Goal: Task Accomplishment & Management: Manage account settings

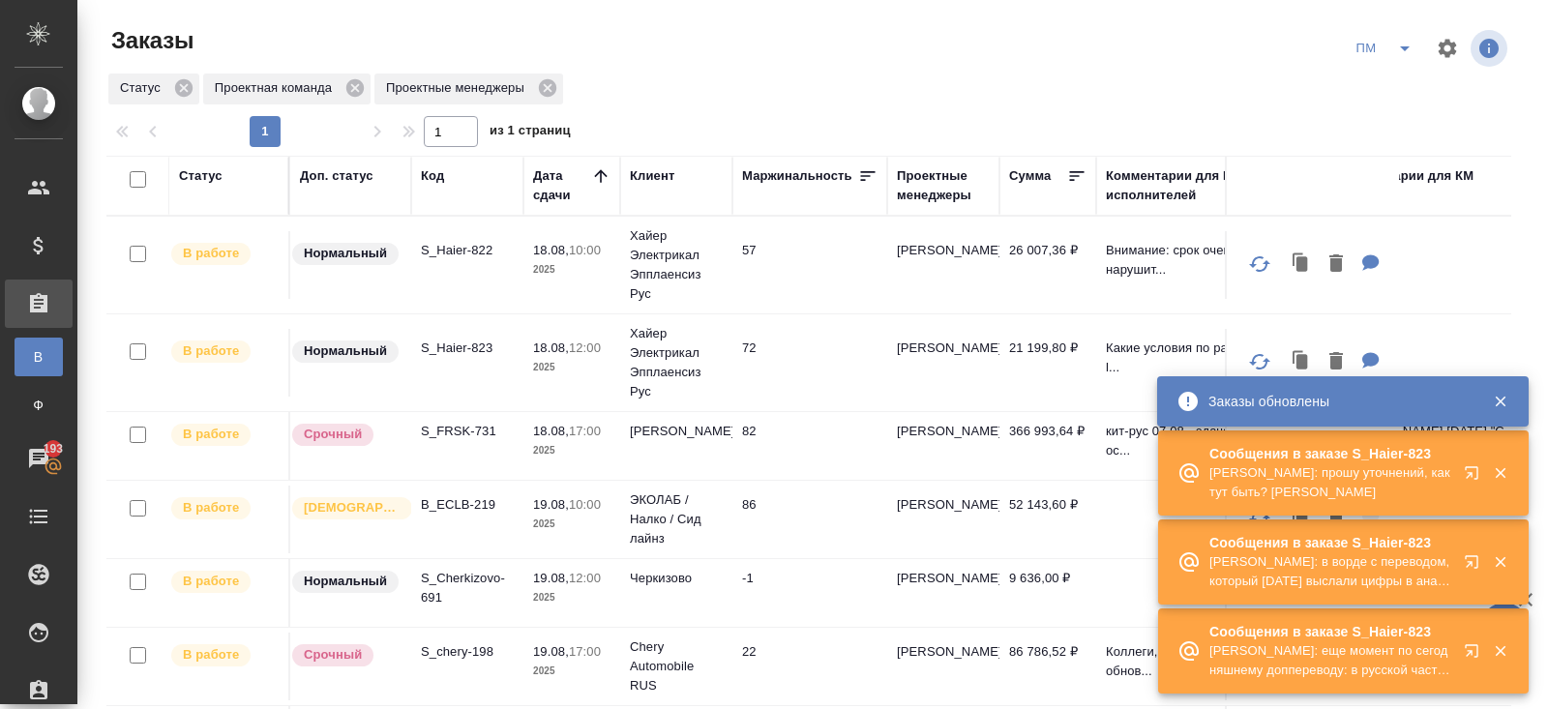
click at [1471, 476] on icon "button" at bounding box center [1471, 472] width 13 height 13
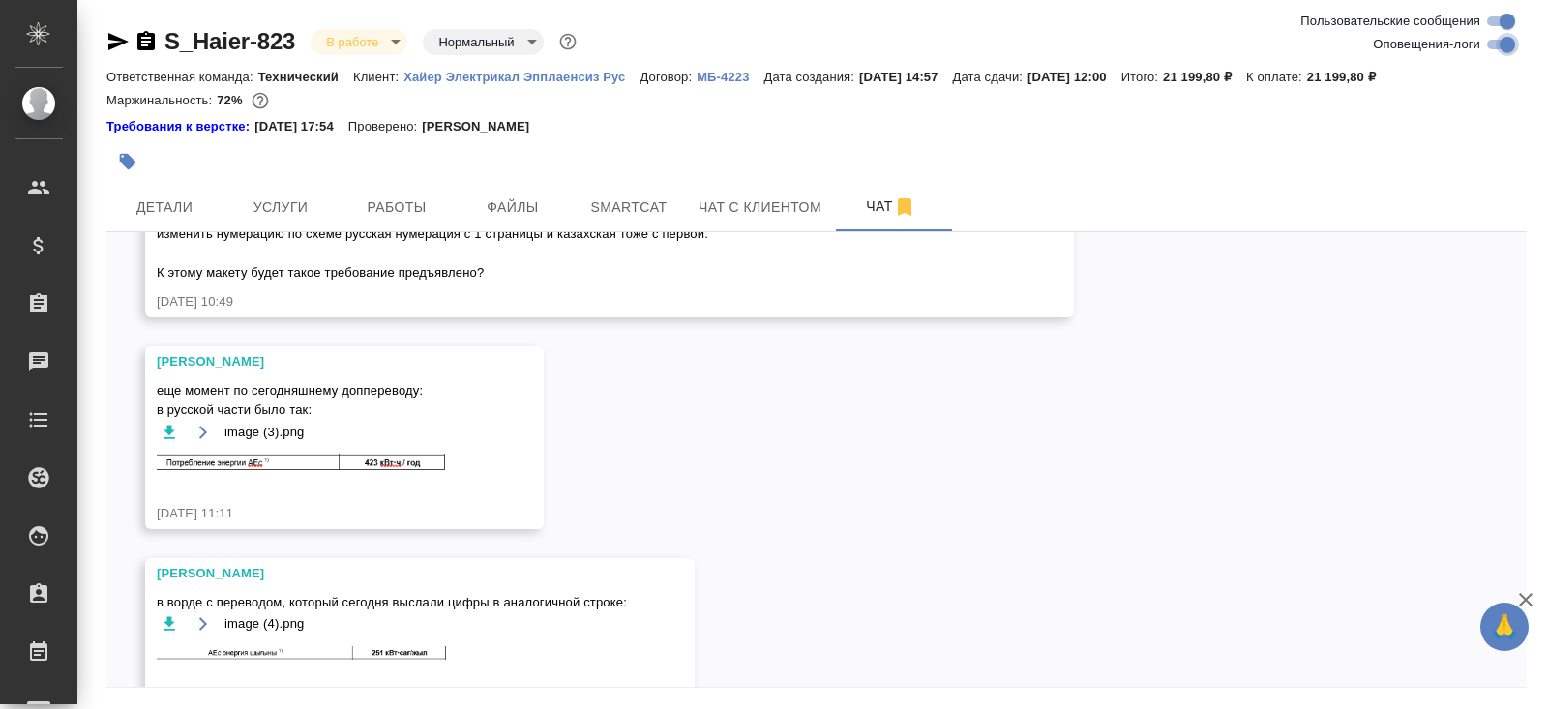
click at [1495, 42] on input "Оповещения-логи" at bounding box center [1508, 44] width 70 height 23
checkbox input "false"
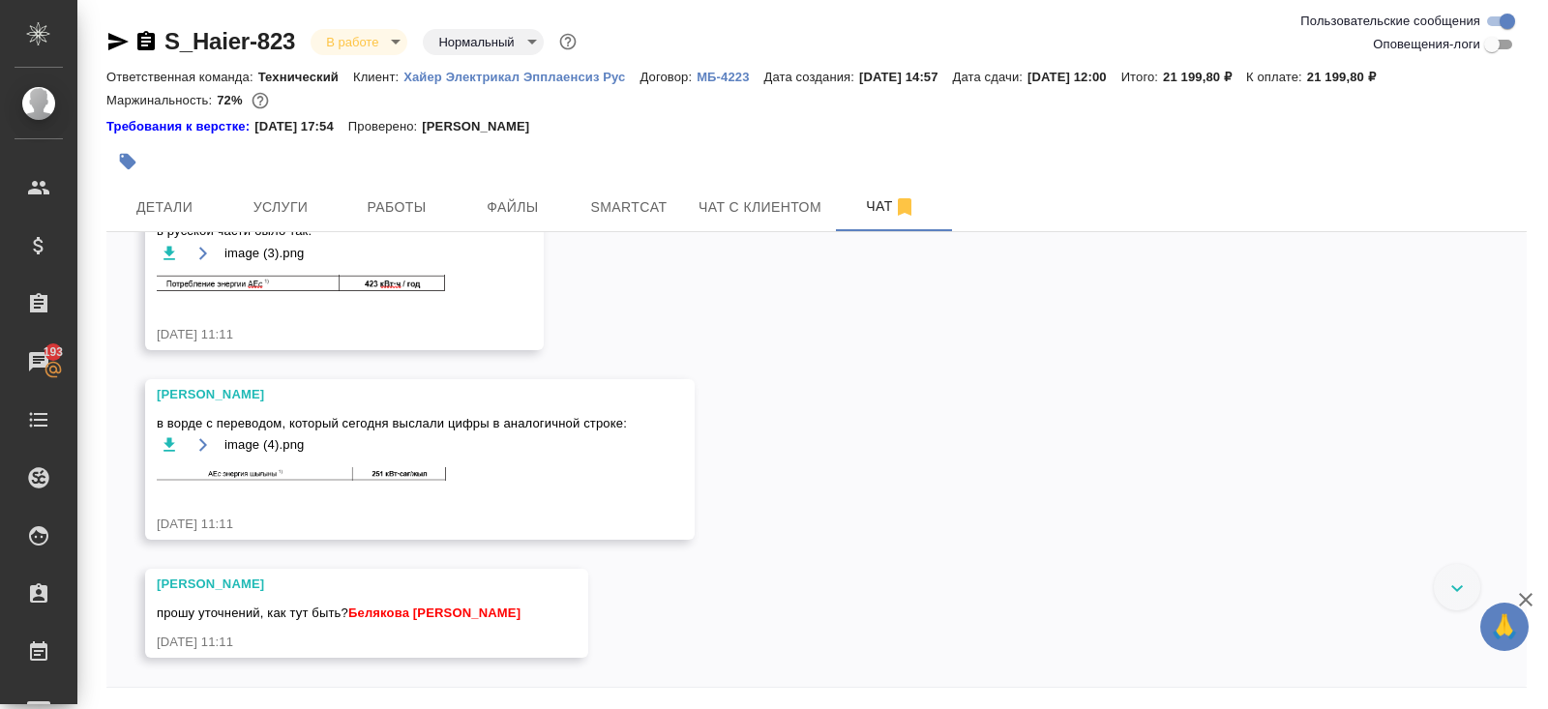
scroll to position [12879, 0]
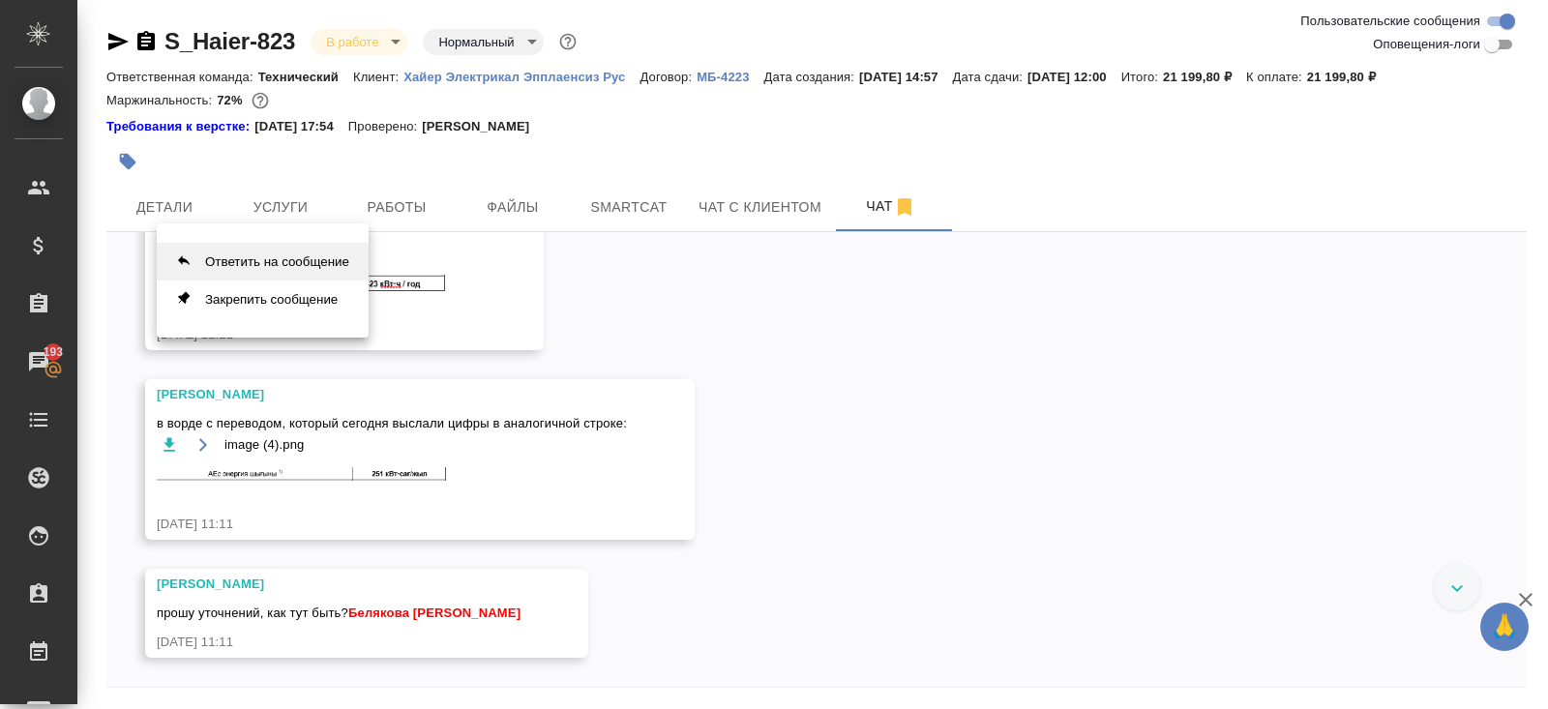
click at [265, 257] on button "Ответить на сообщение" at bounding box center [263, 262] width 212 height 38
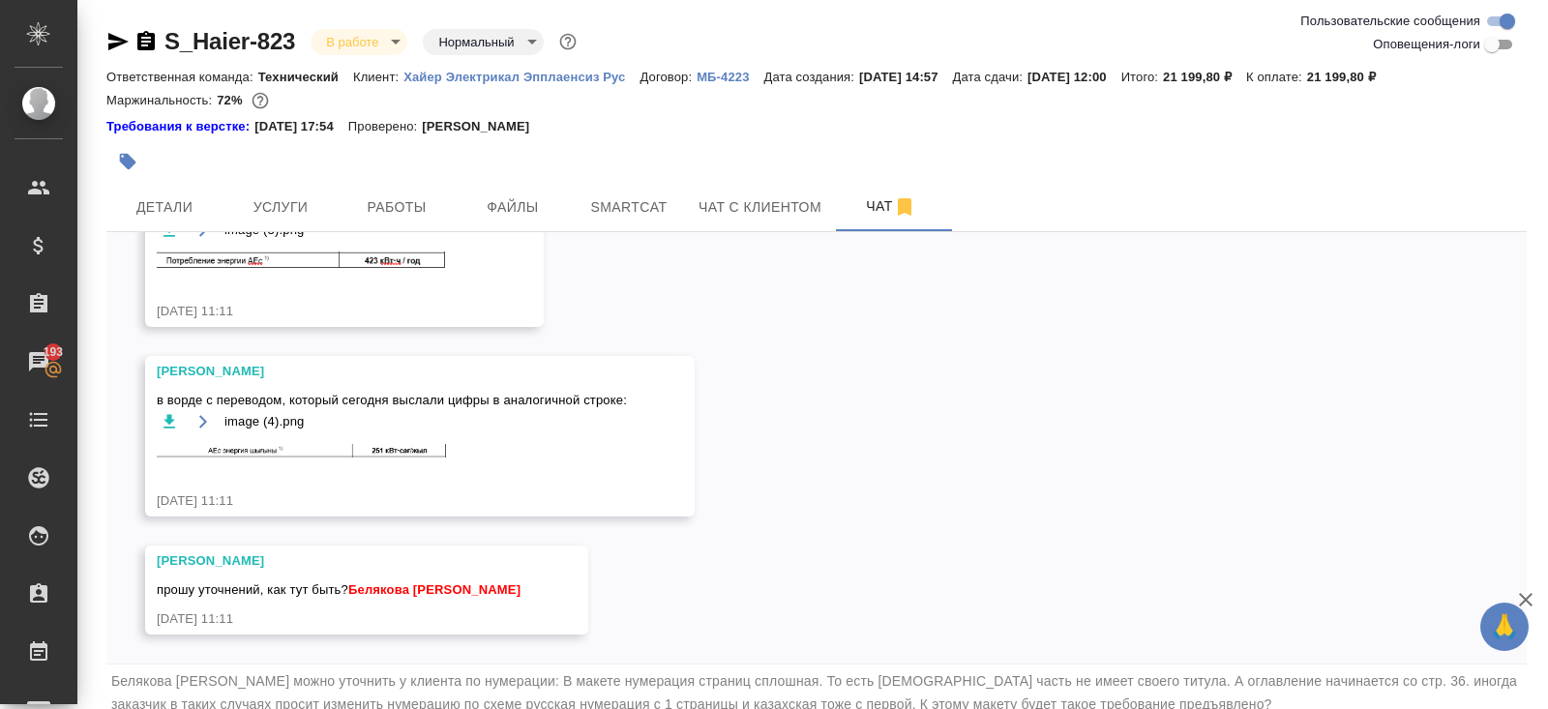
scroll to position [77, 0]
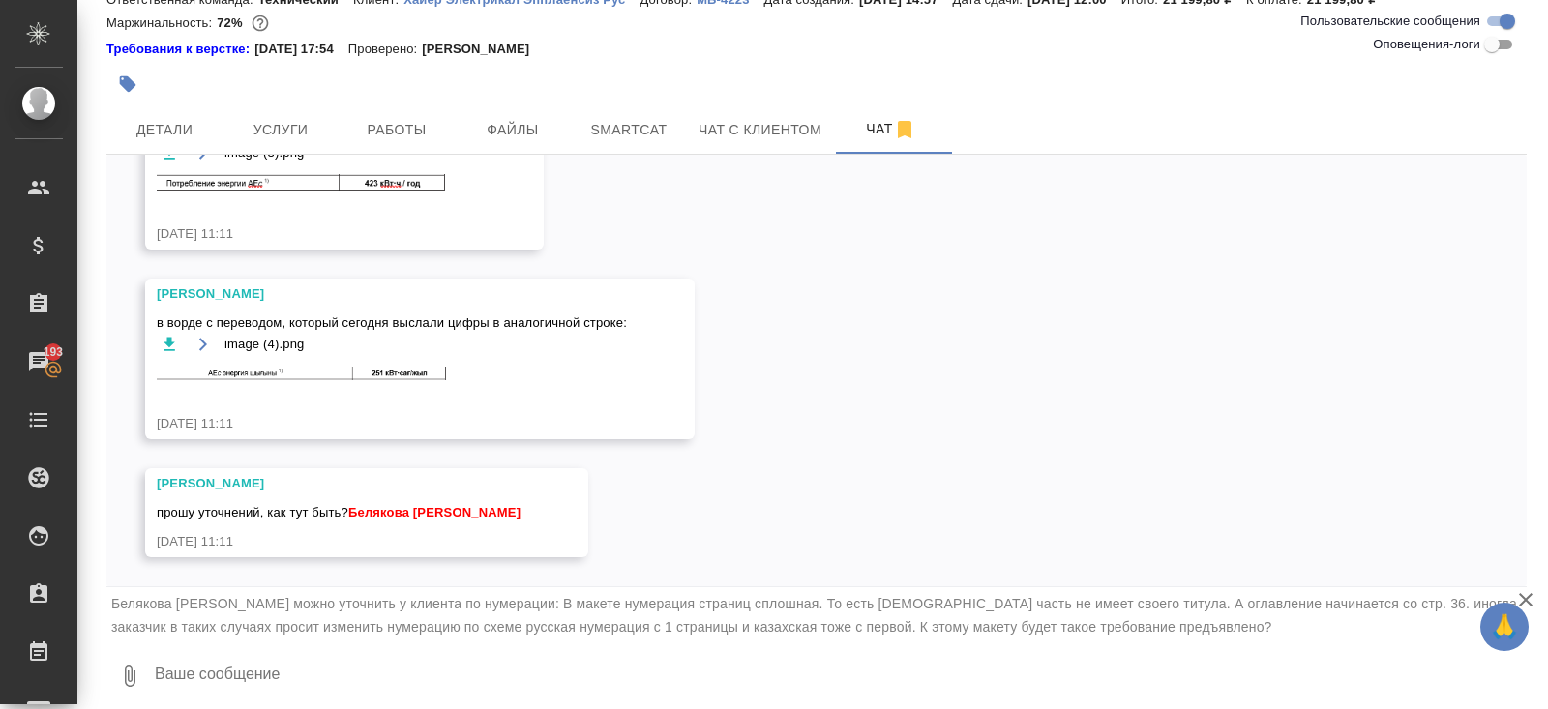
click at [265, 666] on textarea at bounding box center [840, 676] width 1374 height 66
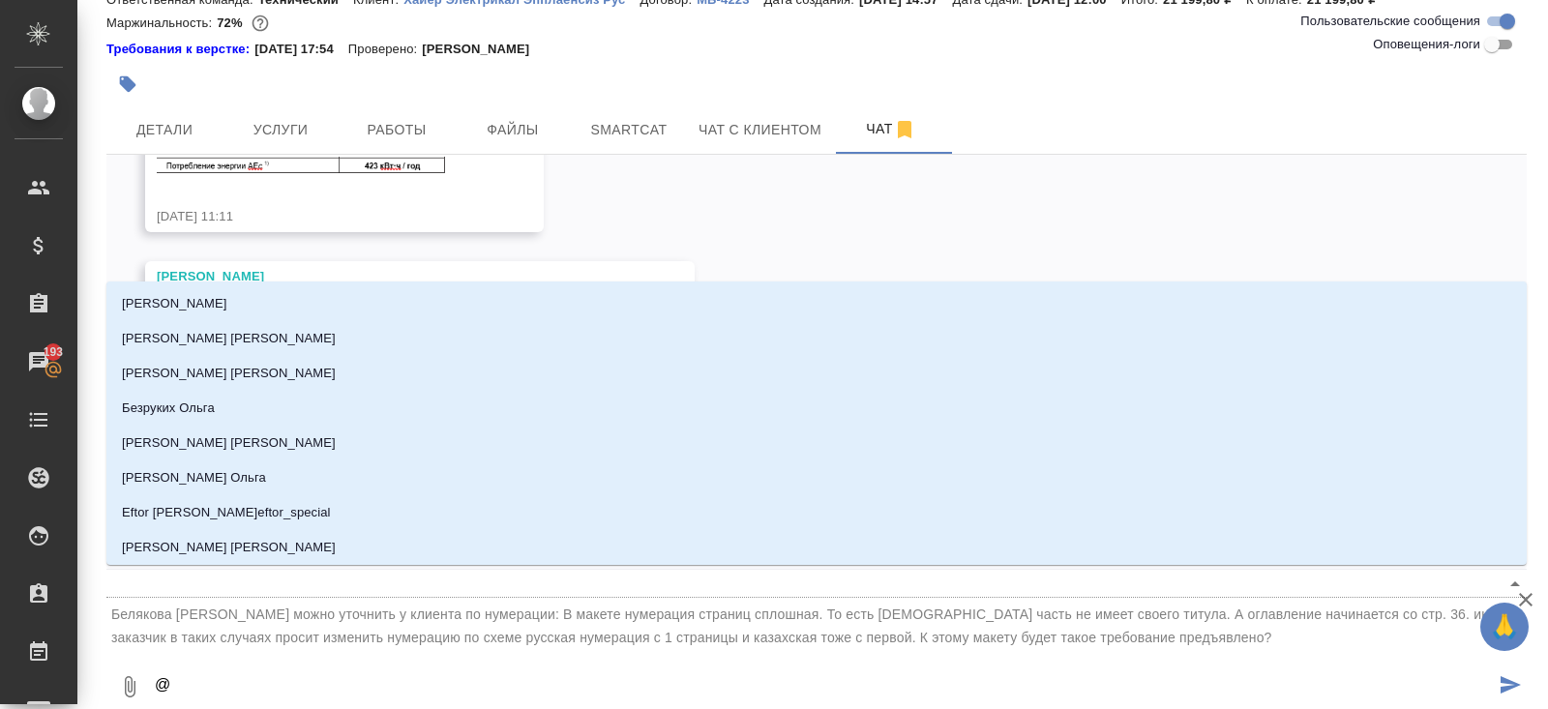
type textarea "@у"
type input "у"
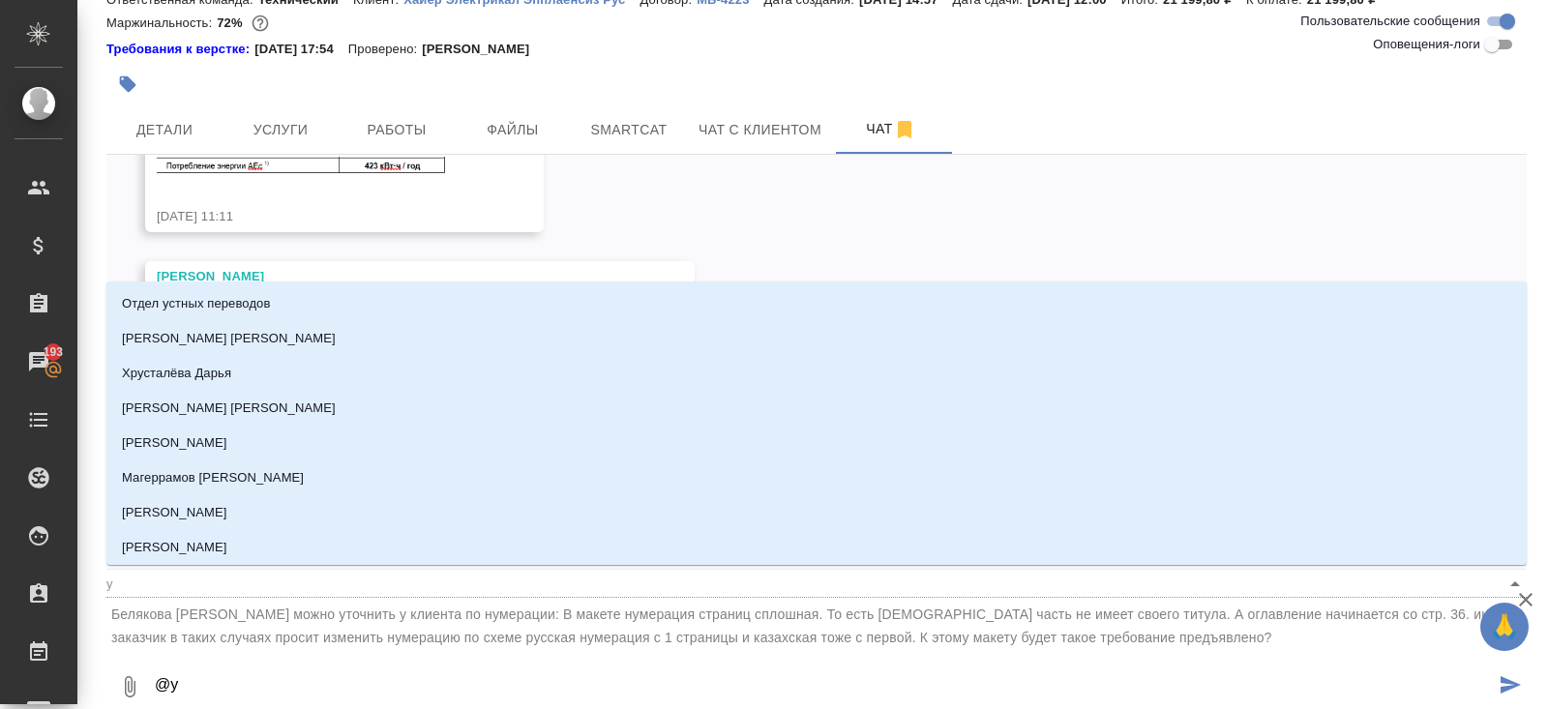
type textarea "@ус"
type input "ус"
type textarea "@усм"
type input "усм"
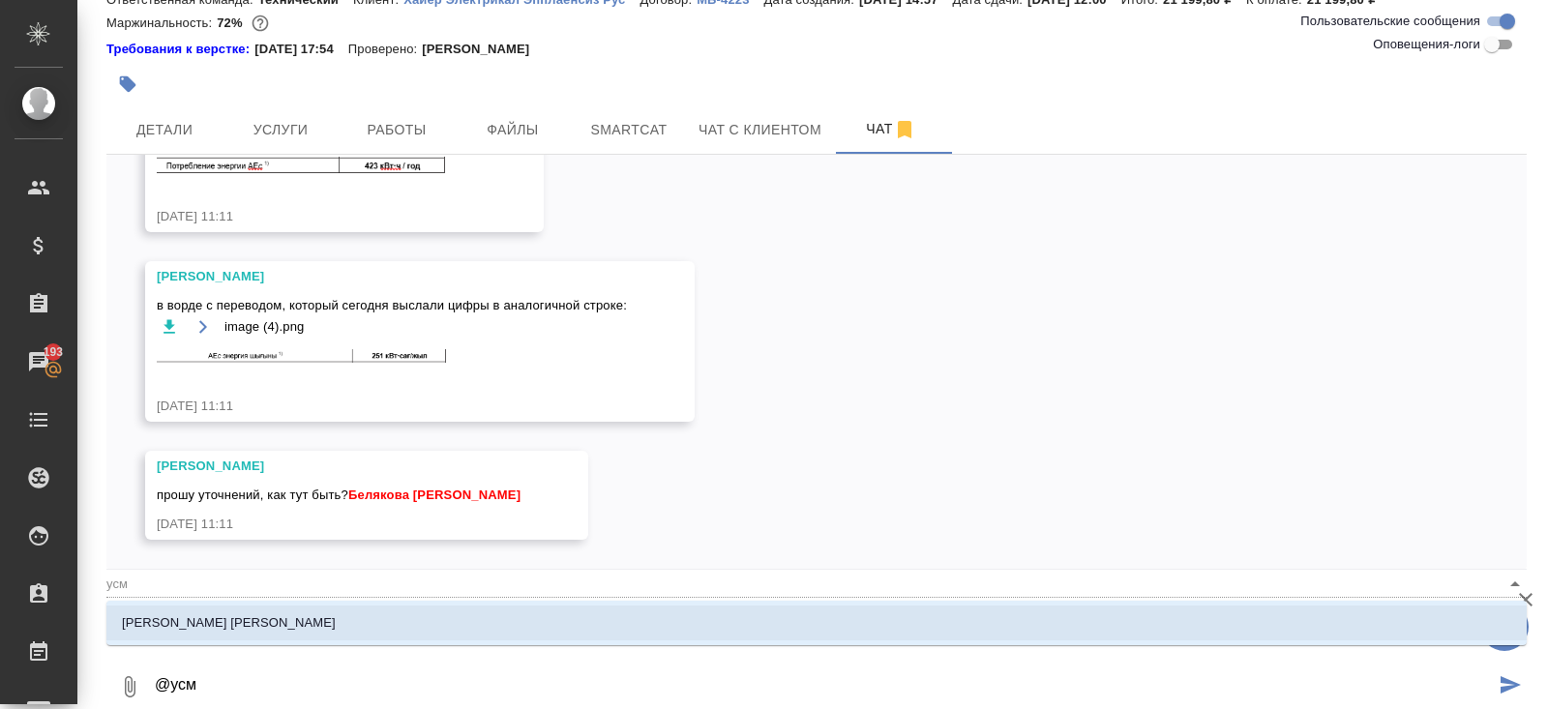
click at [249, 610] on li "[PERSON_NAME]" at bounding box center [816, 623] width 1420 height 35
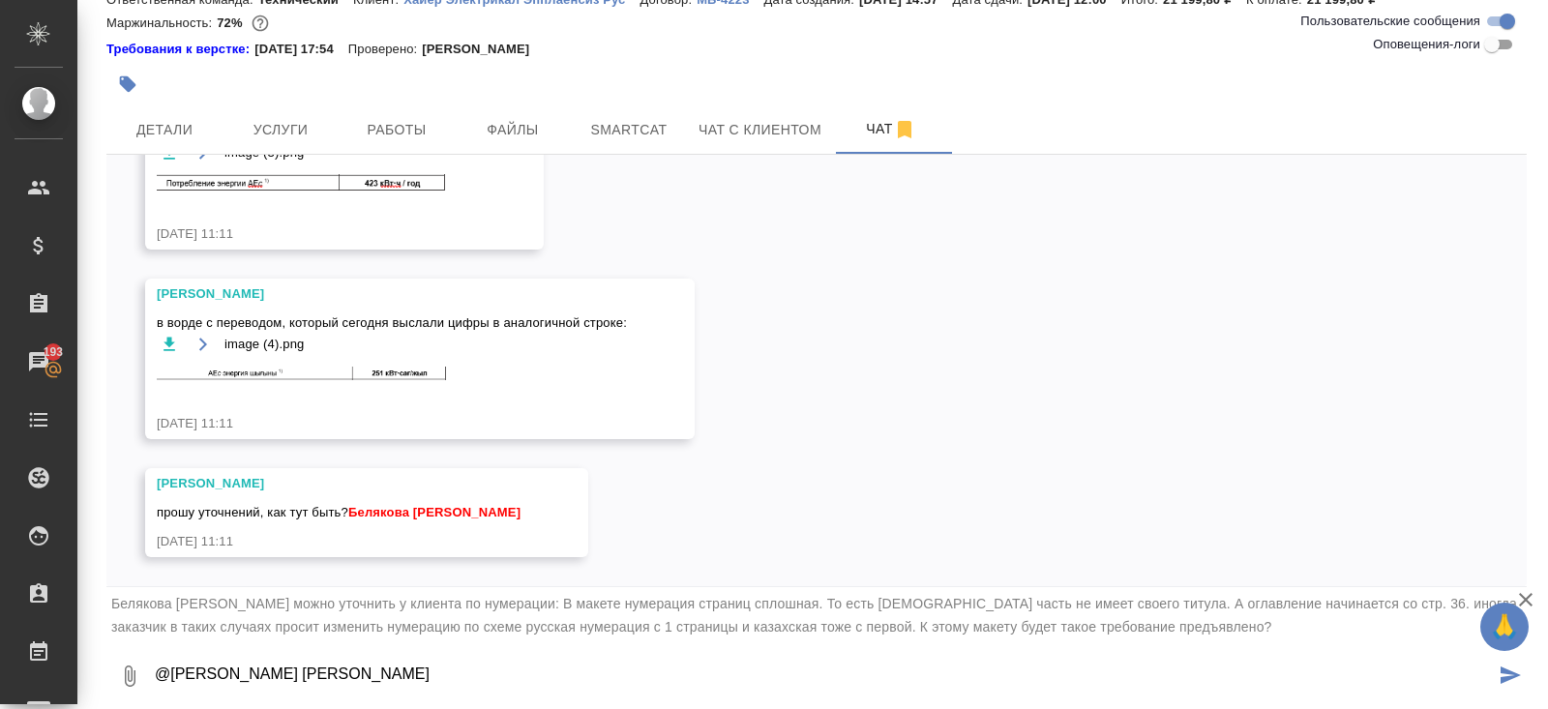
type textarea "@Усманова Ольга"
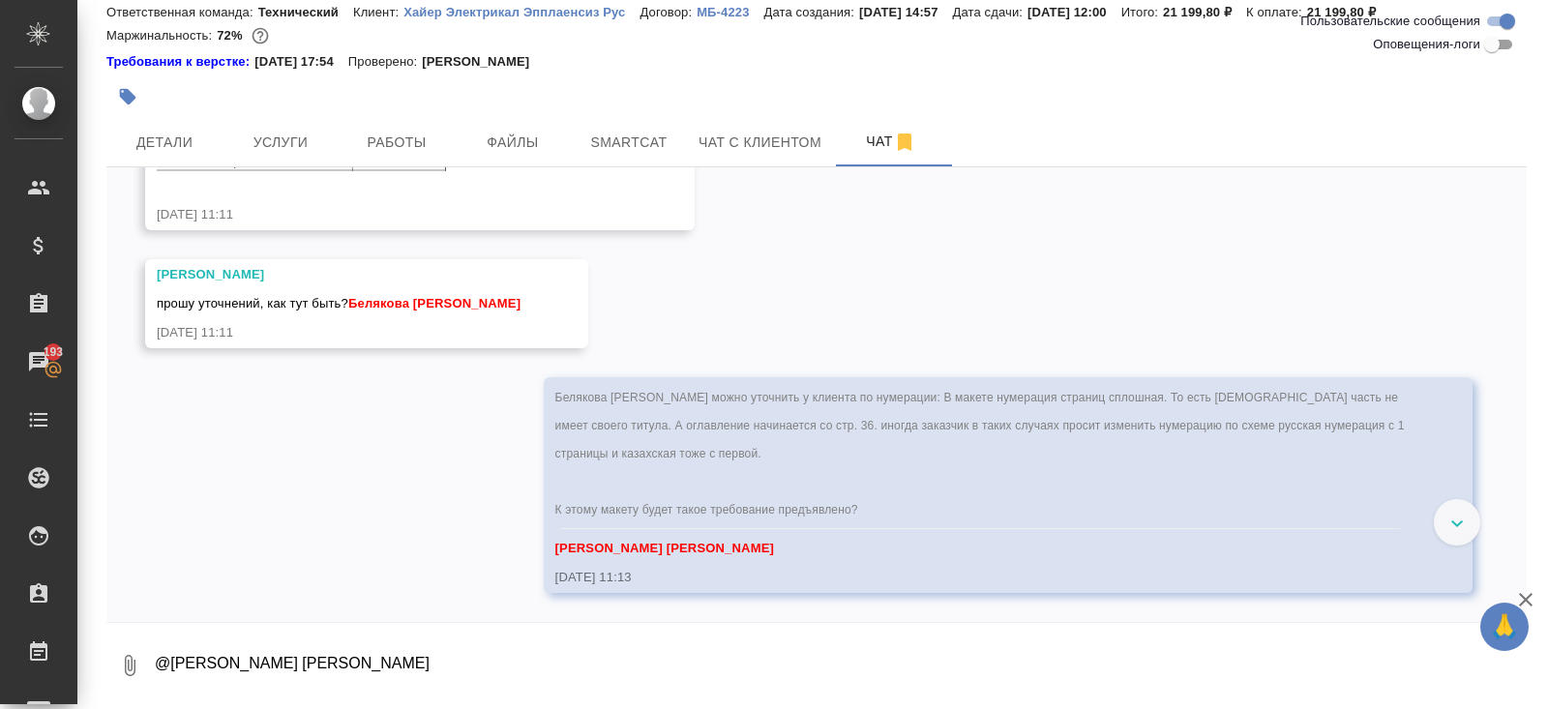
scroll to position [13163, 0]
click at [380, 136] on span "Работы" at bounding box center [396, 143] width 93 height 24
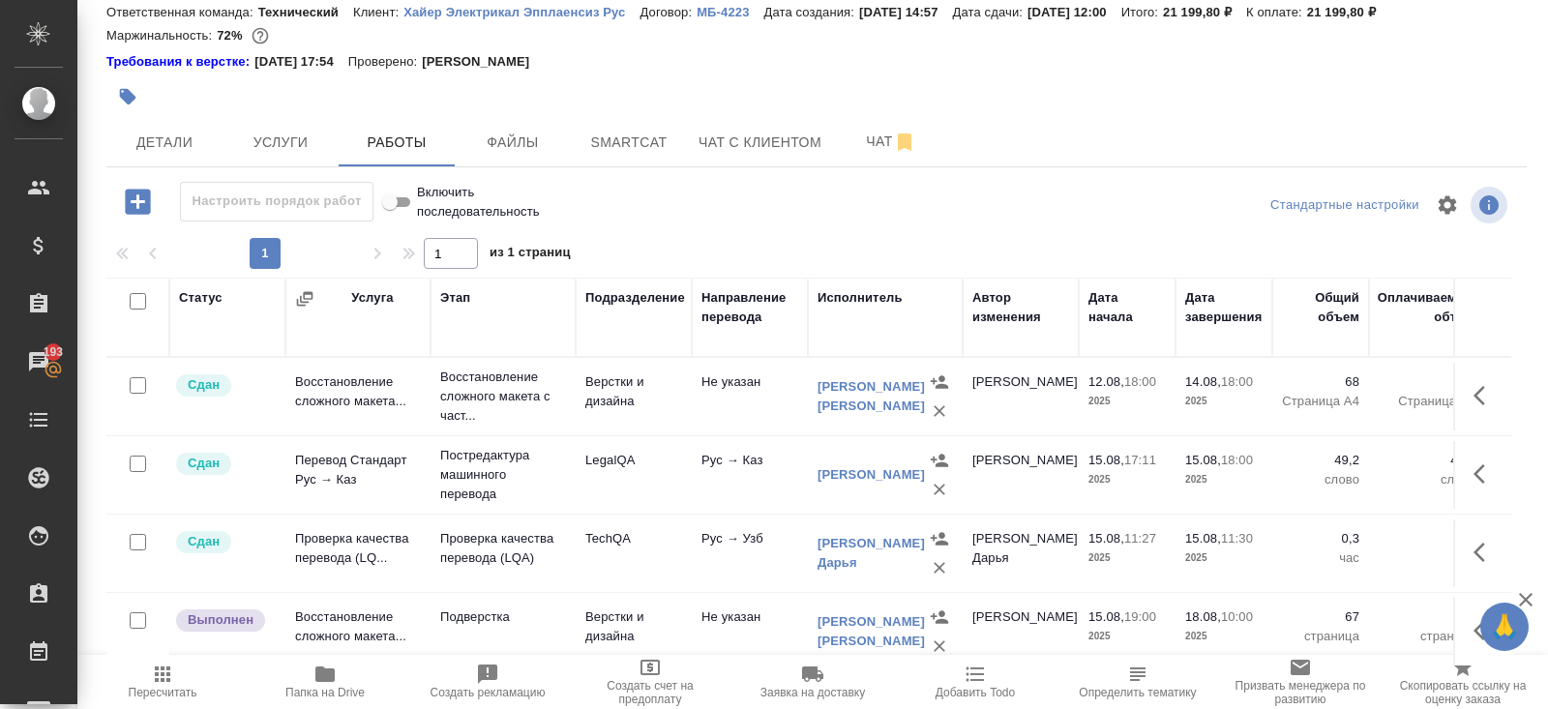
scroll to position [117, 0]
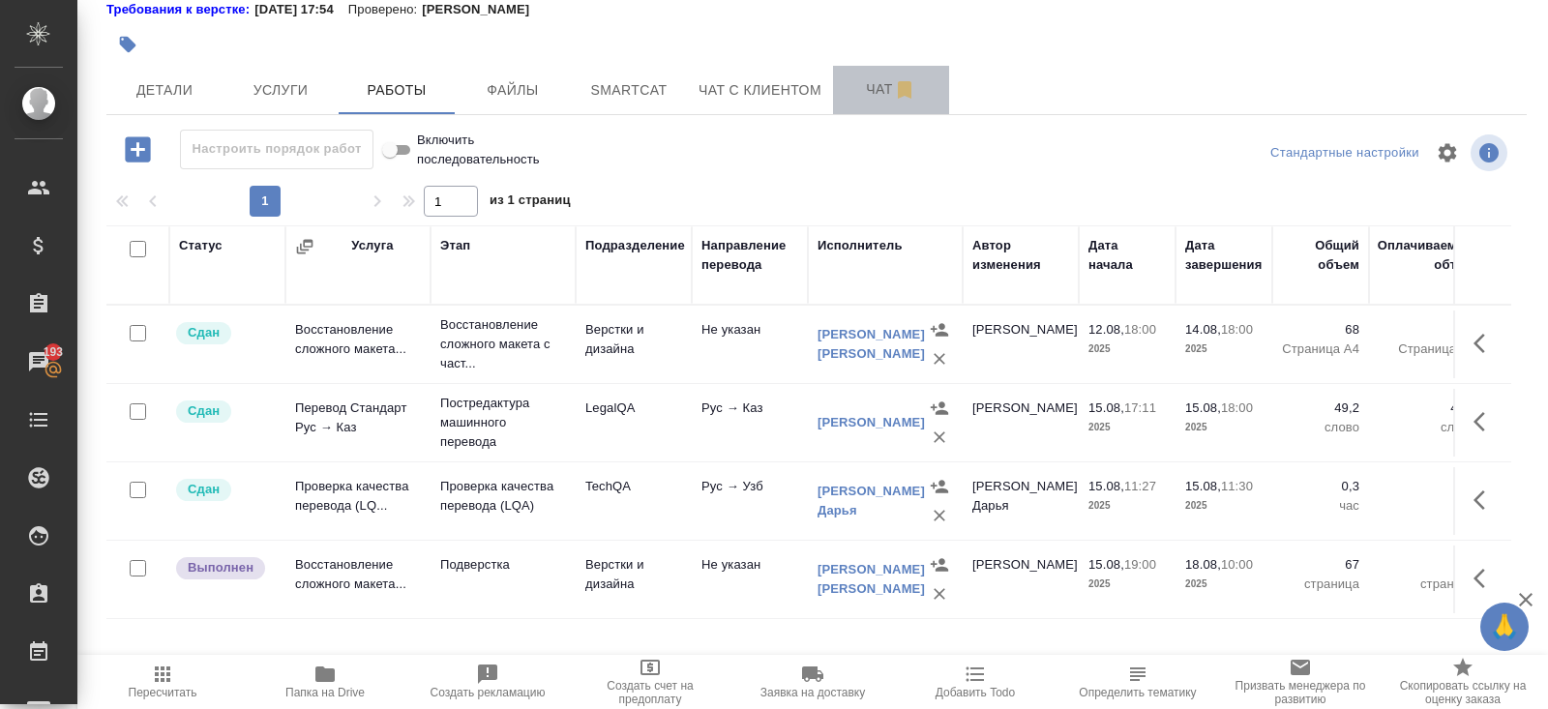
click at [873, 110] on button "Чат" at bounding box center [891, 90] width 116 height 48
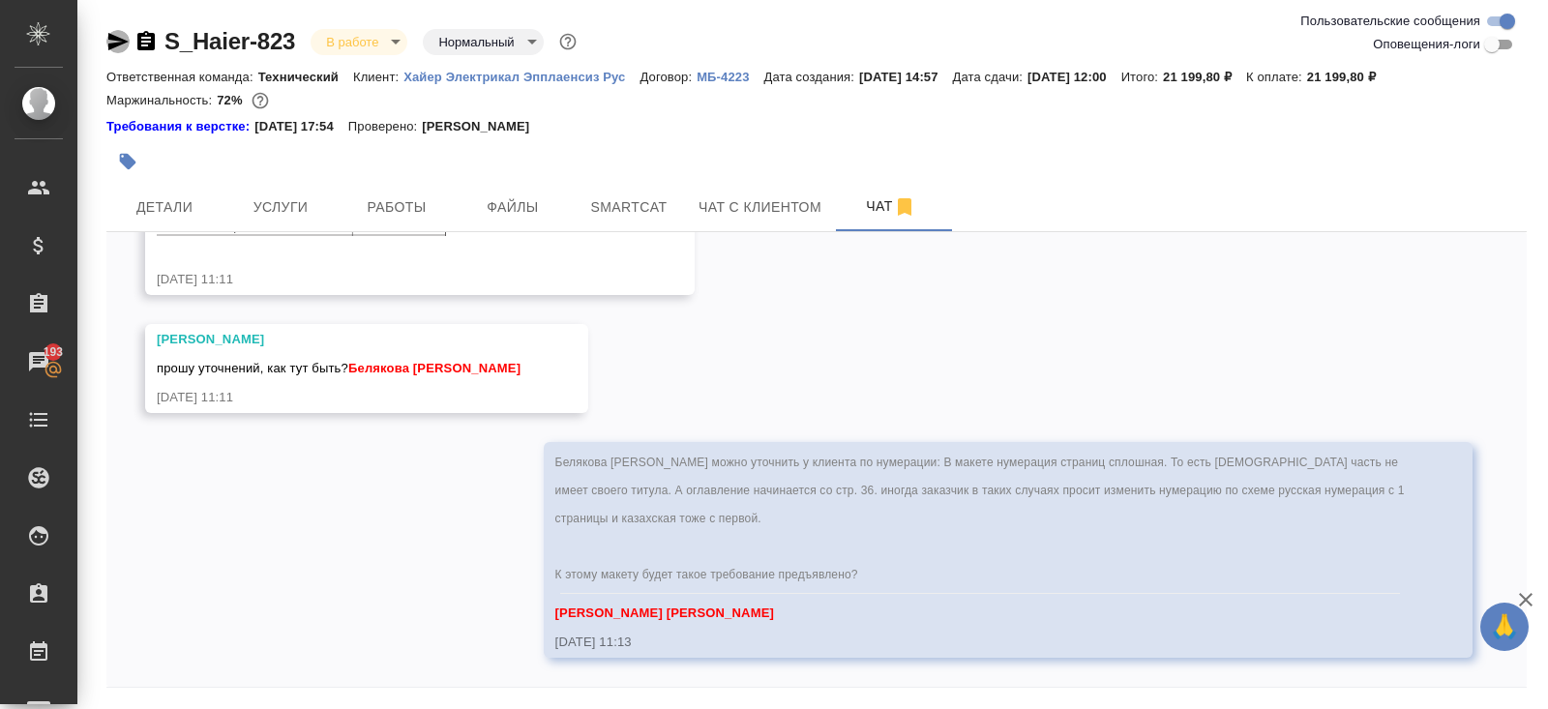
click at [126, 49] on icon "button" at bounding box center [117, 41] width 23 height 23
click at [109, 32] on icon "button" at bounding box center [117, 41] width 23 height 23
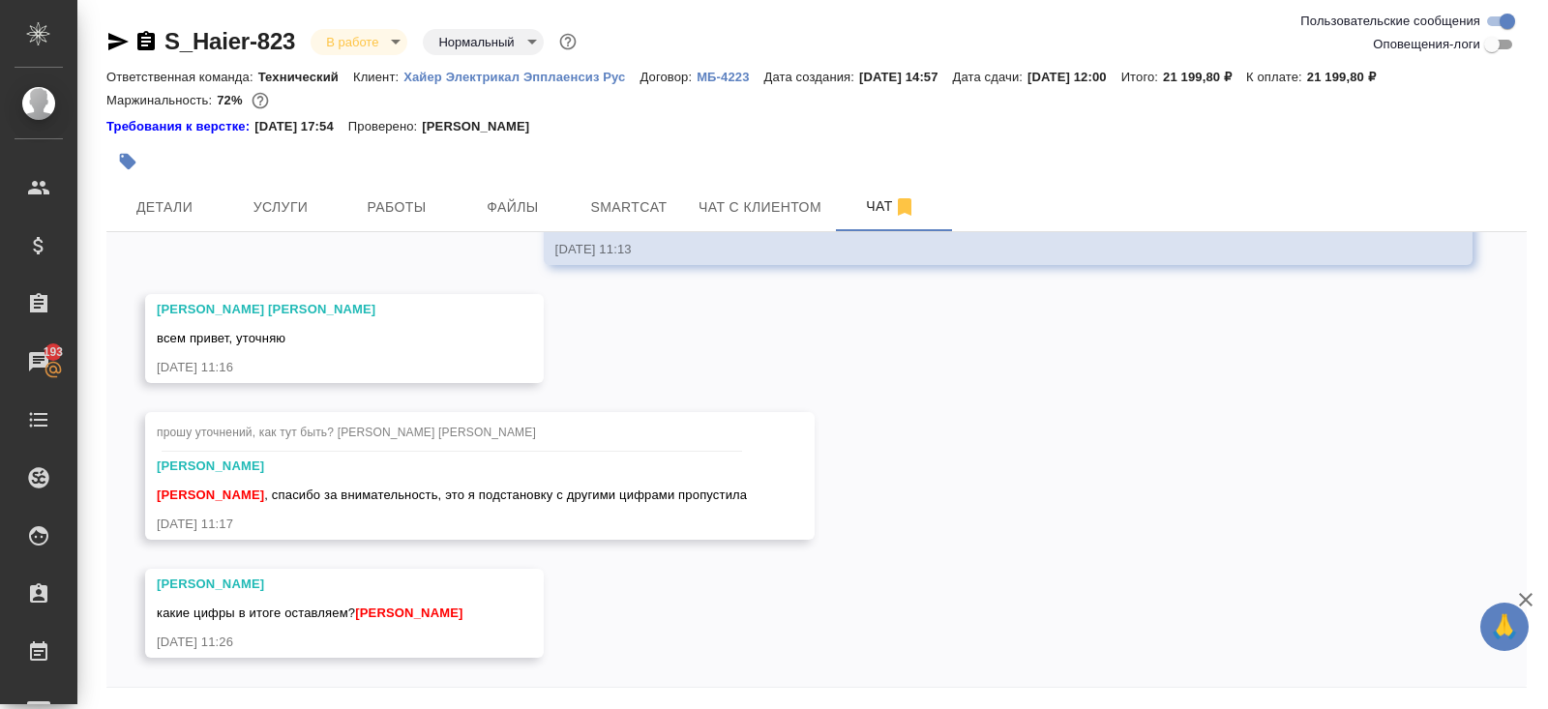
click at [117, 36] on icon "button" at bounding box center [117, 41] width 23 height 23
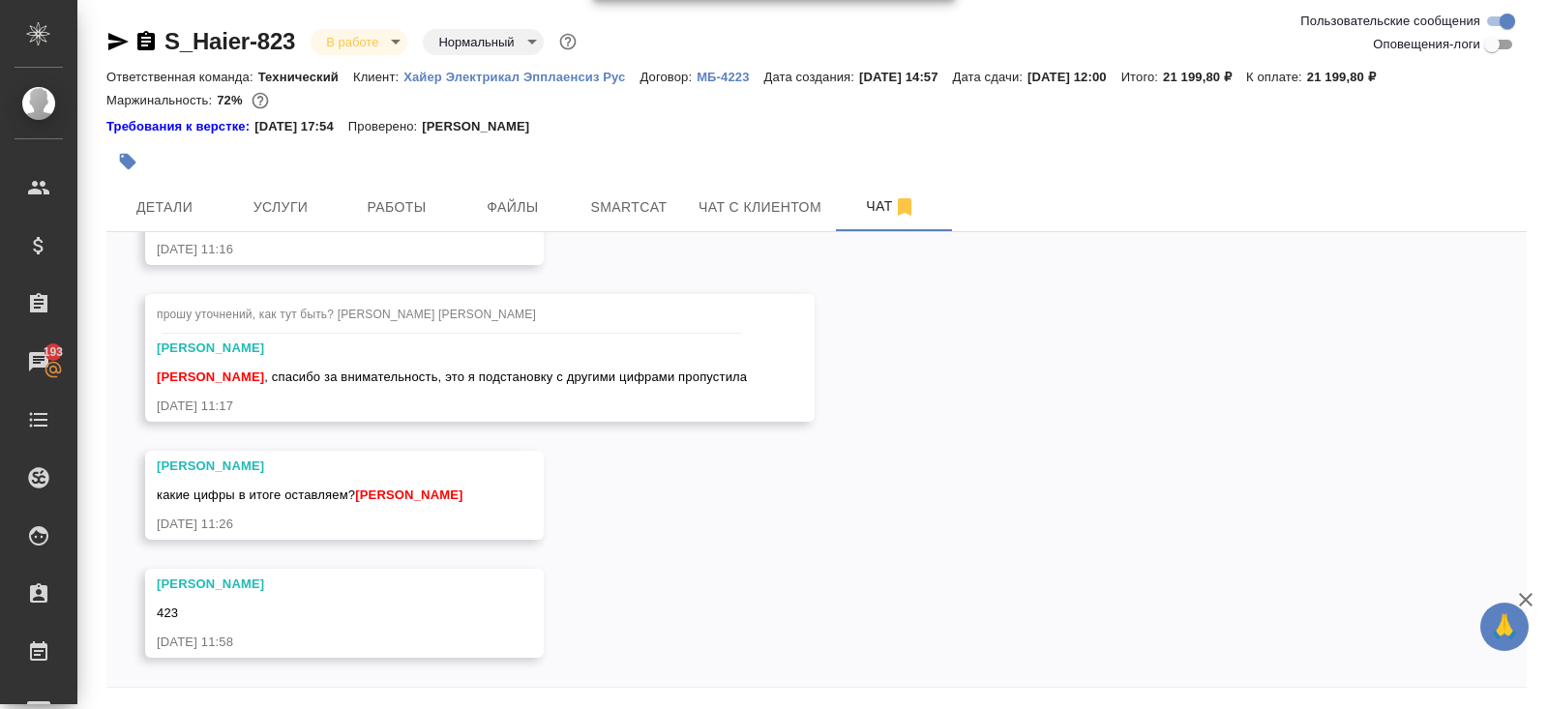
scroll to position [65, 0]
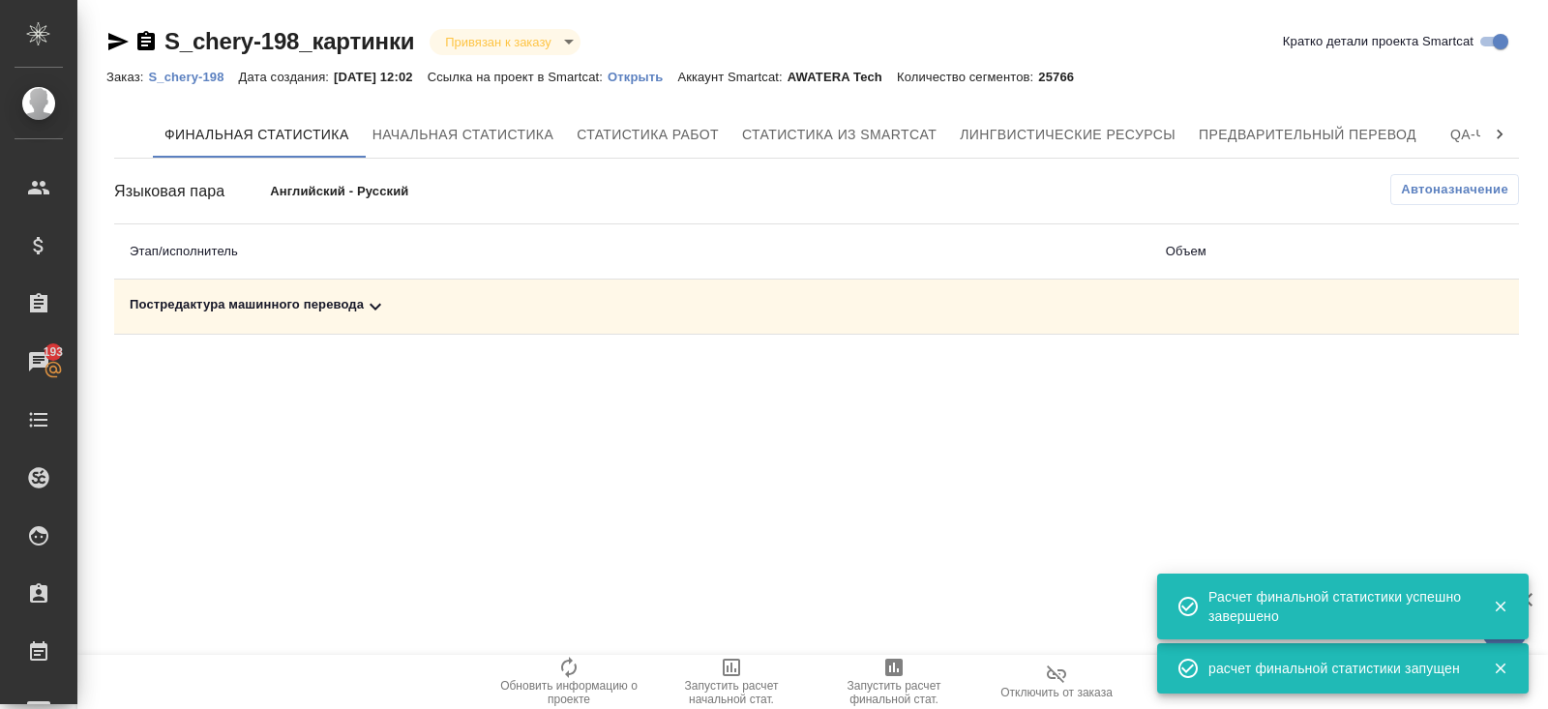
click at [370, 314] on icon at bounding box center [375, 306] width 23 height 23
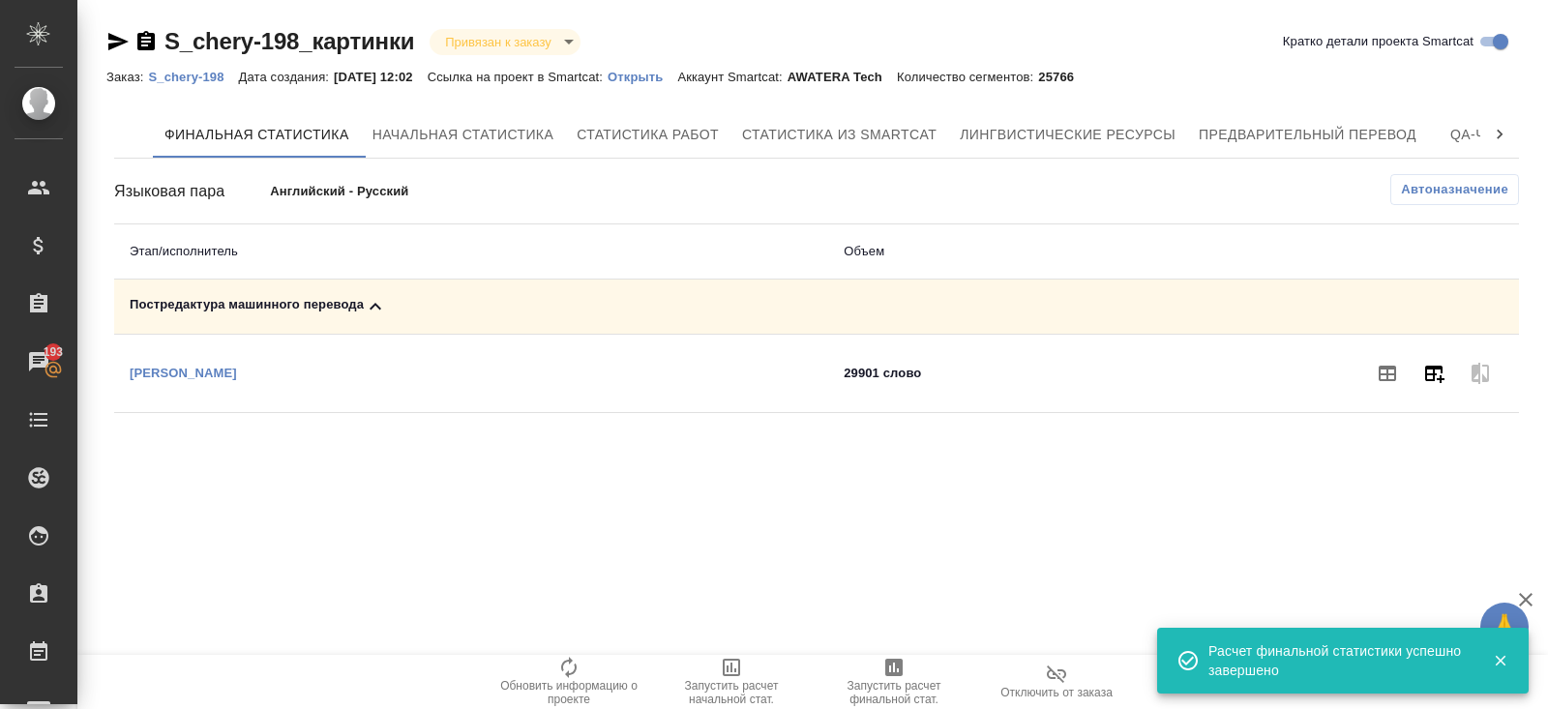
click at [1438, 372] on icon "button" at bounding box center [1433, 373] width 23 height 23
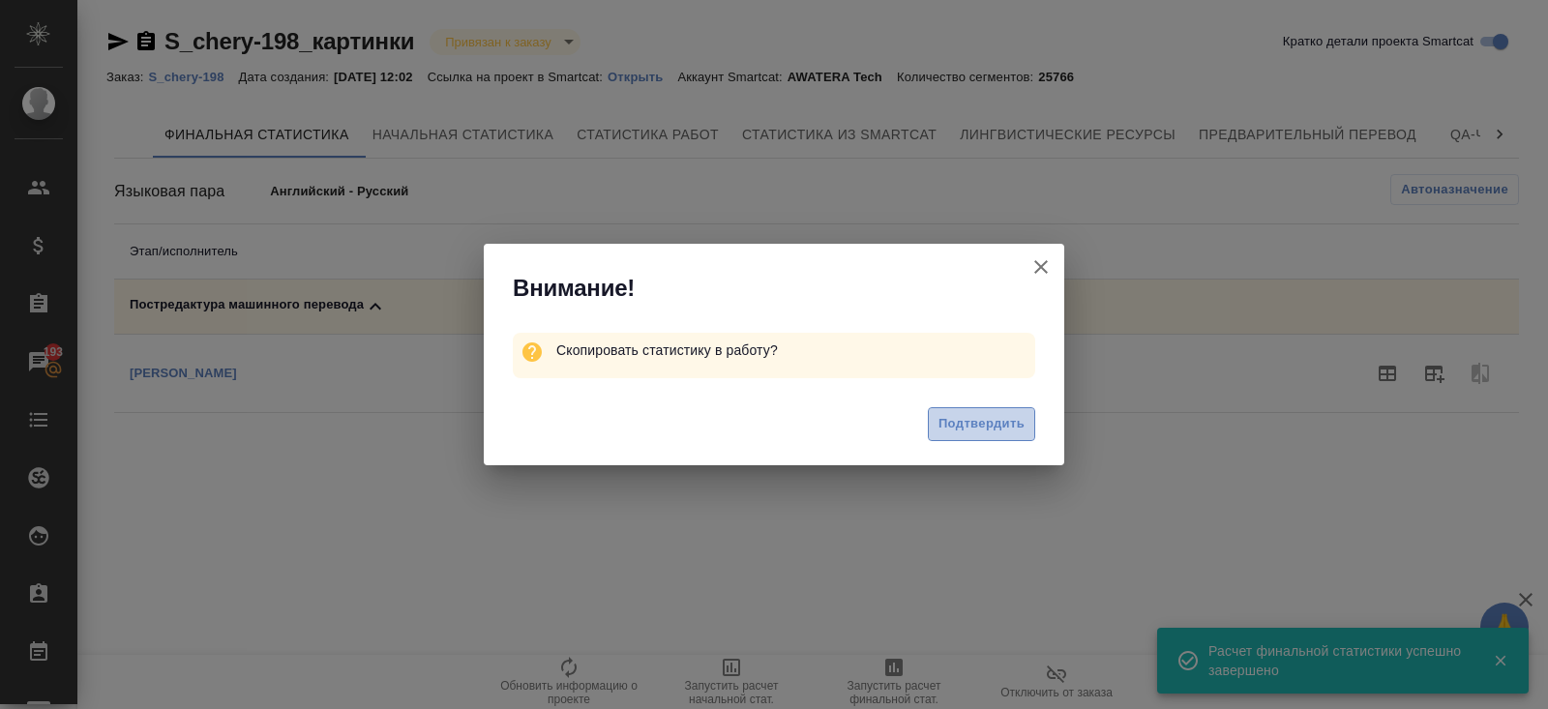
click at [976, 427] on span "Подтвердить" at bounding box center [981, 424] width 86 height 22
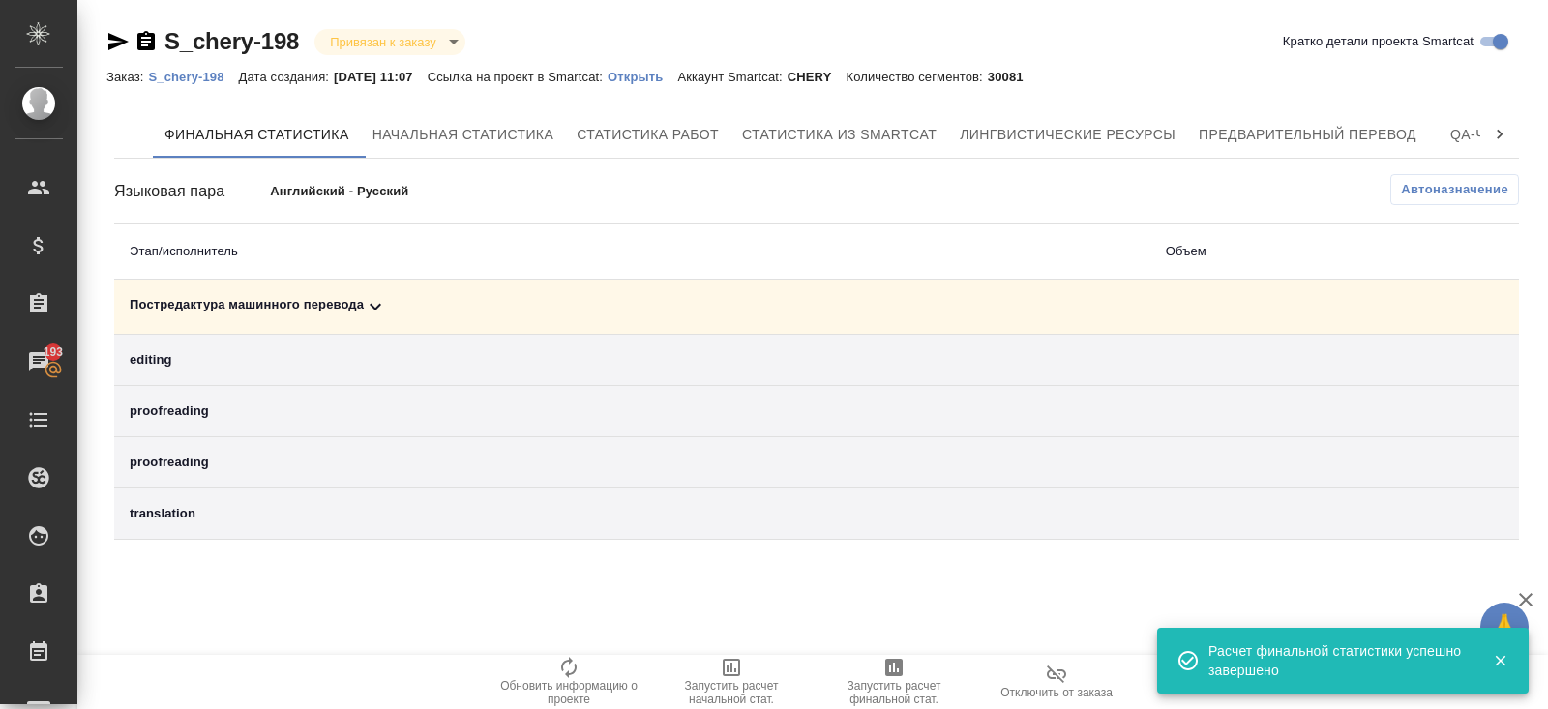
click at [372, 302] on icon at bounding box center [375, 306] width 23 height 23
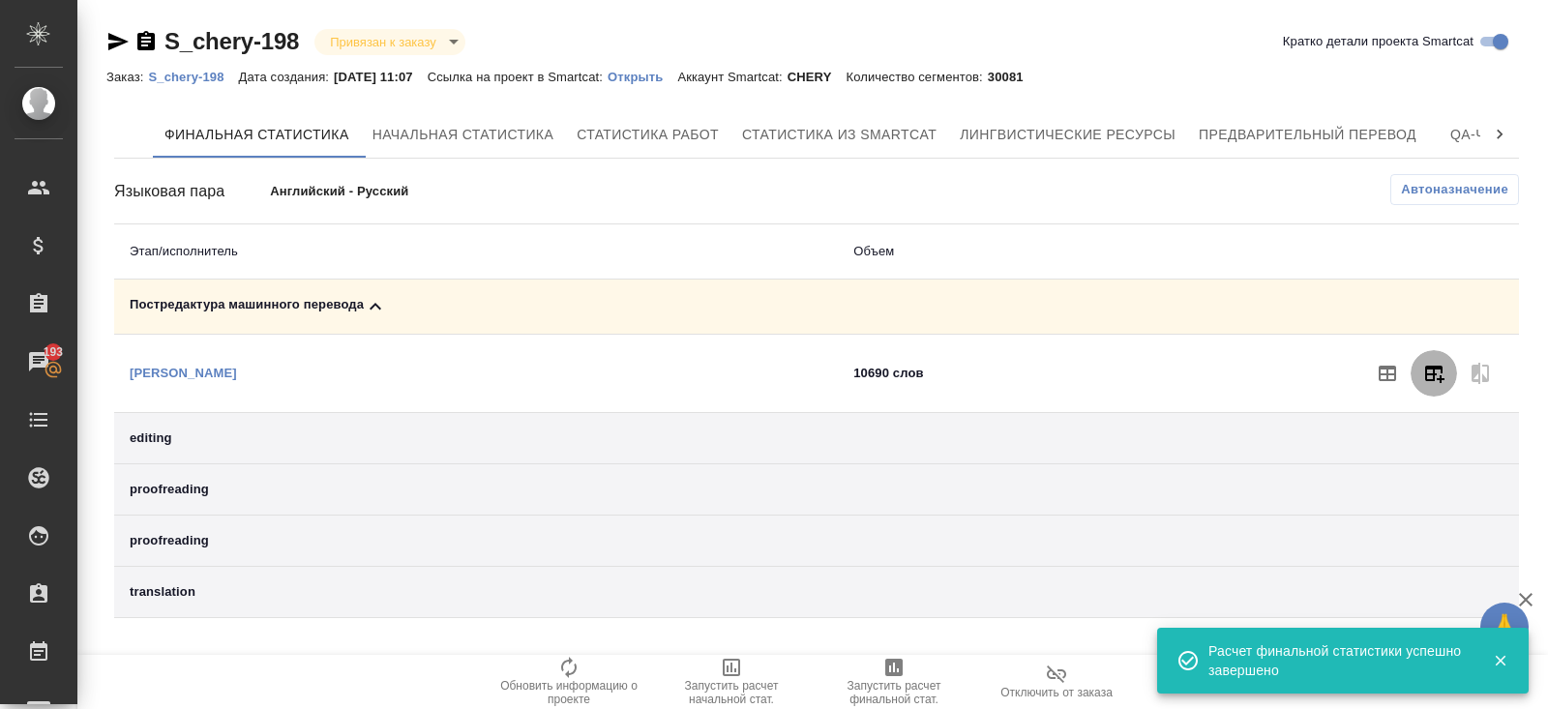
click at [1424, 374] on icon "button" at bounding box center [1433, 373] width 23 height 23
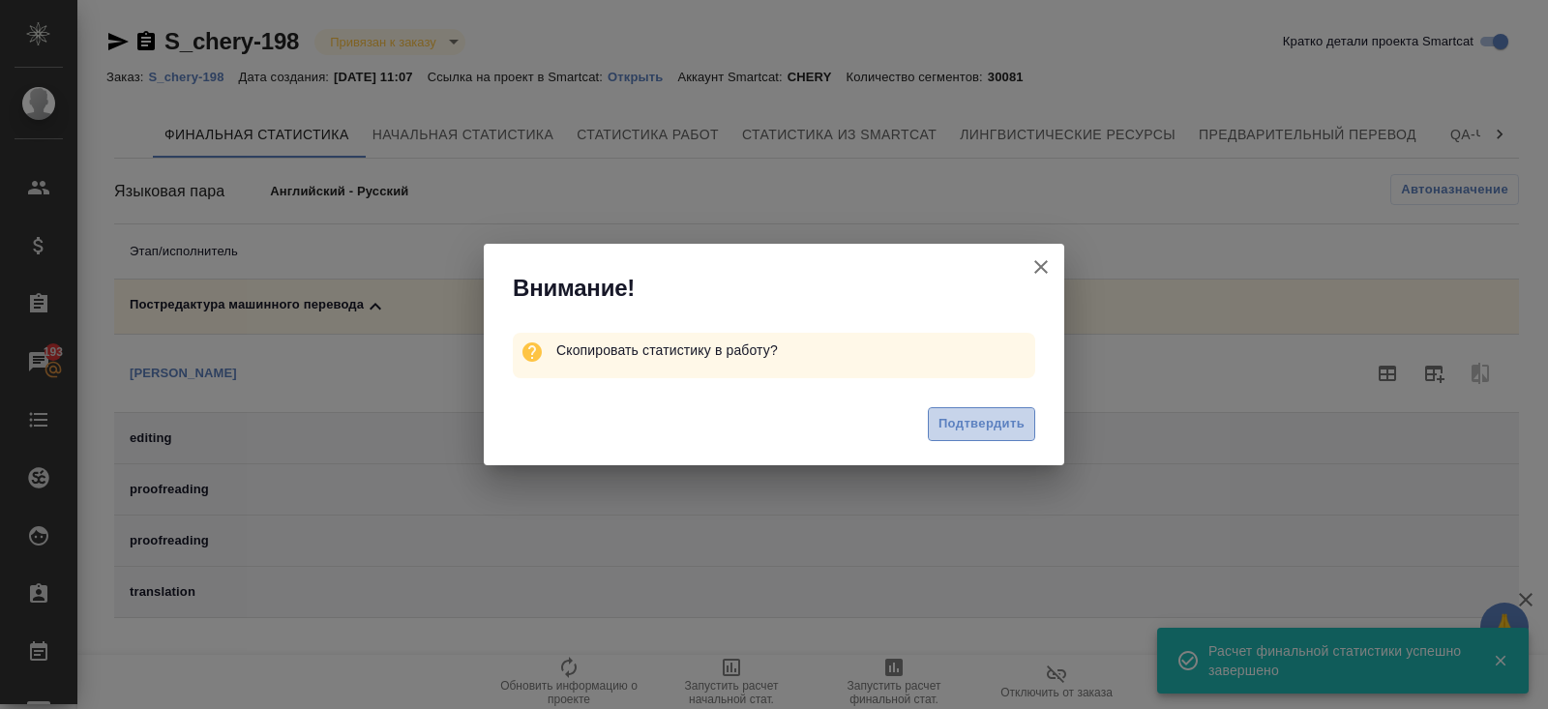
click at [951, 432] on span "Подтвердить" at bounding box center [981, 424] width 86 height 22
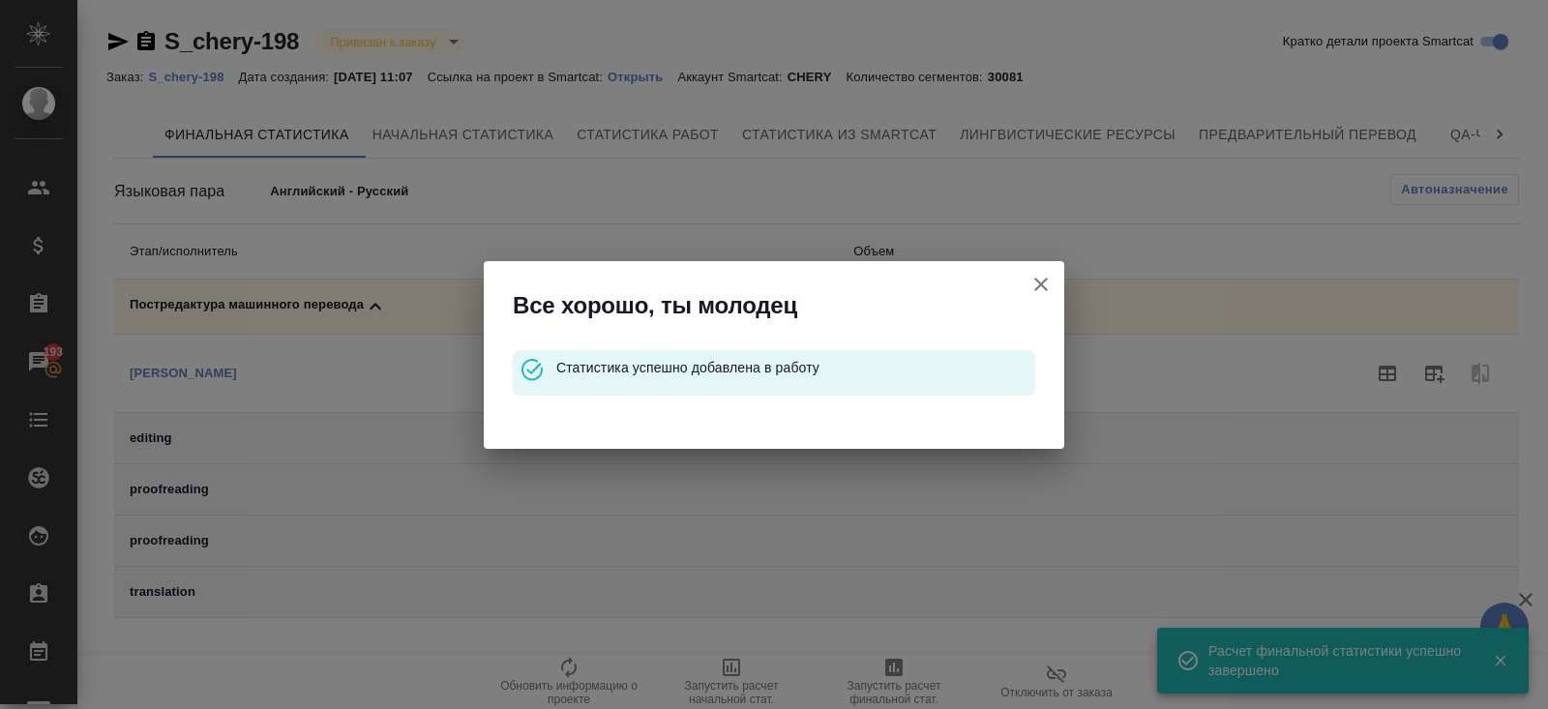
click at [1040, 283] on icon "button" at bounding box center [1041, 285] width 14 height 14
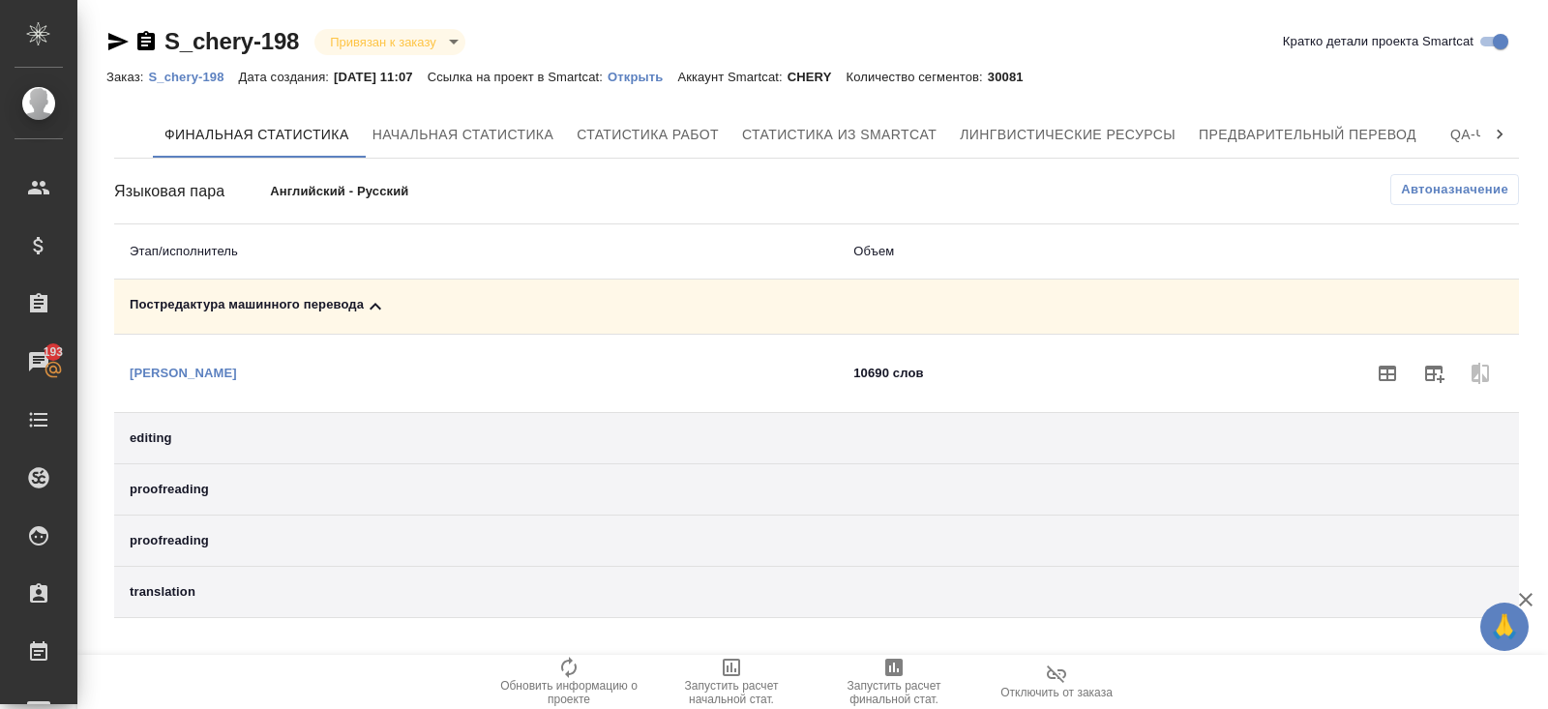
click at [186, 81] on p "S_chery-198" at bounding box center [193, 77] width 90 height 15
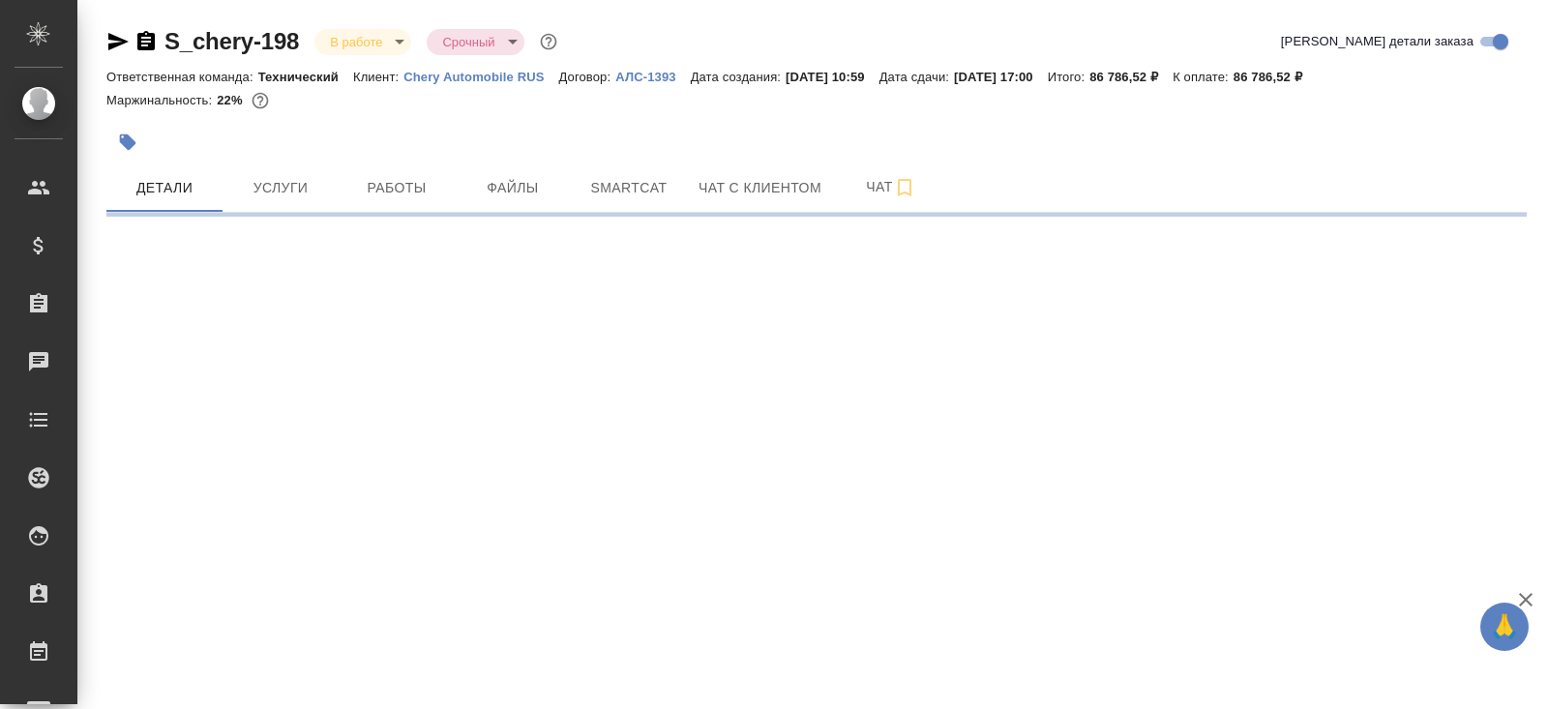
select select "RU"
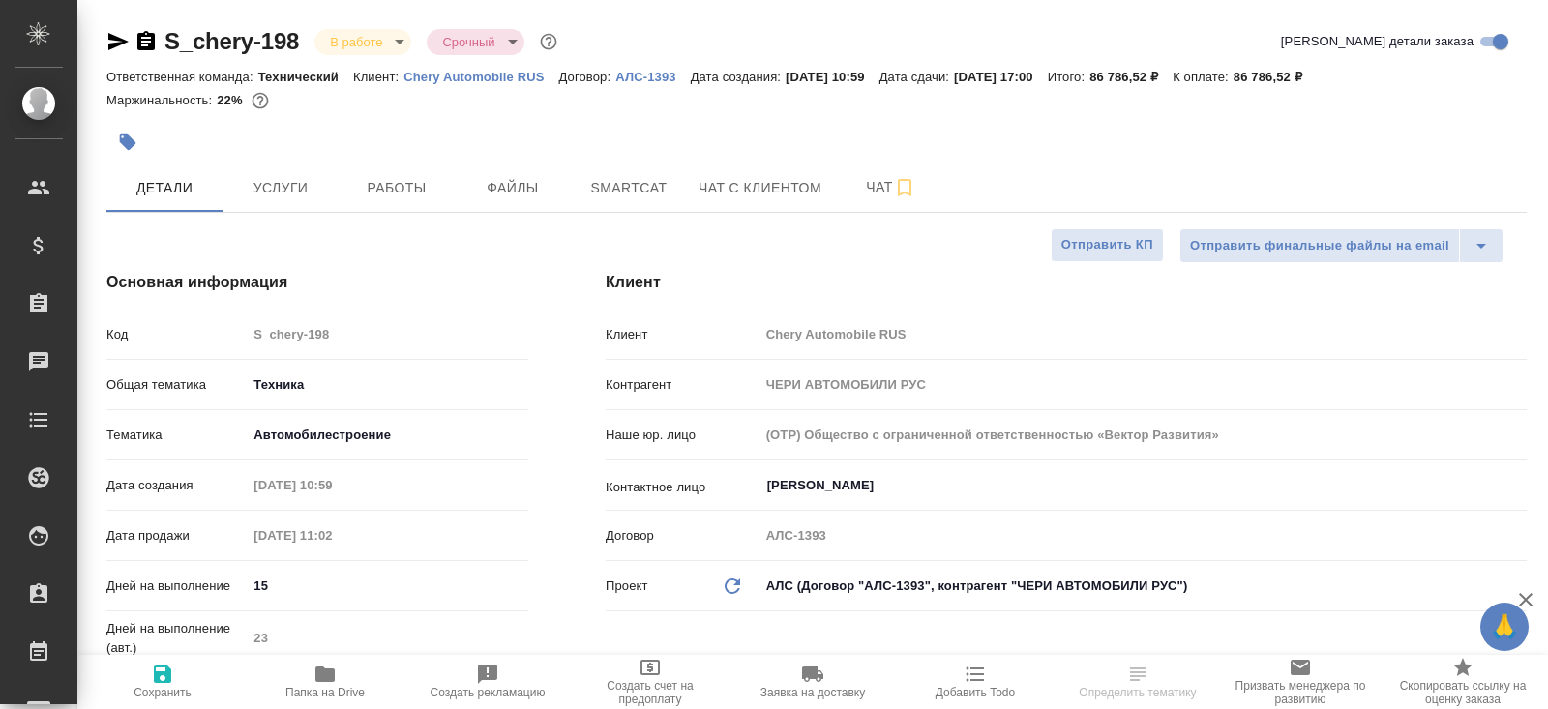
type textarea "x"
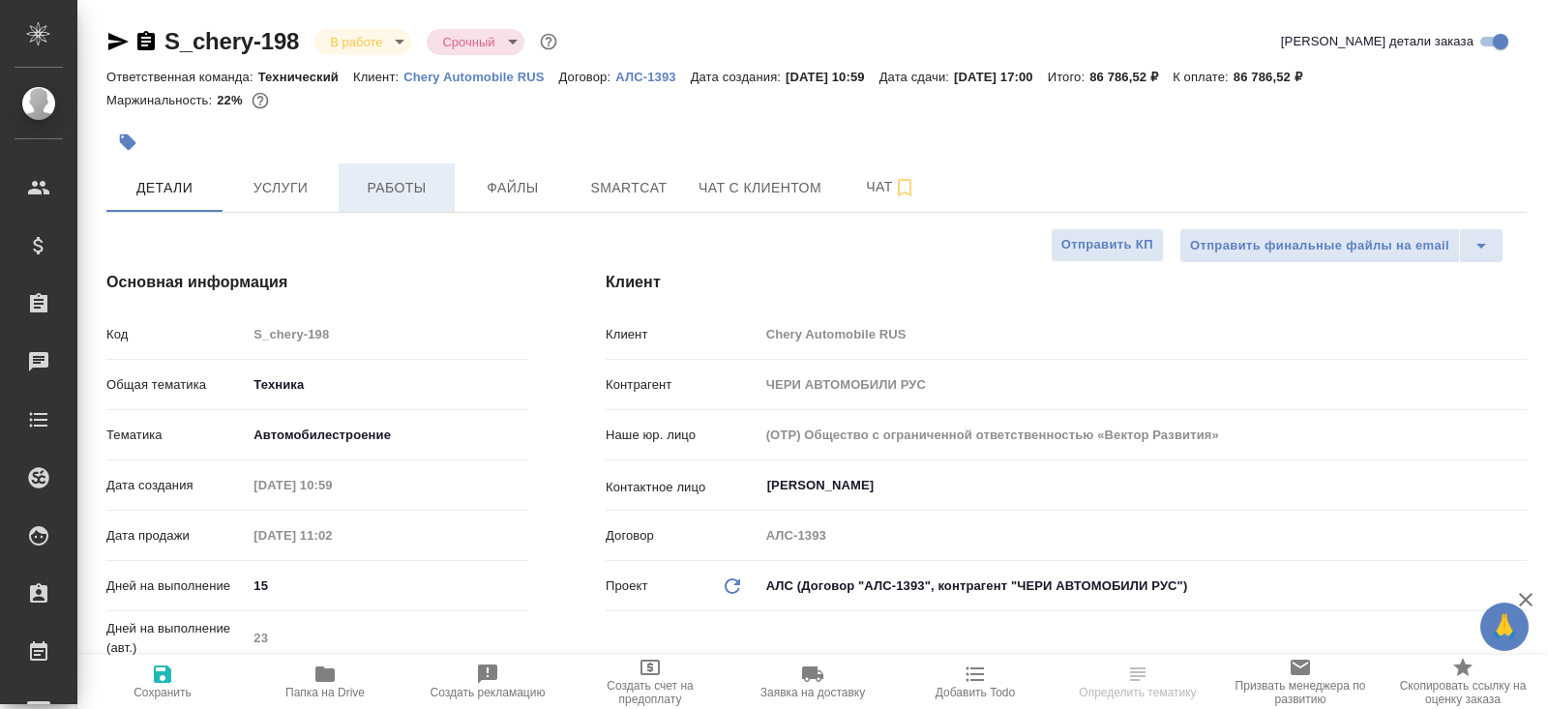
type textarea "x"
click at [435, 188] on span "Работы" at bounding box center [396, 188] width 93 height 24
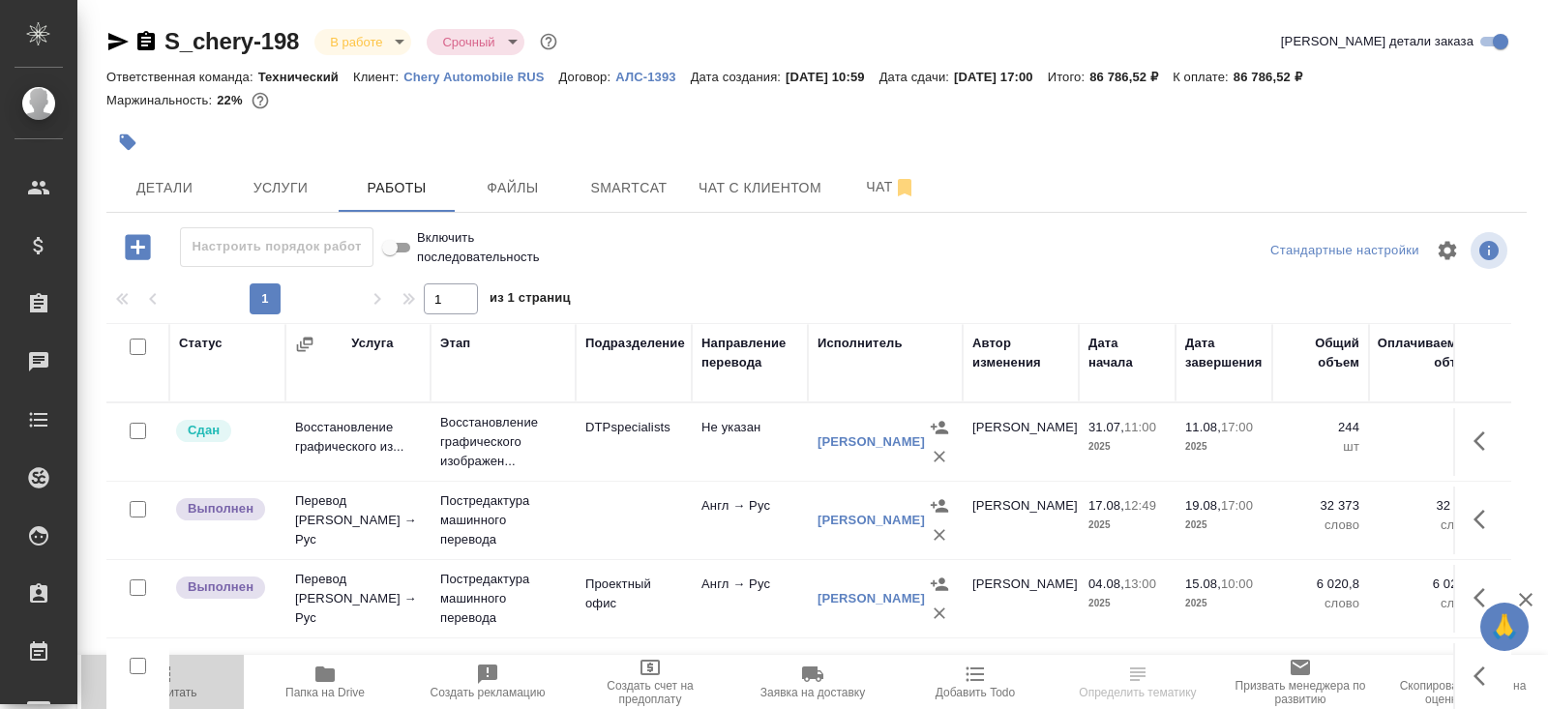
click at [175, 680] on span "Пересчитать" at bounding box center [162, 681] width 139 height 37
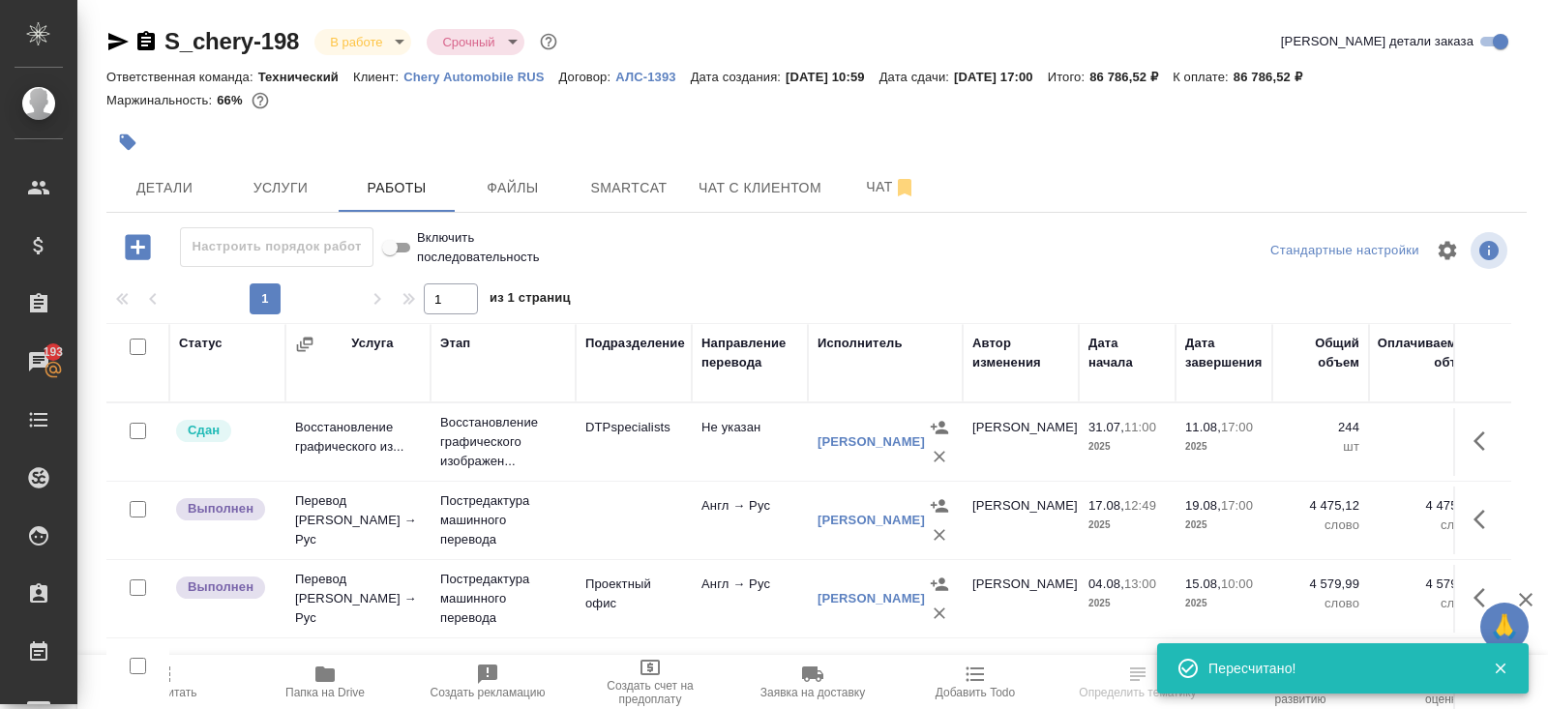
scroll to position [33, 0]
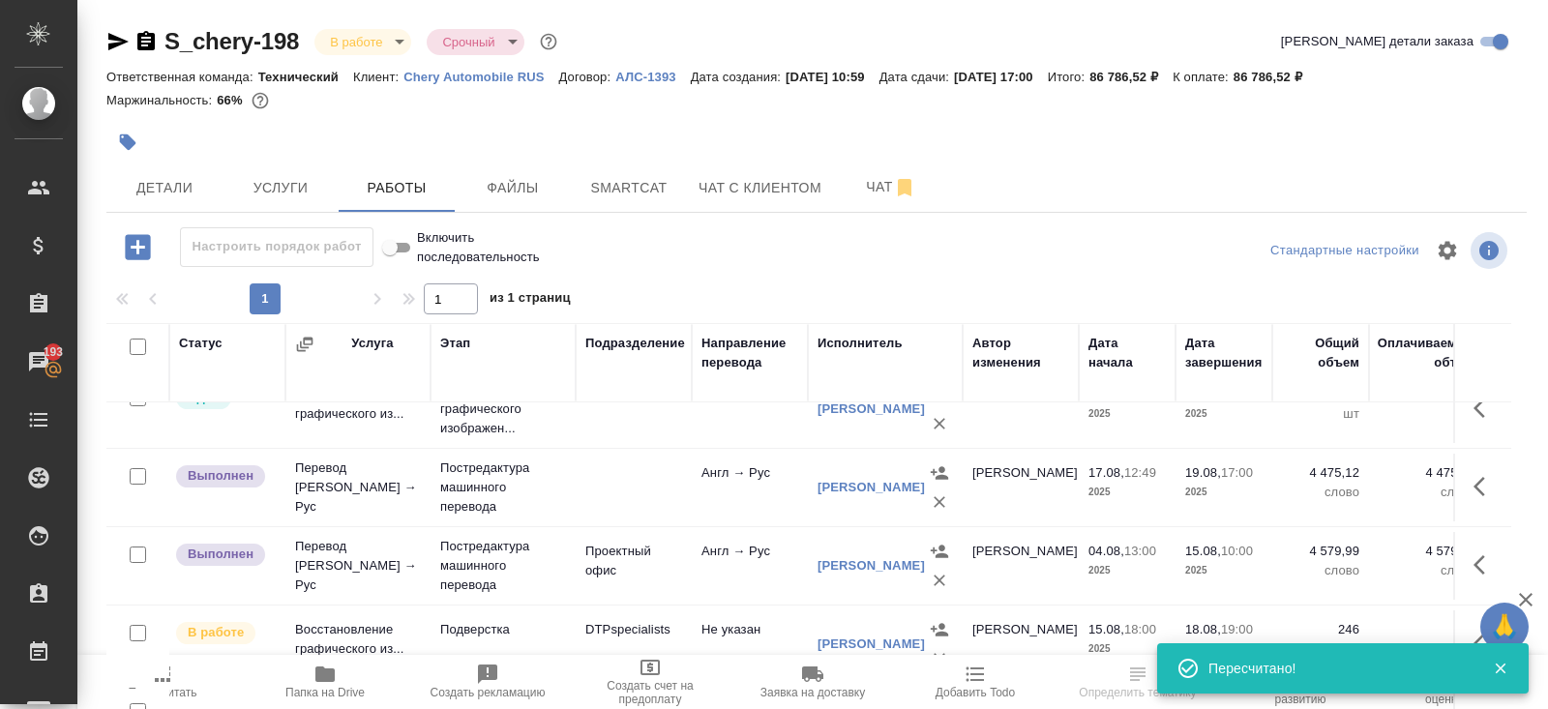
click at [134, 552] on input "checkbox" at bounding box center [138, 555] width 16 height 16
checkbox input "true"
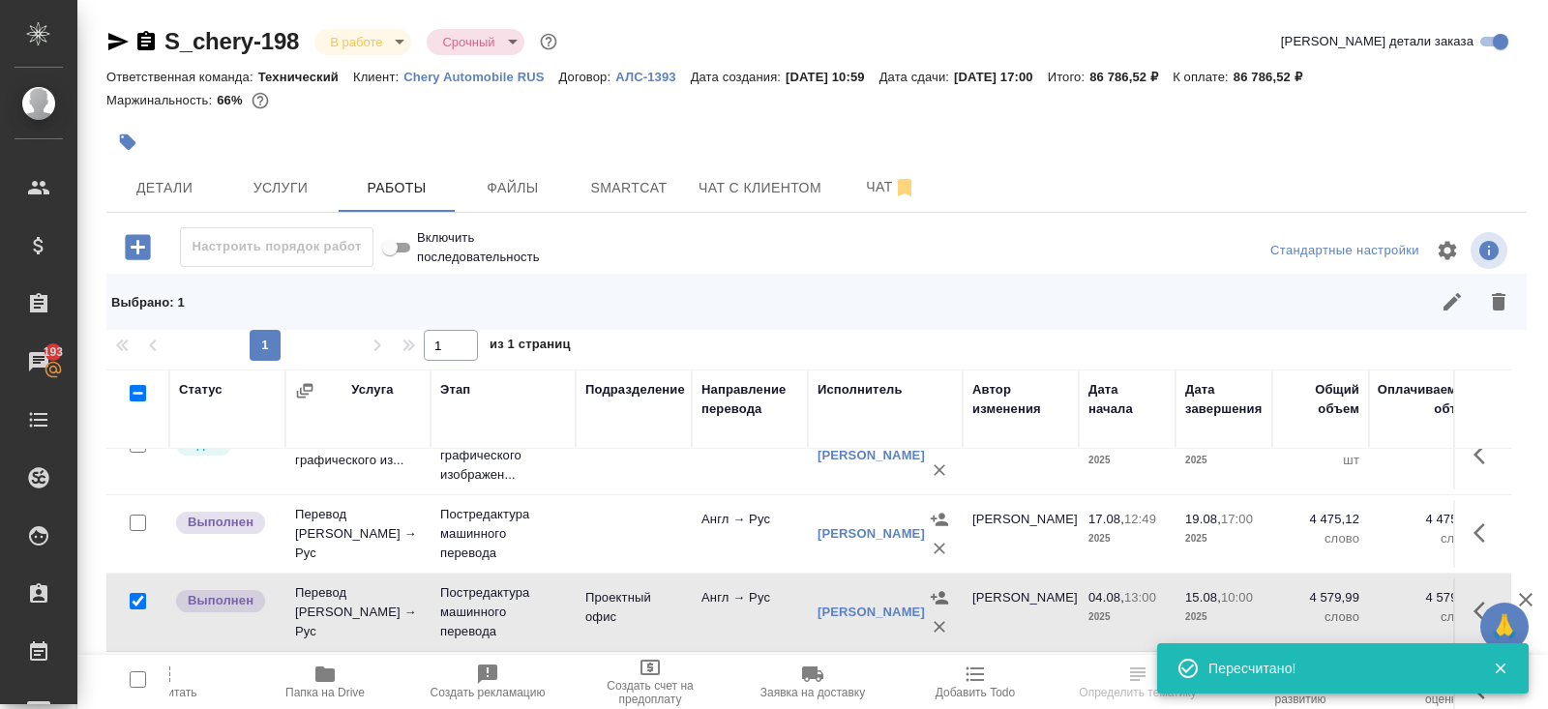
click at [136, 523] on input "checkbox" at bounding box center [138, 523] width 16 height 16
checkbox input "true"
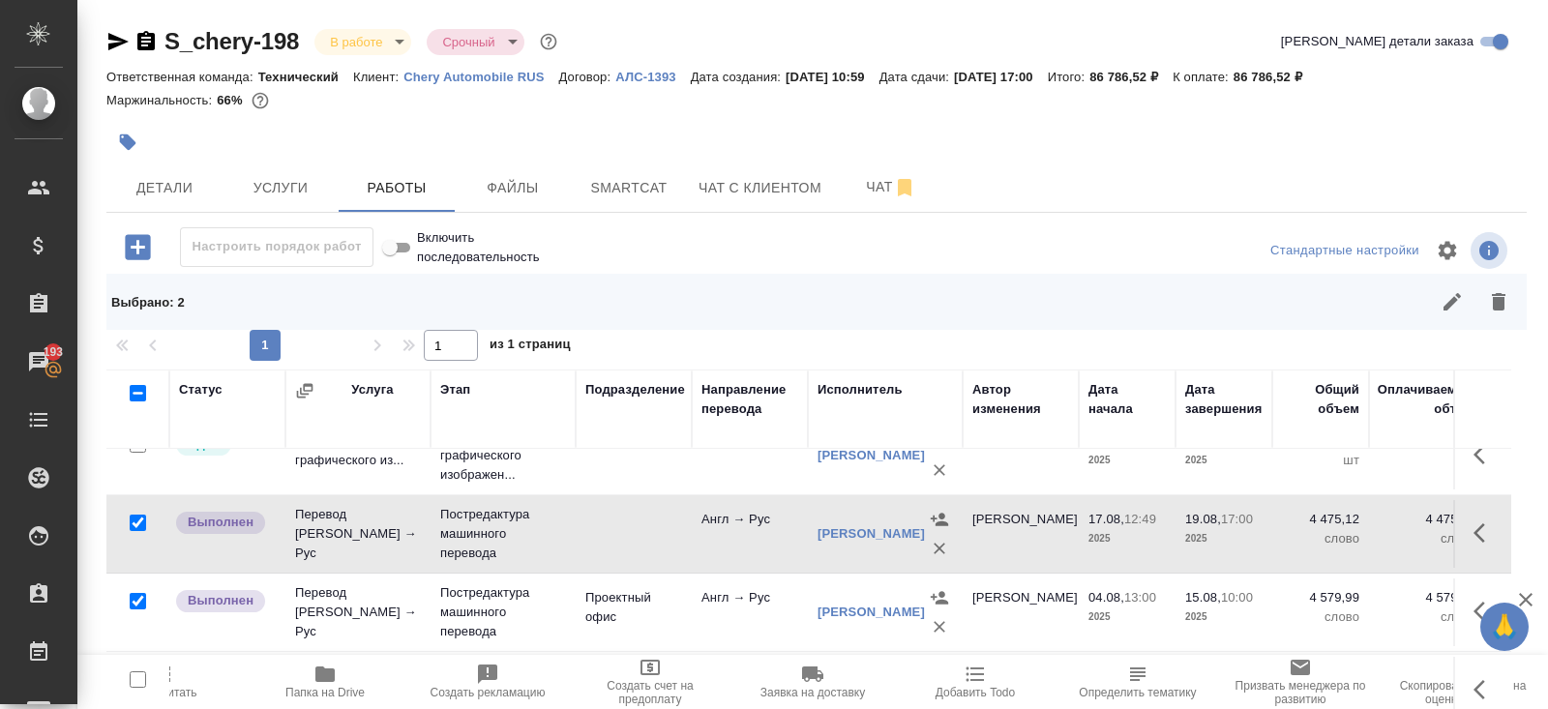
click at [1443, 292] on icon "button" at bounding box center [1452, 301] width 23 height 23
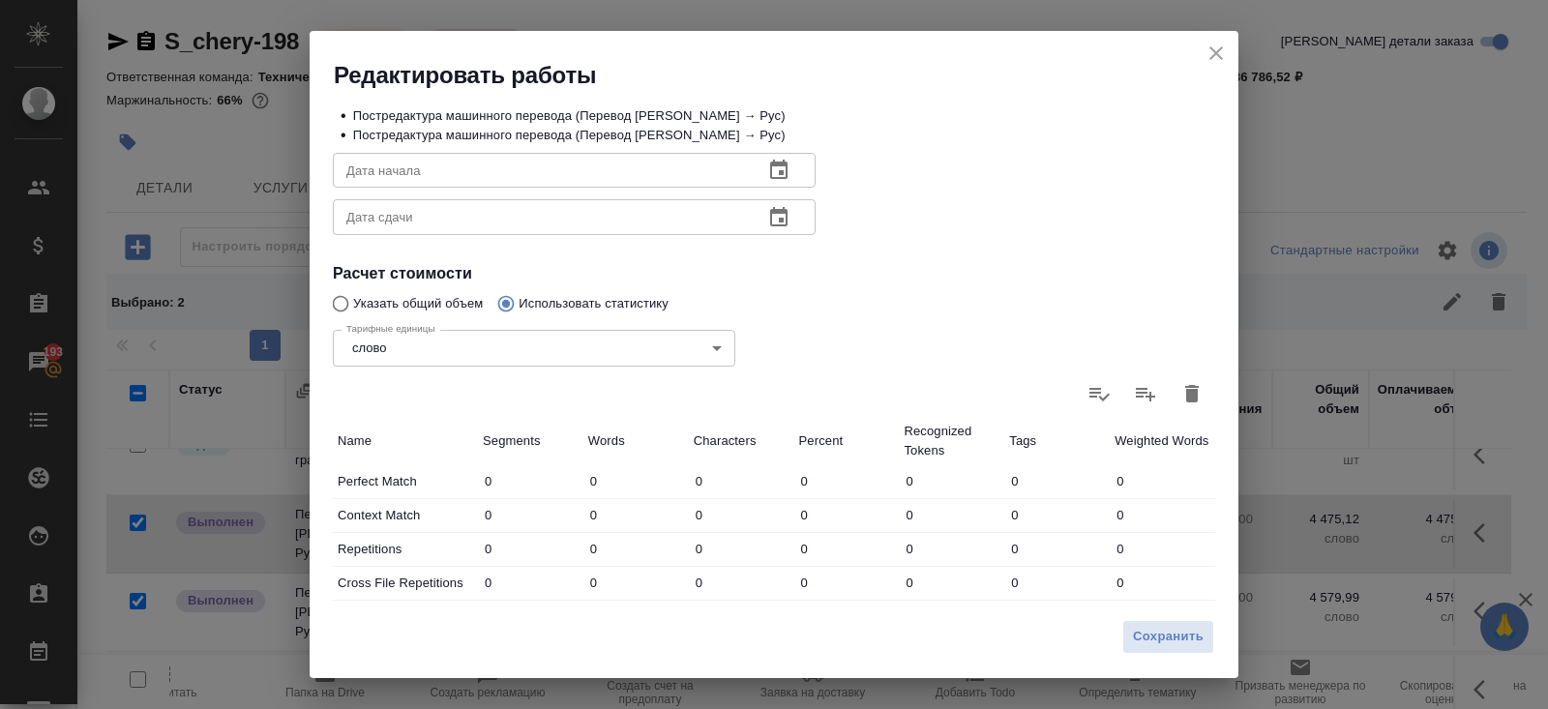
scroll to position [309, 0]
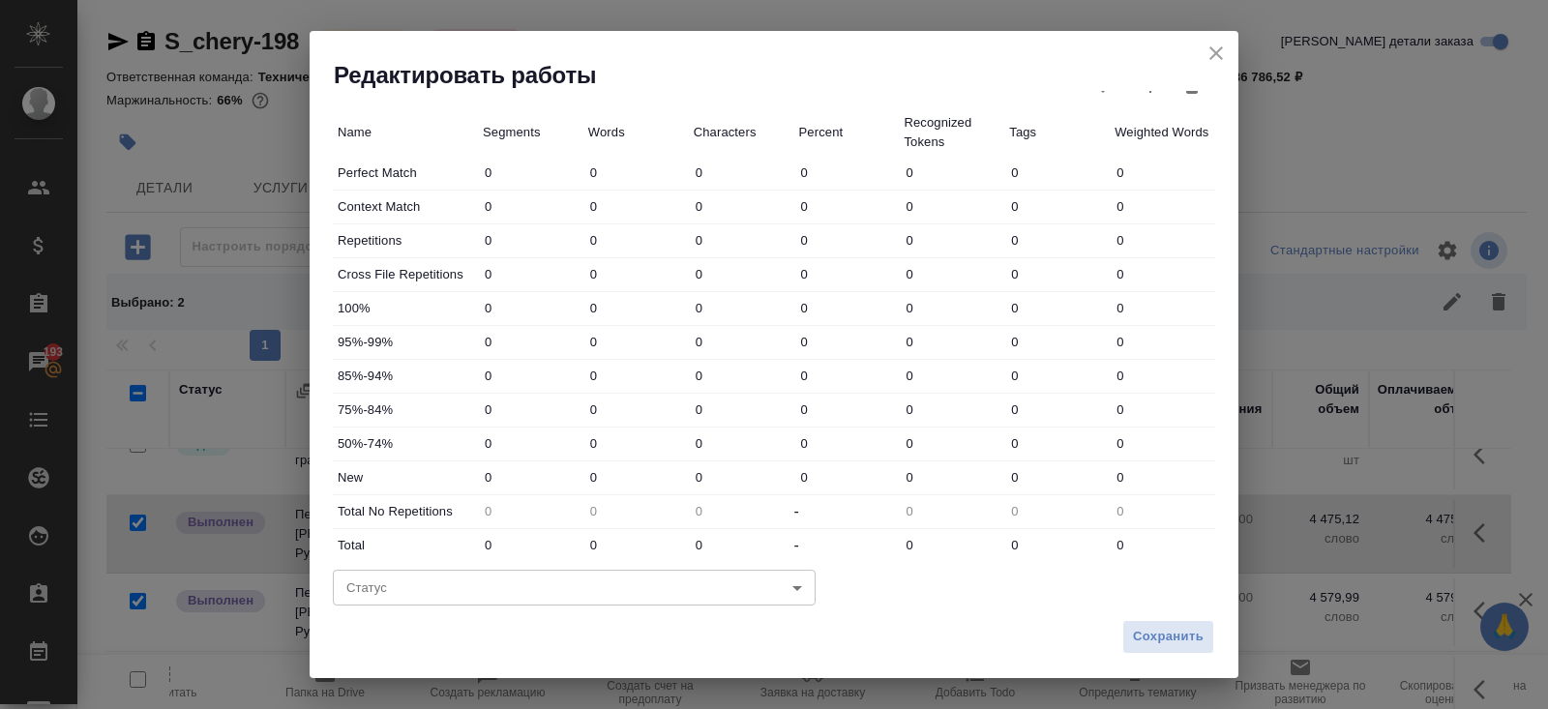
click at [695, 578] on body "🙏 .cls-1 fill:#fff; AWATERA Belyakova Yulia Клиенты Спецификации Заказы 193 Чат…" at bounding box center [774, 354] width 1548 height 709
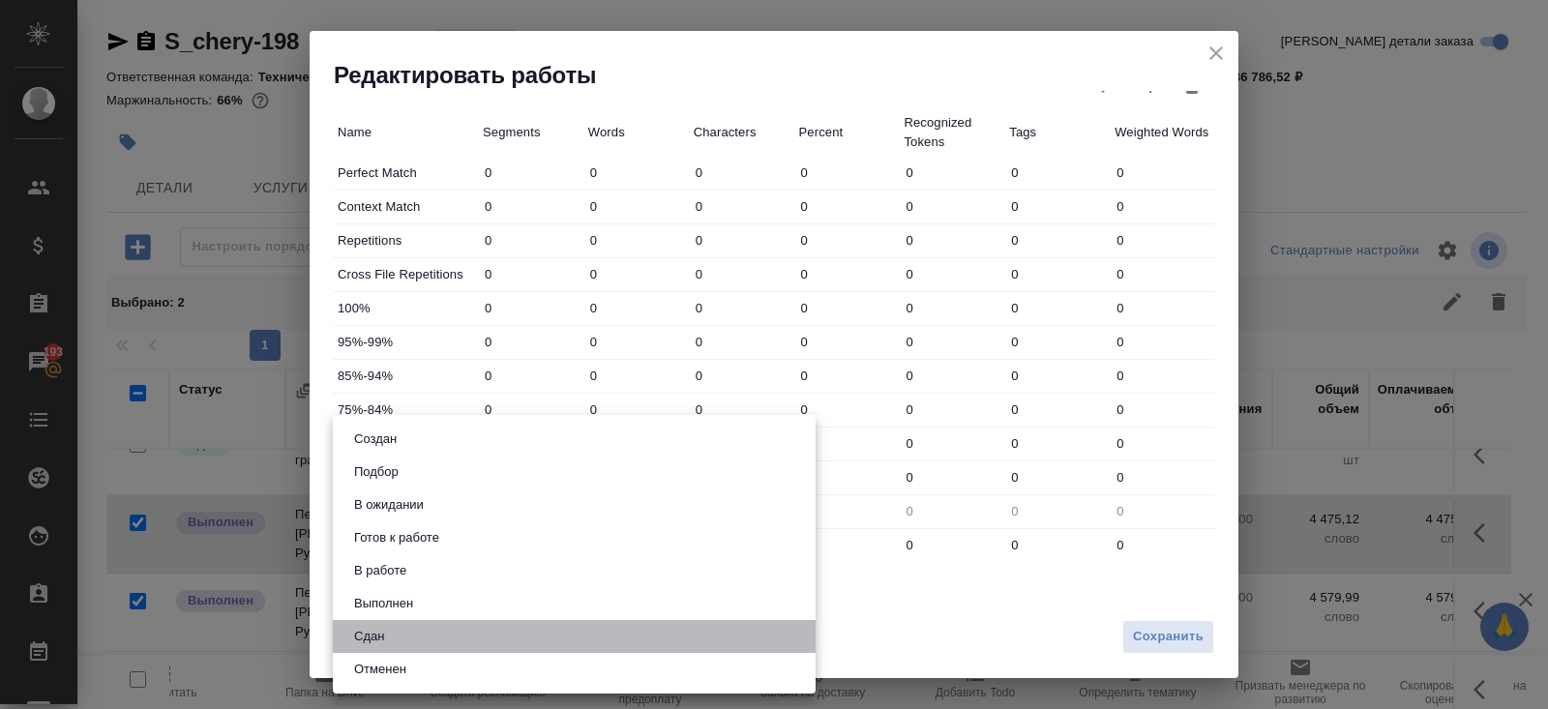
click at [533, 629] on li "Сдан" at bounding box center [574, 636] width 483 height 33
type input "closed"
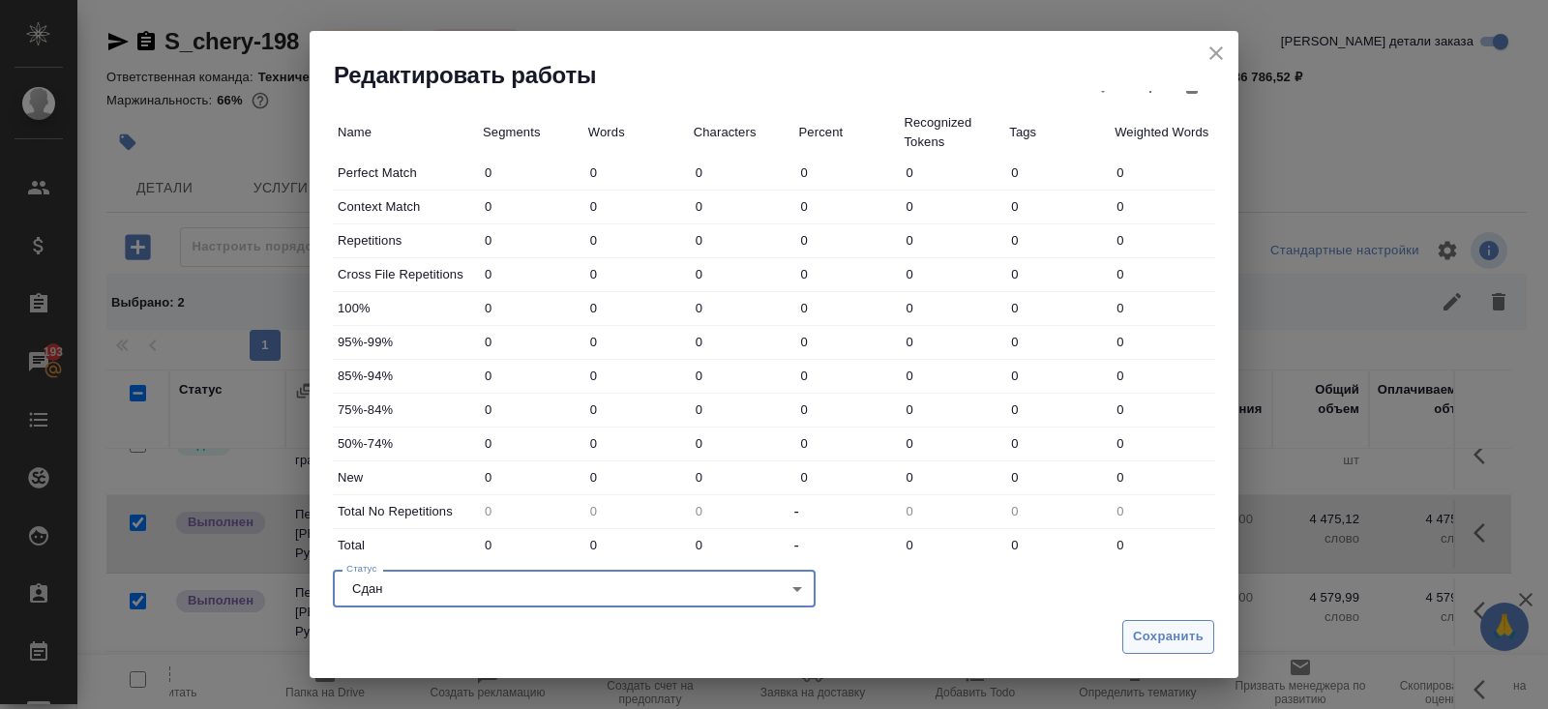
click at [1140, 633] on span "Сохранить" at bounding box center [1168, 637] width 71 height 22
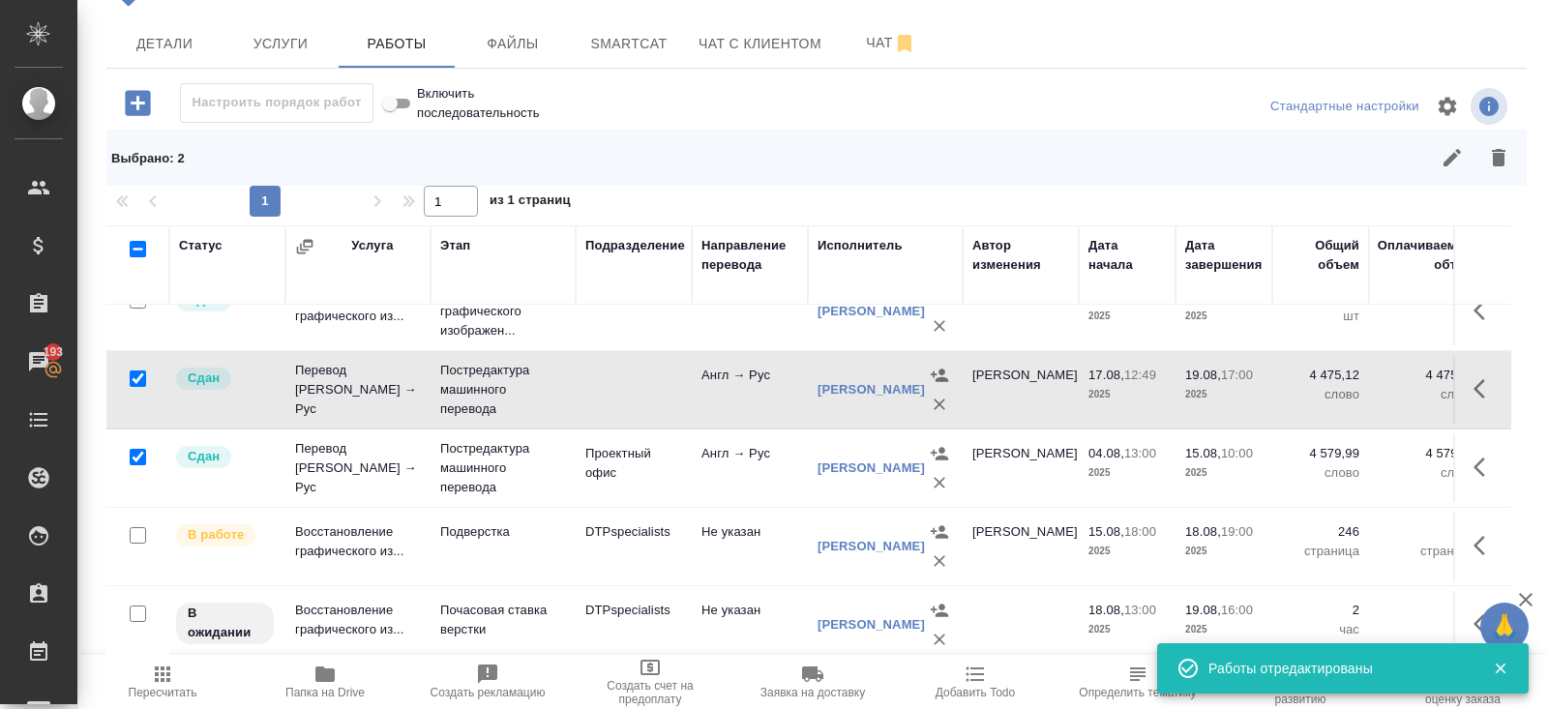
scroll to position [0, 0]
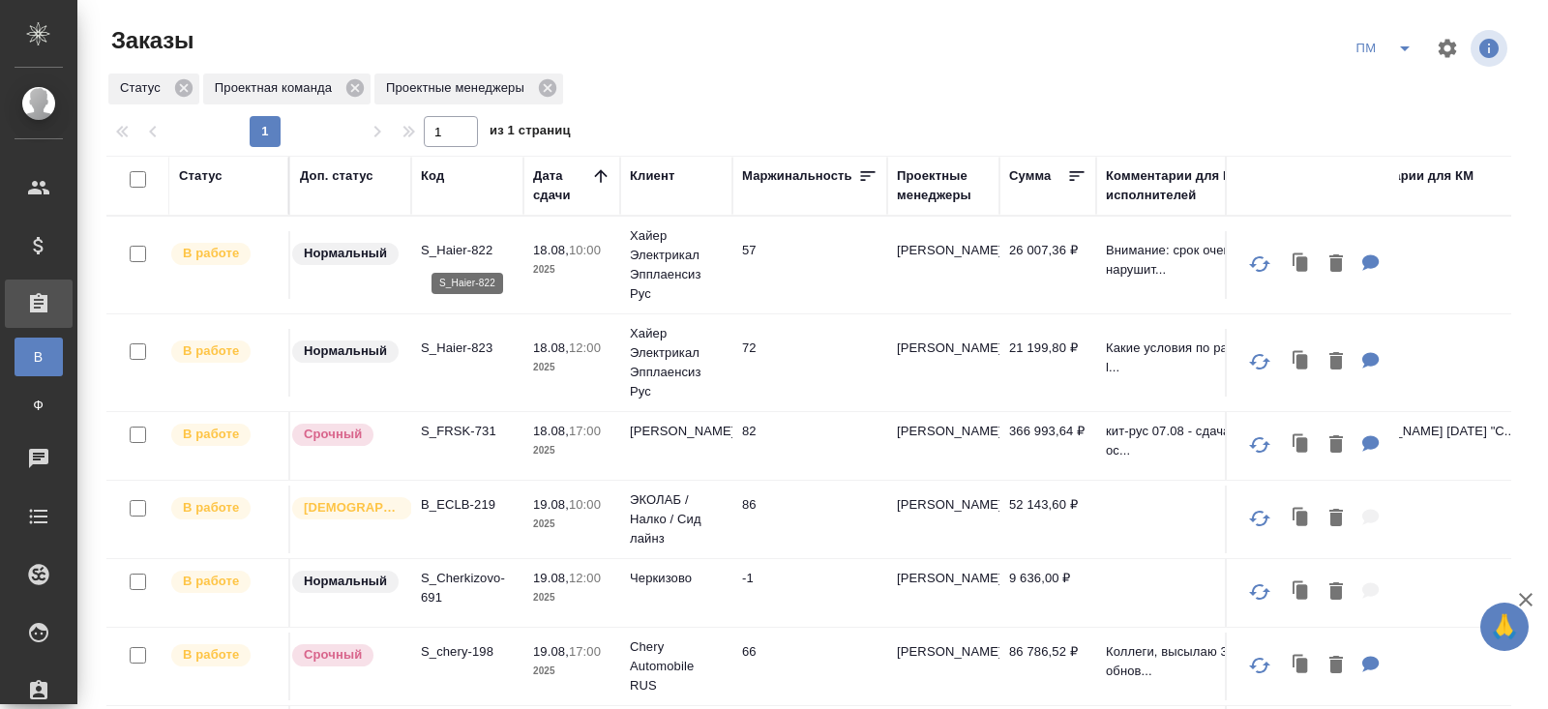
click at [427, 241] on p "S_Haier-822" at bounding box center [467, 250] width 93 height 19
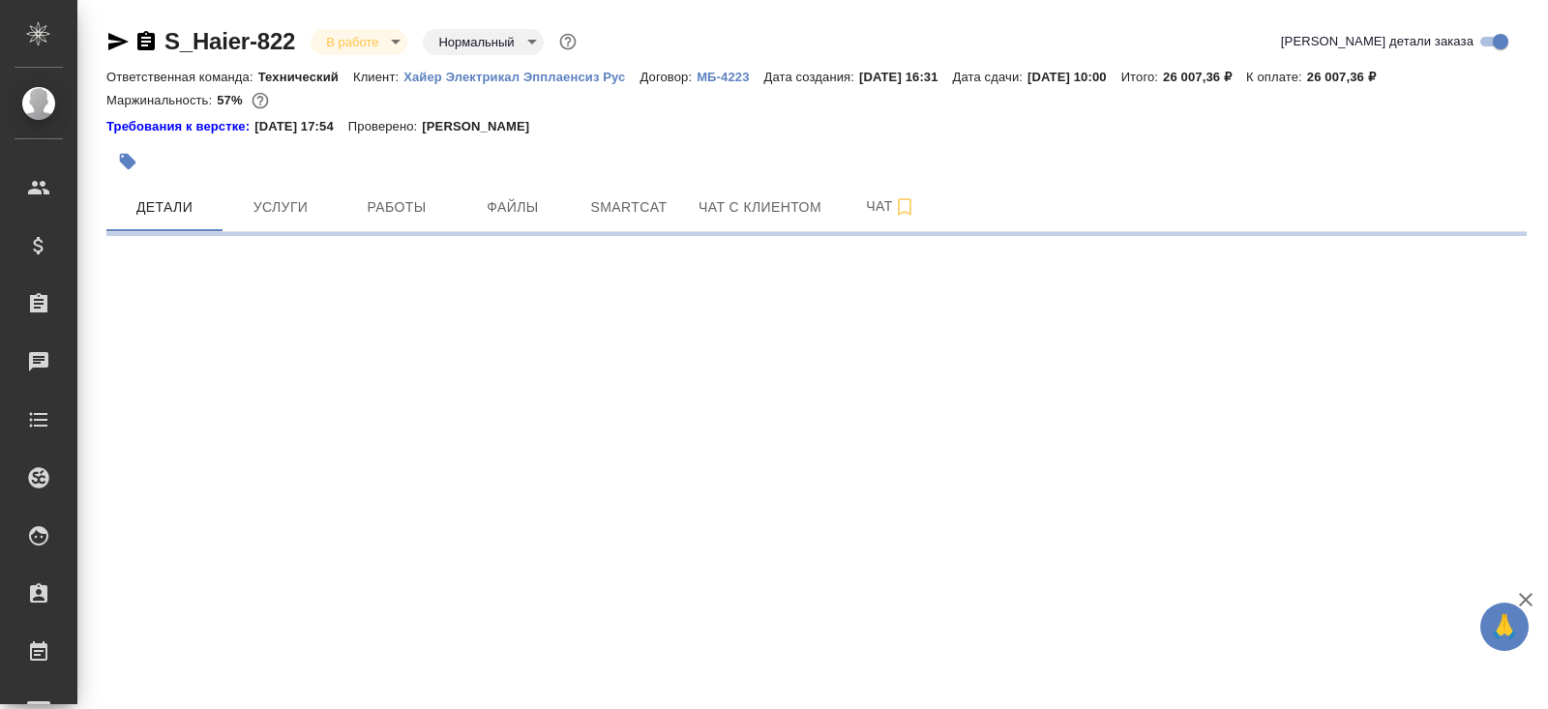
select select "RU"
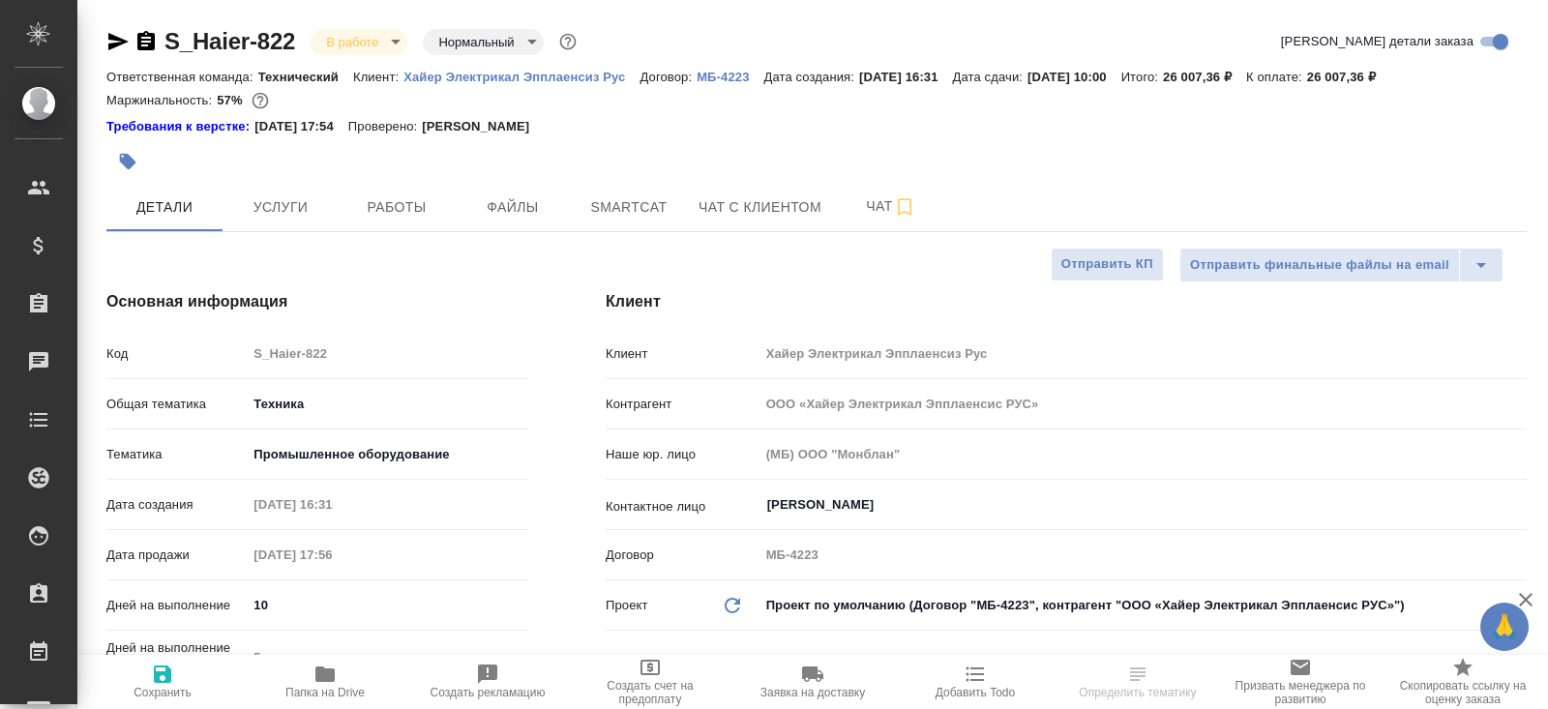
type textarea "x"
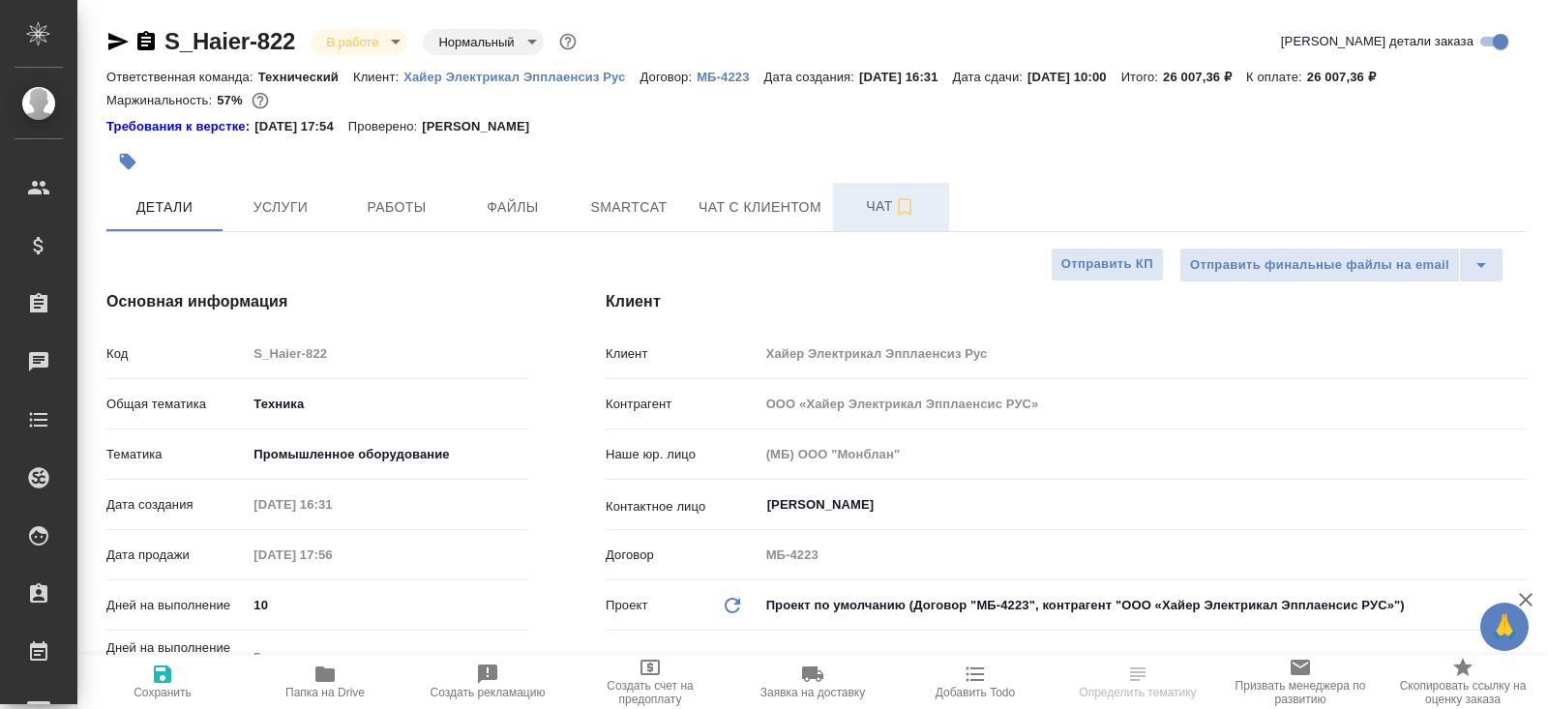
type textarea "x"
click at [899, 195] on icon "button" at bounding box center [904, 206] width 23 height 23
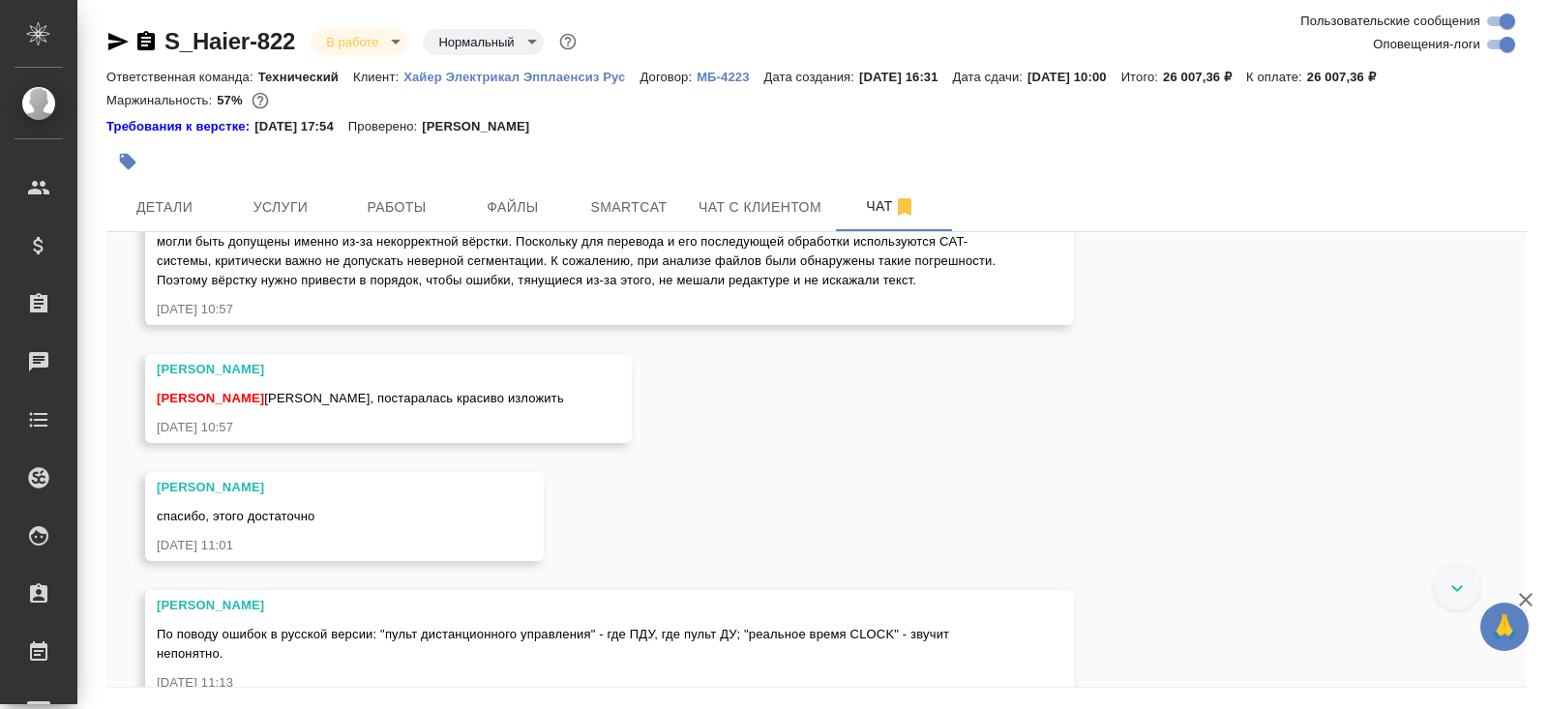
click at [1497, 37] on input "Оповещения-логи" at bounding box center [1508, 44] width 70 height 23
checkbox input "false"
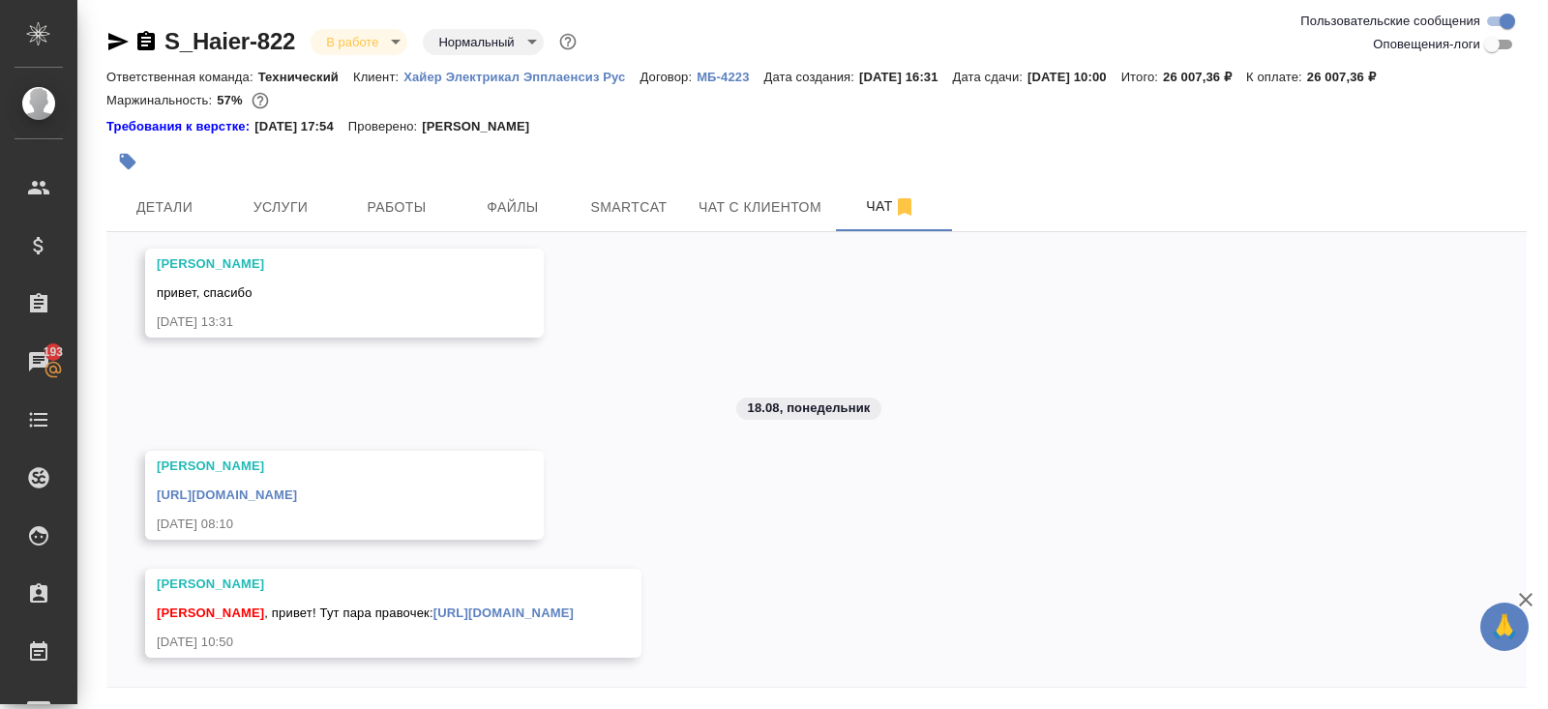
click at [114, 48] on icon "button" at bounding box center [117, 41] width 23 height 23
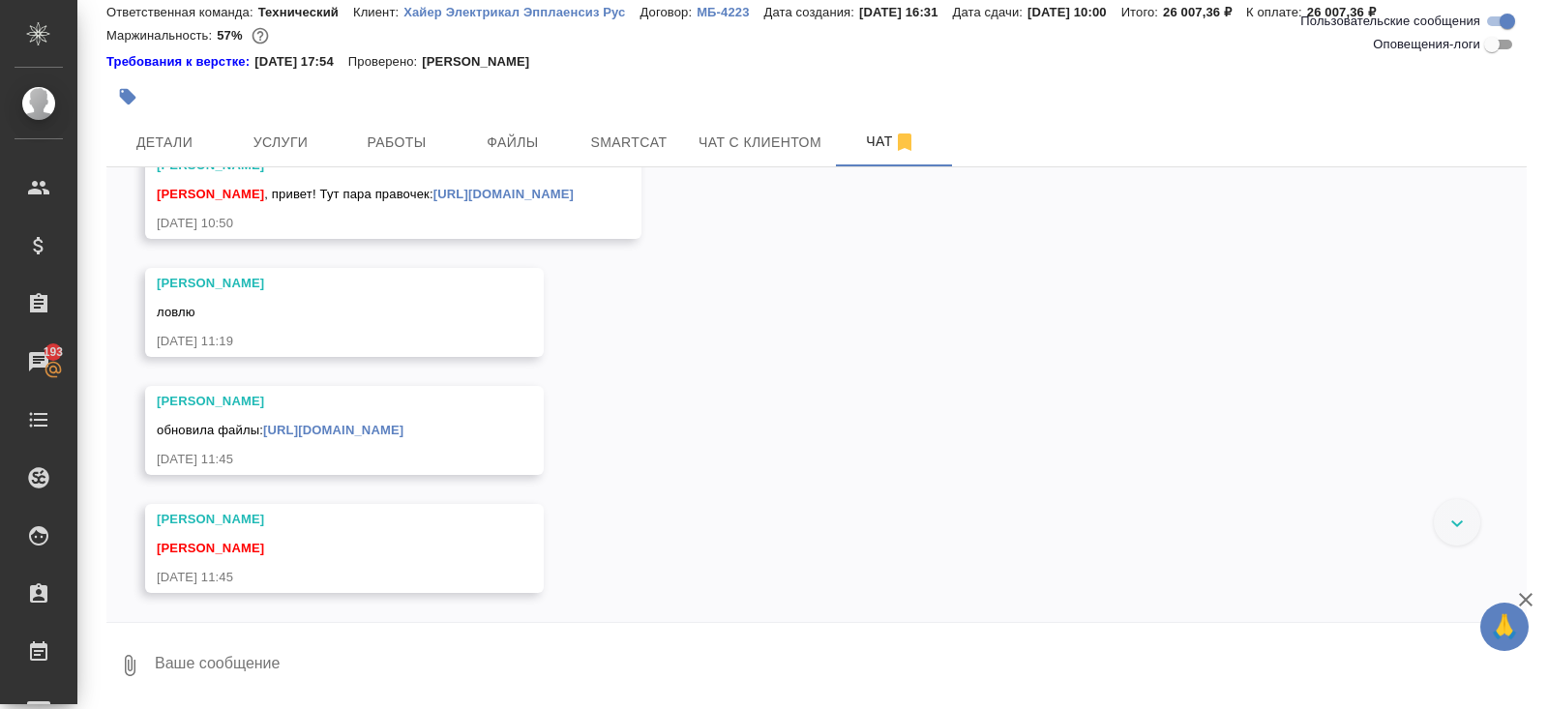
scroll to position [23163, 0]
click at [293, 660] on textarea at bounding box center [840, 666] width 1374 height 66
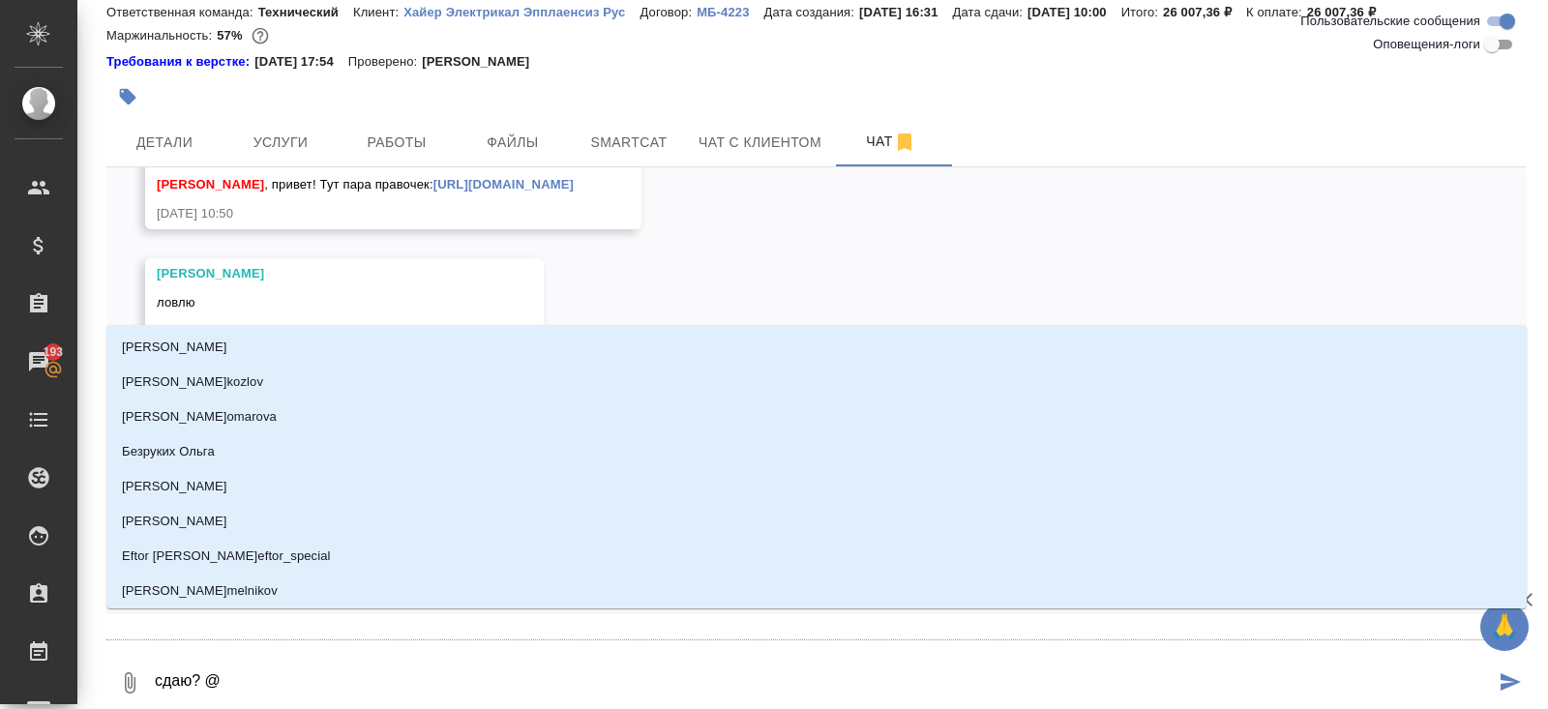
type textarea "сдаю? @i"
type input "i"
type textarea "сдаю? @ib"
type input "ib"
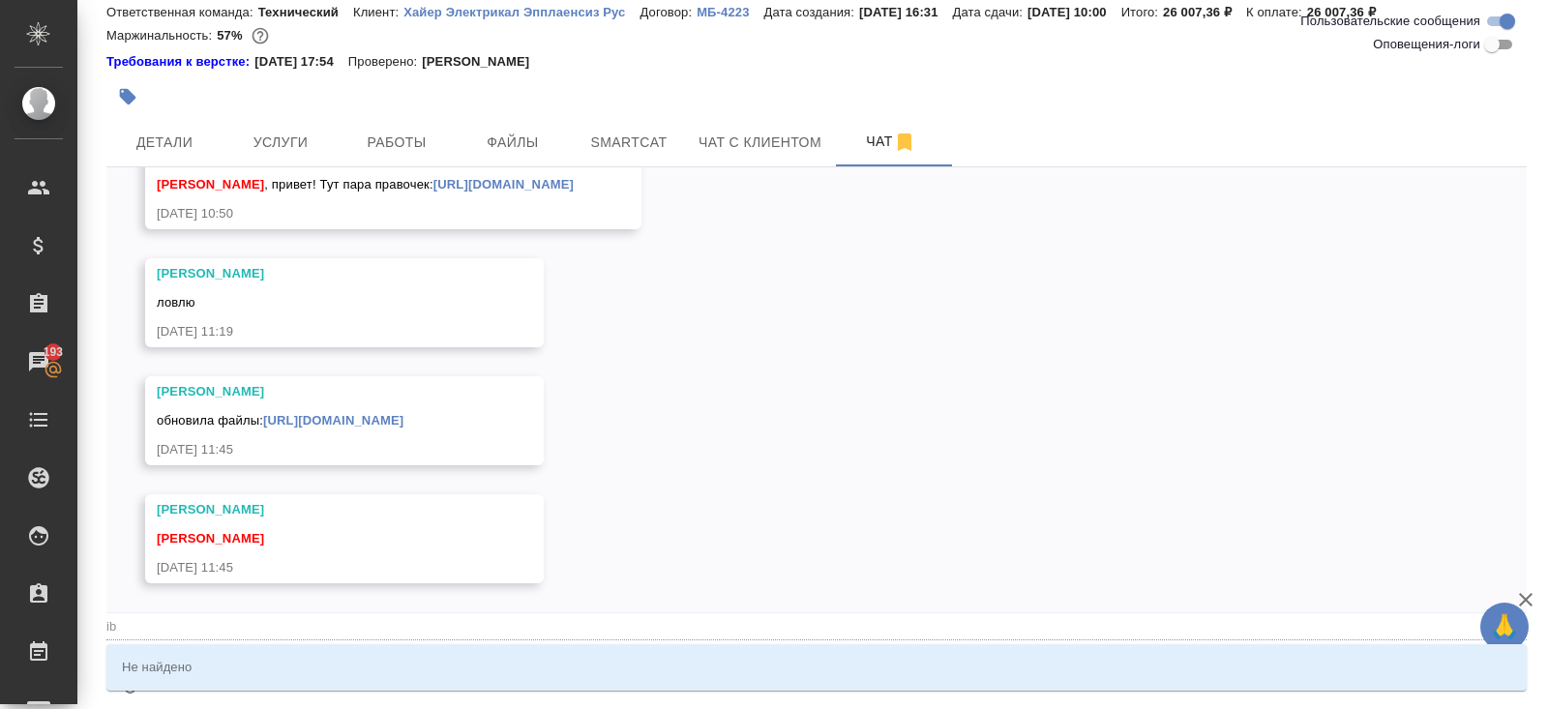
type textarea "сдаю? @i"
type input "i"
type textarea "сдаю? @"
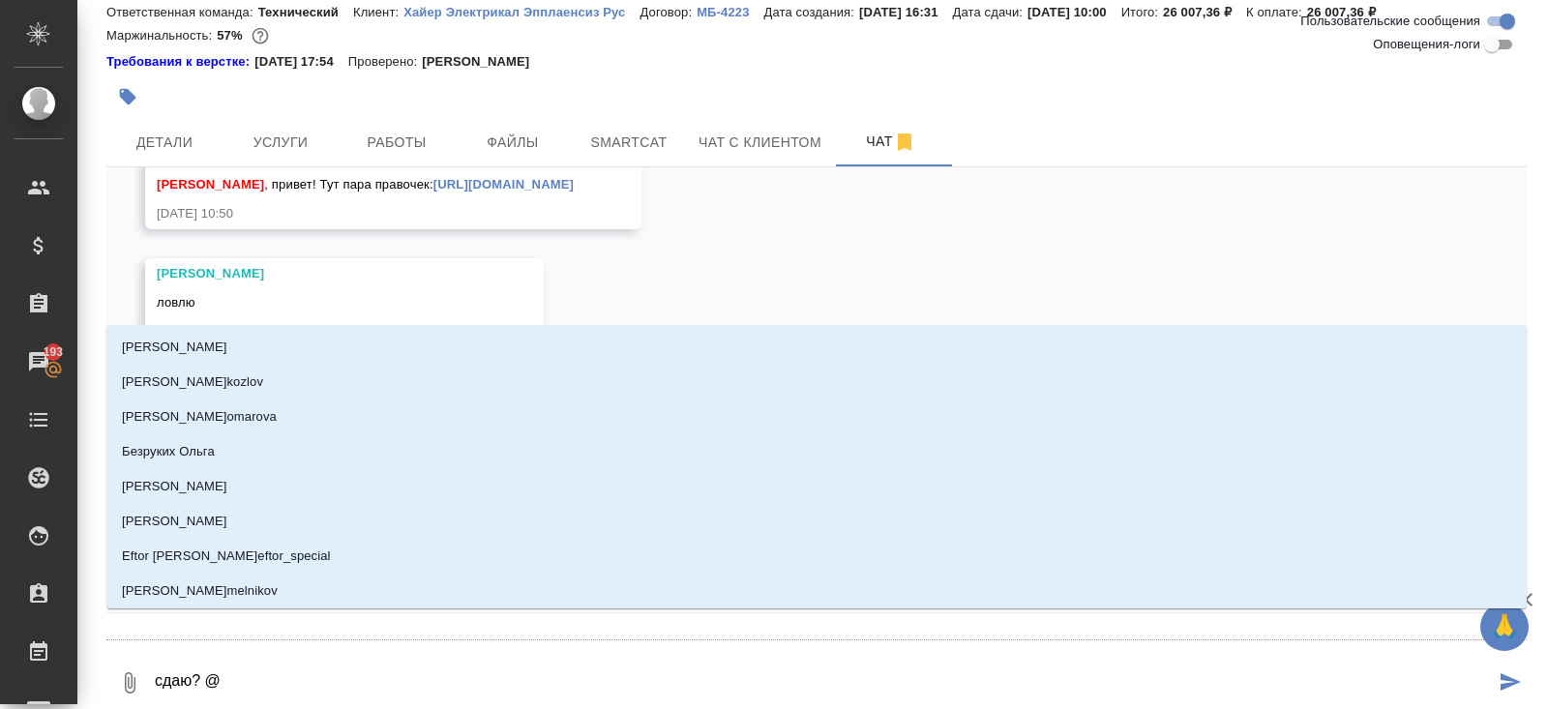
type textarea "сдаю? @ш"
type input "ш"
type textarea "сдаю? @ши"
type input "ши"
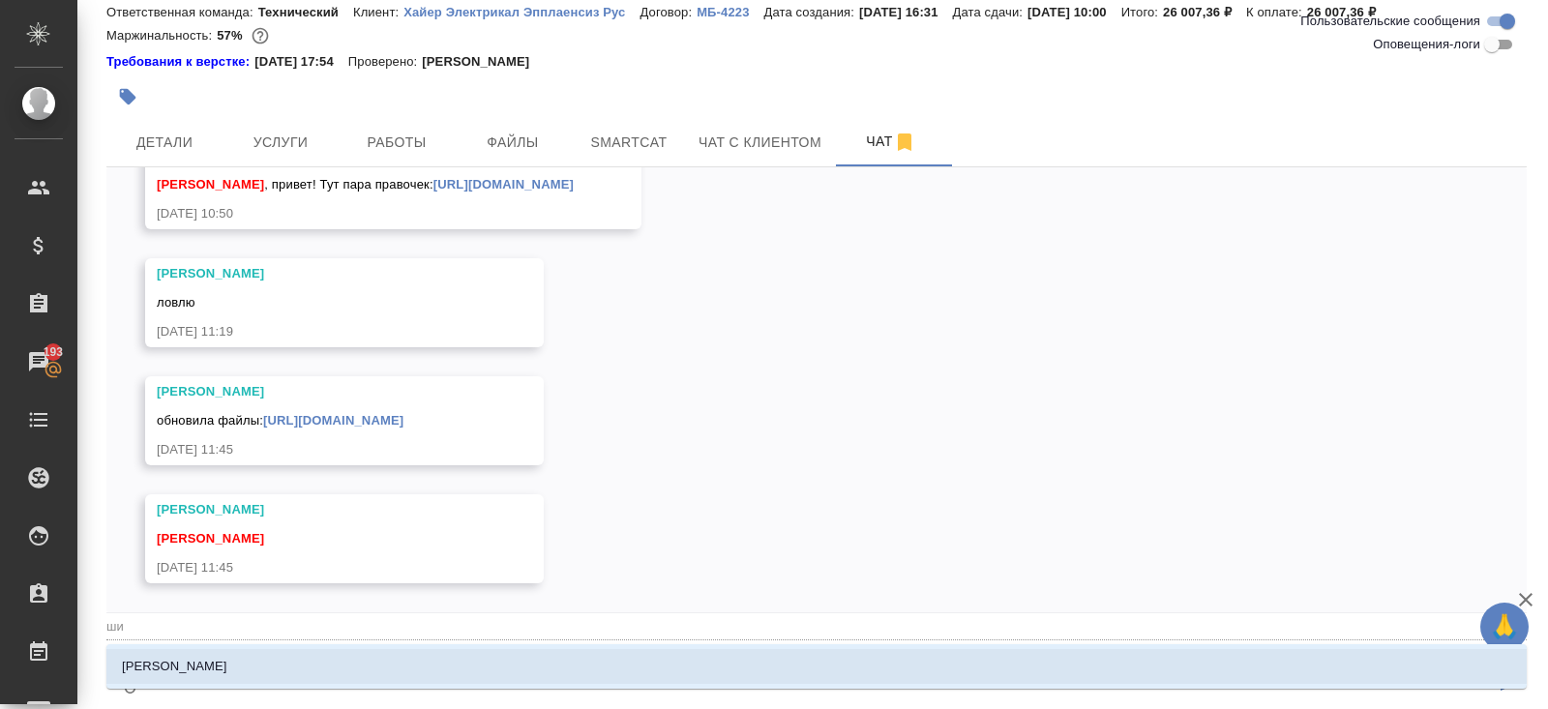
type textarea "сдаю? @шир"
type input "шир"
type textarea "сдаю? @шири"
type input "шири"
click at [268, 656] on li "Ширина Сабина" at bounding box center [816, 666] width 1420 height 35
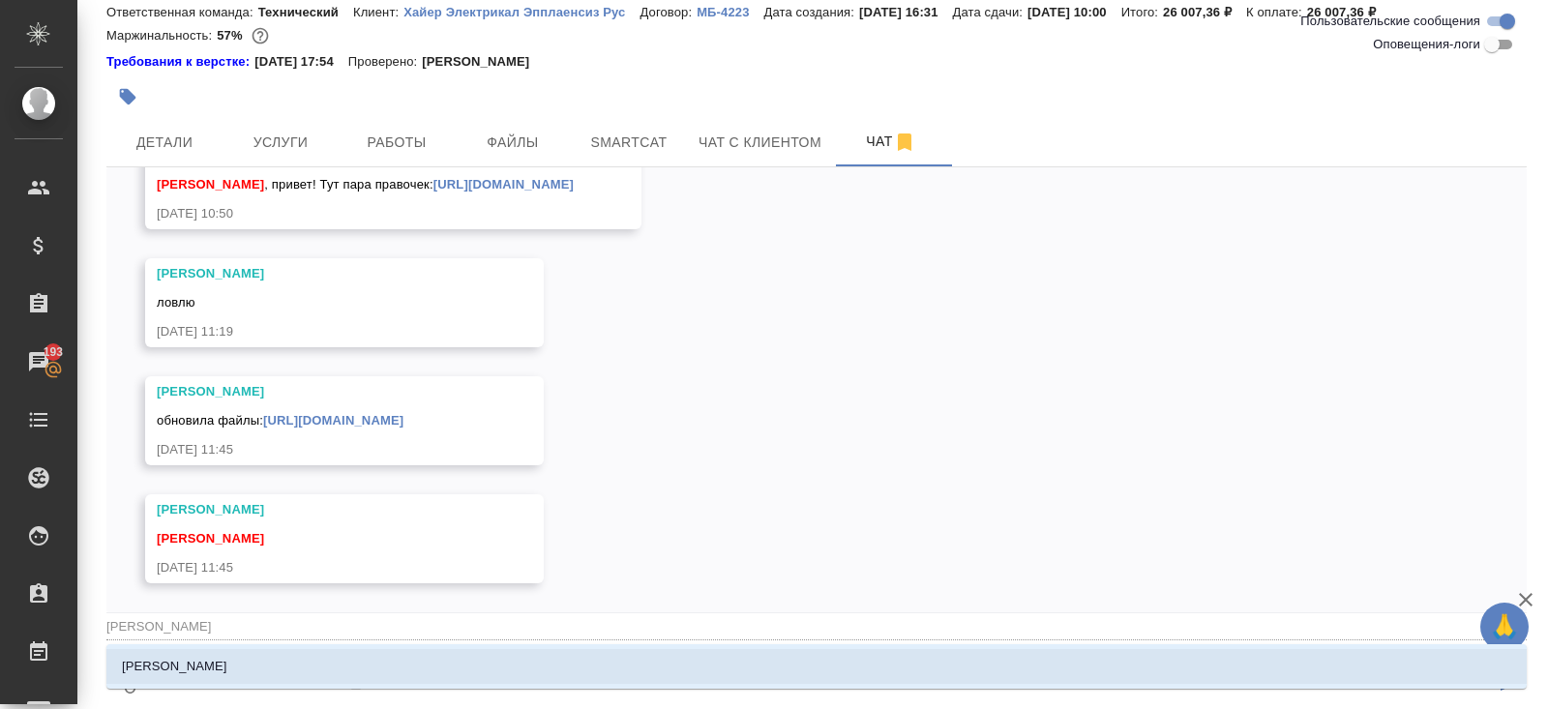
type textarea "сдаю? @Ширина Сабина"
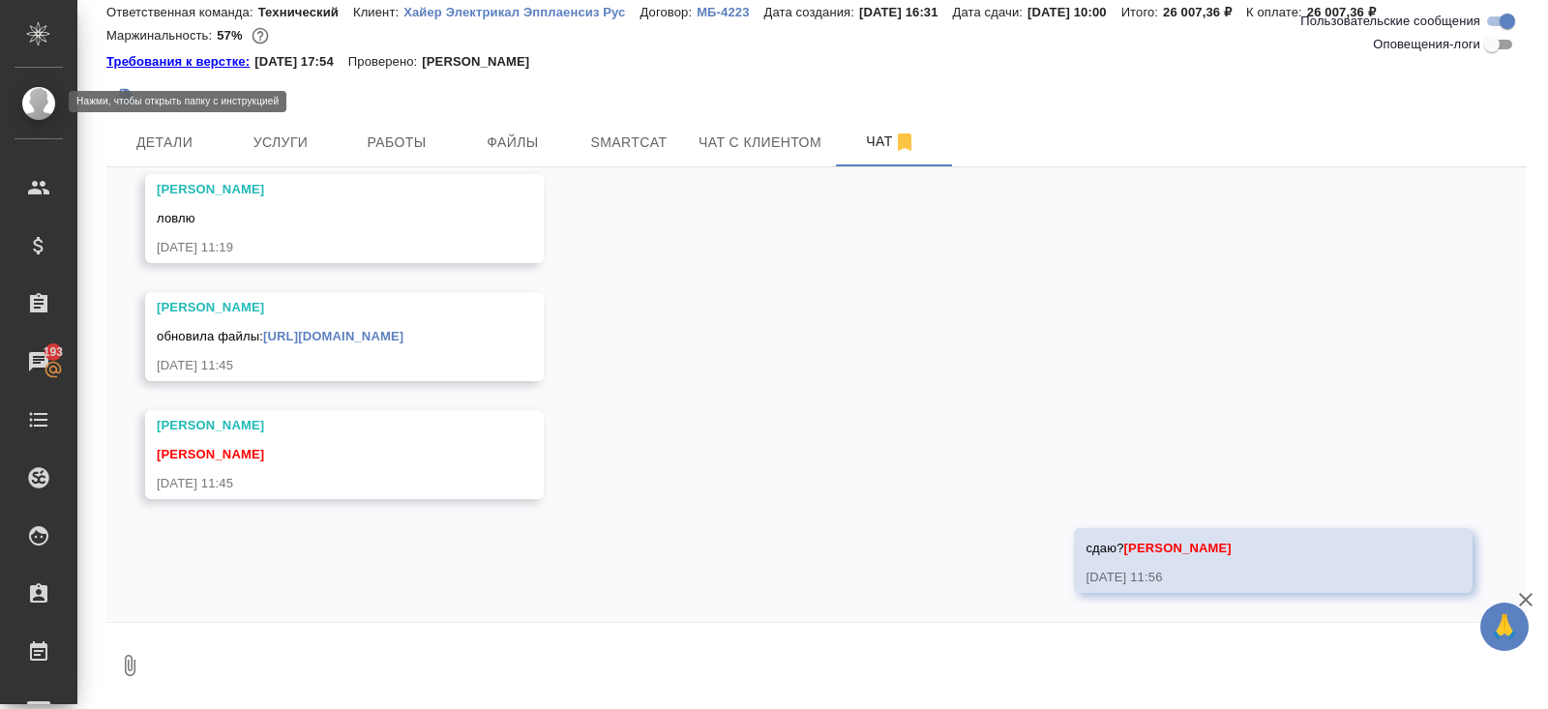
scroll to position [0, 0]
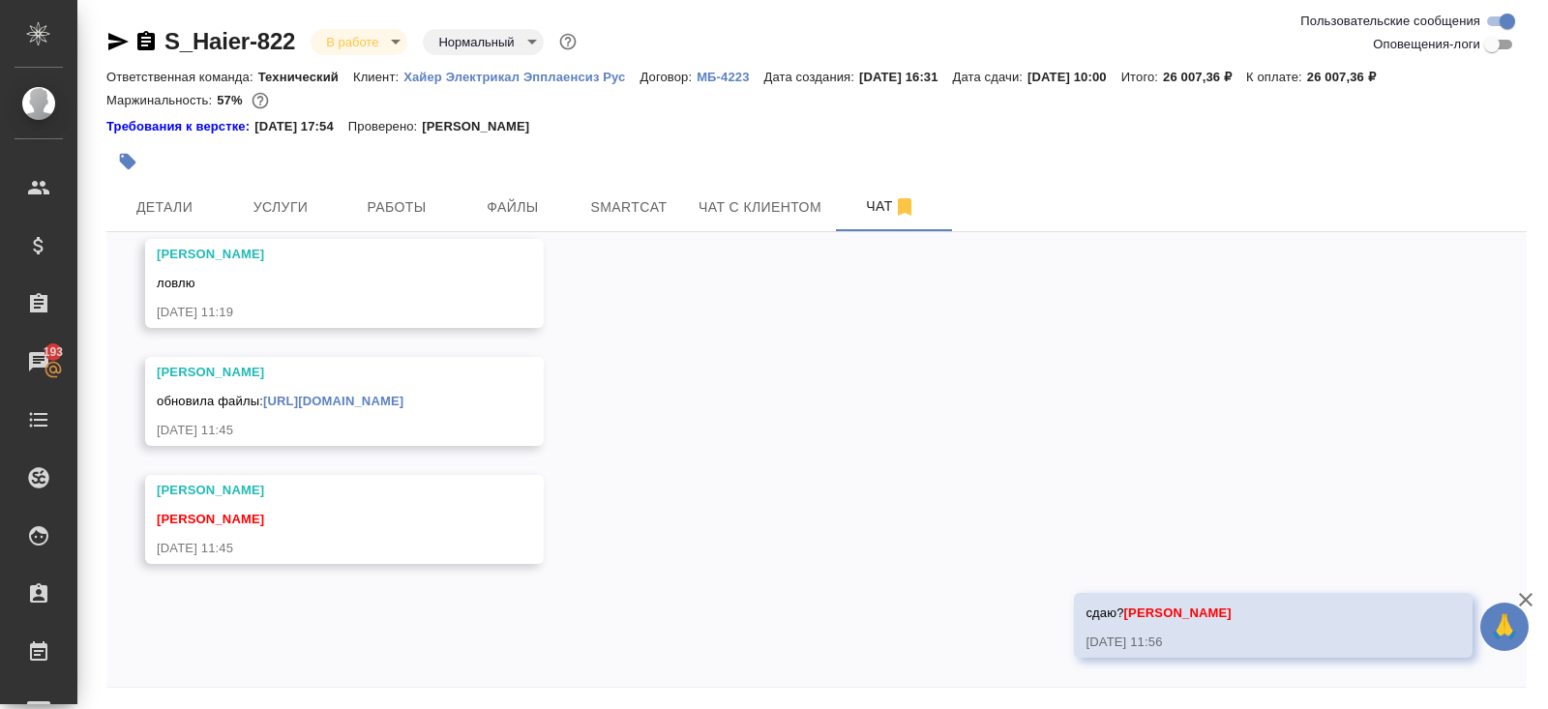
click at [109, 41] on icon "button" at bounding box center [117, 41] width 23 height 23
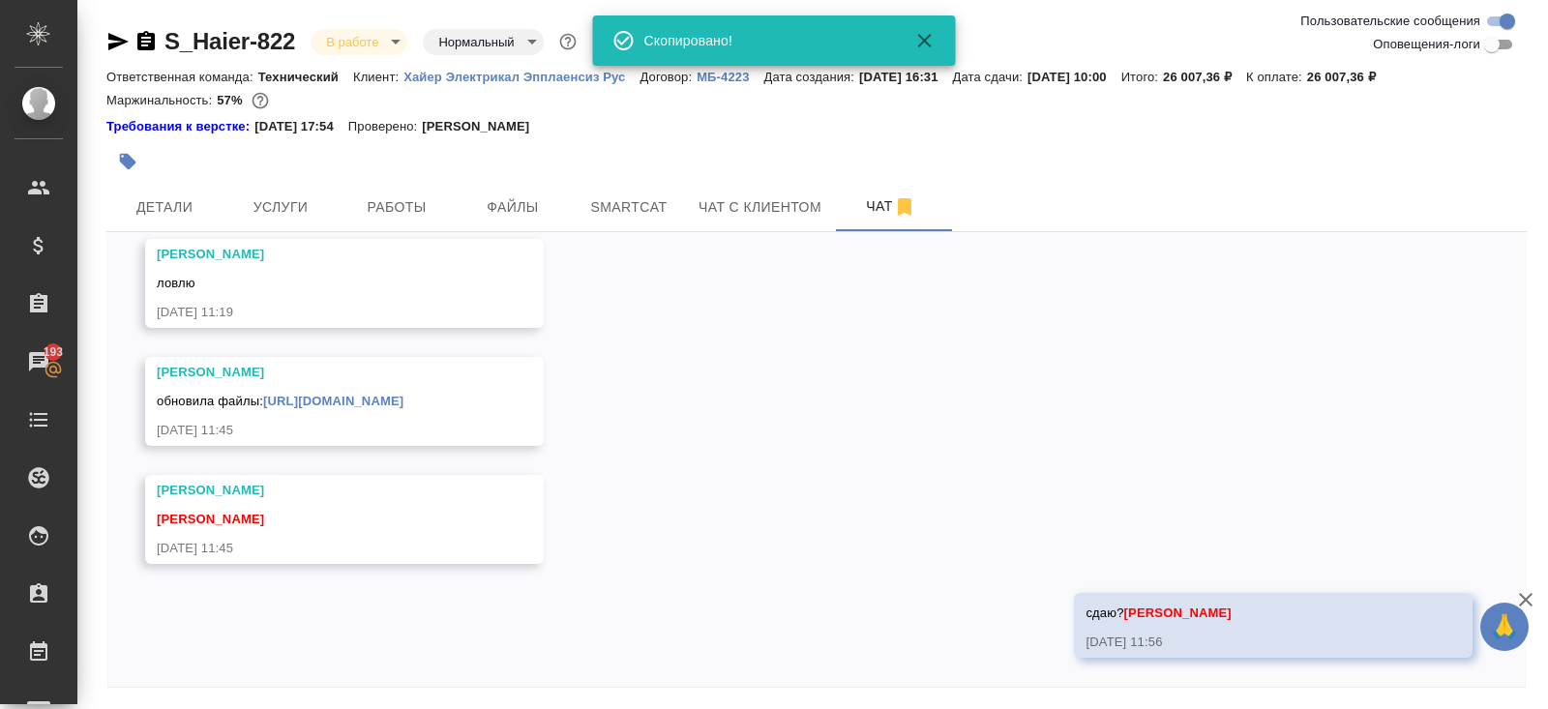
click at [121, 34] on icon "button" at bounding box center [117, 41] width 23 height 23
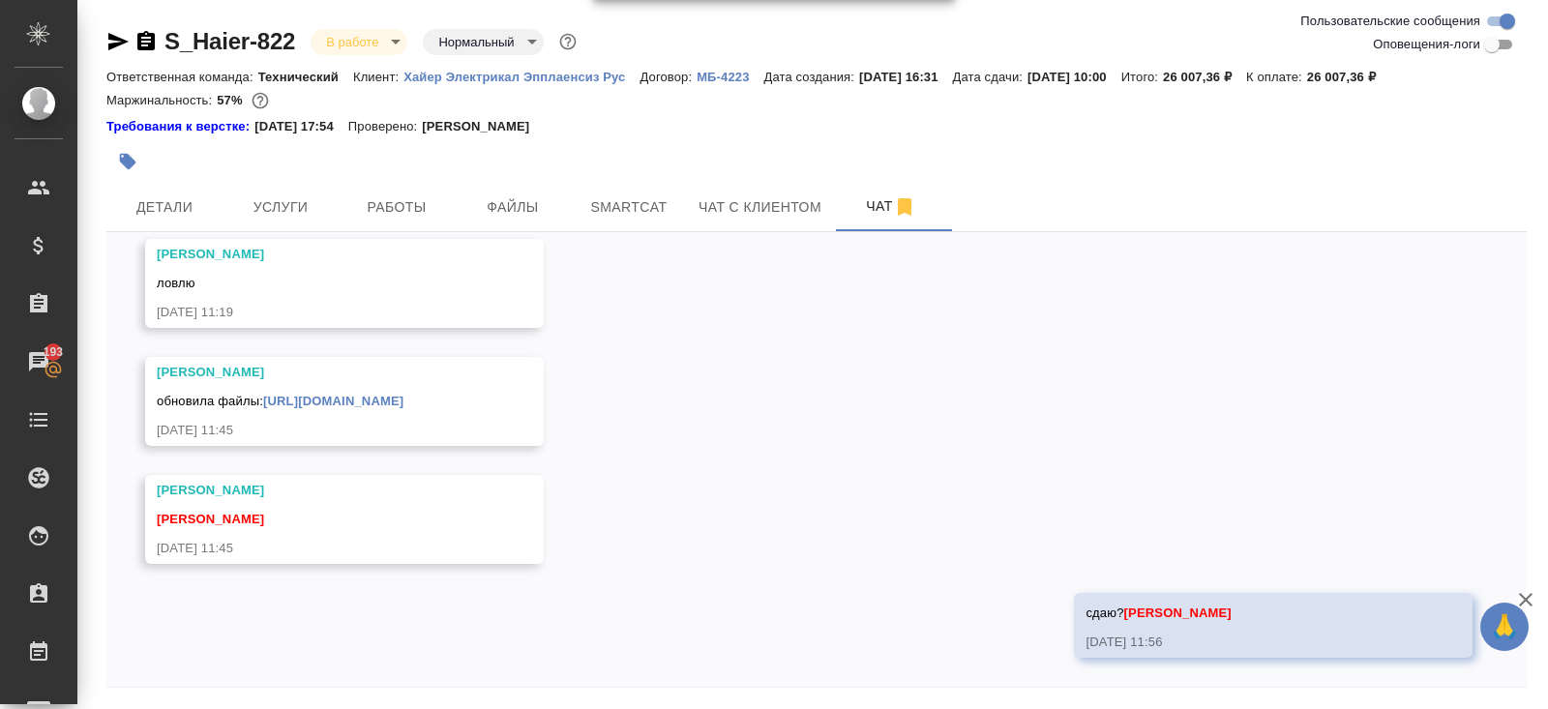
click at [403, 394] on link "https://drive.awatera.com/apps/files/files/10124741?dir=/Shares/%D0%A5%D0%B0%D0…" at bounding box center [333, 401] width 140 height 15
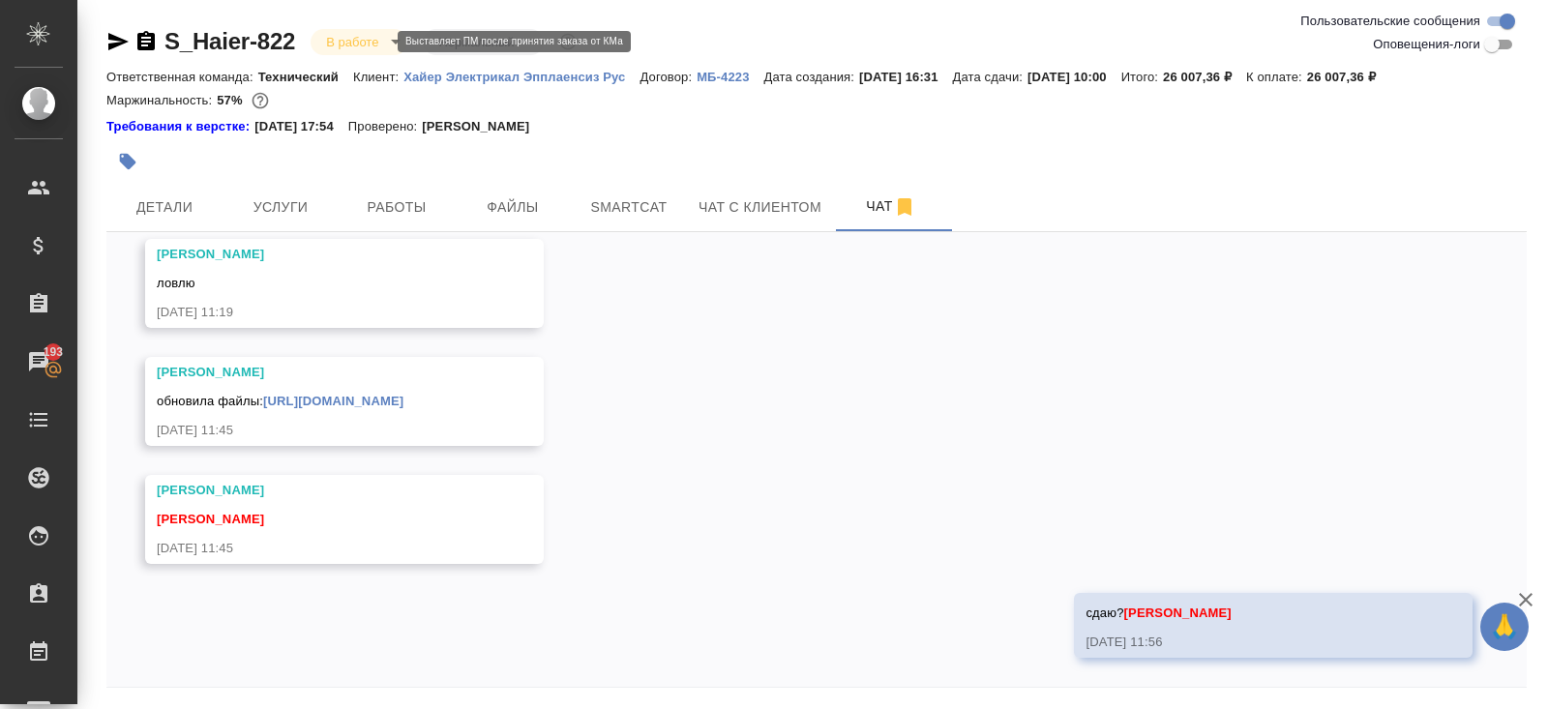
click at [351, 45] on body "🙏 .cls-1 fill:#fff; AWATERA Belyakova Yulia Клиенты Спецификации Заказы 193 Чат…" at bounding box center [774, 354] width 1548 height 709
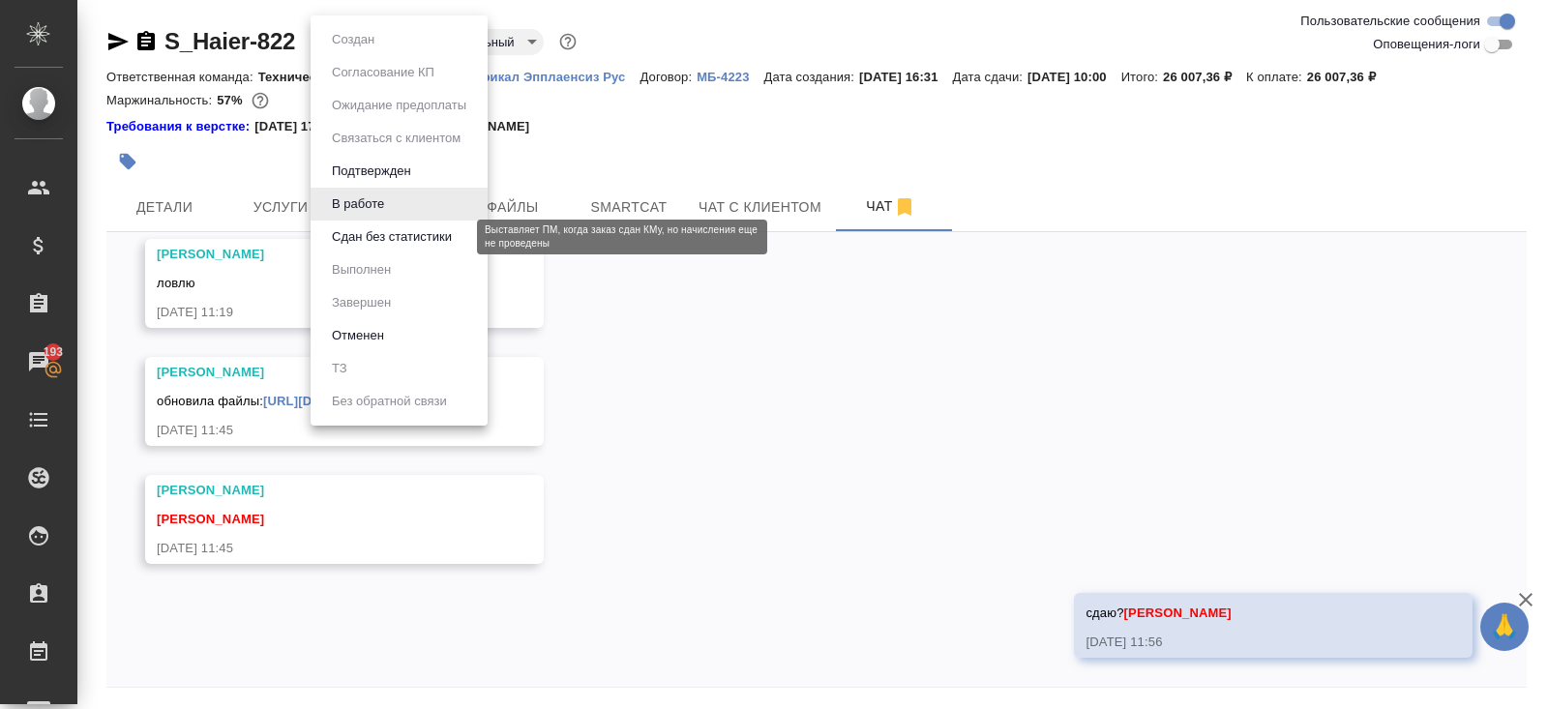
click at [362, 237] on button "Сдан без статистики" at bounding box center [392, 236] width 132 height 21
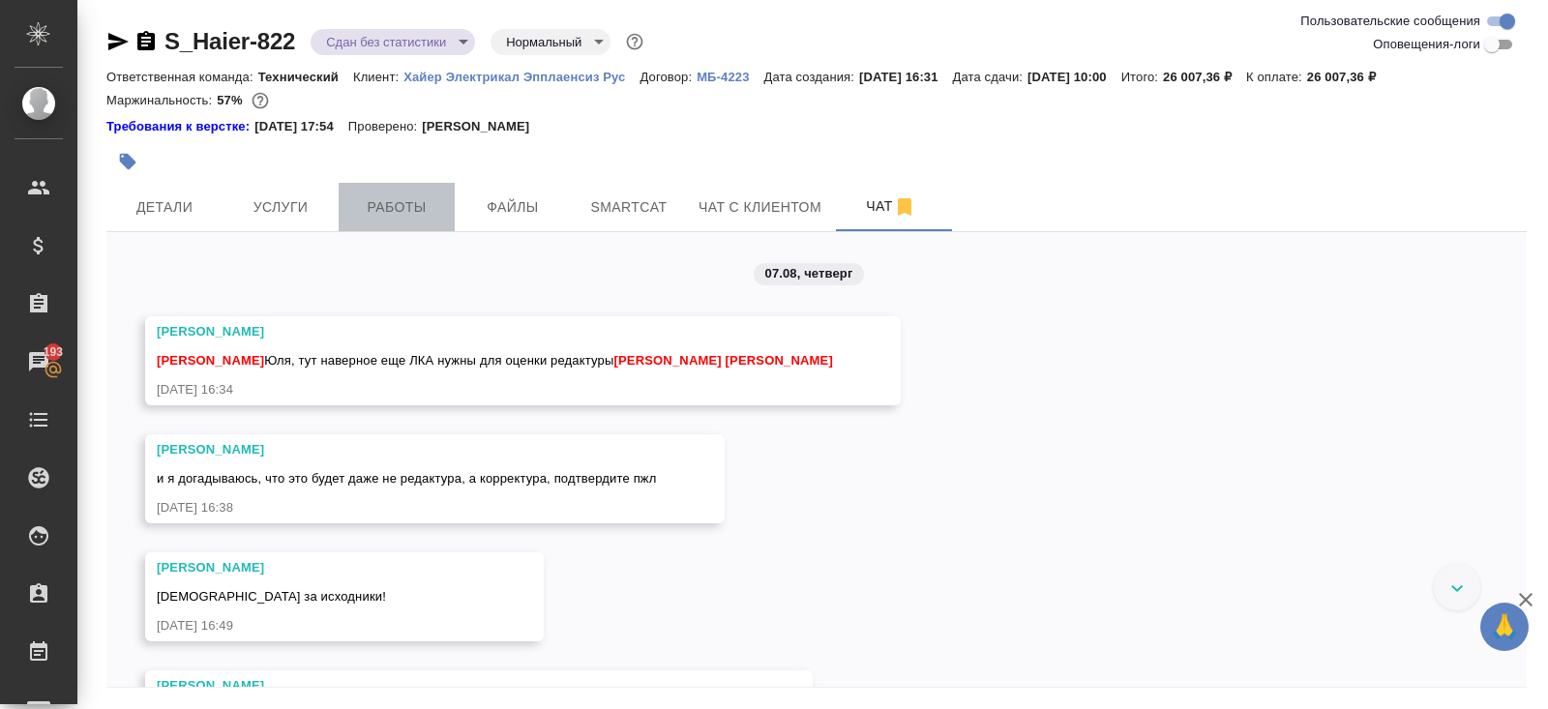
click at [384, 210] on span "Работы" at bounding box center [396, 207] width 93 height 24
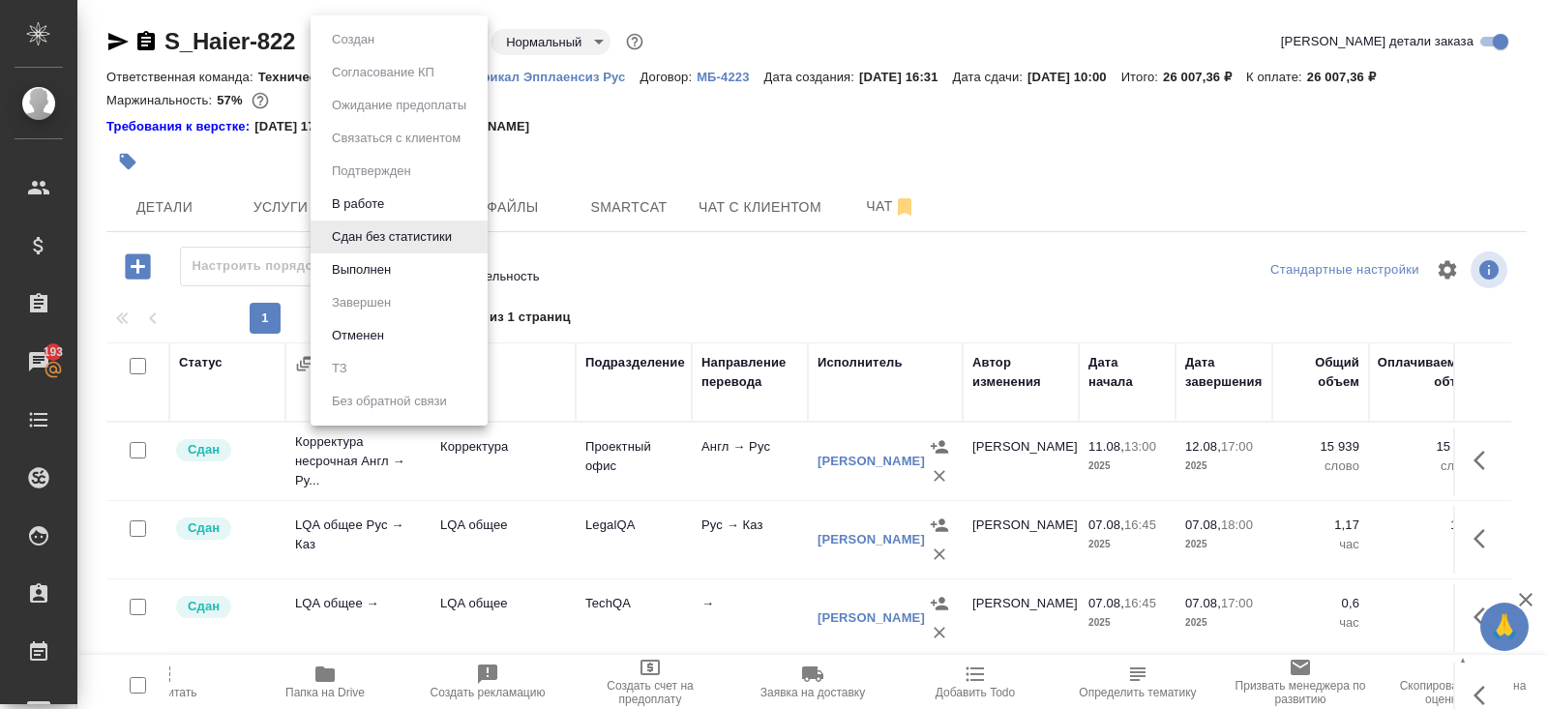
click at [362, 45] on body "🙏 .cls-1 fill:#fff; AWATERA Belyakova Yulia Клиенты Спецификации Заказы 193 Чат…" at bounding box center [774, 354] width 1548 height 709
click at [361, 273] on button "Выполнен" at bounding box center [361, 269] width 71 height 21
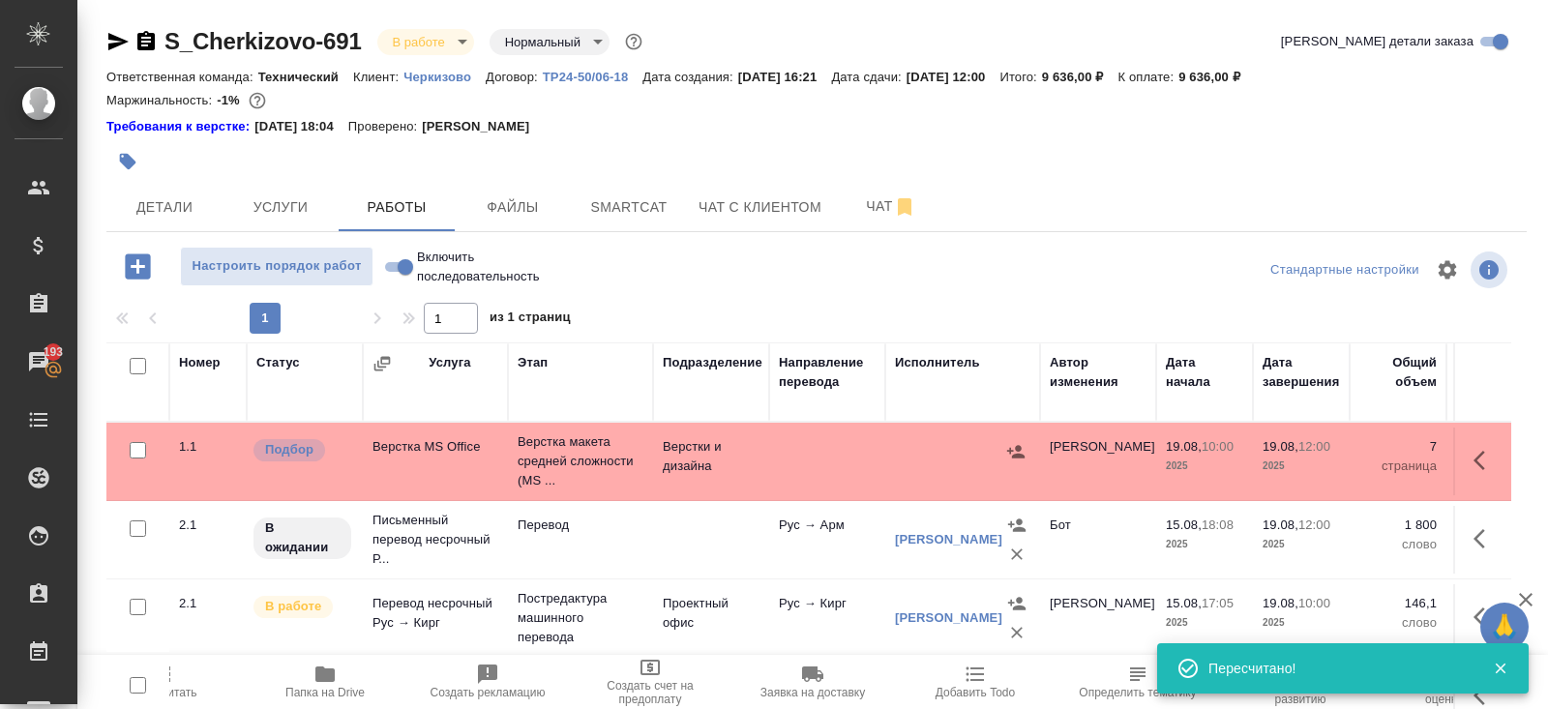
scroll to position [177, 0]
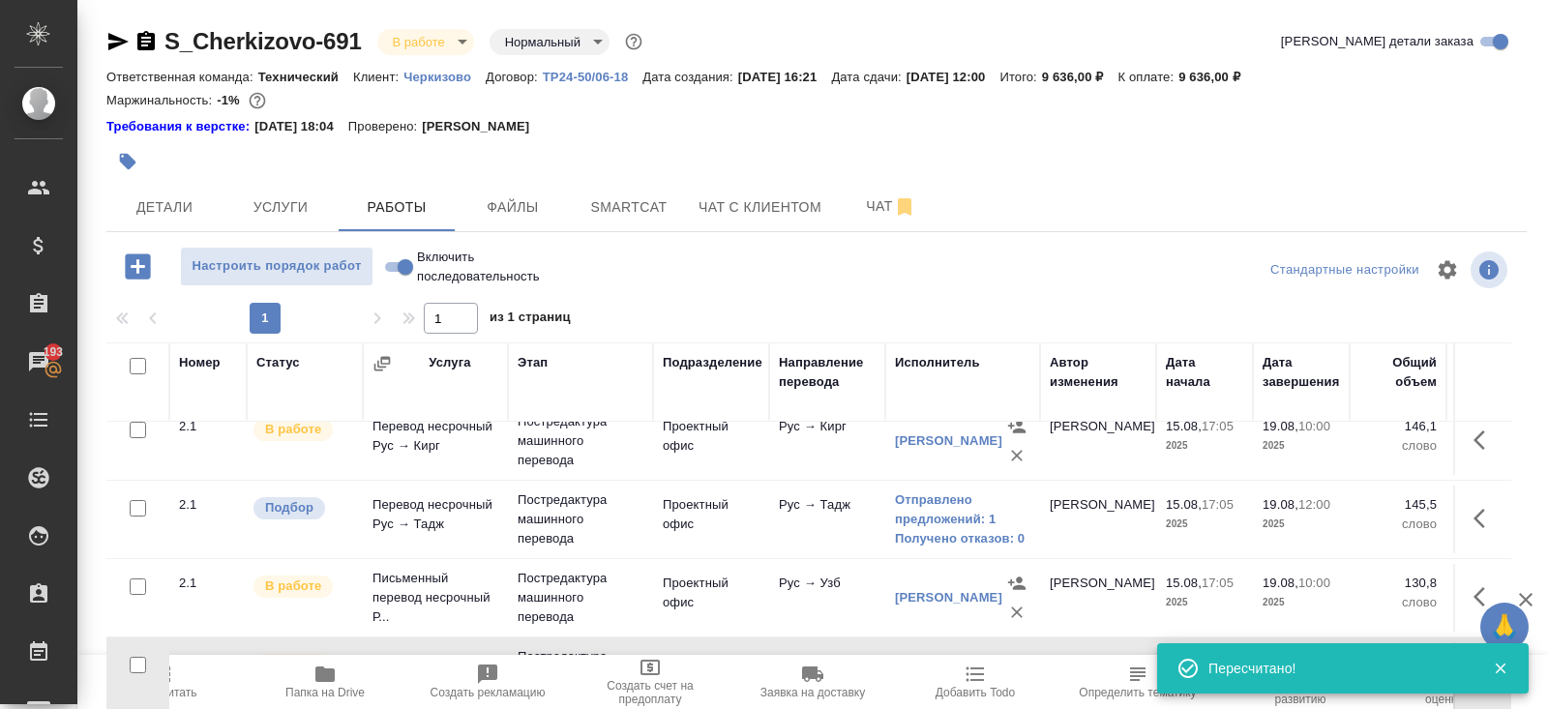
click at [164, 318] on td at bounding box center [137, 285] width 63 height 68
click at [182, 704] on button "Пересчитать" at bounding box center [162, 682] width 163 height 54
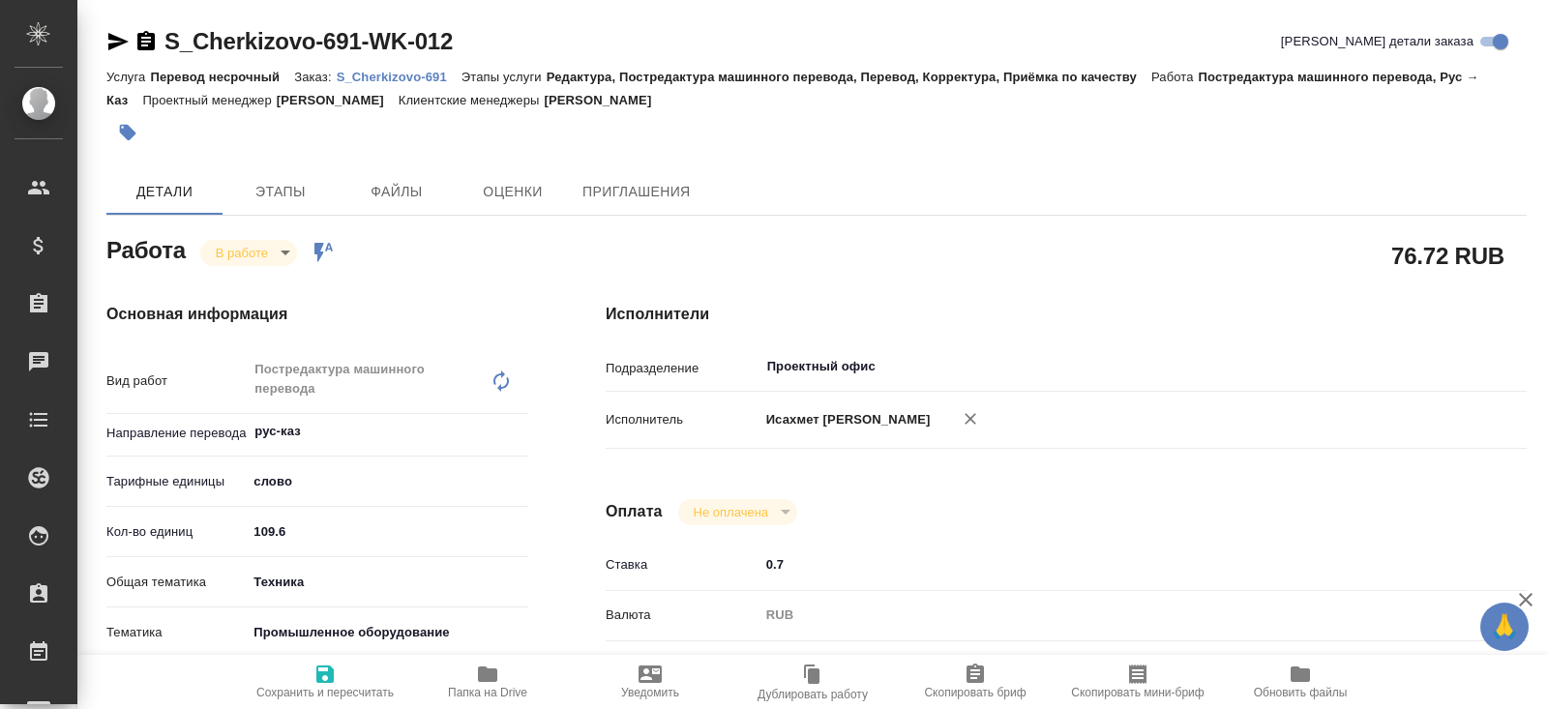
type textarea "x"
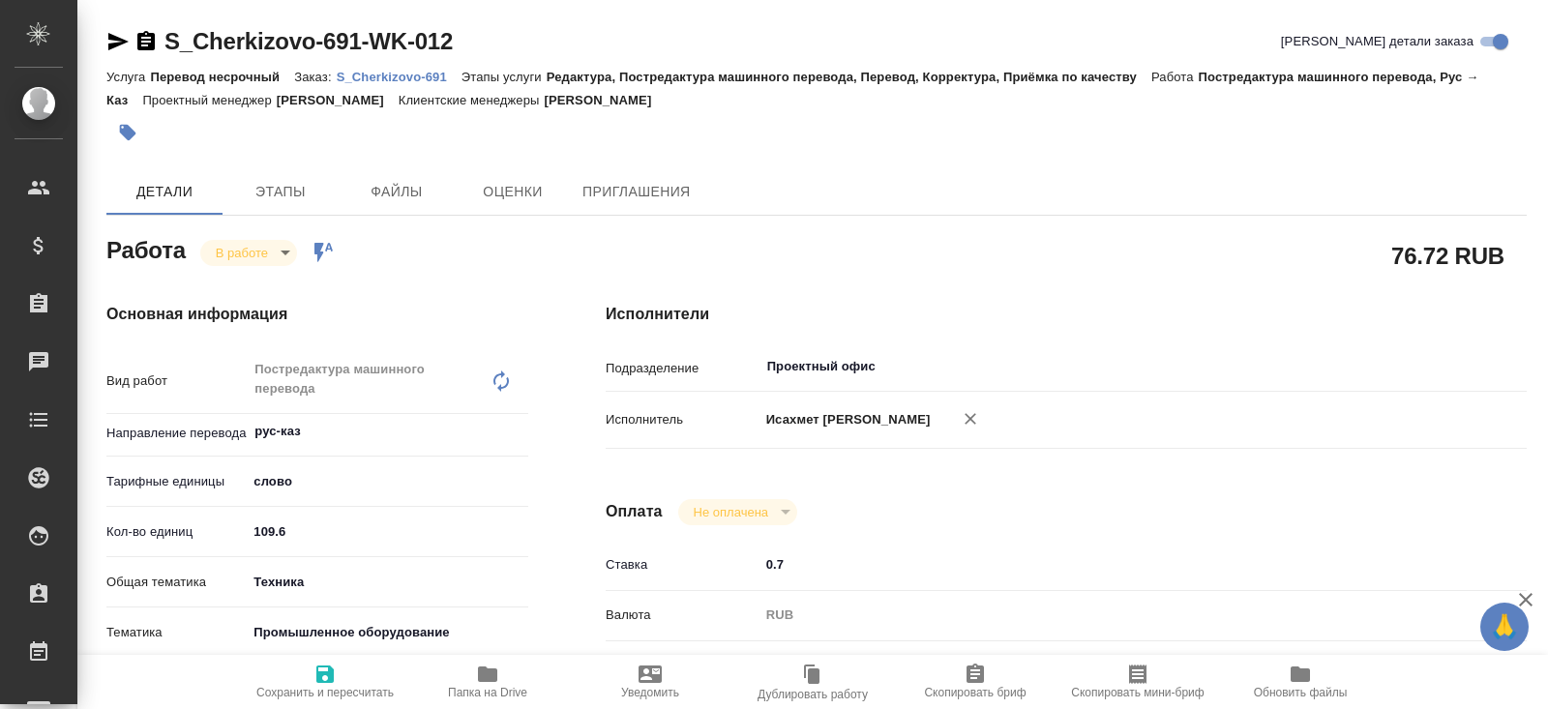
type textarea "x"
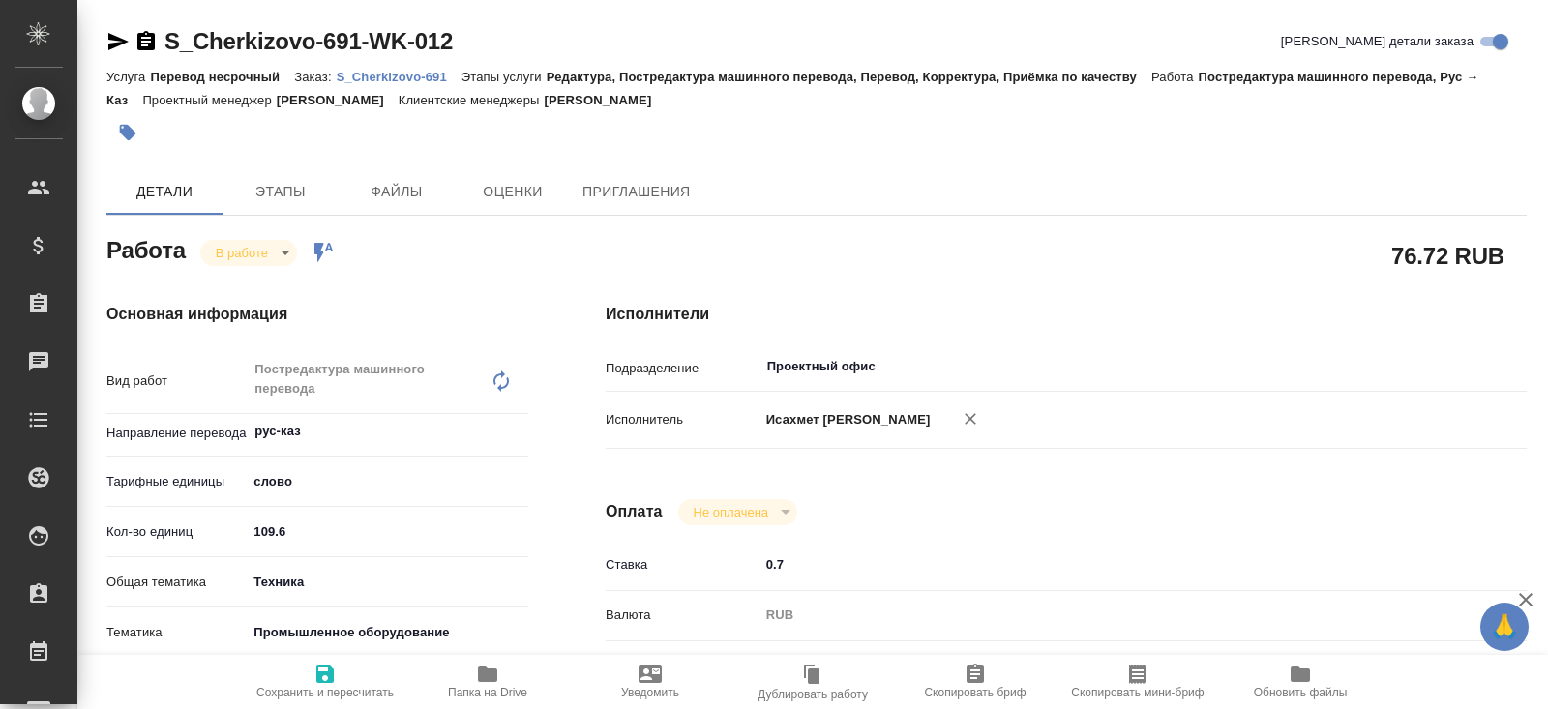
type textarea "x"
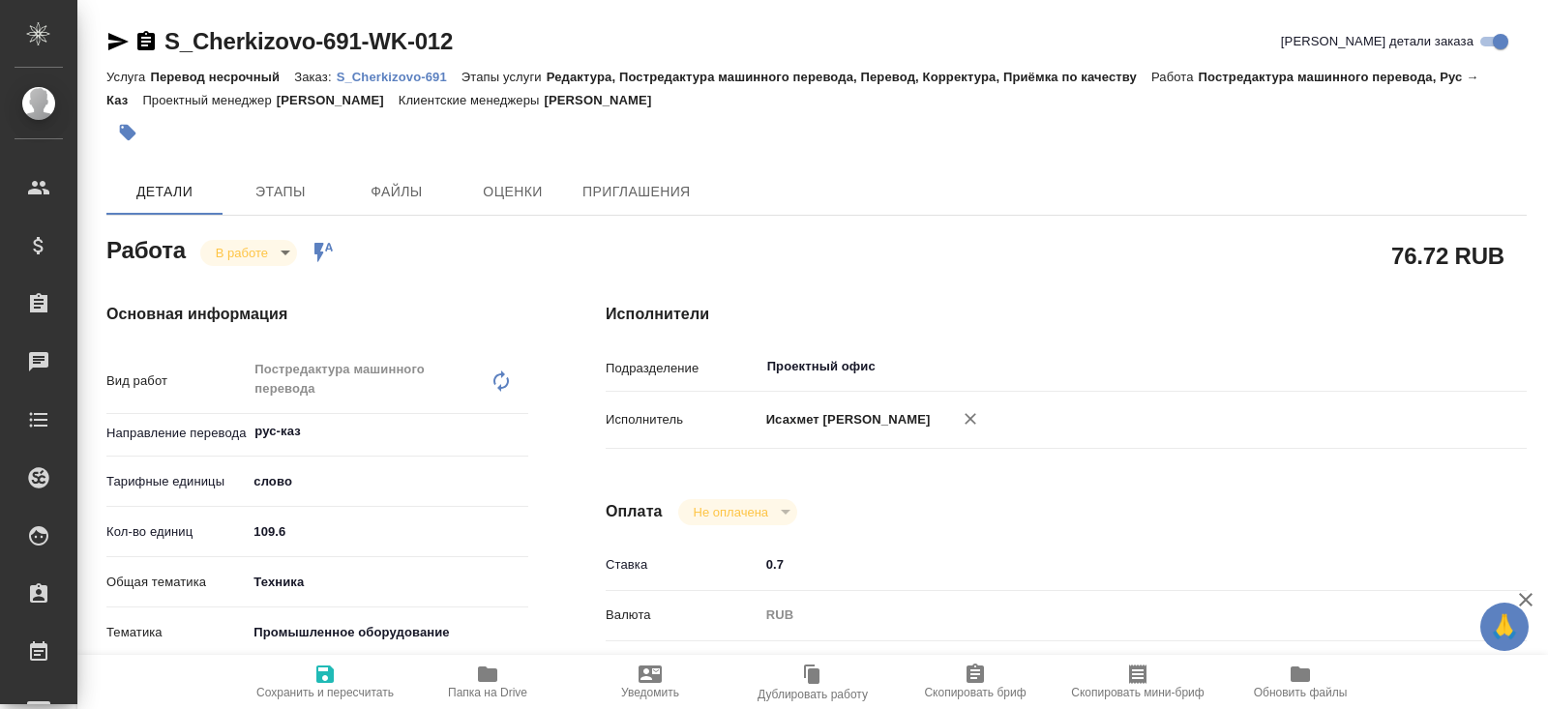
type textarea "x"
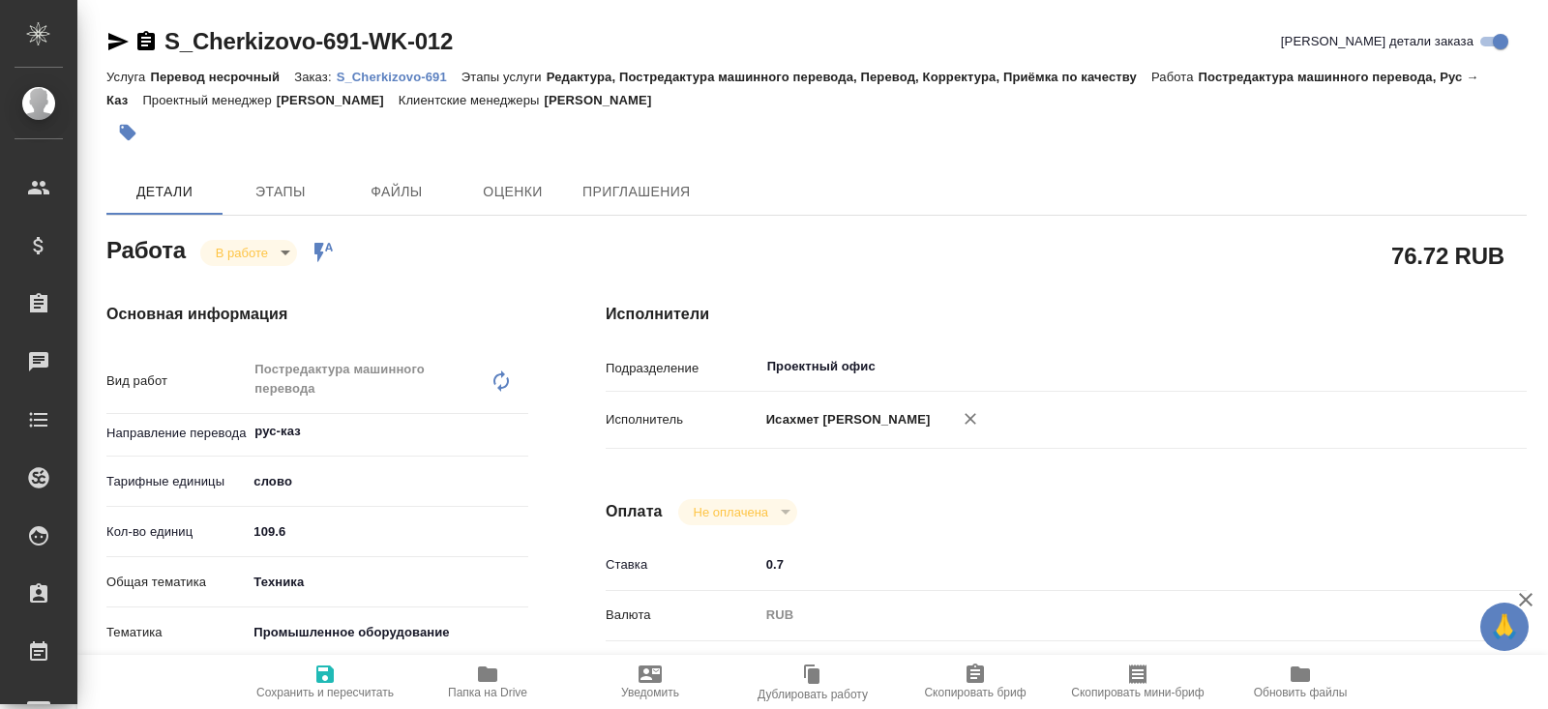
type textarea "x"
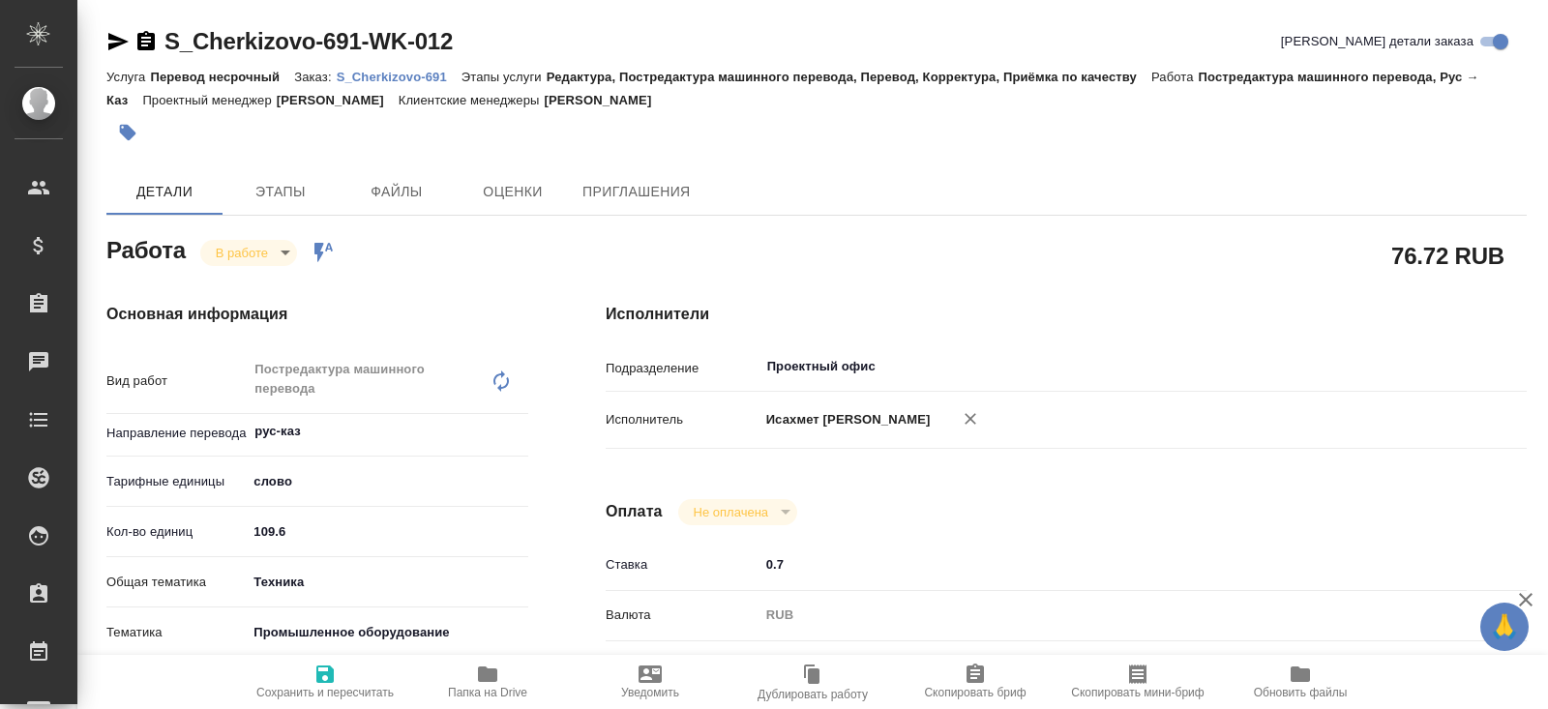
type textarea "x"
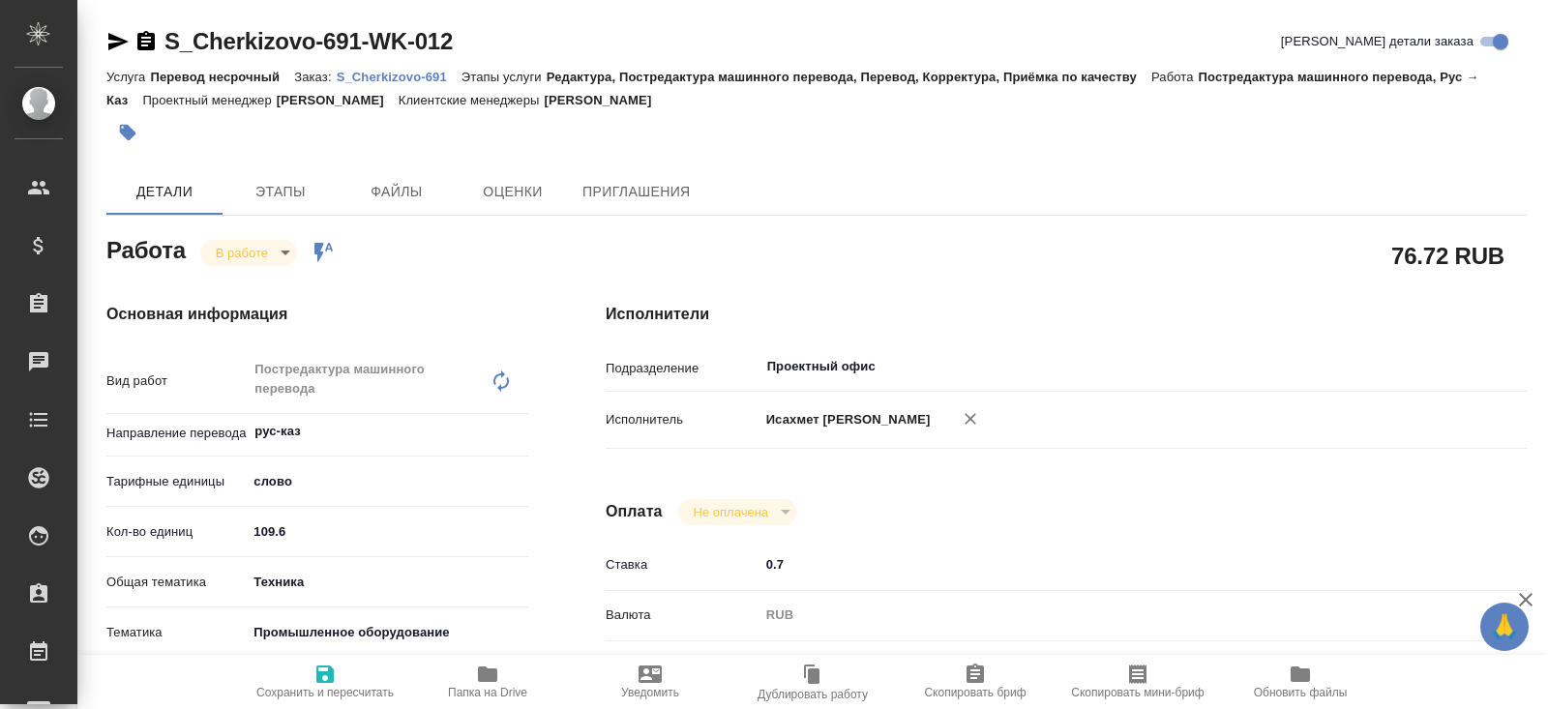
type textarea "x"
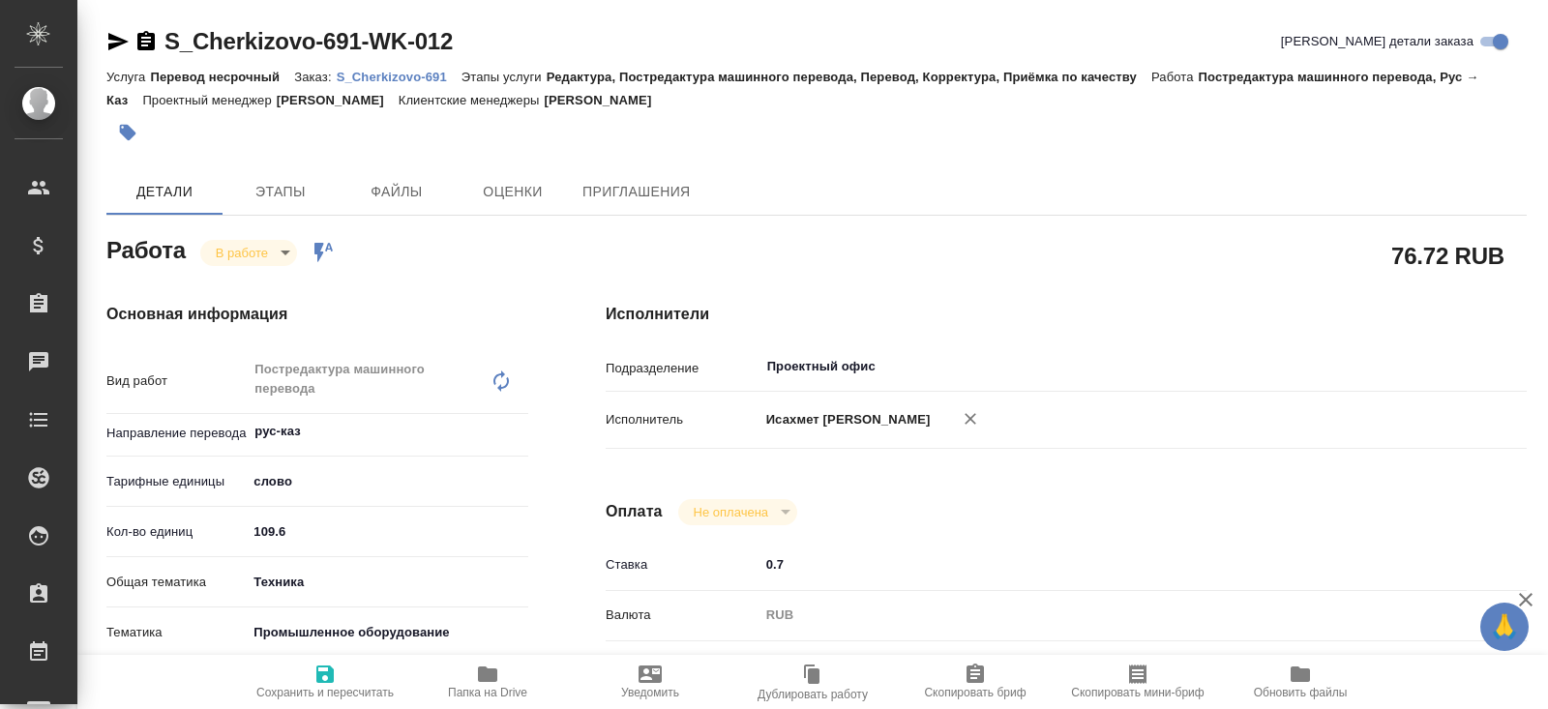
type textarea "x"
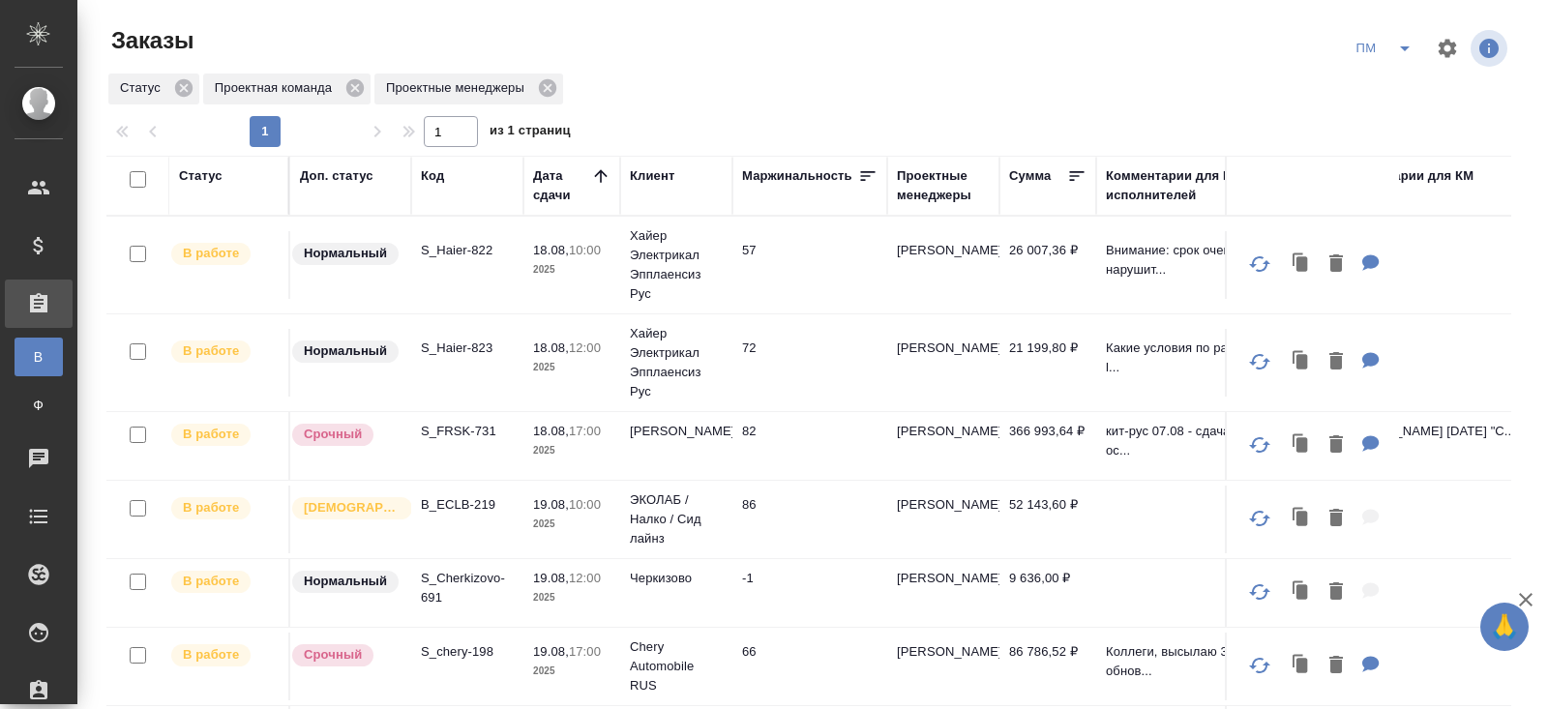
click at [1406, 38] on icon "split button" at bounding box center [1404, 48] width 23 height 23
click at [1363, 104] on li "начислить" at bounding box center [1385, 118] width 98 height 31
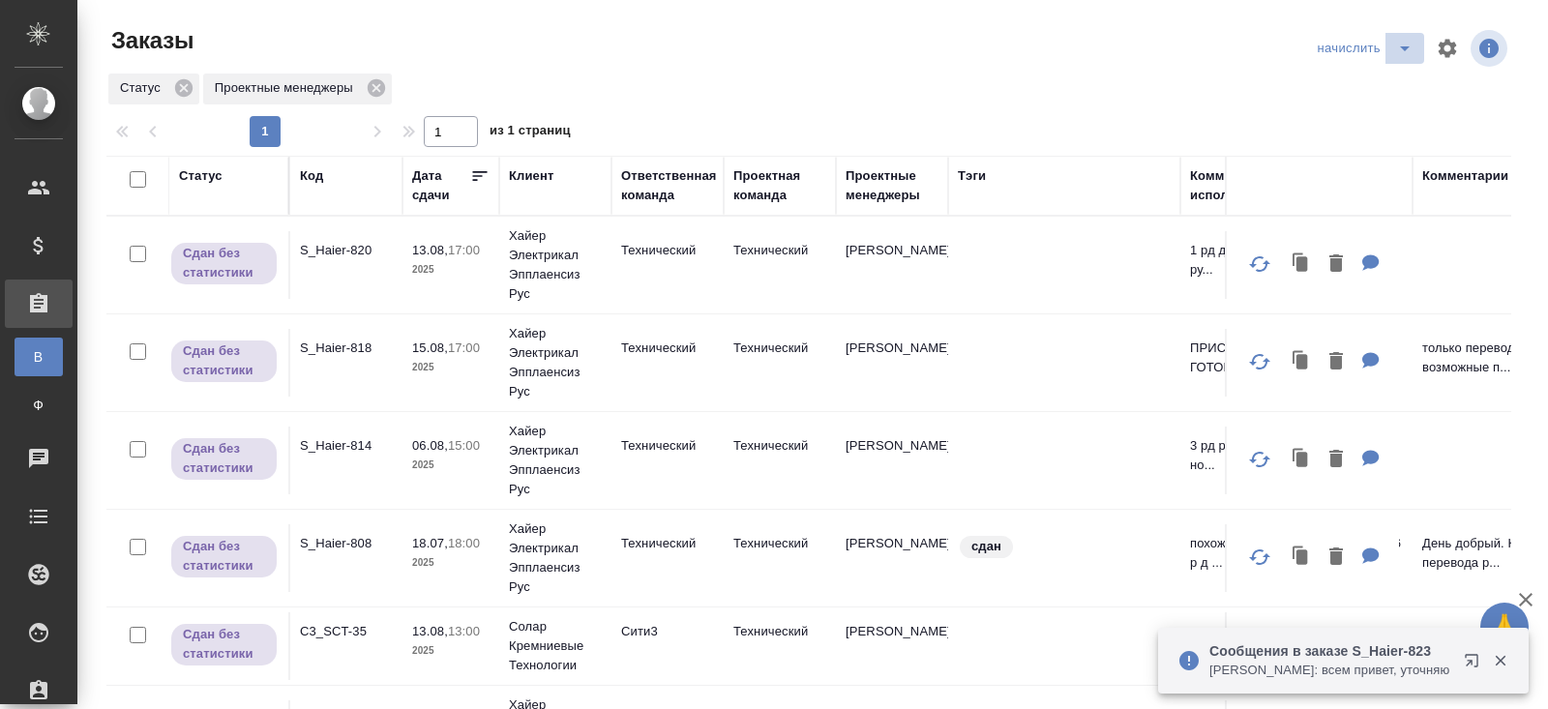
click at [1403, 52] on icon "split button" at bounding box center [1404, 48] width 23 height 23
click at [1388, 87] on li "В работу!" at bounding box center [1366, 87] width 113 height 31
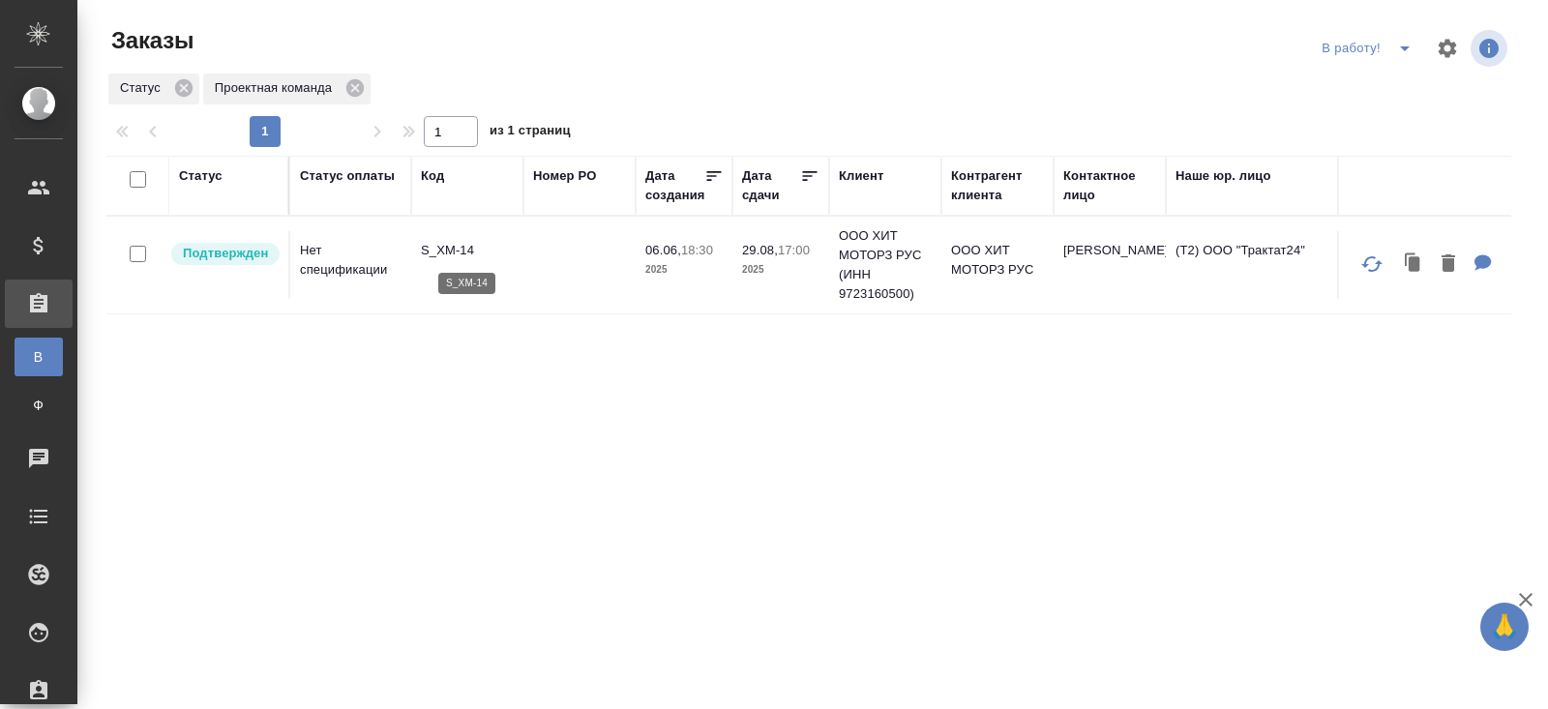
click at [427, 246] on p "S_XM-14" at bounding box center [467, 250] width 93 height 19
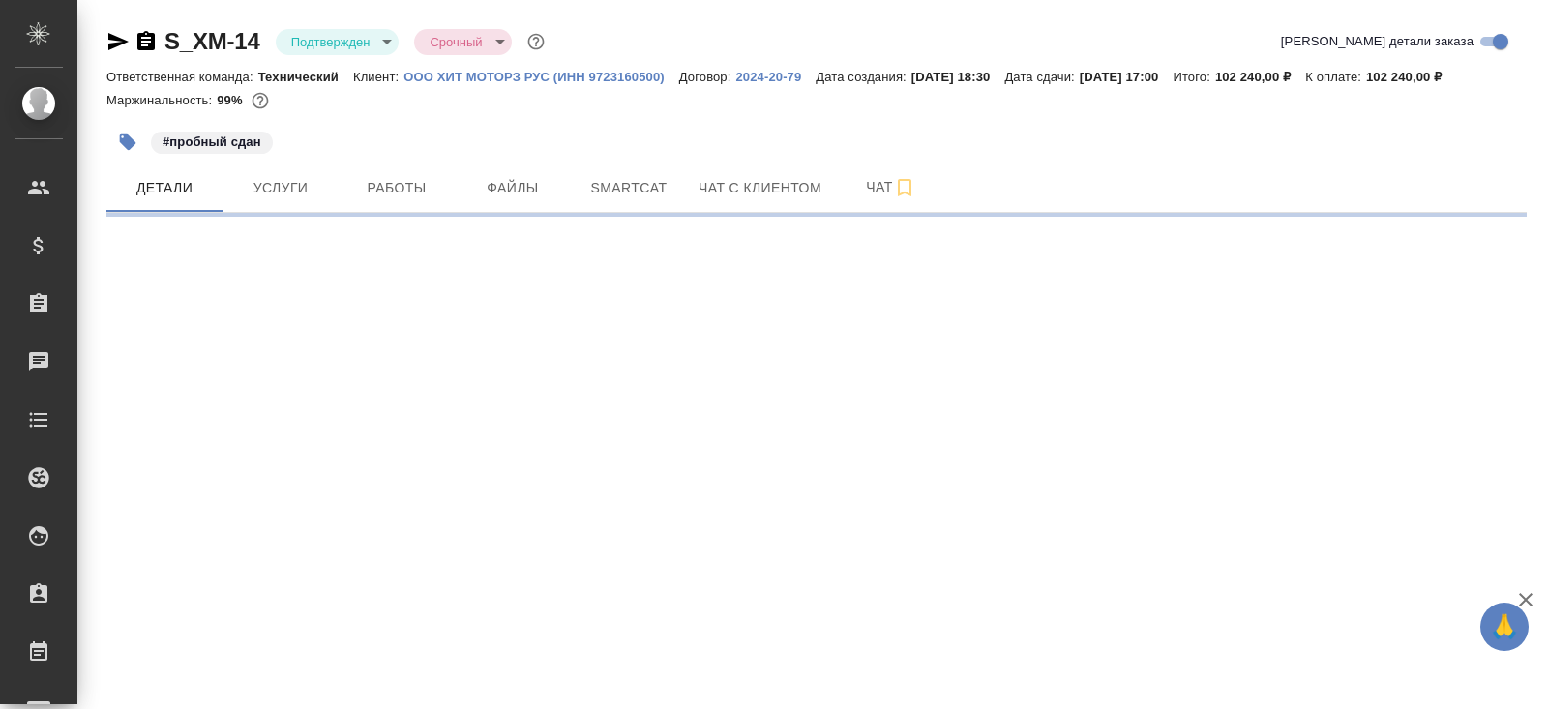
select select "RU"
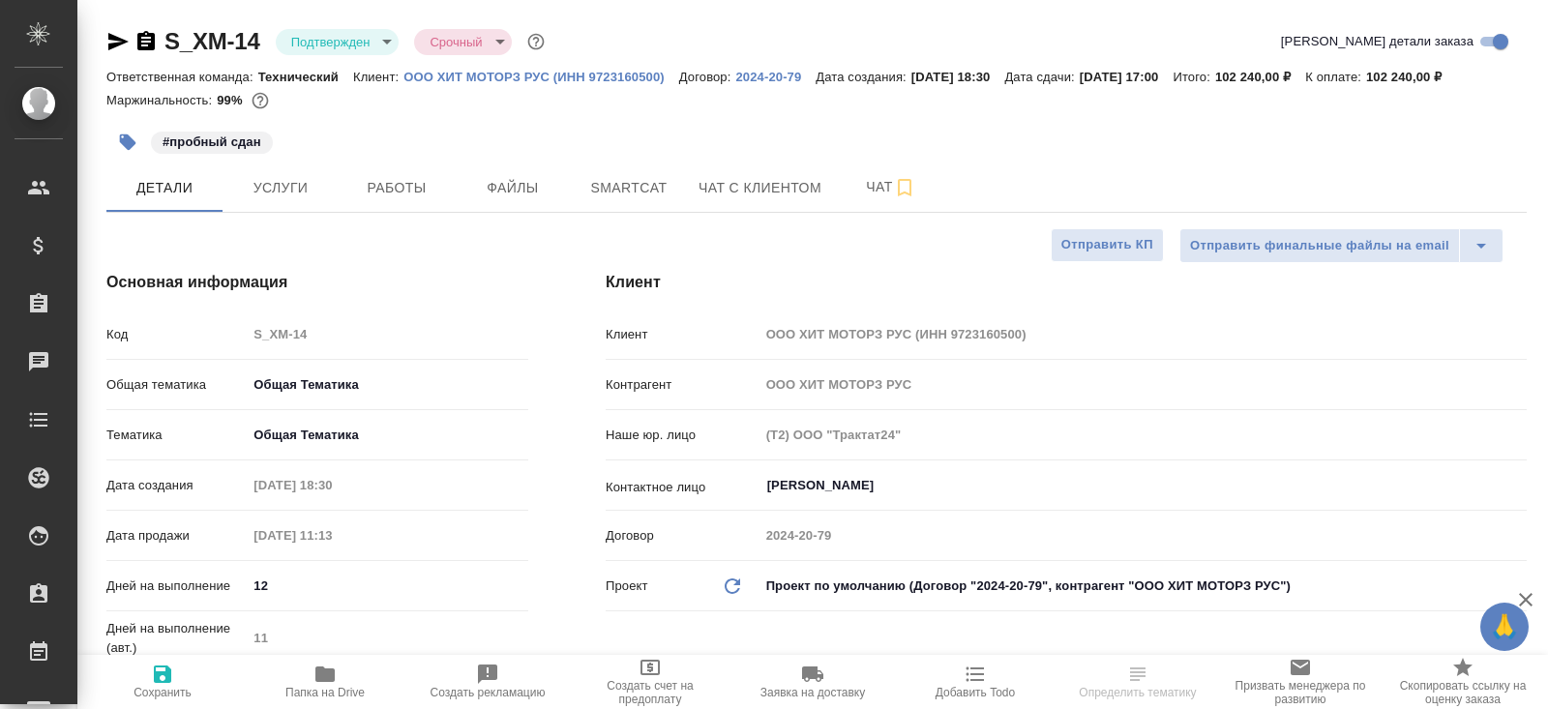
type textarea "x"
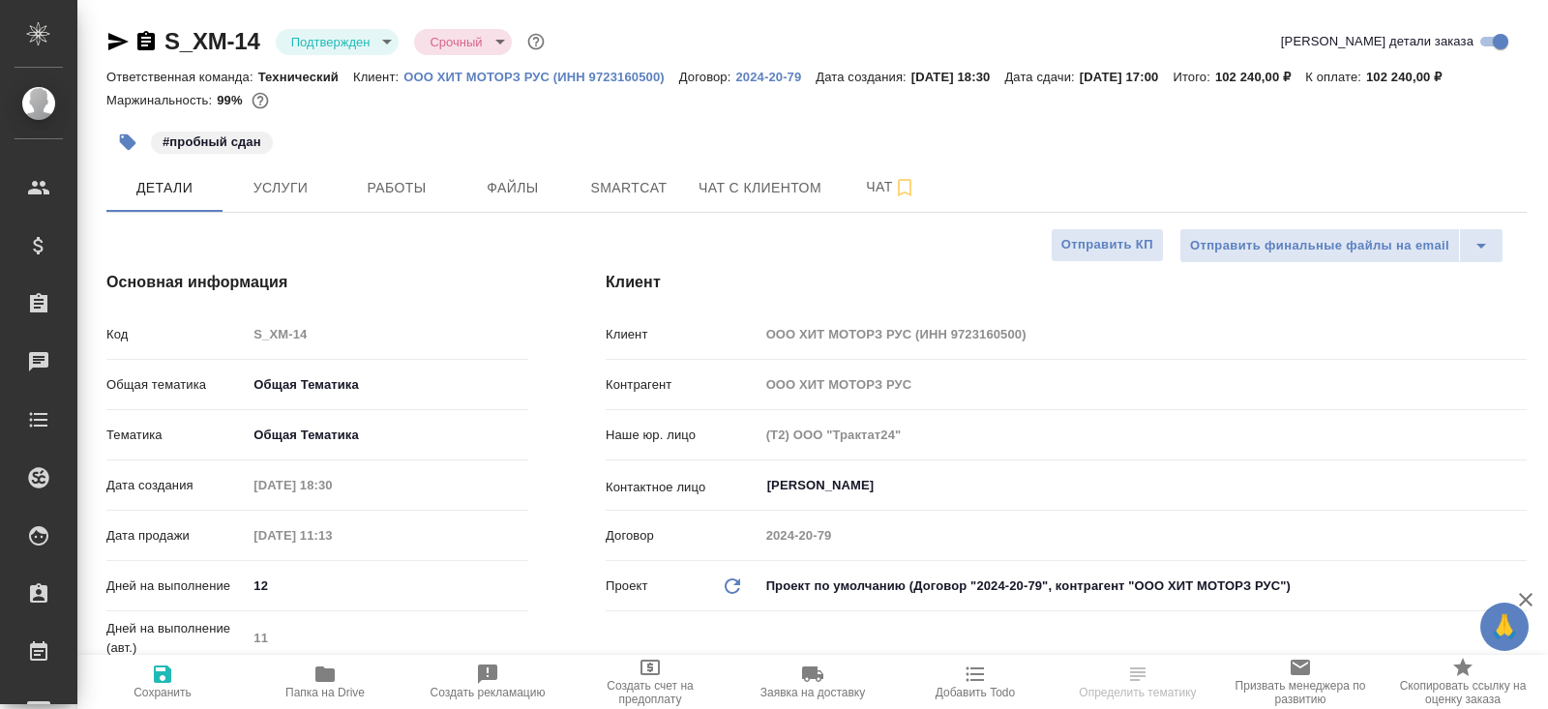
type textarea "x"
click at [328, 41] on body "🙏 .cls-1 fill:#fff; AWATERA [PERSON_NAME] Спецификации Заказы Чаты Todo Проекты…" at bounding box center [774, 354] width 1548 height 709
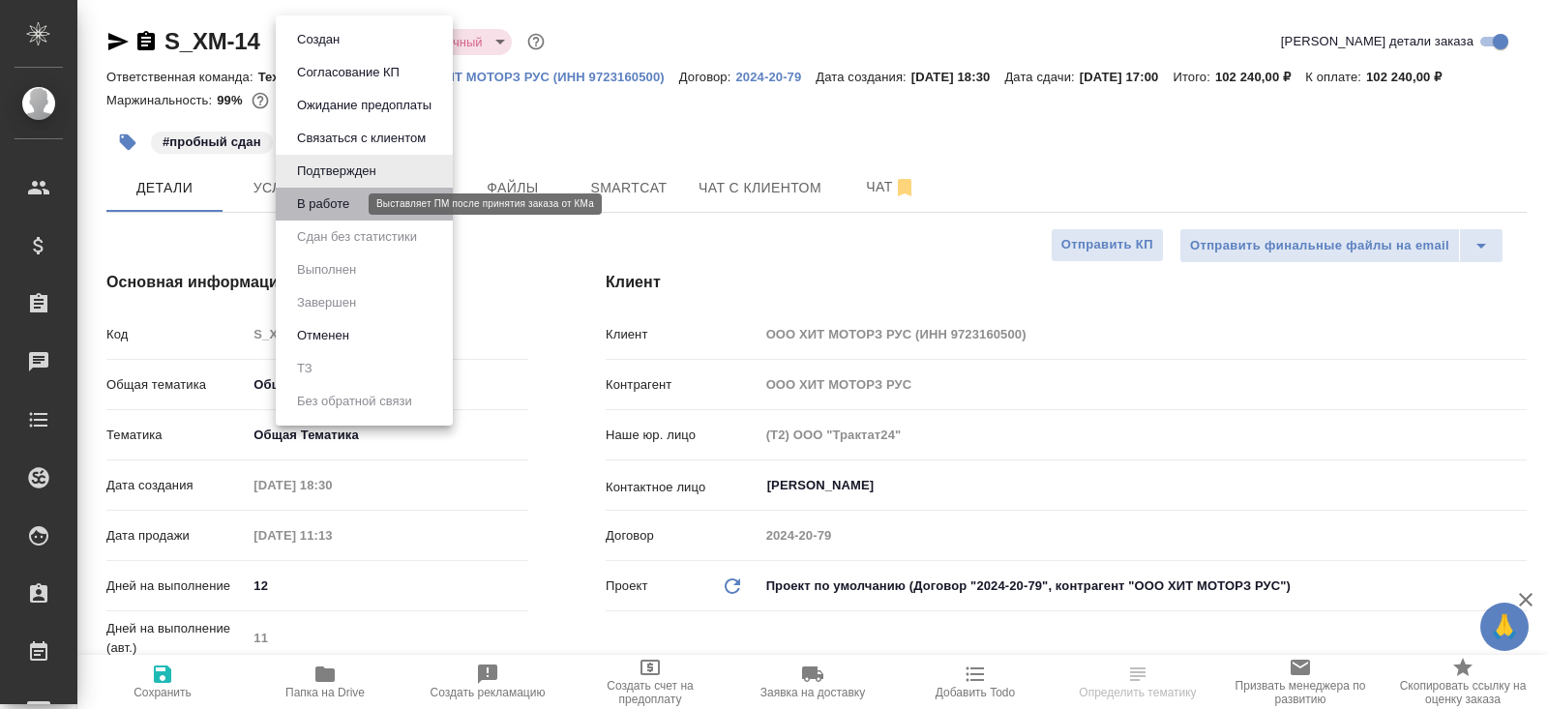
click at [309, 208] on button "В работе" at bounding box center [323, 204] width 64 height 21
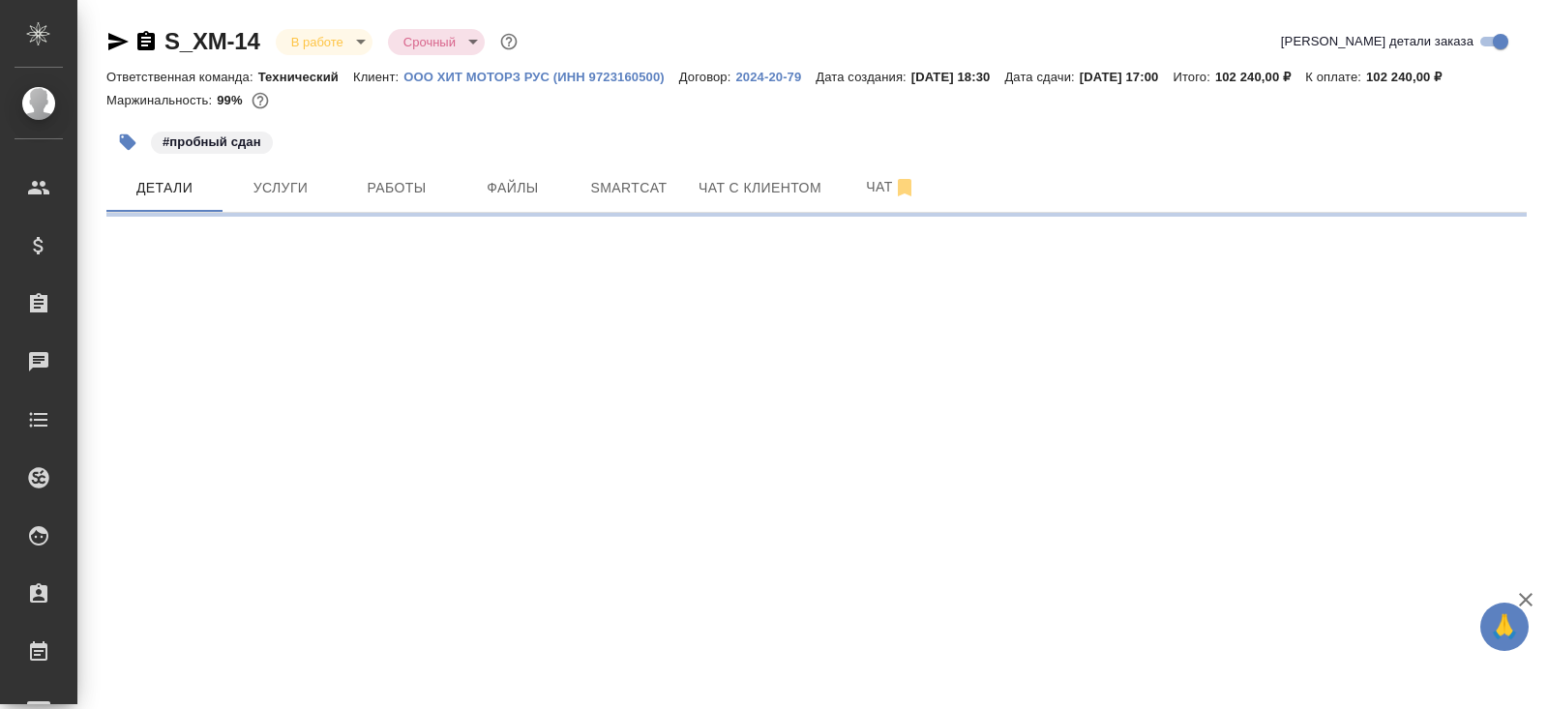
select select "RU"
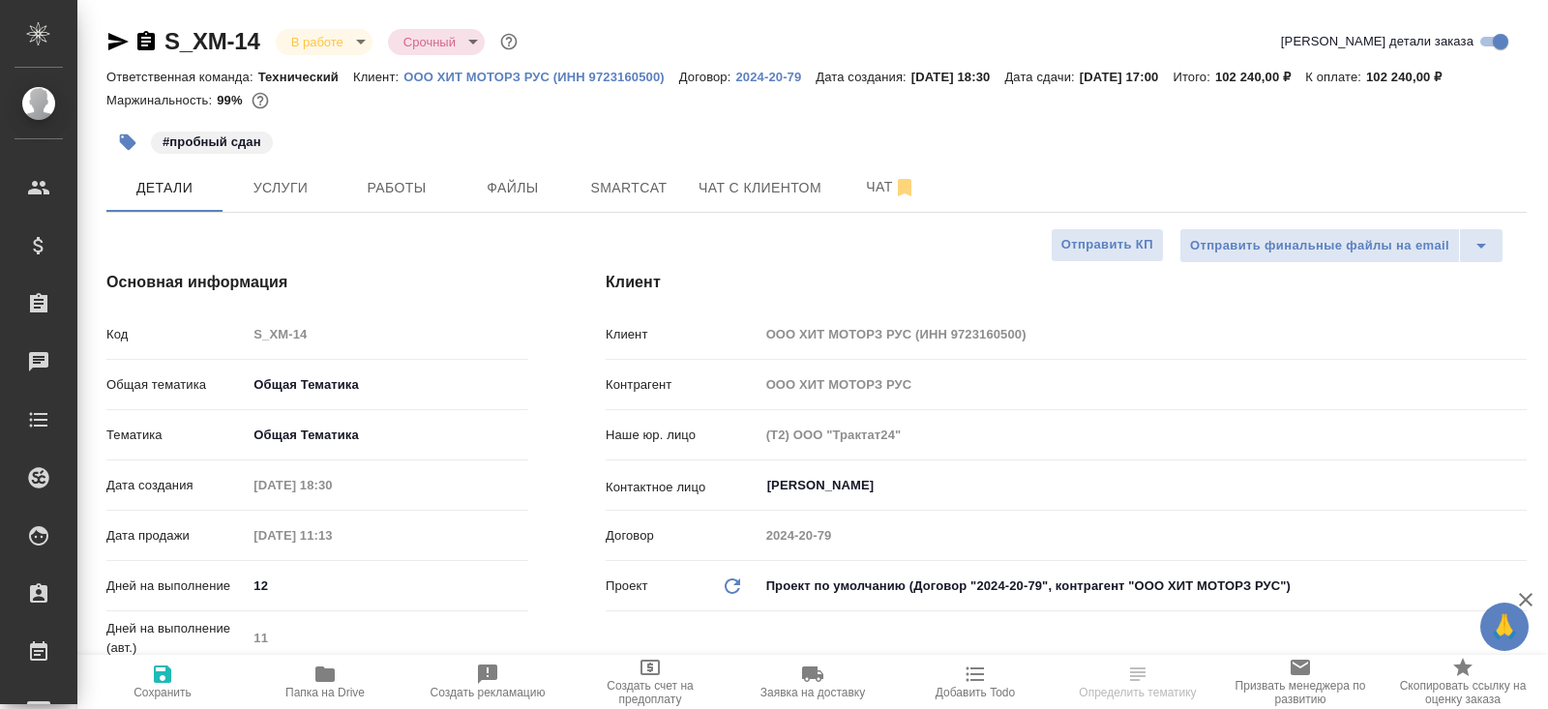
type textarea "x"
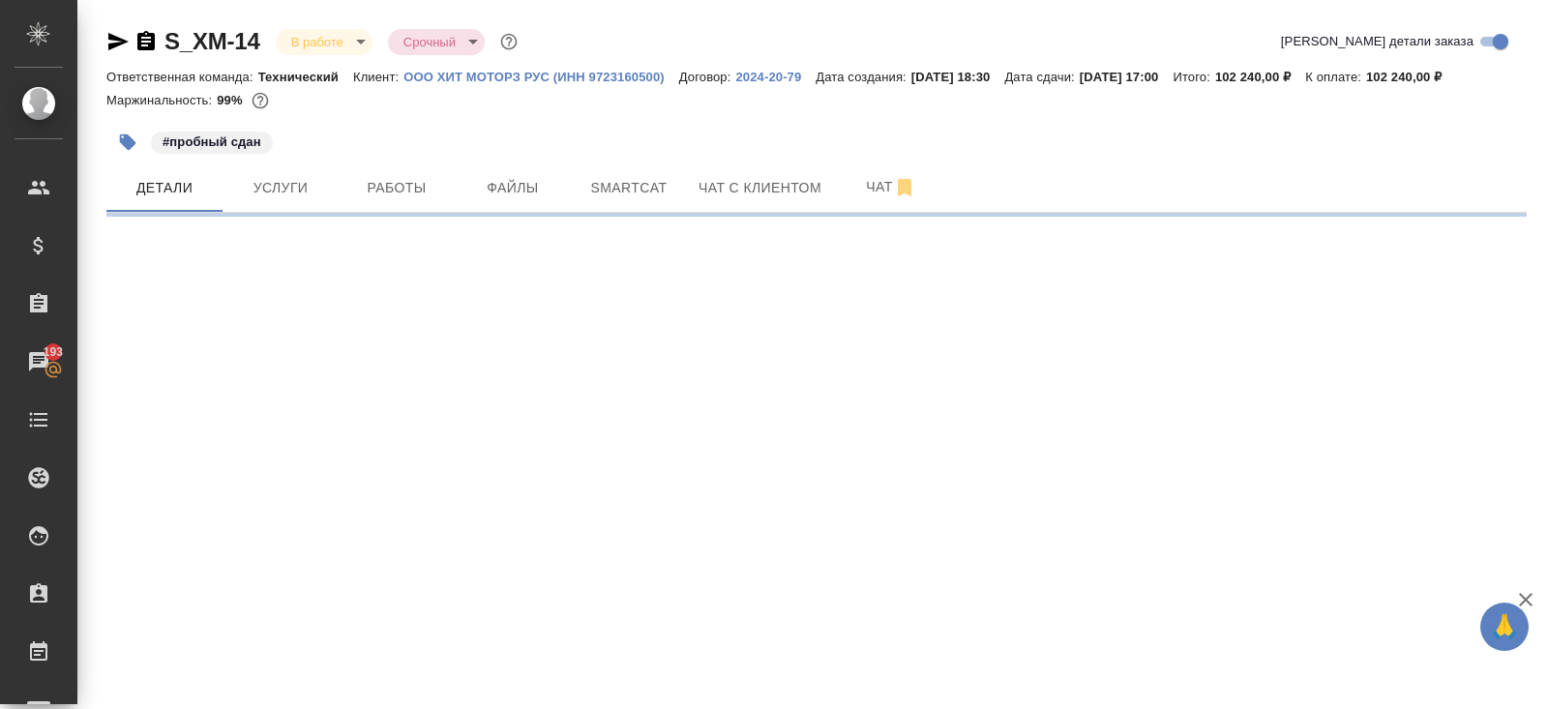
select select "RU"
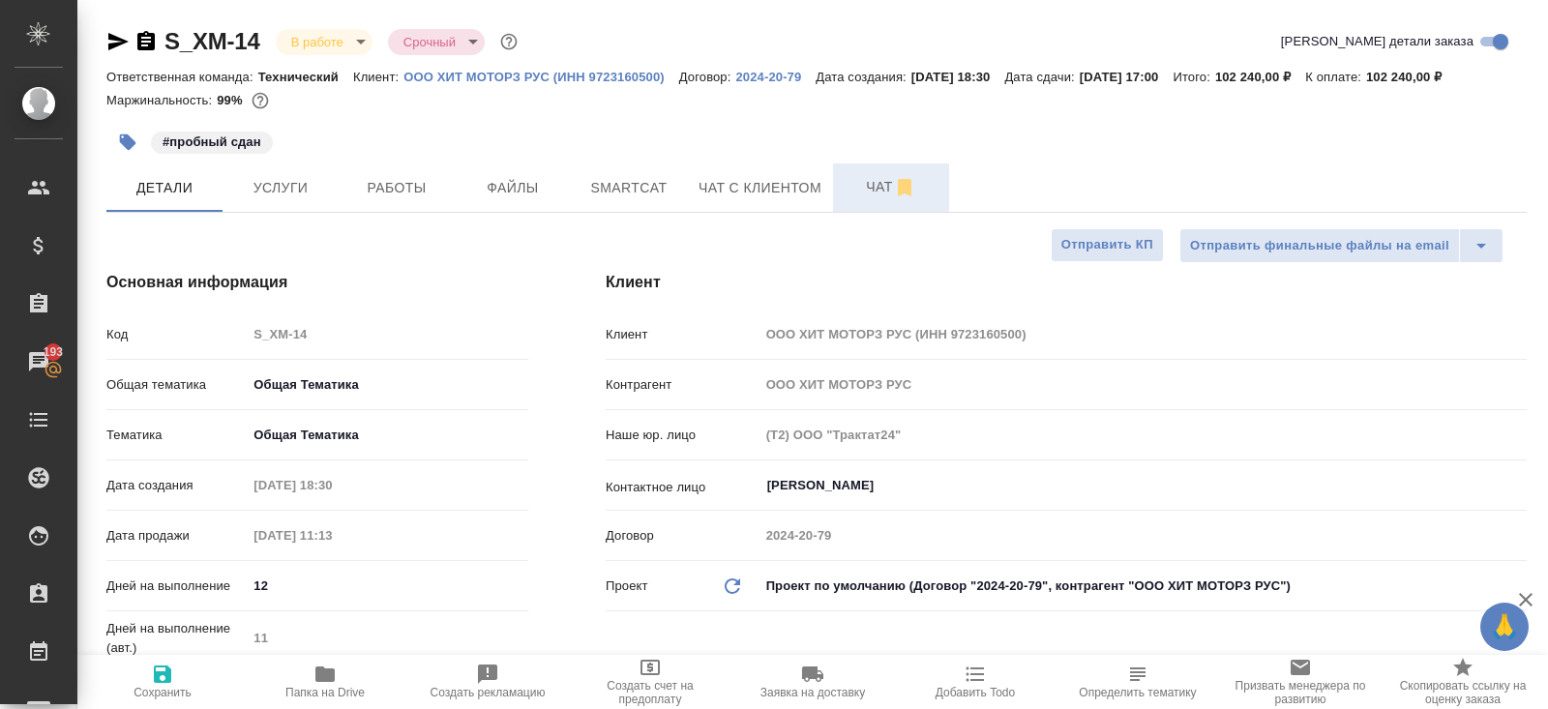
type textarea "x"
click at [898, 175] on span "Чат" at bounding box center [891, 187] width 93 height 24
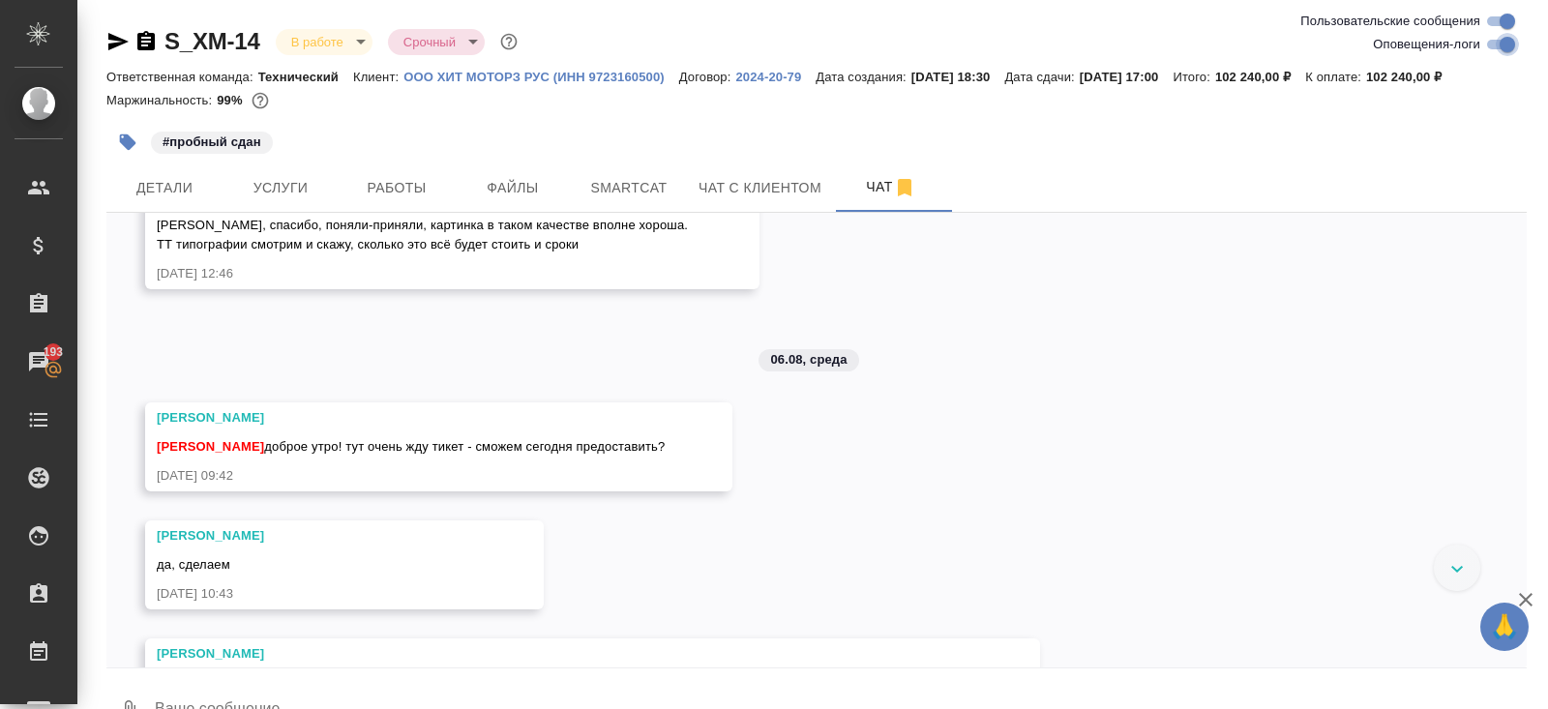
click at [1486, 50] on input "Оповещения-логи" at bounding box center [1508, 44] width 70 height 23
checkbox input "false"
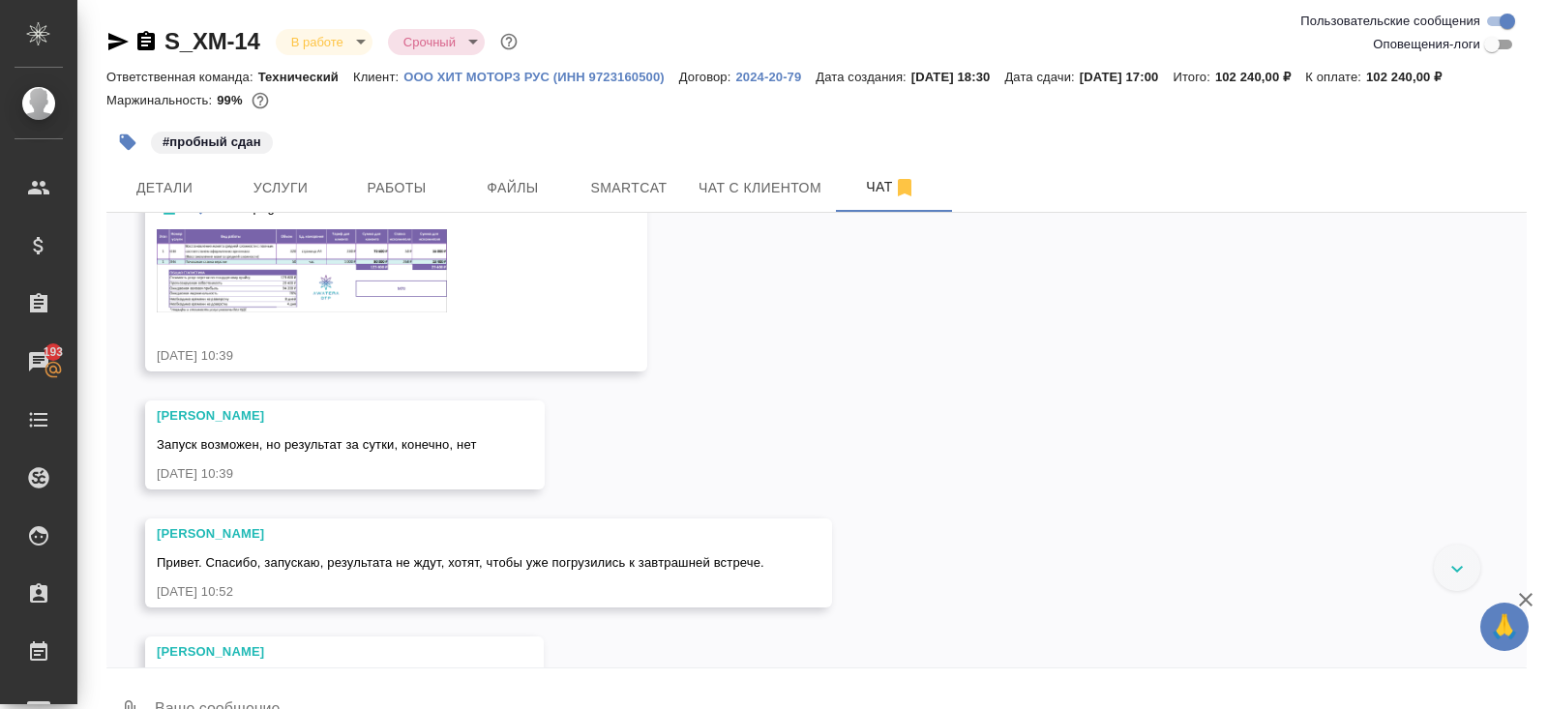
scroll to position [13899, 0]
click at [311, 309] on img at bounding box center [302, 267] width 290 height 82
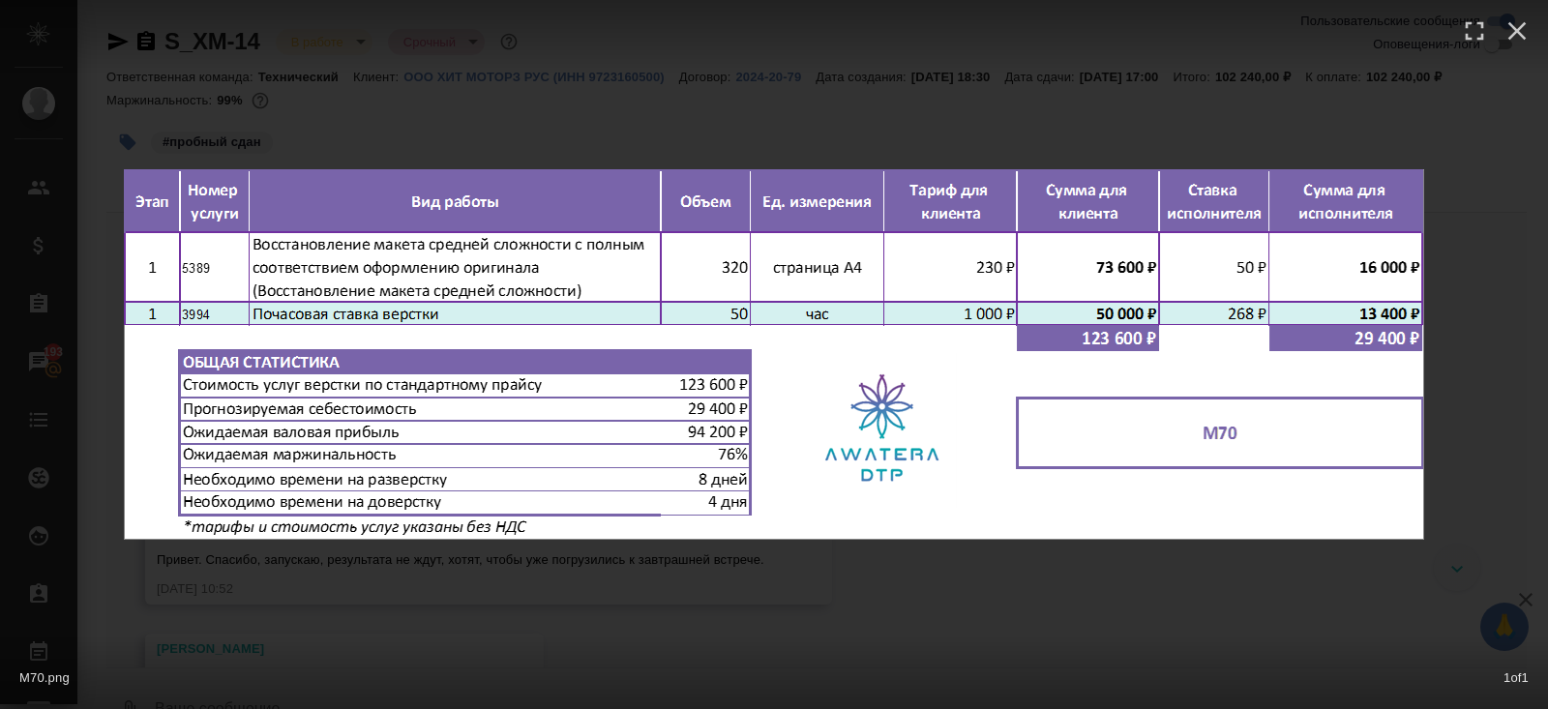
click at [353, 38] on div at bounding box center [774, 36] width 1548 height 73
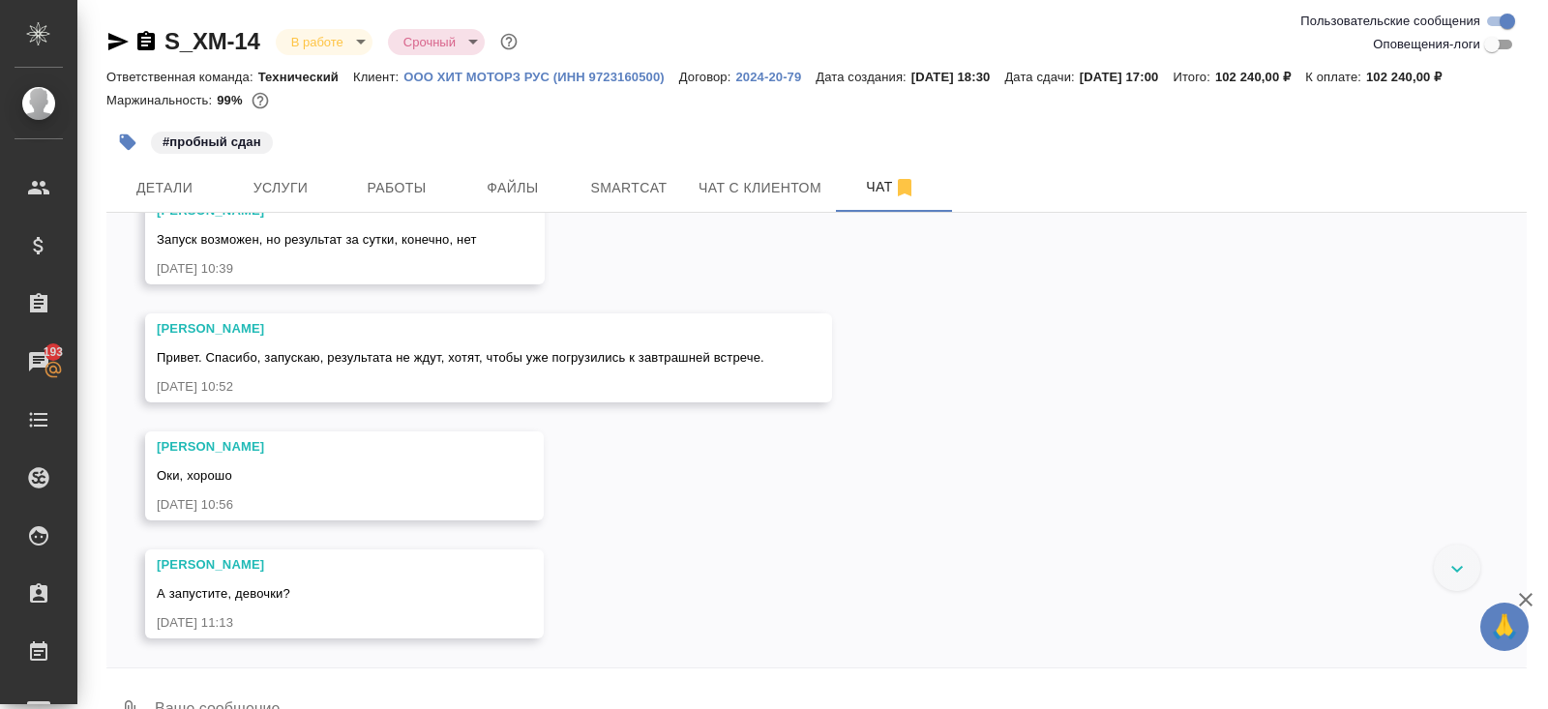
scroll to position [14204, 0]
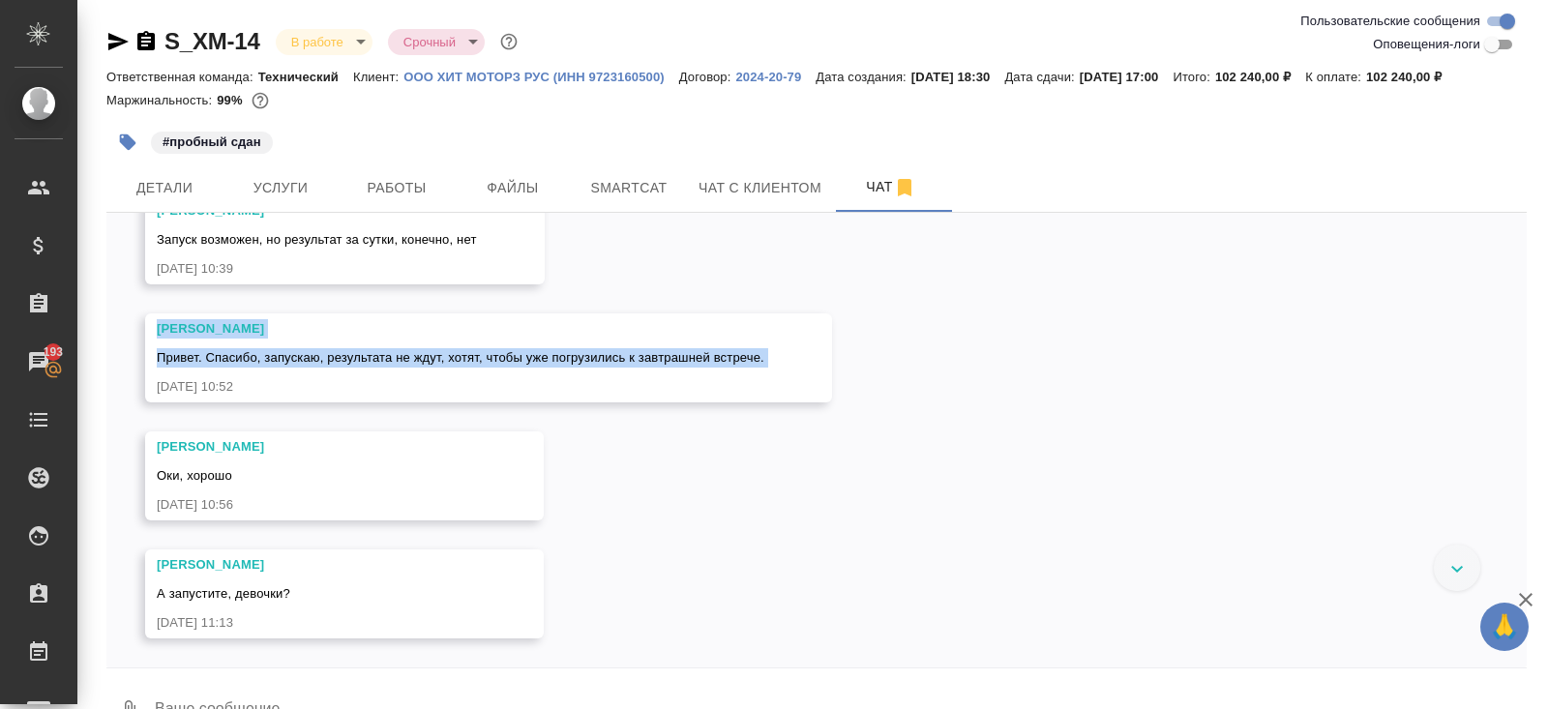
drag, startPoint x: 290, startPoint y: 484, endPoint x: 281, endPoint y: 418, distance: 66.5
click at [281, 418] on div "06.06, [DATE] [PERSON_NAME]. Я так понимаю, материалов пока никаких по факту не…" at bounding box center [816, 440] width 1420 height 455
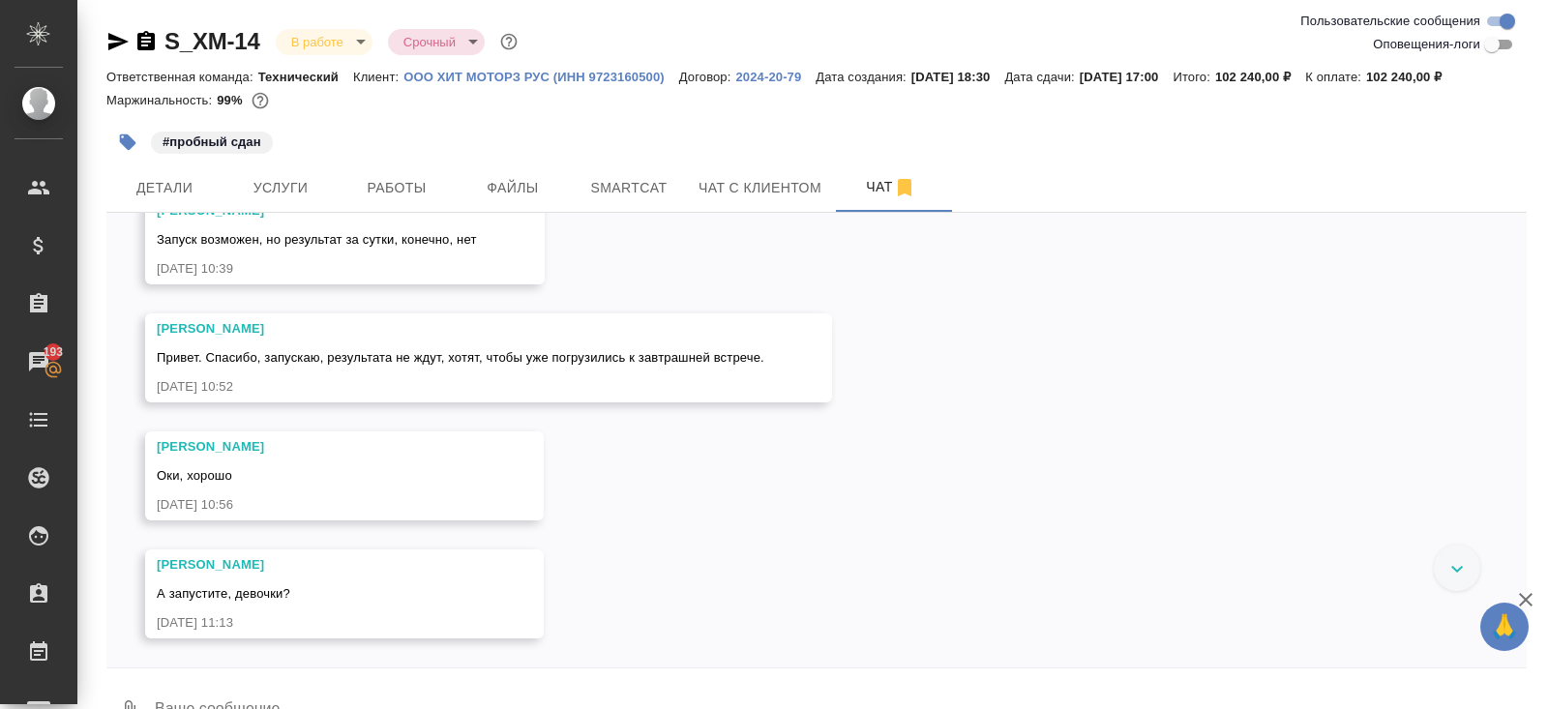
click at [537, 514] on div "[PERSON_NAME], хорошо [DATE] 10:56" at bounding box center [344, 476] width 399 height 89
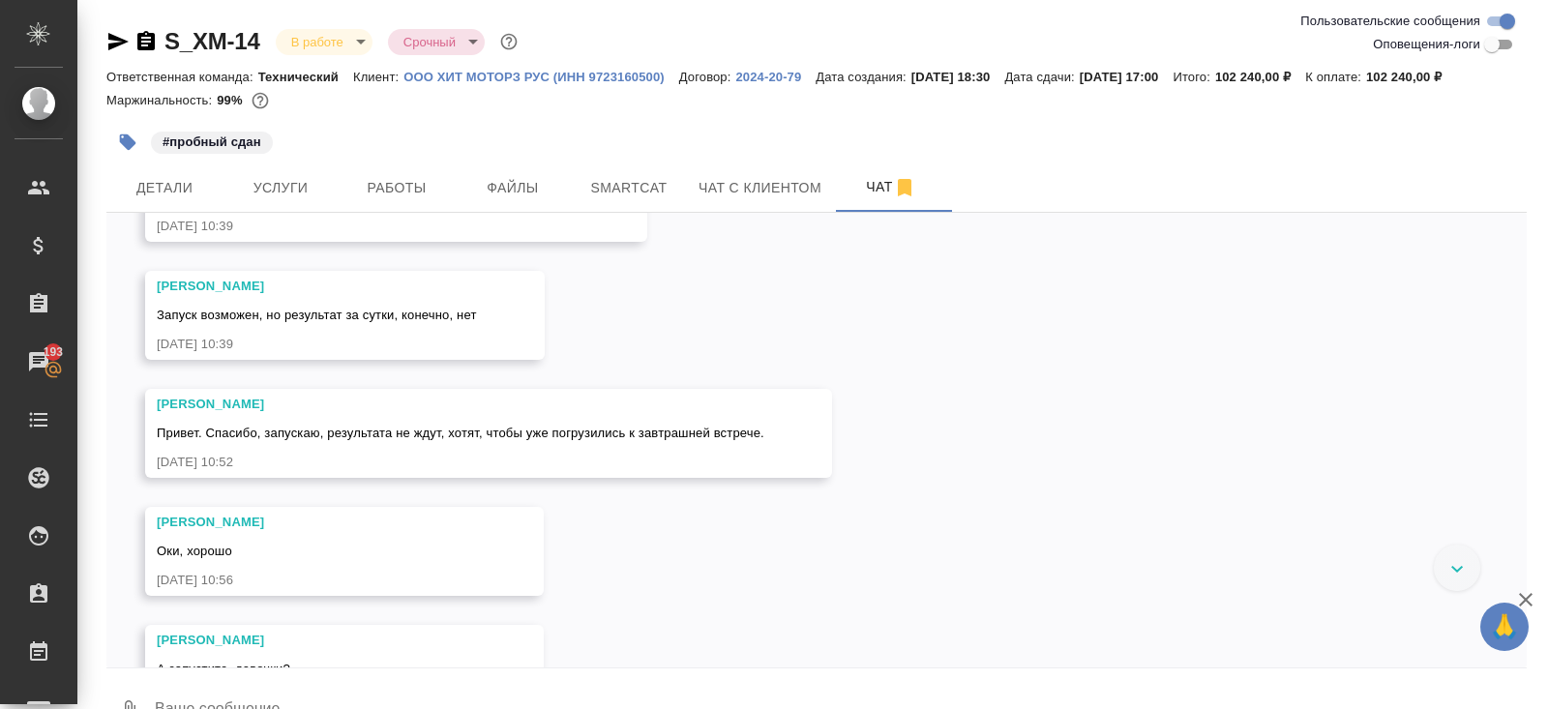
scroll to position [14024, 0]
click at [321, 184] on img at bounding box center [302, 143] width 290 height 82
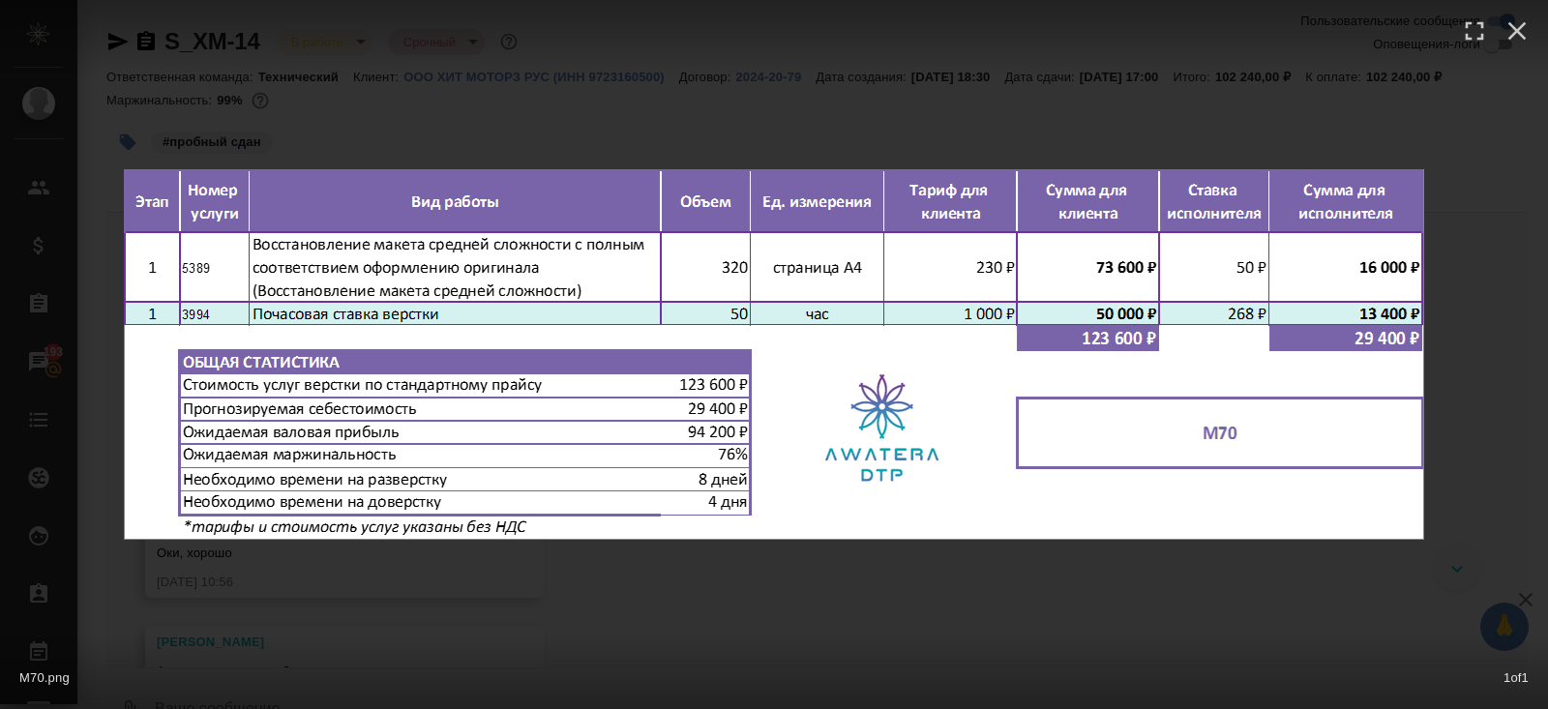
click at [455, 603] on div "М70.png 1 of 1" at bounding box center [774, 354] width 1548 height 709
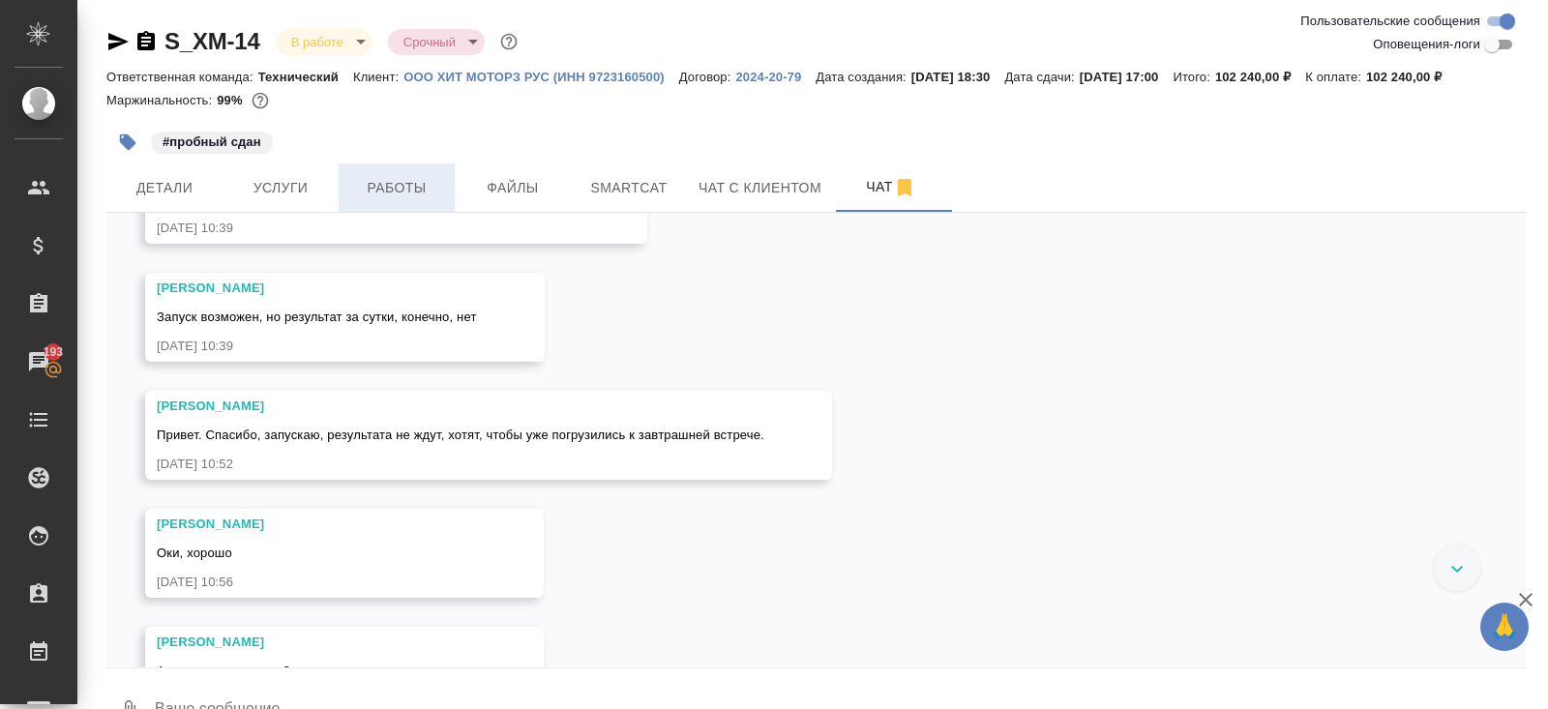
click at [395, 170] on button "Работы" at bounding box center [397, 188] width 116 height 48
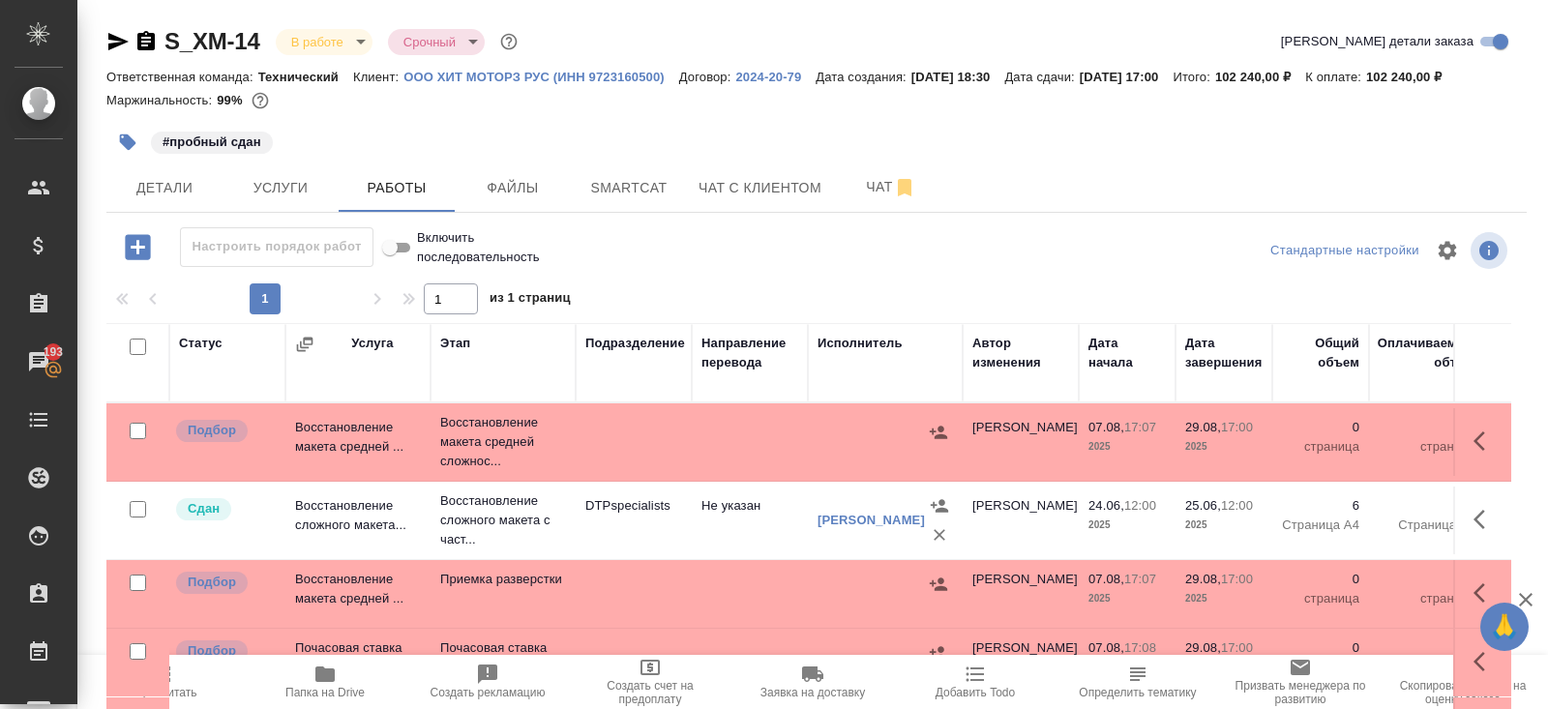
click at [1490, 433] on icon "button" at bounding box center [1485, 441] width 23 height 23
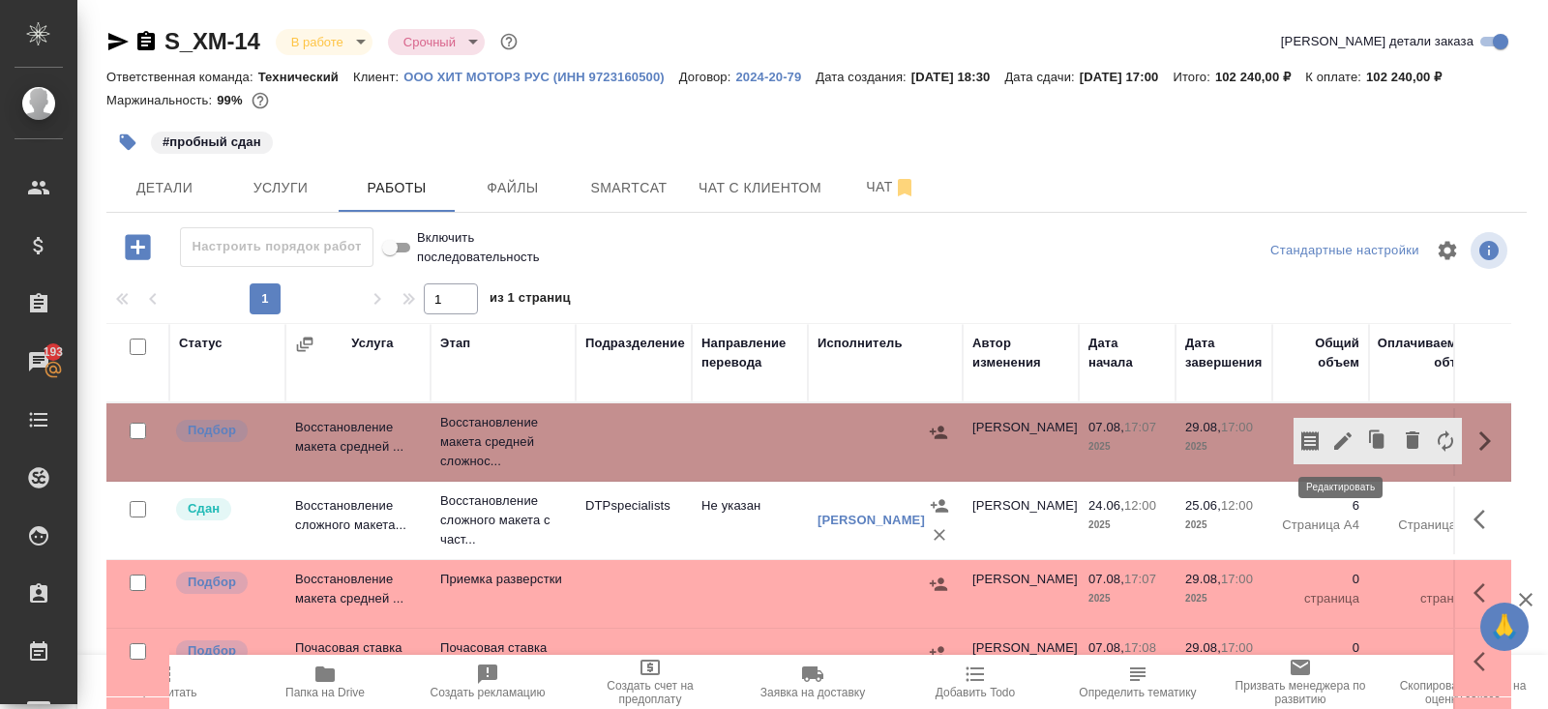
click at [1342, 454] on button "button" at bounding box center [1342, 441] width 33 height 46
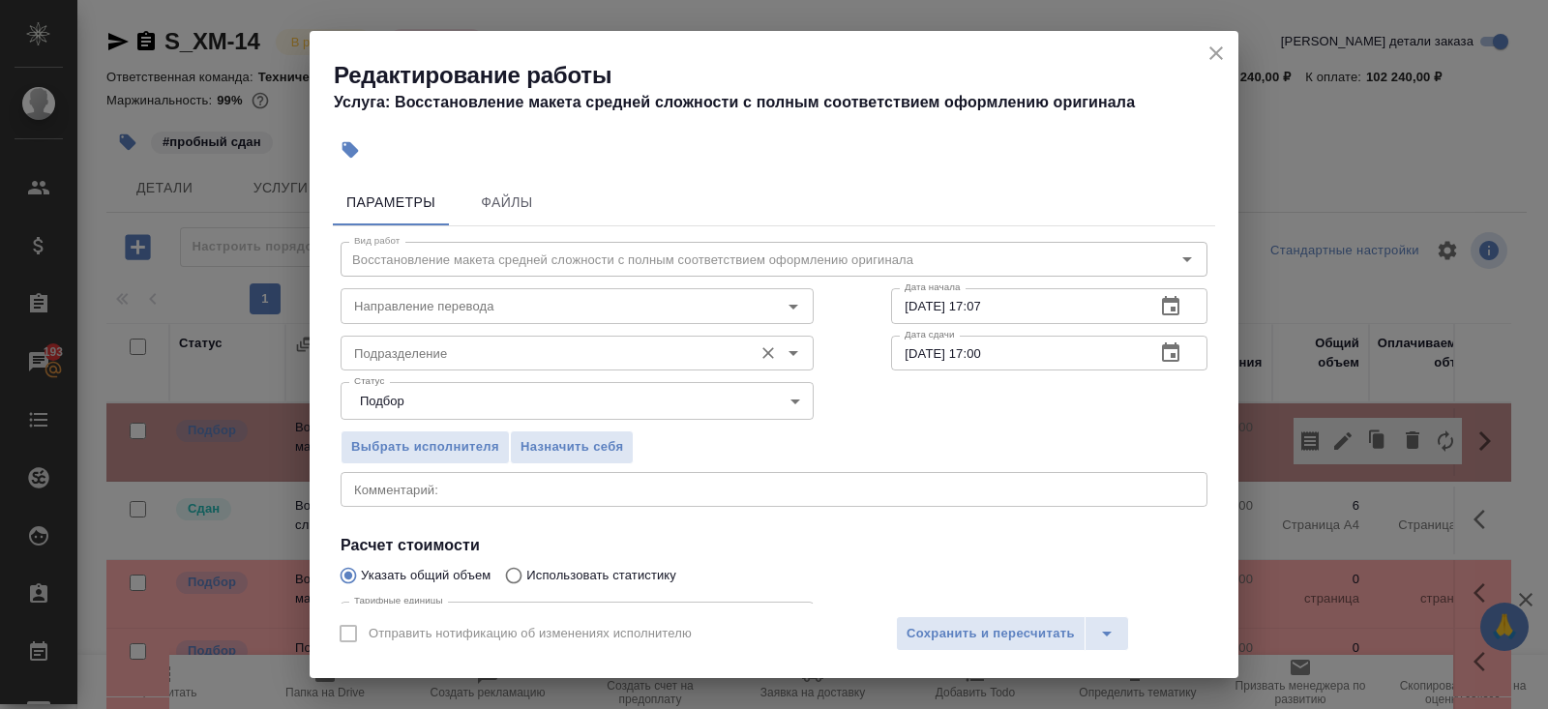
click at [457, 347] on input "Подразделение" at bounding box center [544, 353] width 397 height 23
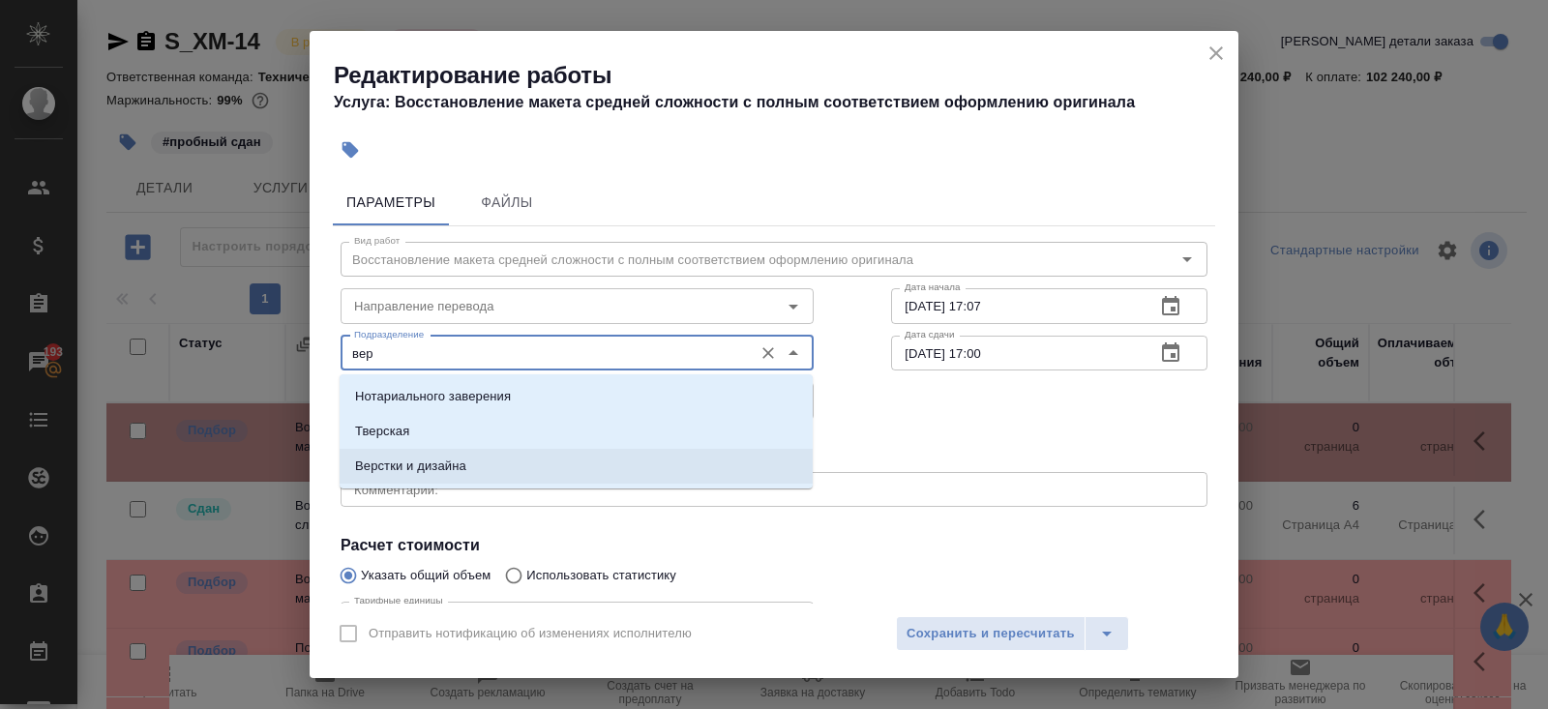
click at [389, 481] on li "Верстки и дизайна" at bounding box center [576, 466] width 473 height 35
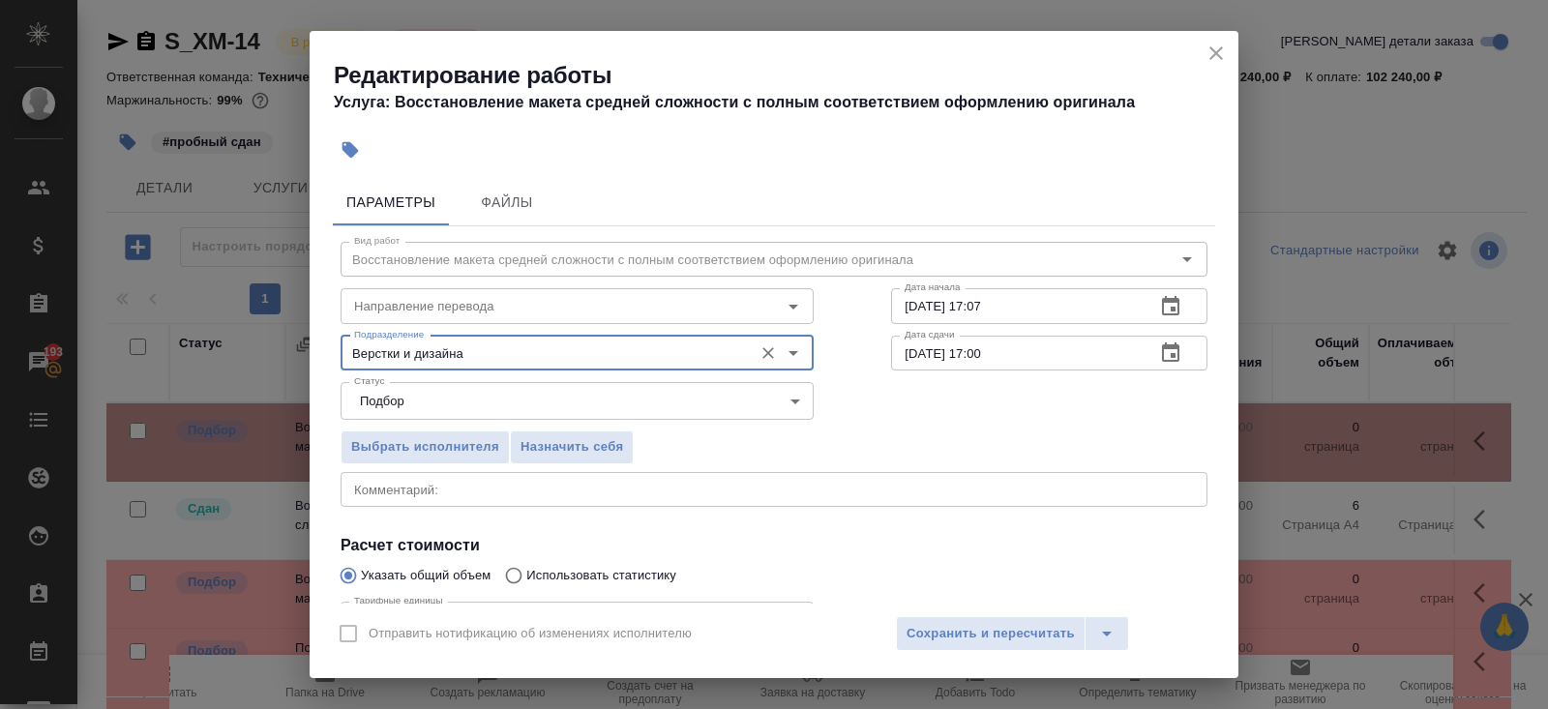
scroll to position [200, 0]
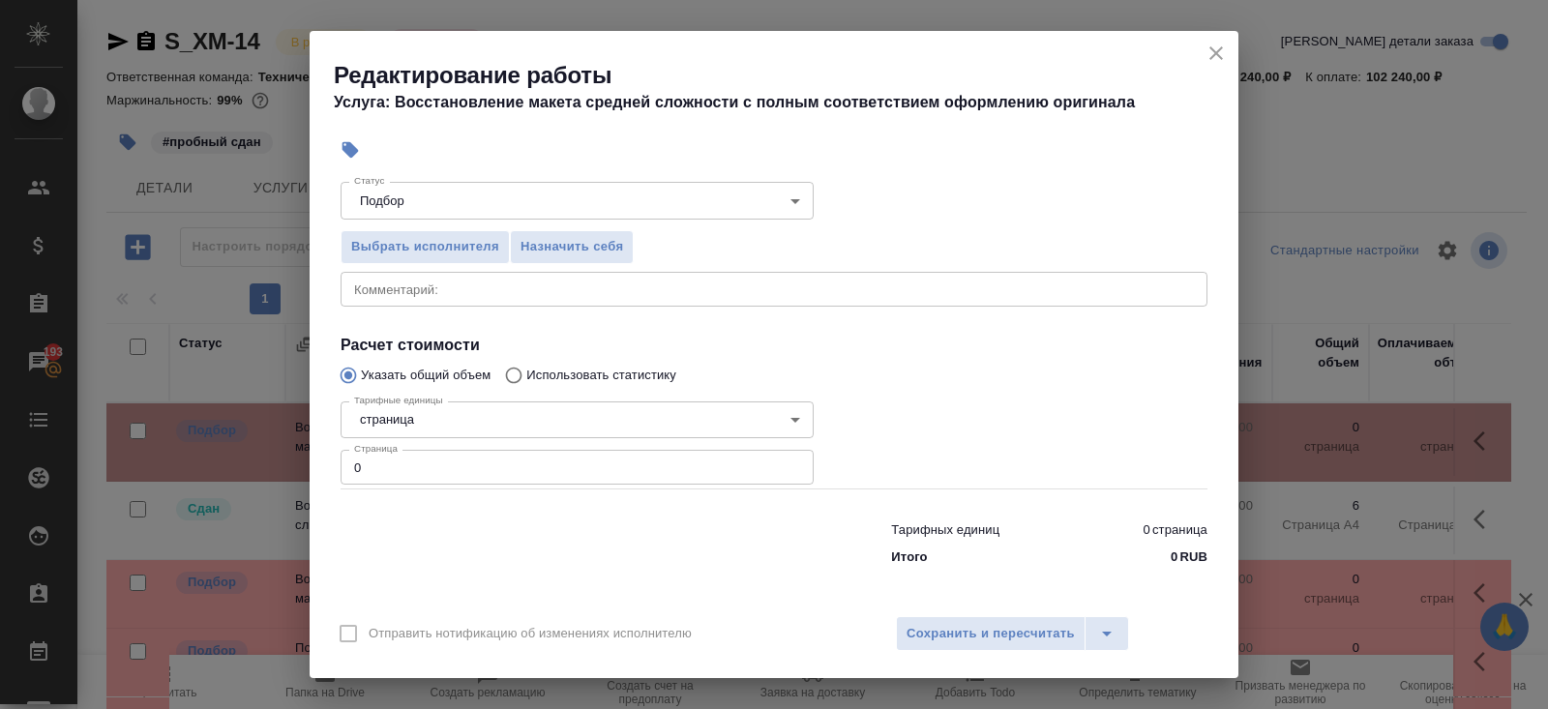
type input "Верстки и дизайна"
drag, startPoint x: 387, startPoint y: 475, endPoint x: 0, endPoint y: 392, distance: 395.9
click at [0, 398] on div "Редактирование работы Услуга: Восстановление макета средней сложности с полным …" at bounding box center [774, 354] width 1548 height 709
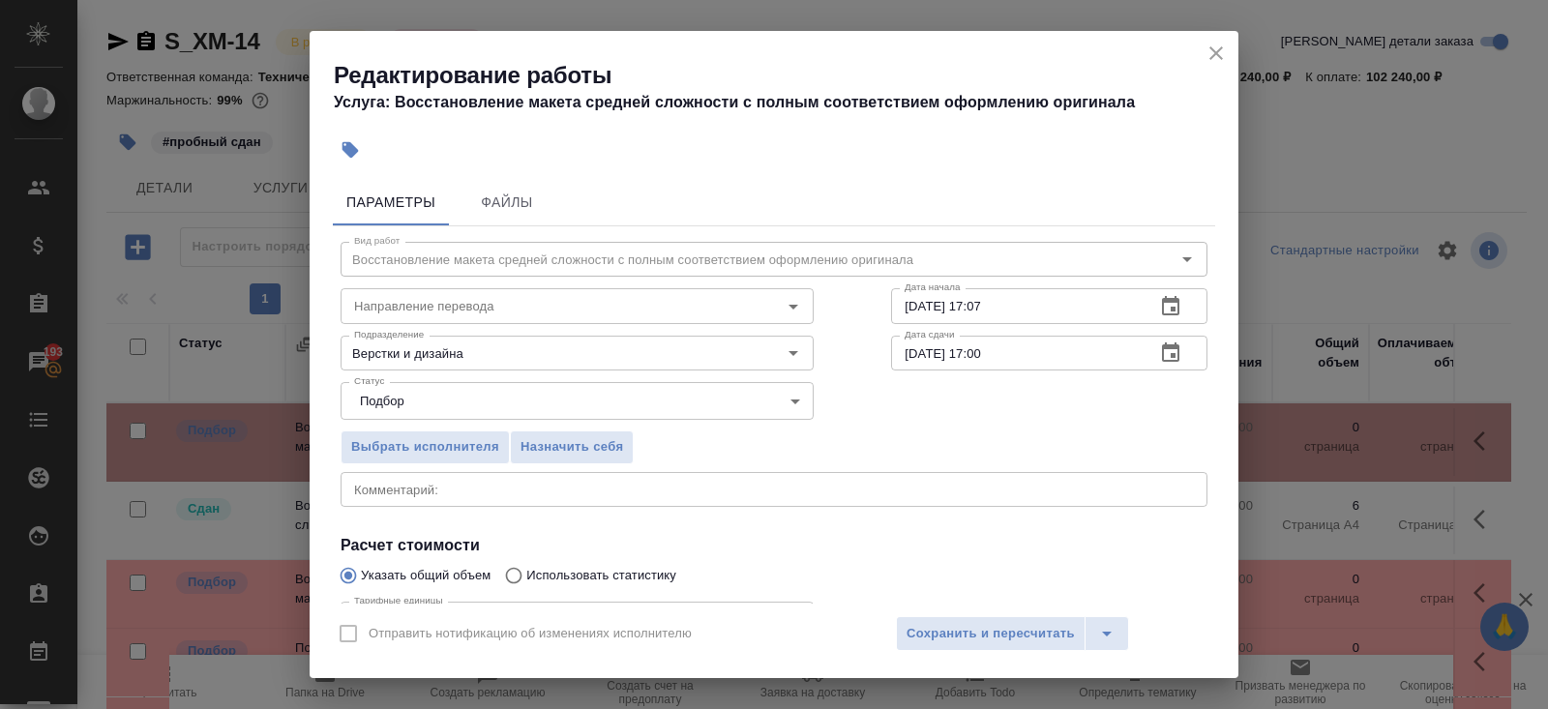
type input "320"
click at [1169, 307] on icon "button" at bounding box center [1170, 306] width 23 height 23
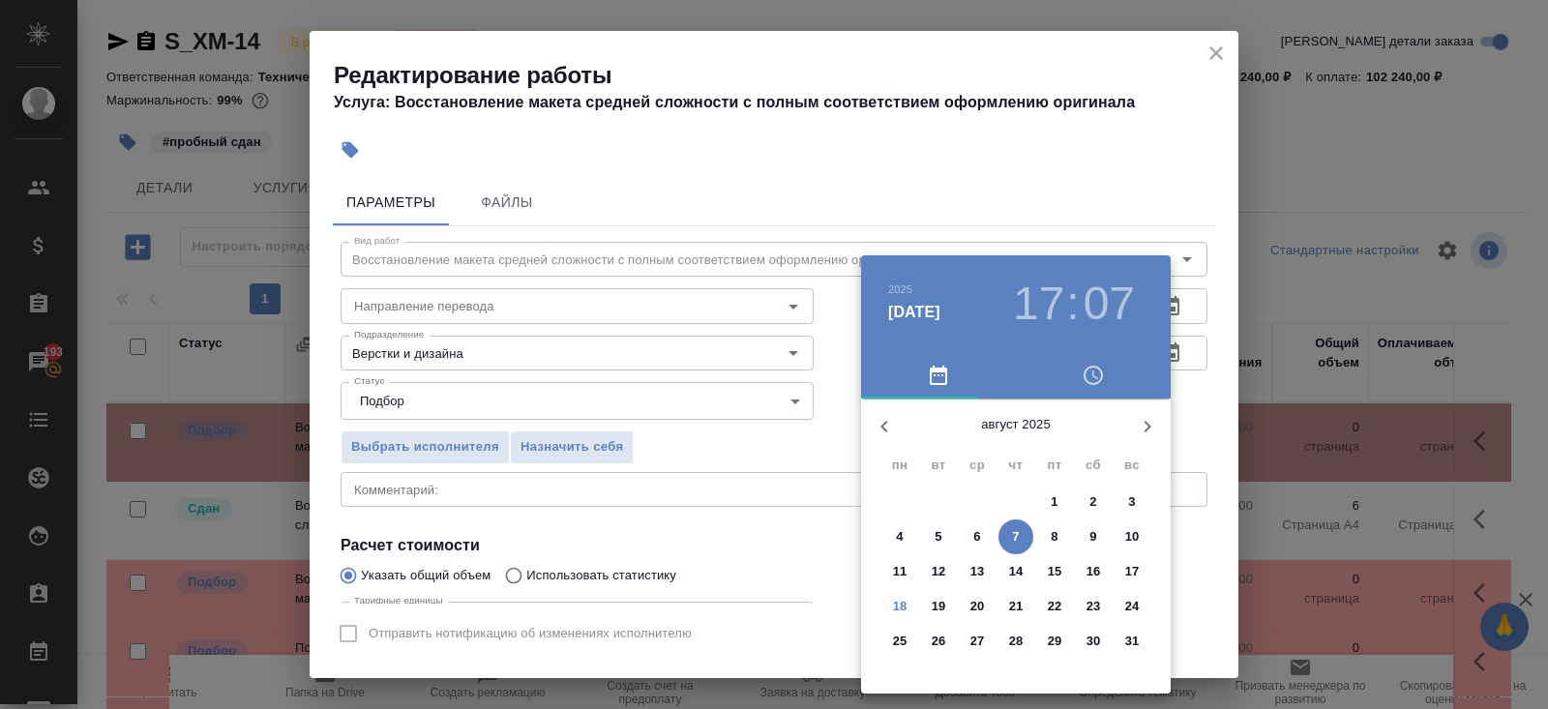
click at [1152, 419] on icon "button" at bounding box center [1147, 426] width 23 height 23
click at [876, 434] on icon "button" at bounding box center [884, 426] width 23 height 23
click at [903, 599] on p "18" at bounding box center [900, 606] width 15 height 19
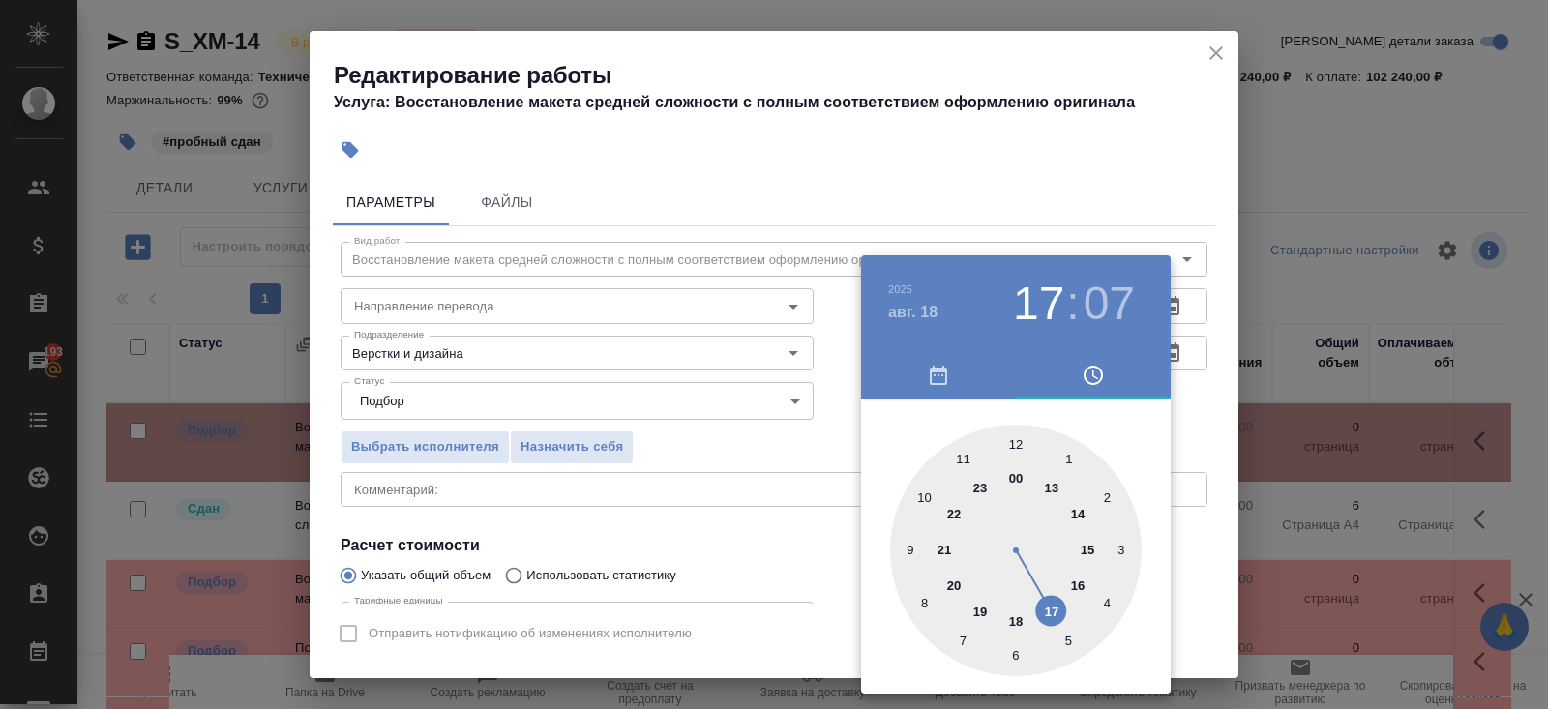
click at [1015, 439] on div at bounding box center [1016, 551] width 252 height 252
type input "[DATE] 12:00"
click at [1082, 163] on div at bounding box center [774, 354] width 1548 height 709
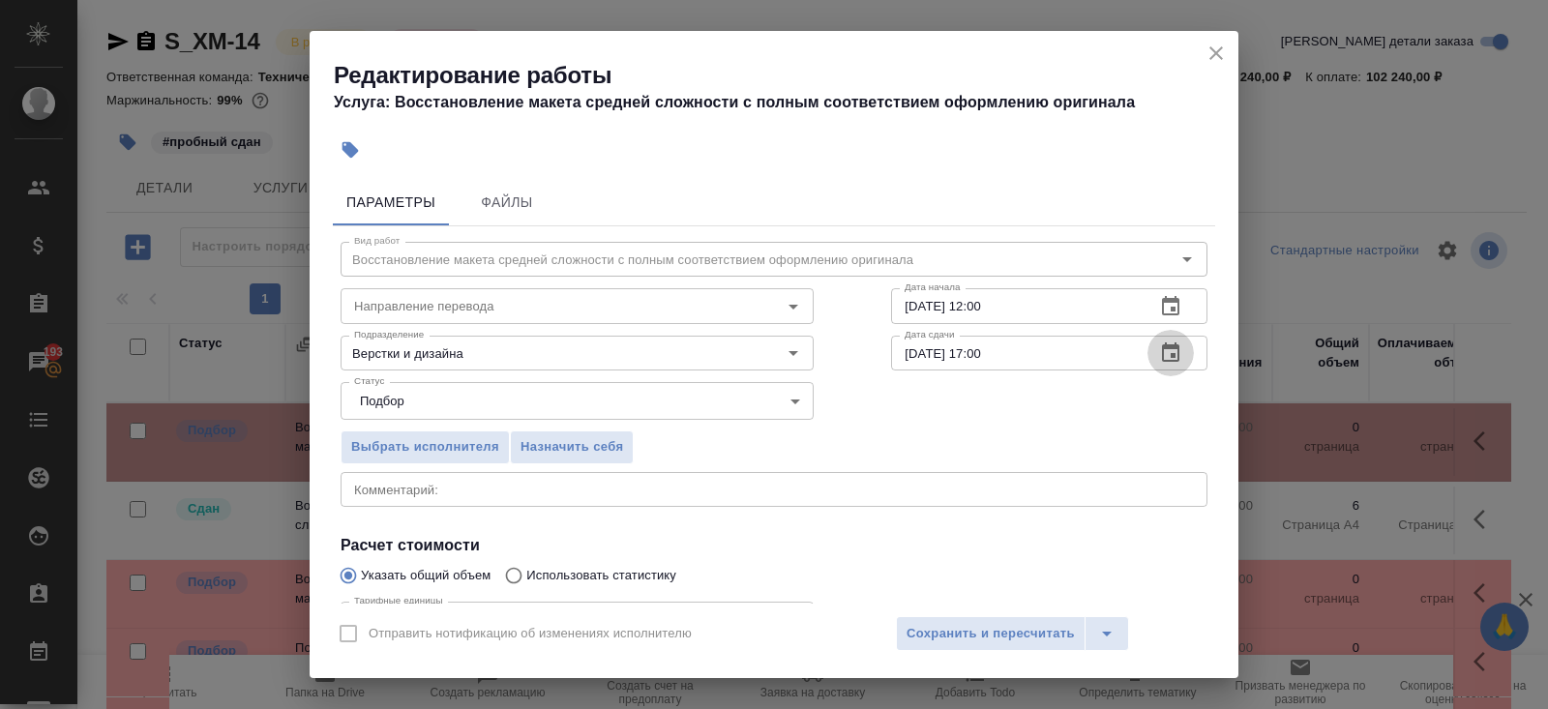
click at [1167, 356] on icon "button" at bounding box center [1170, 353] width 23 height 23
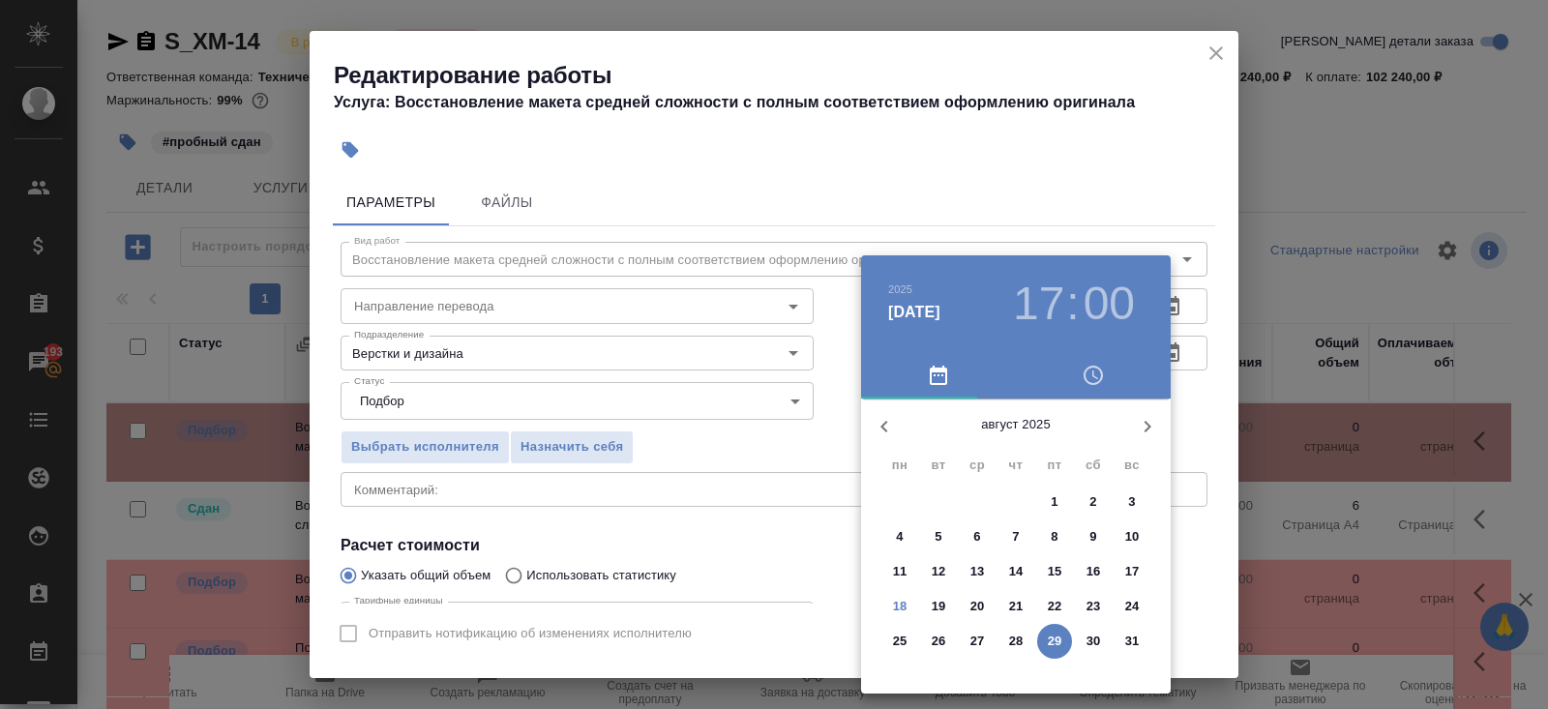
click at [938, 635] on p "26" at bounding box center [939, 641] width 15 height 19
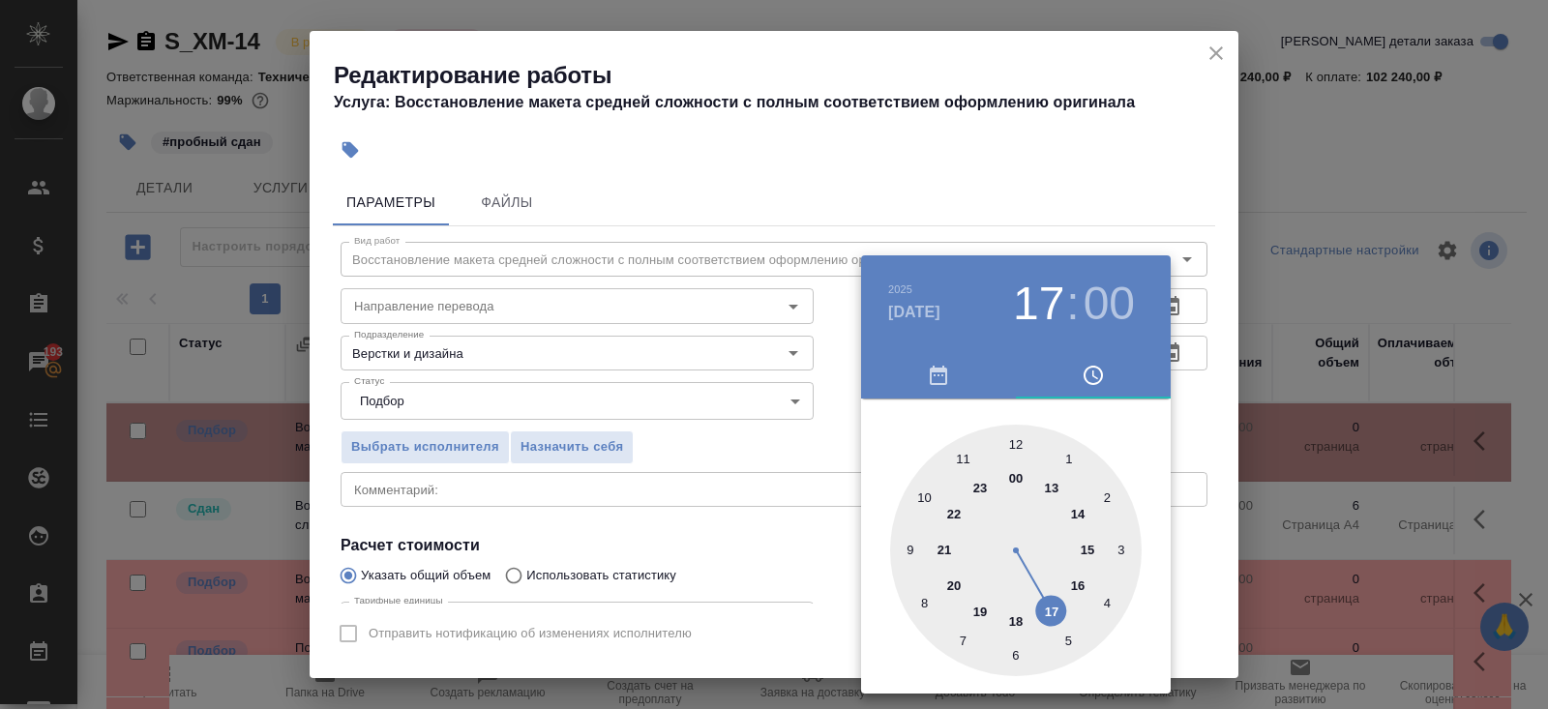
type input "[DATE] 12:00"
click at [1014, 438] on div at bounding box center [1016, 551] width 252 height 252
click at [979, 211] on div at bounding box center [774, 354] width 1548 height 709
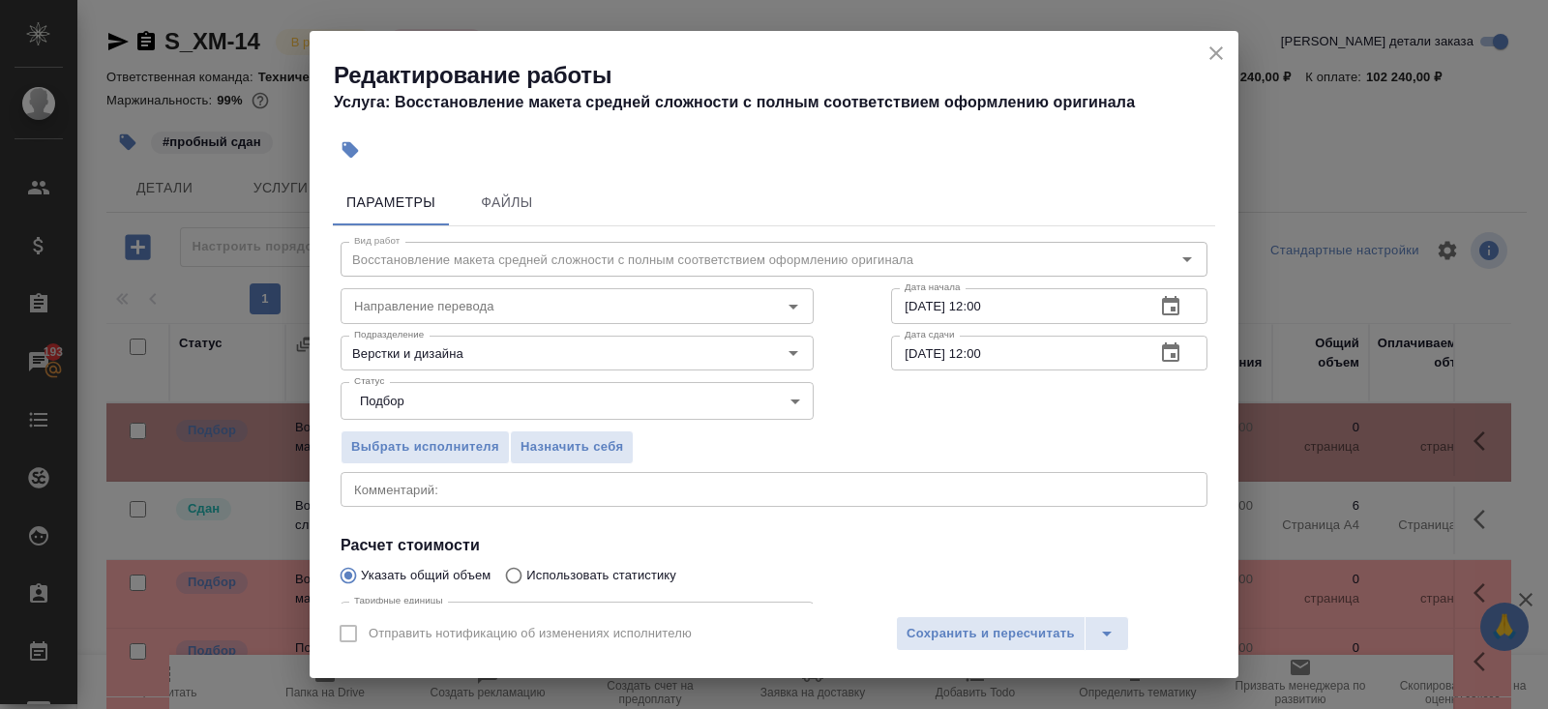
click at [1176, 349] on icon "button" at bounding box center [1170, 353] width 23 height 23
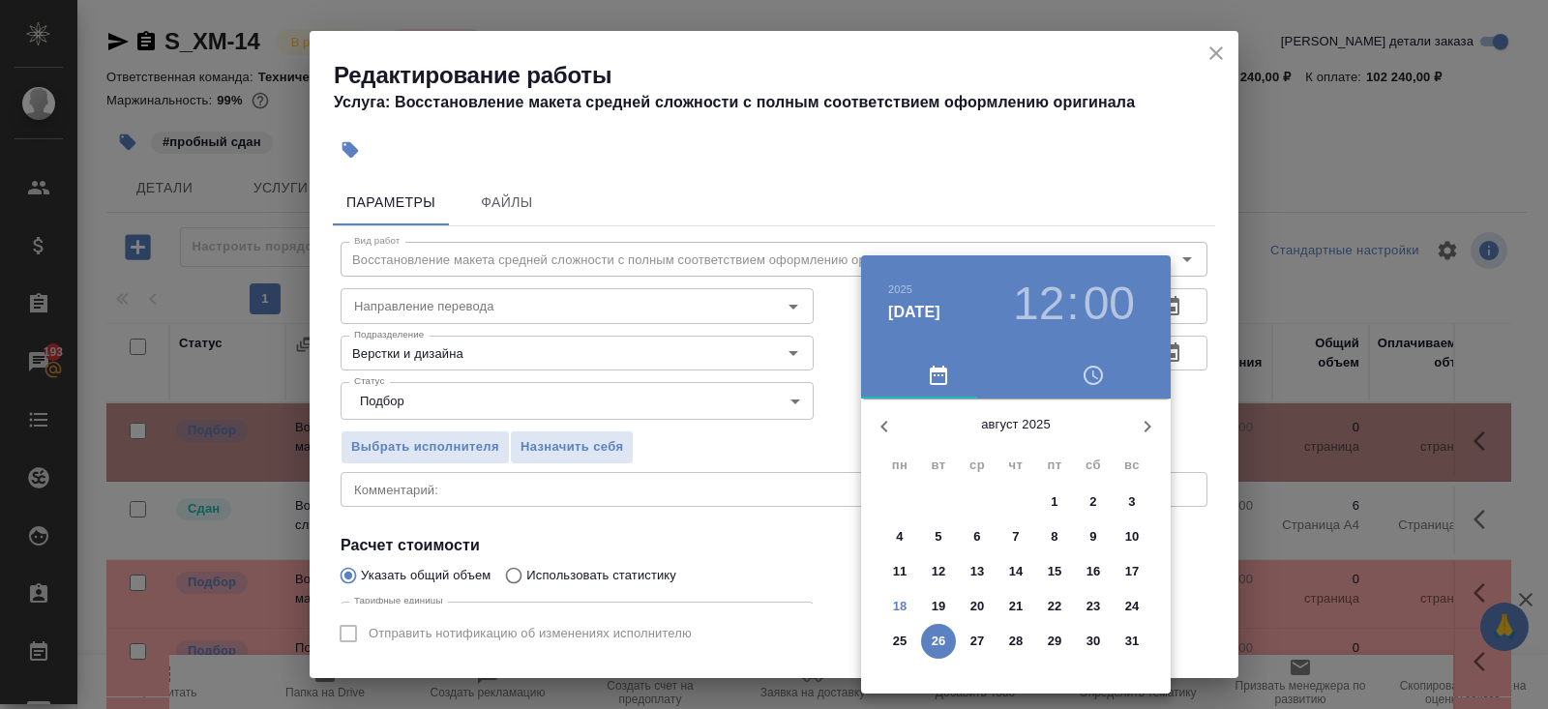
click at [854, 492] on div at bounding box center [774, 354] width 1548 height 709
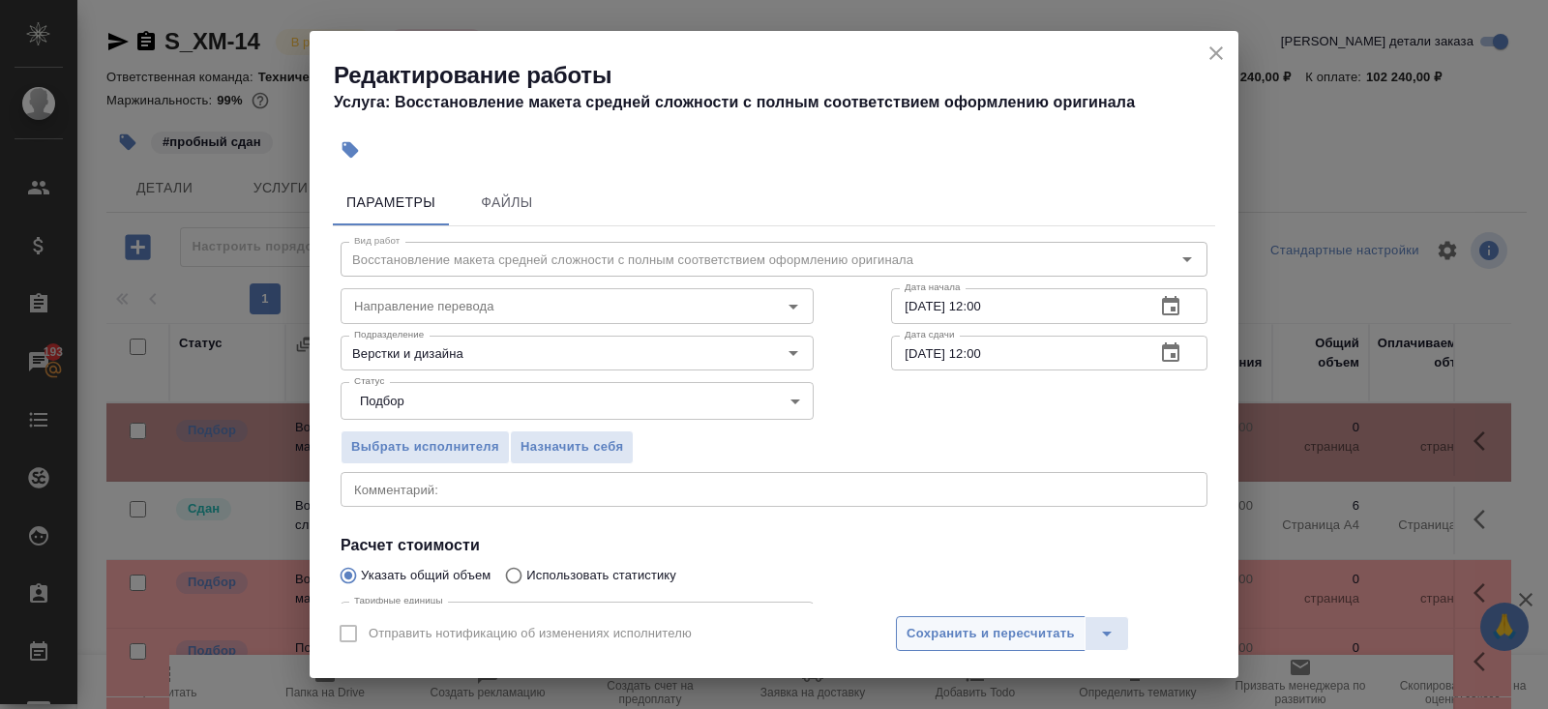
click at [918, 641] on span "Сохранить и пересчитать" at bounding box center [991, 634] width 168 height 22
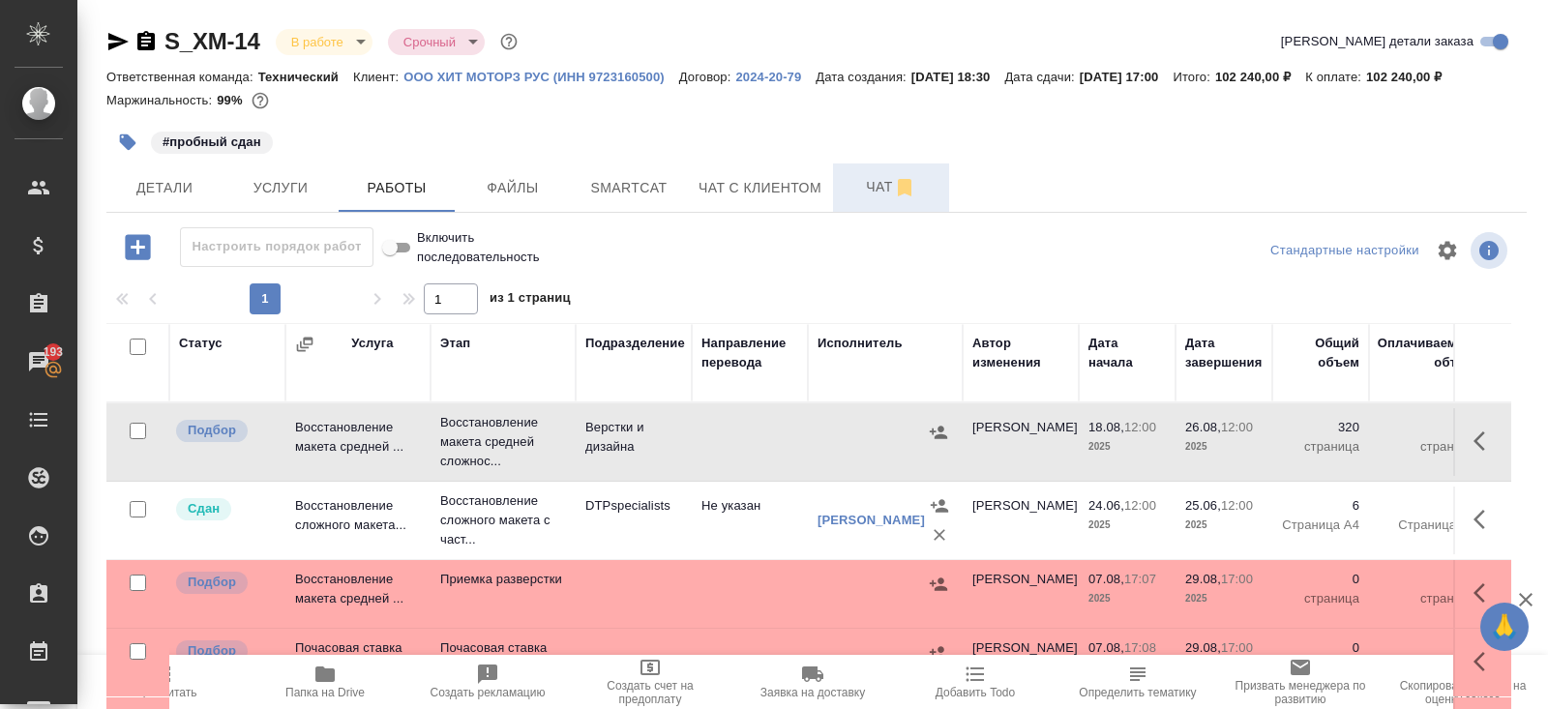
click at [884, 191] on span "Чат" at bounding box center [891, 187] width 93 height 24
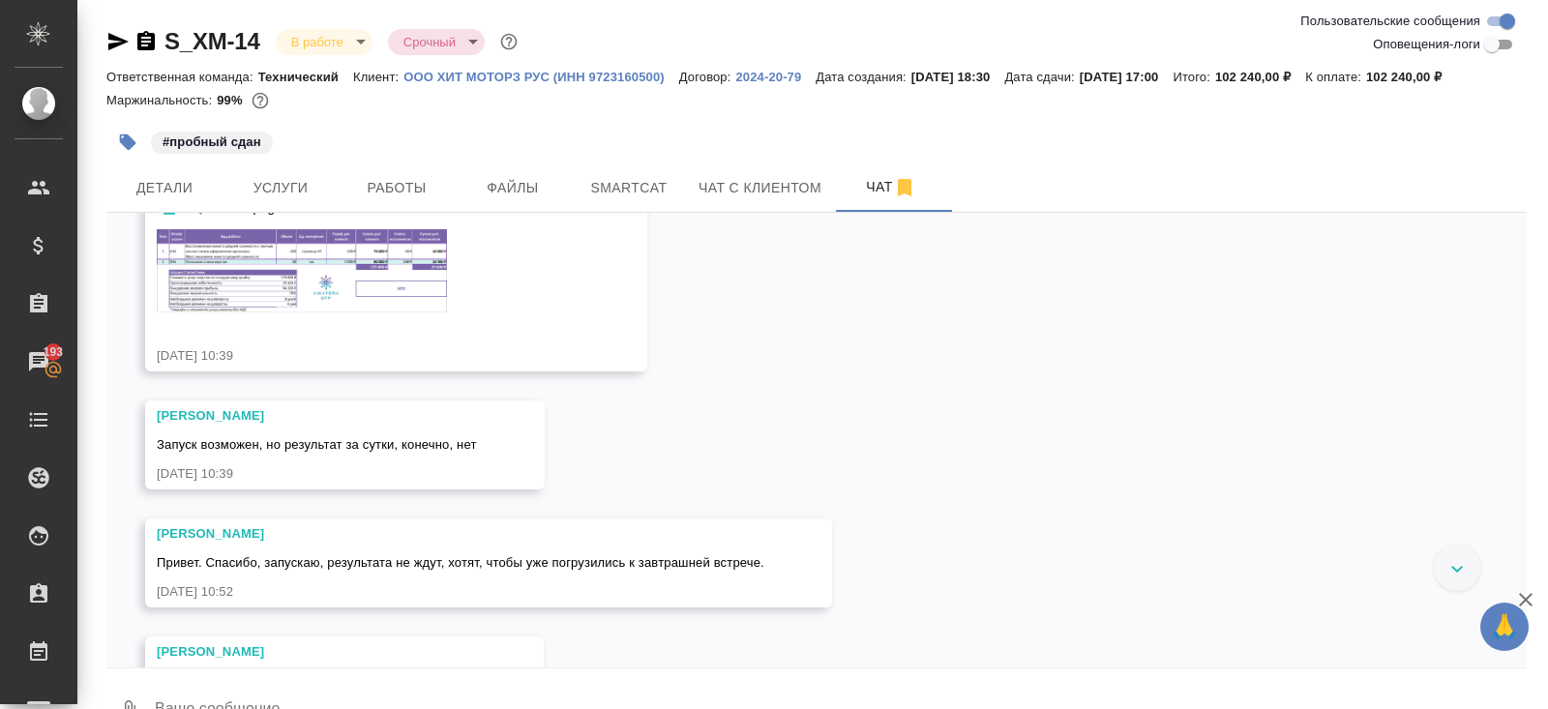
scroll to position [13926, 0]
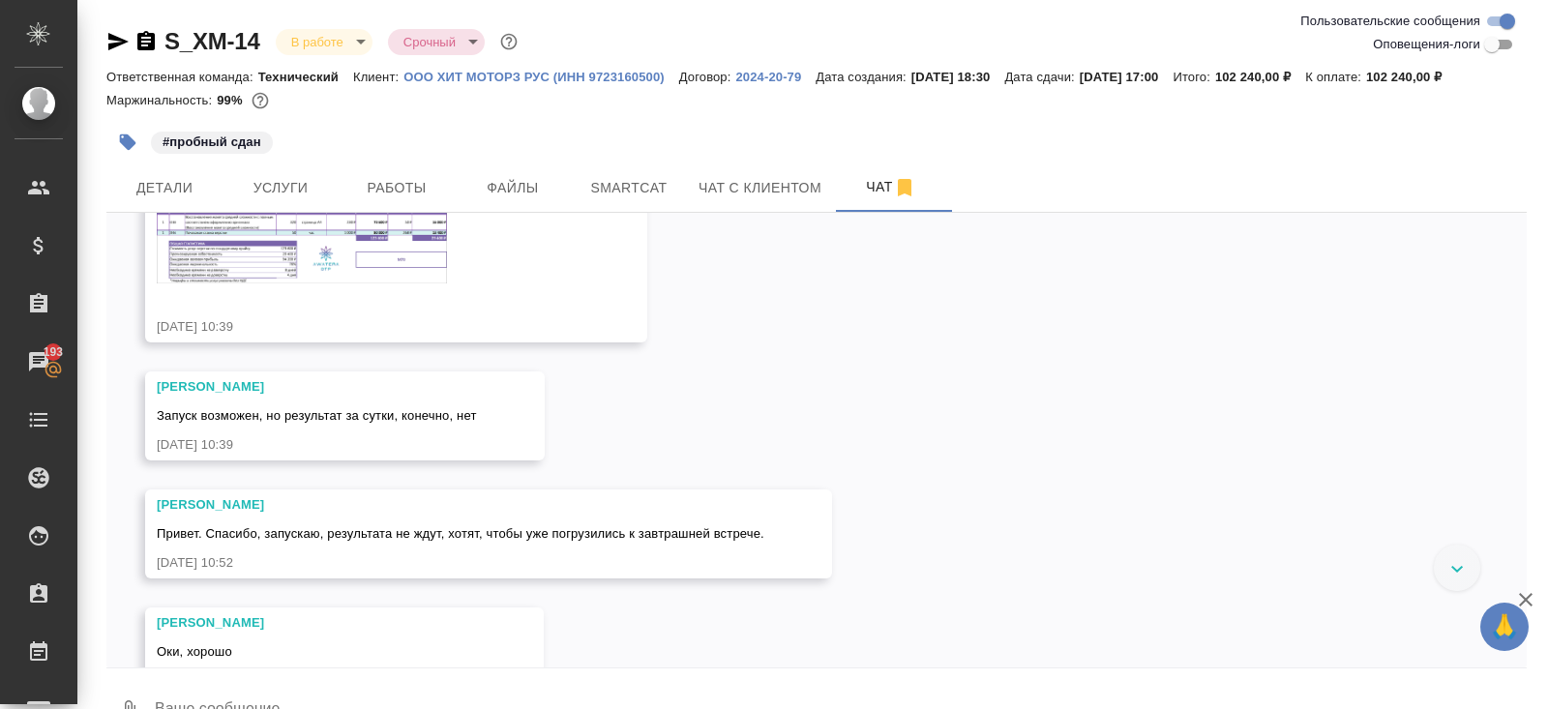
click at [264, 283] on img at bounding box center [302, 241] width 290 height 82
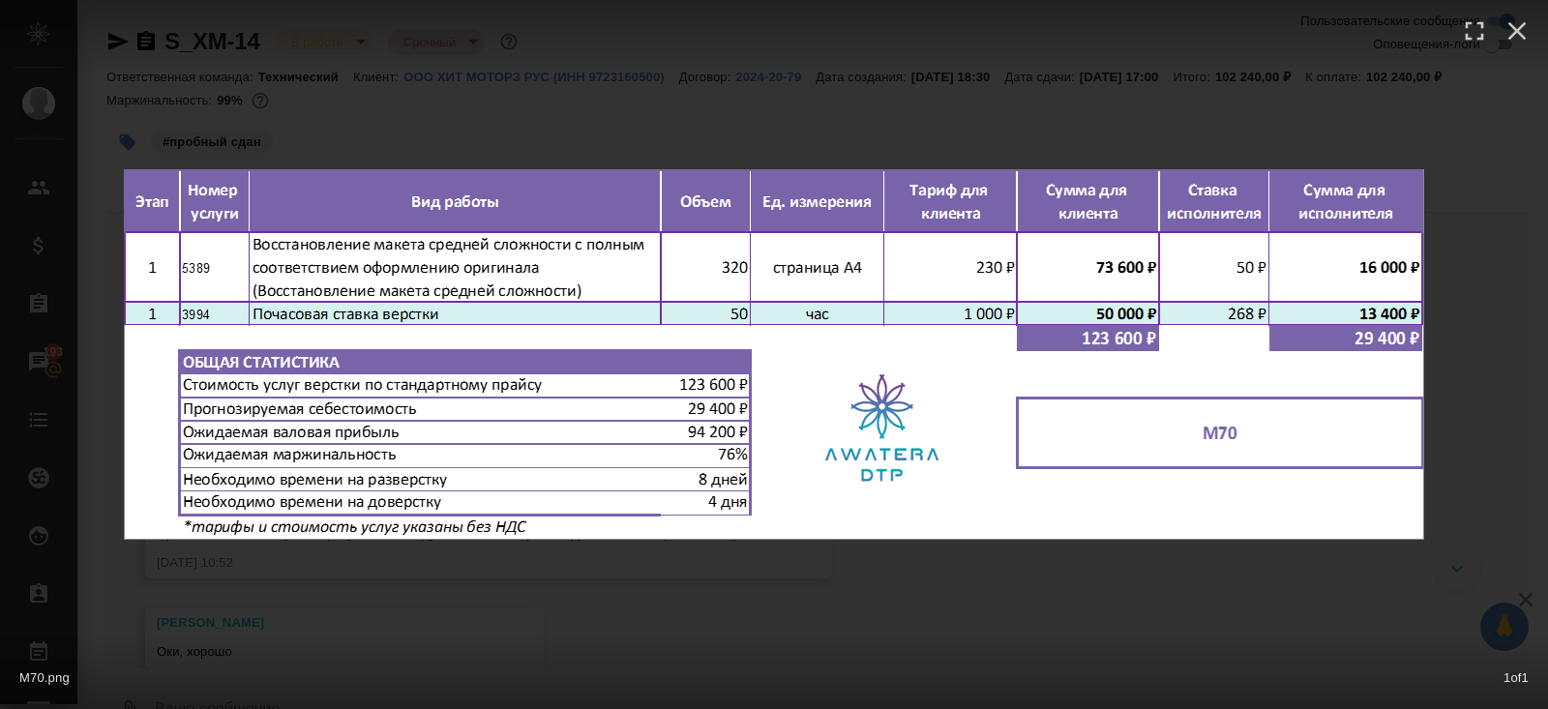
click at [326, 131] on div "М70.png 1 of 1" at bounding box center [774, 354] width 1548 height 709
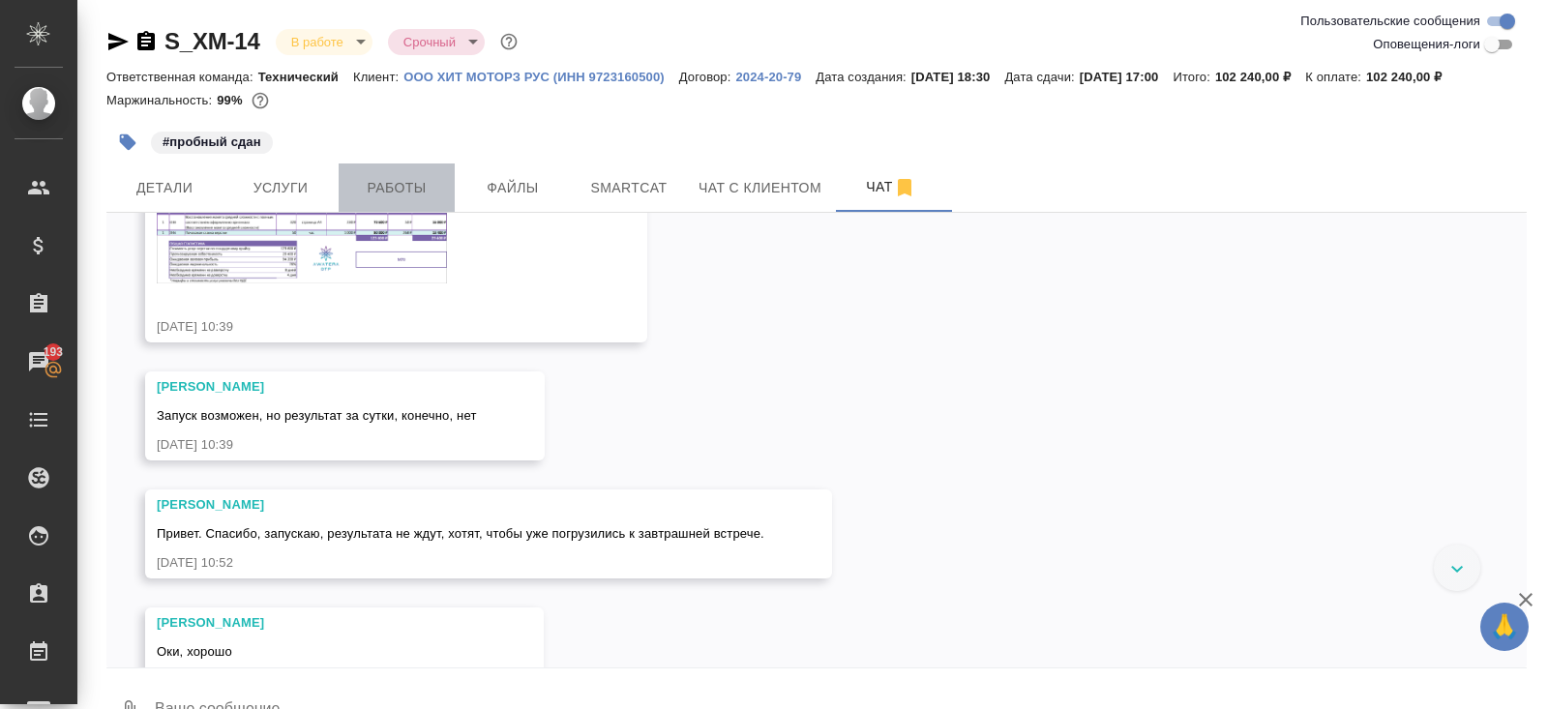
click at [401, 173] on button "Работы" at bounding box center [397, 188] width 116 height 48
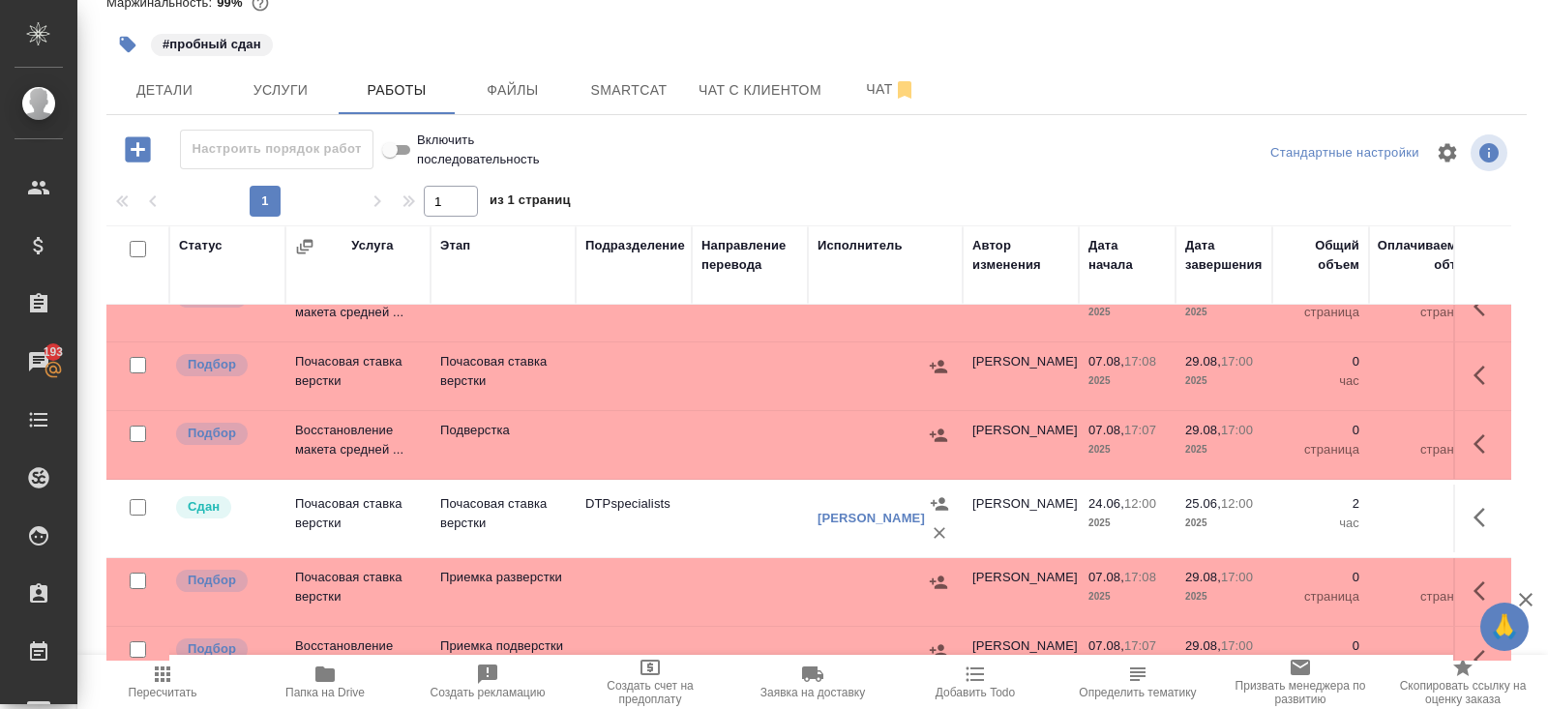
scroll to position [219, 0]
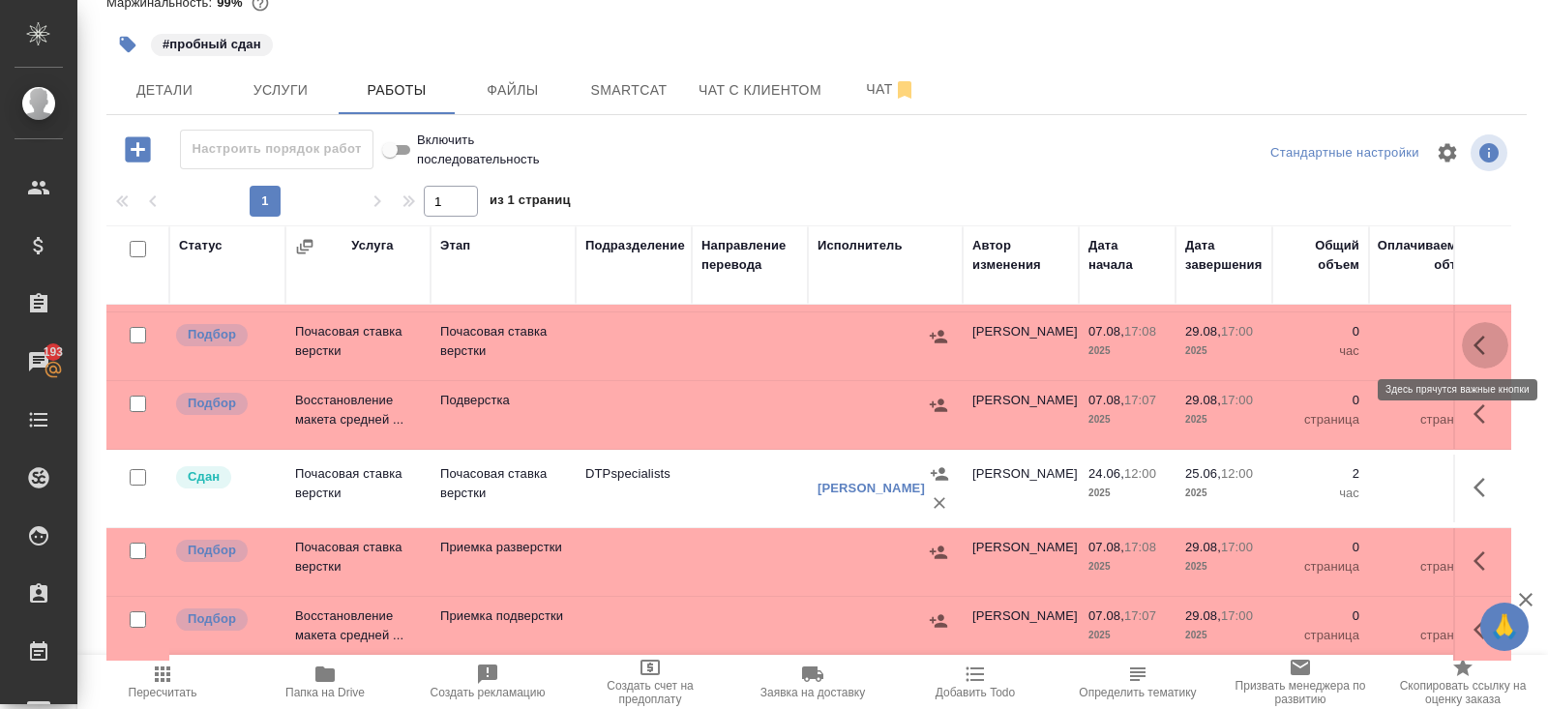
click at [1480, 336] on icon "button" at bounding box center [1480, 345] width 12 height 19
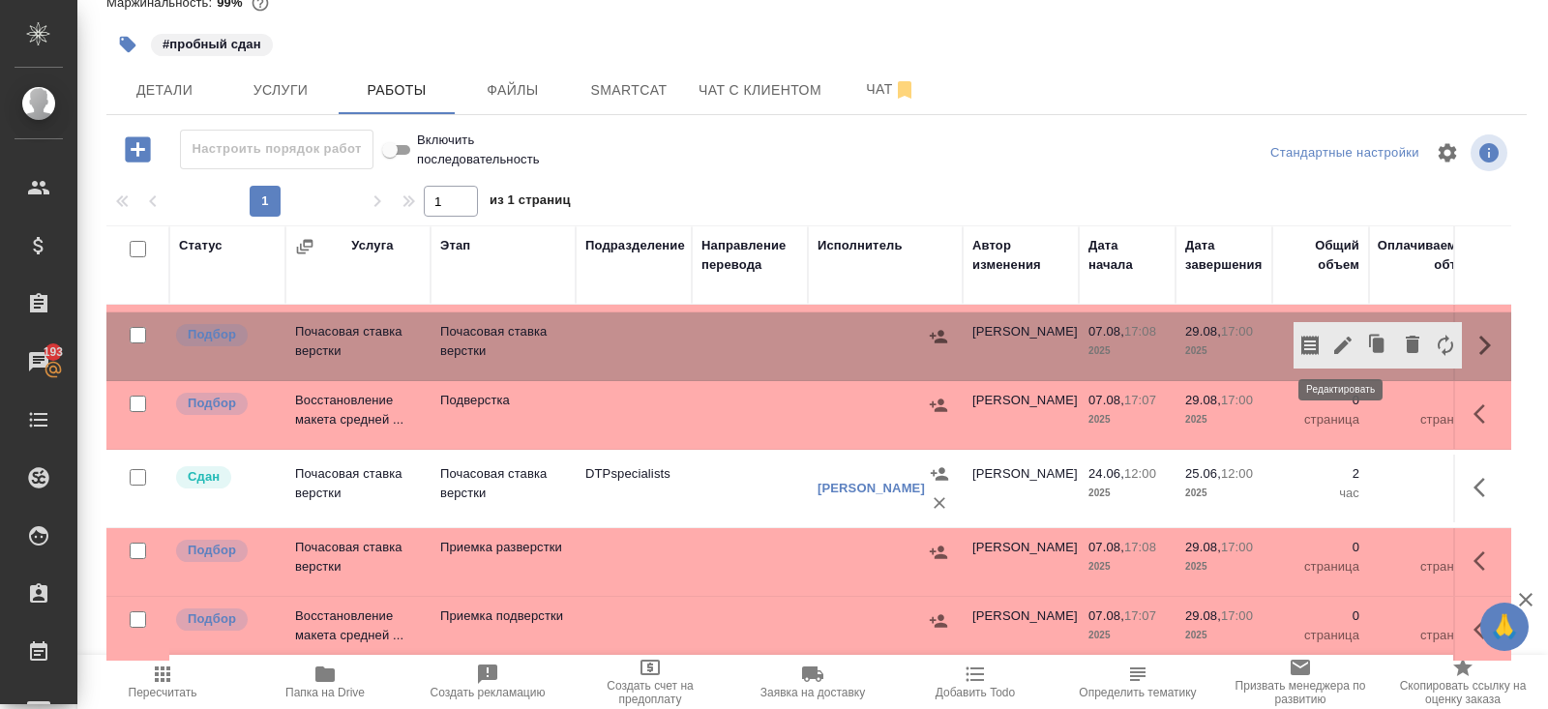
click at [1345, 346] on icon "button" at bounding box center [1342, 345] width 23 height 23
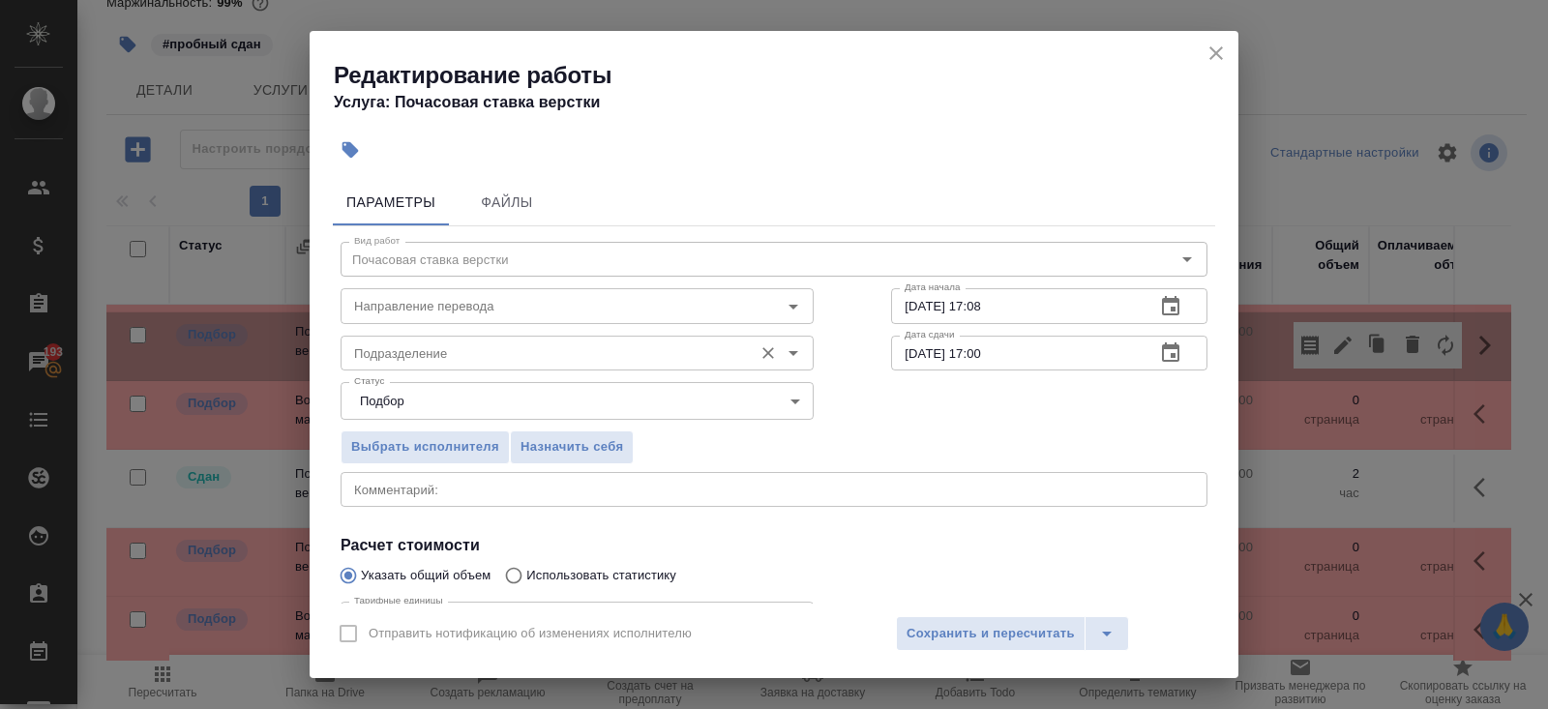
click at [677, 337] on div "Подразделение" at bounding box center [577, 353] width 473 height 35
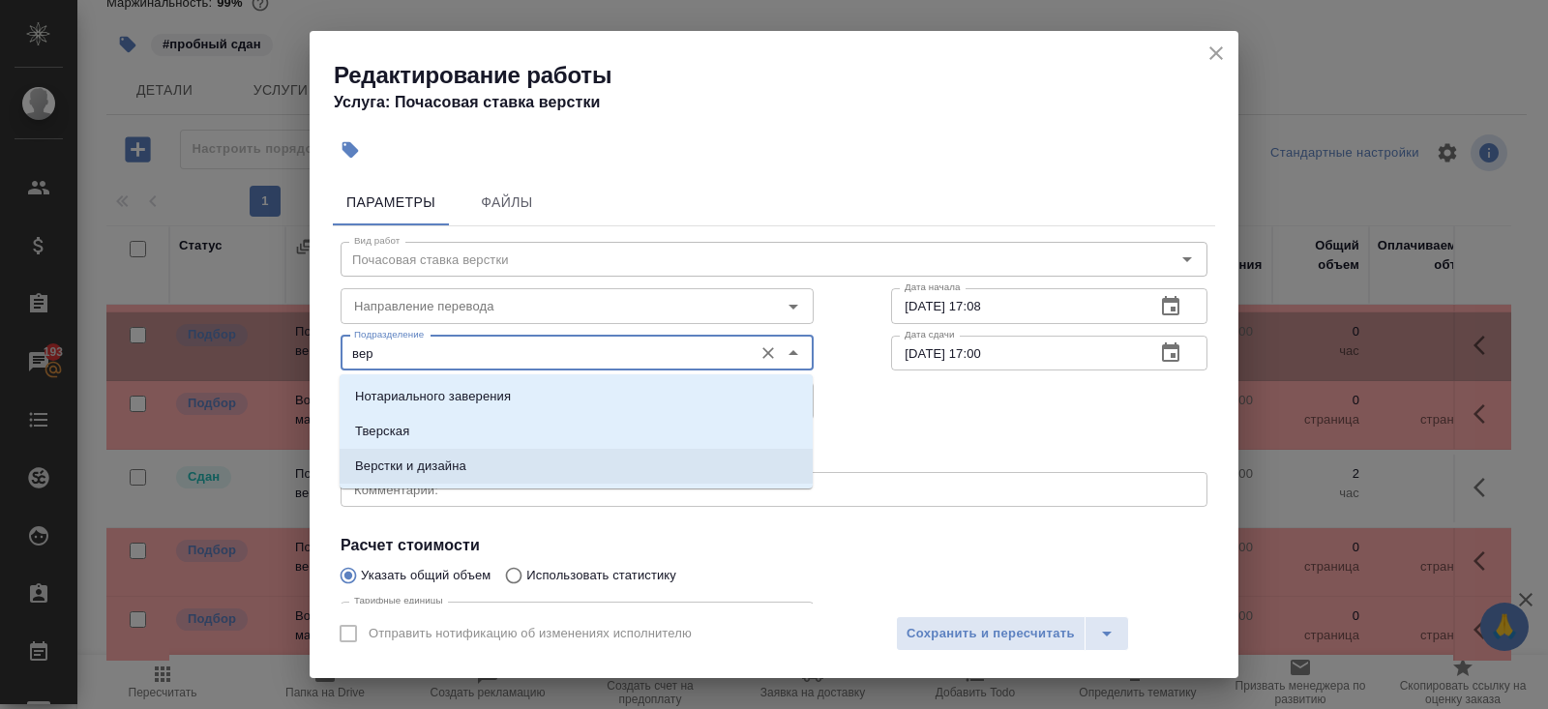
click at [568, 487] on ul "Нотариального заверения [PERSON_NAME] Верстки и дизайна" at bounding box center [576, 447] width 473 height 104
click at [562, 476] on li "Верстки и дизайна" at bounding box center [576, 466] width 473 height 35
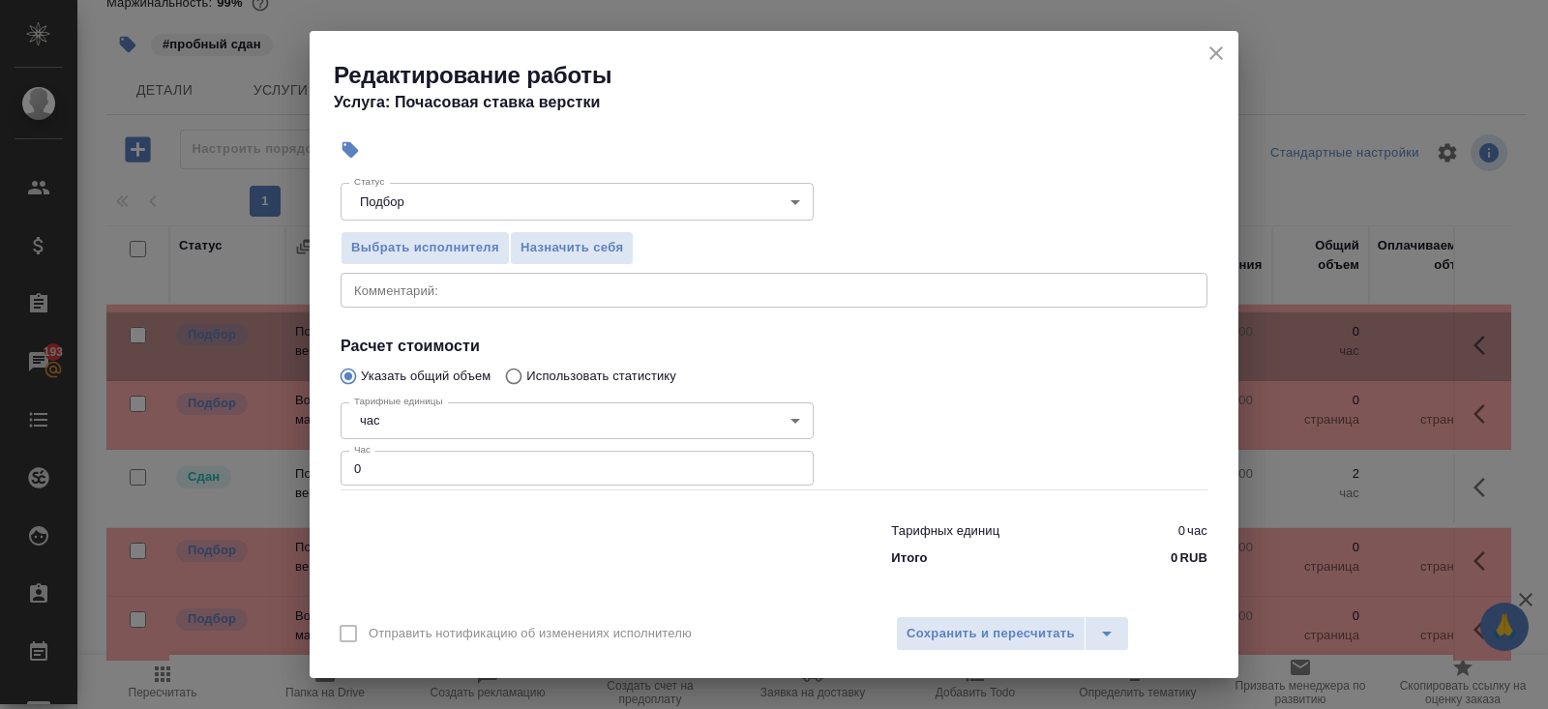
scroll to position [200, 0]
type input "Верстки и дизайна"
click at [540, 470] on input "0" at bounding box center [577, 467] width 473 height 35
drag, startPoint x: 540, startPoint y: 470, endPoint x: 889, endPoint y: 462, distance: 349.4
click at [545, 470] on input "50" at bounding box center [577, 467] width 473 height 35
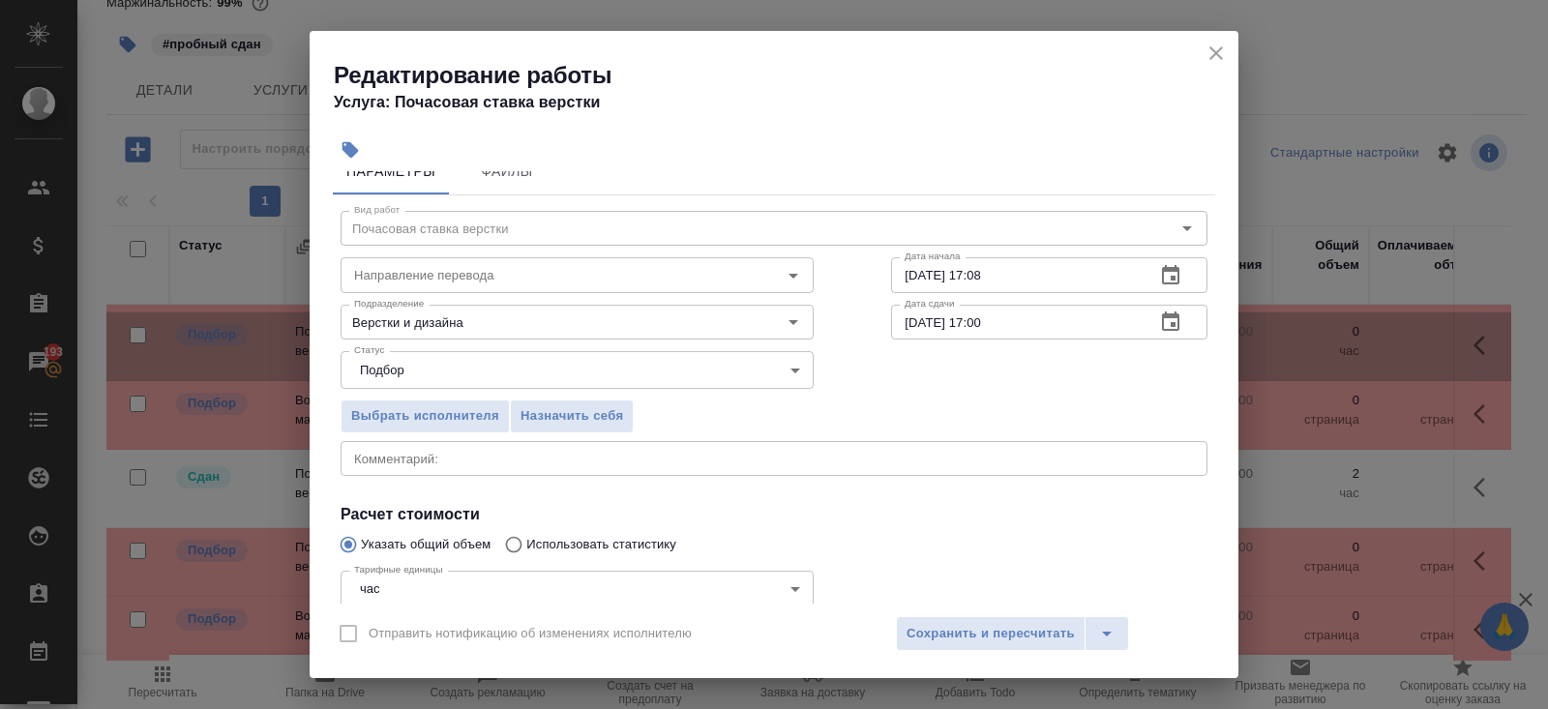
scroll to position [0, 0]
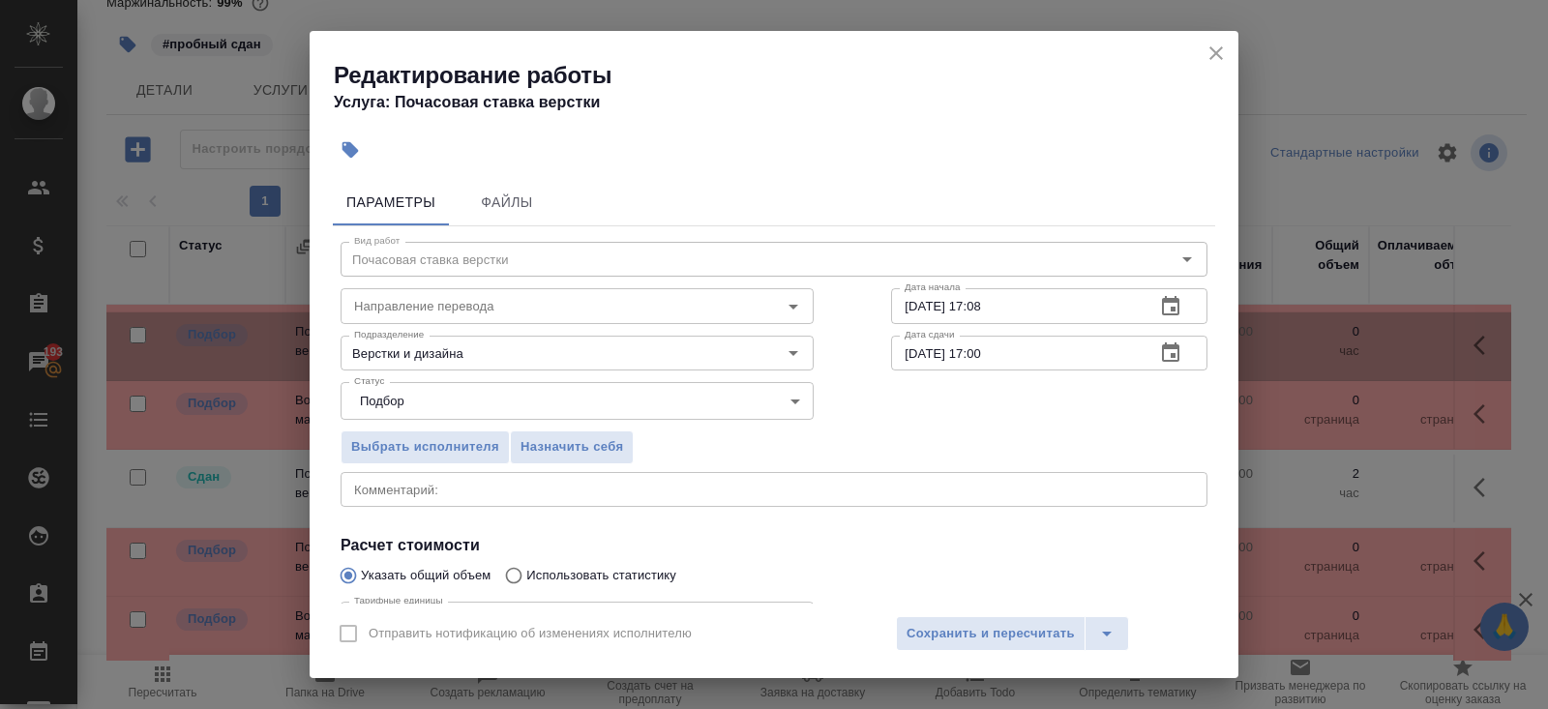
type input "50"
click at [1174, 299] on icon "button" at bounding box center [1170, 305] width 17 height 19
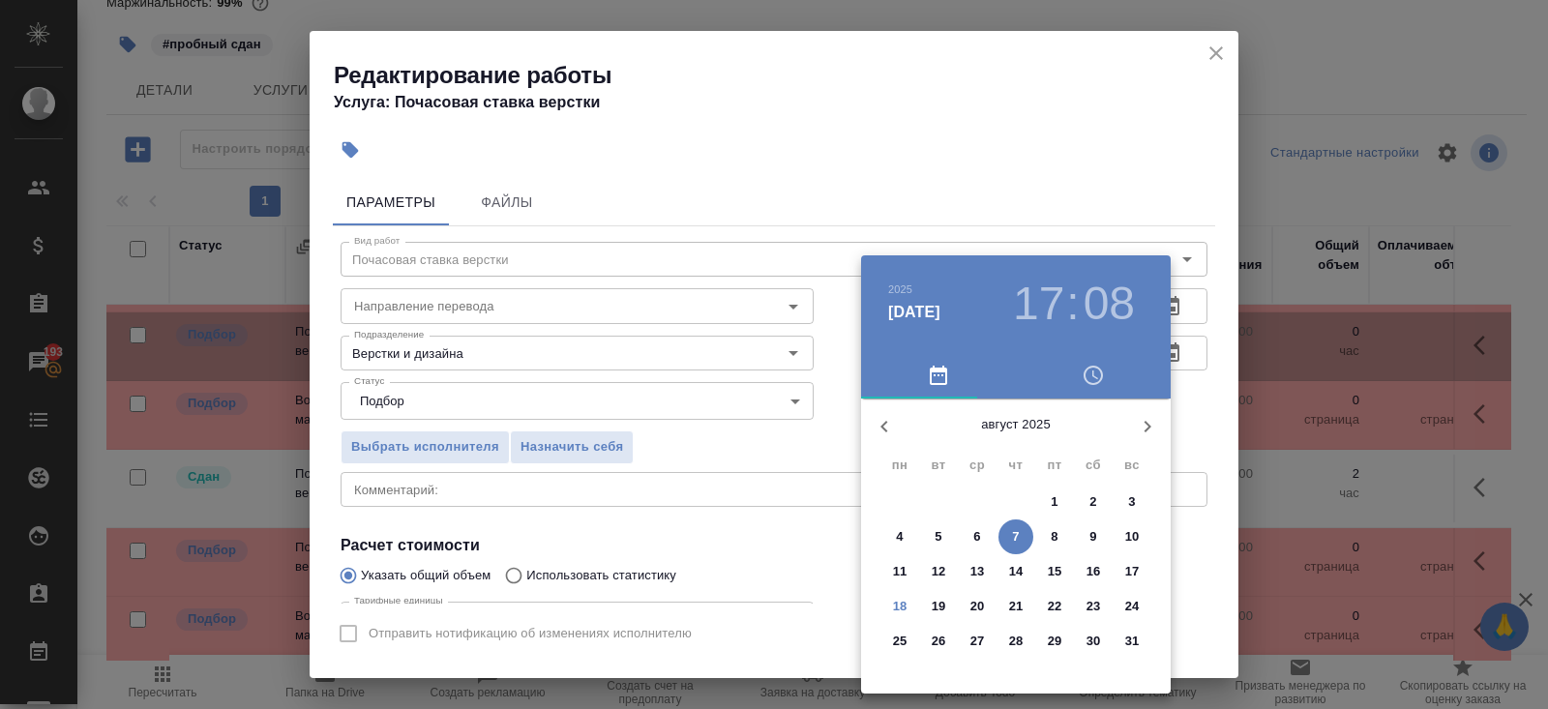
click at [900, 610] on p "18" at bounding box center [900, 606] width 15 height 19
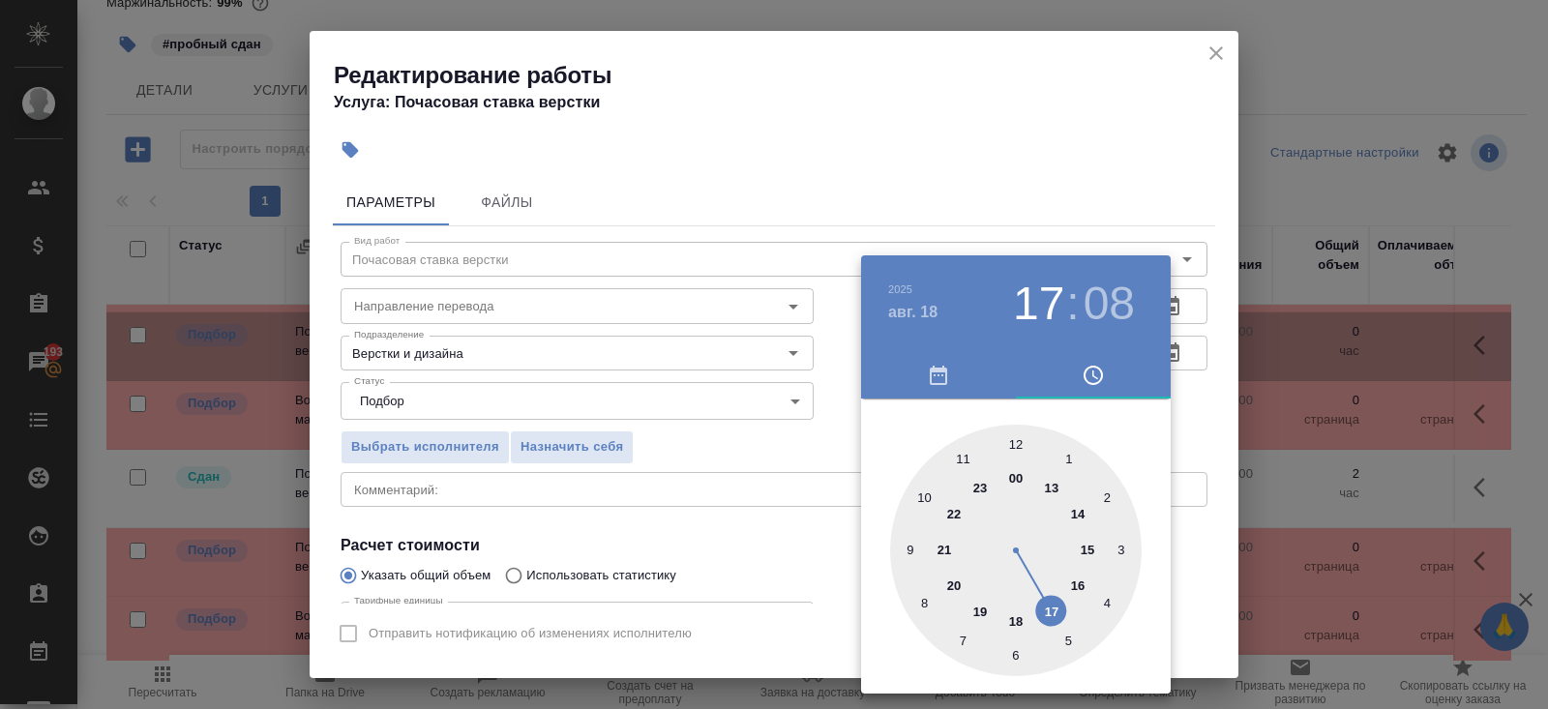
click at [1017, 445] on div at bounding box center [1016, 551] width 252 height 252
type input "[DATE] 12:00"
drag, startPoint x: 1017, startPoint y: 445, endPoint x: 1021, endPoint y: 236, distance: 209.0
click at [1021, 236] on div "2025 авг. 18 12 : 00 00 05 10 15 20 25 30 35 40 45 50 55" at bounding box center [774, 354] width 1548 height 709
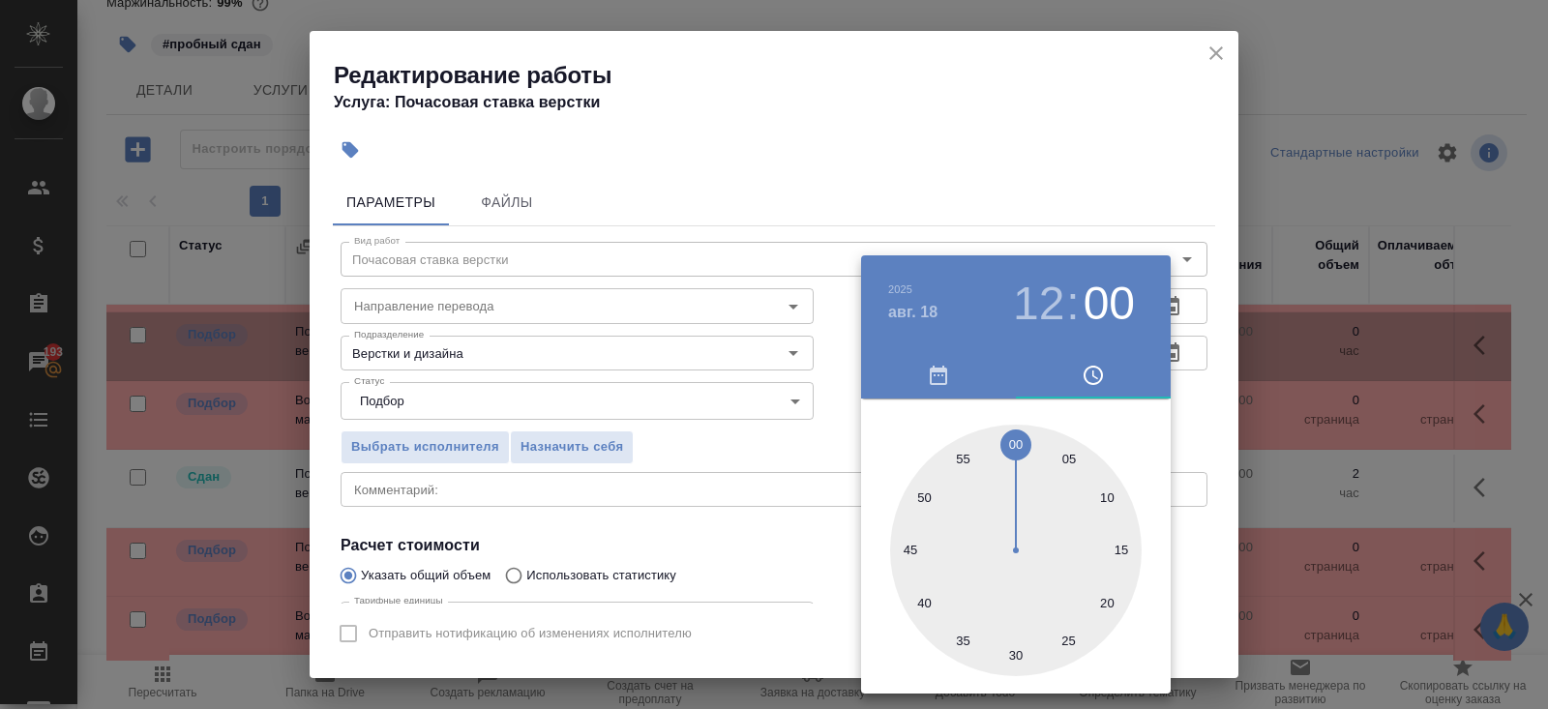
click at [1021, 236] on div at bounding box center [774, 354] width 1548 height 709
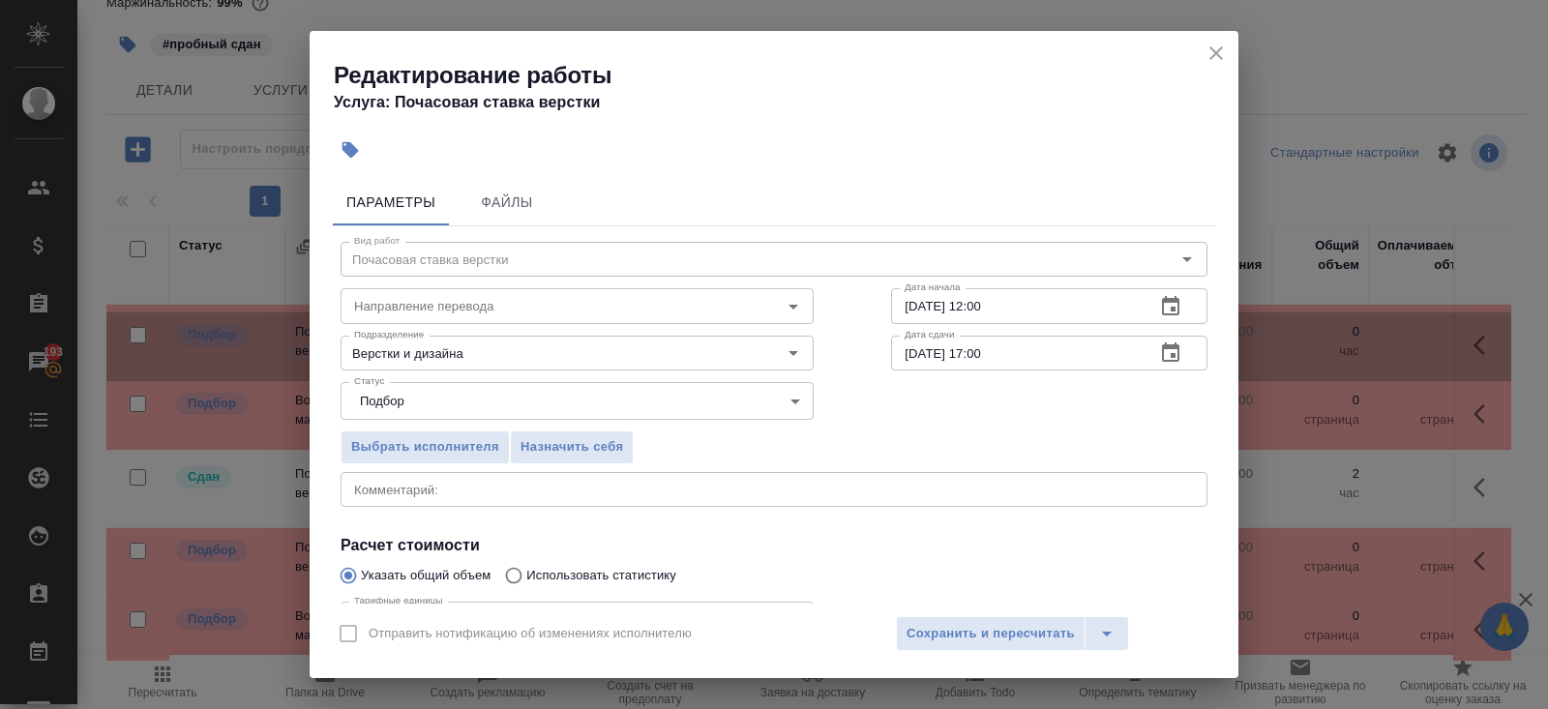
click at [1187, 373] on div "Статус Подбор recruiting Статус" at bounding box center [774, 399] width 944 height 126
click at [1183, 369] on button "button" at bounding box center [1170, 353] width 46 height 46
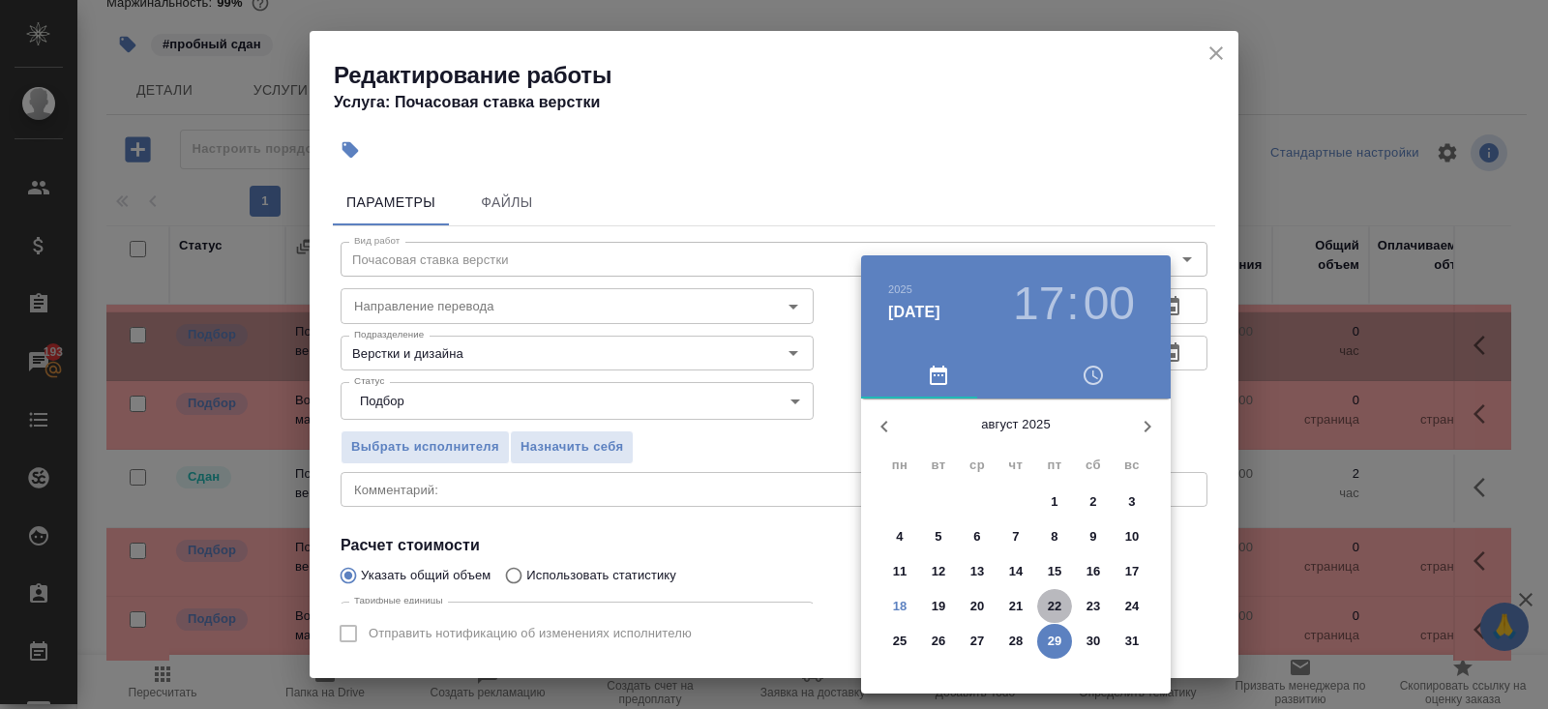
click at [1054, 602] on p "22" at bounding box center [1055, 606] width 15 height 19
type input "[DATE] 17:00"
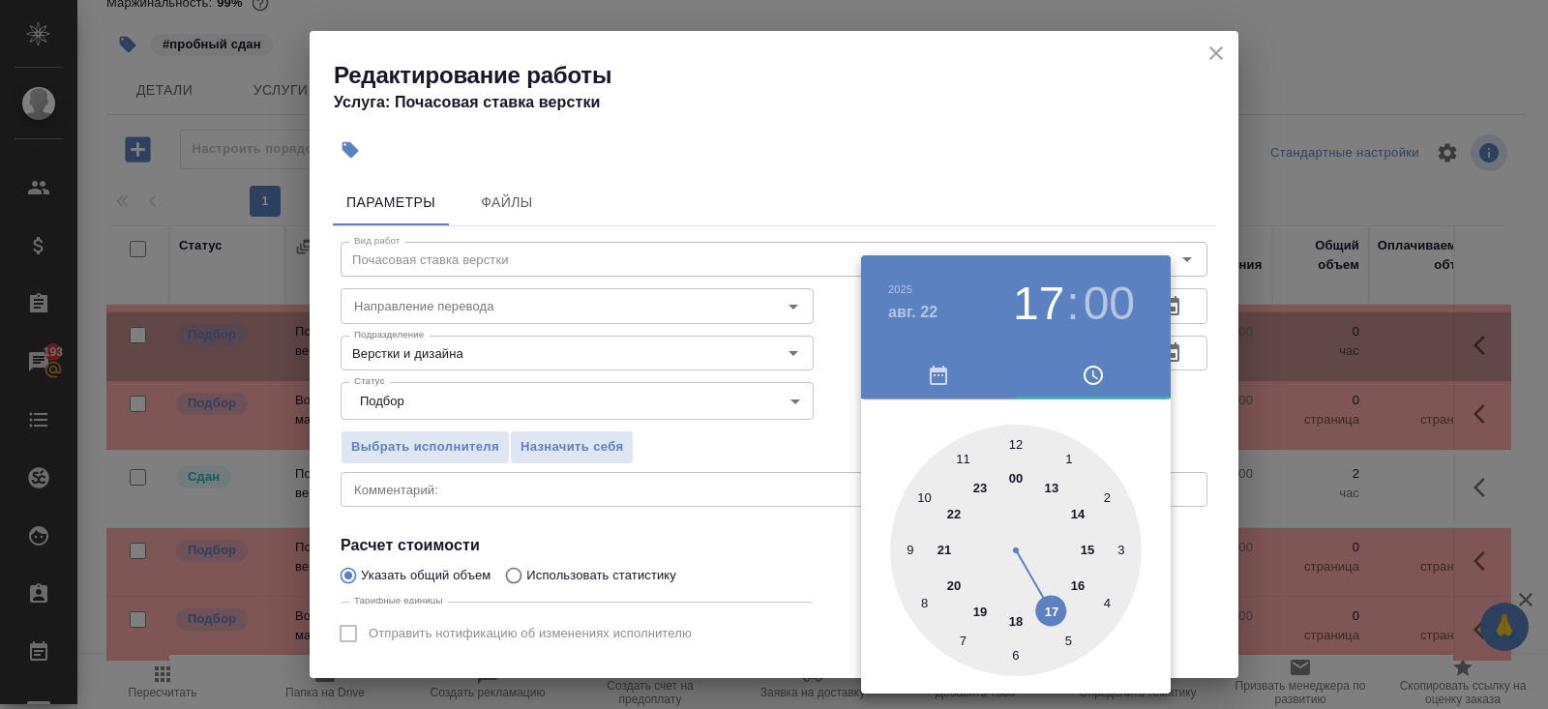
click at [740, 540] on div at bounding box center [774, 354] width 1548 height 709
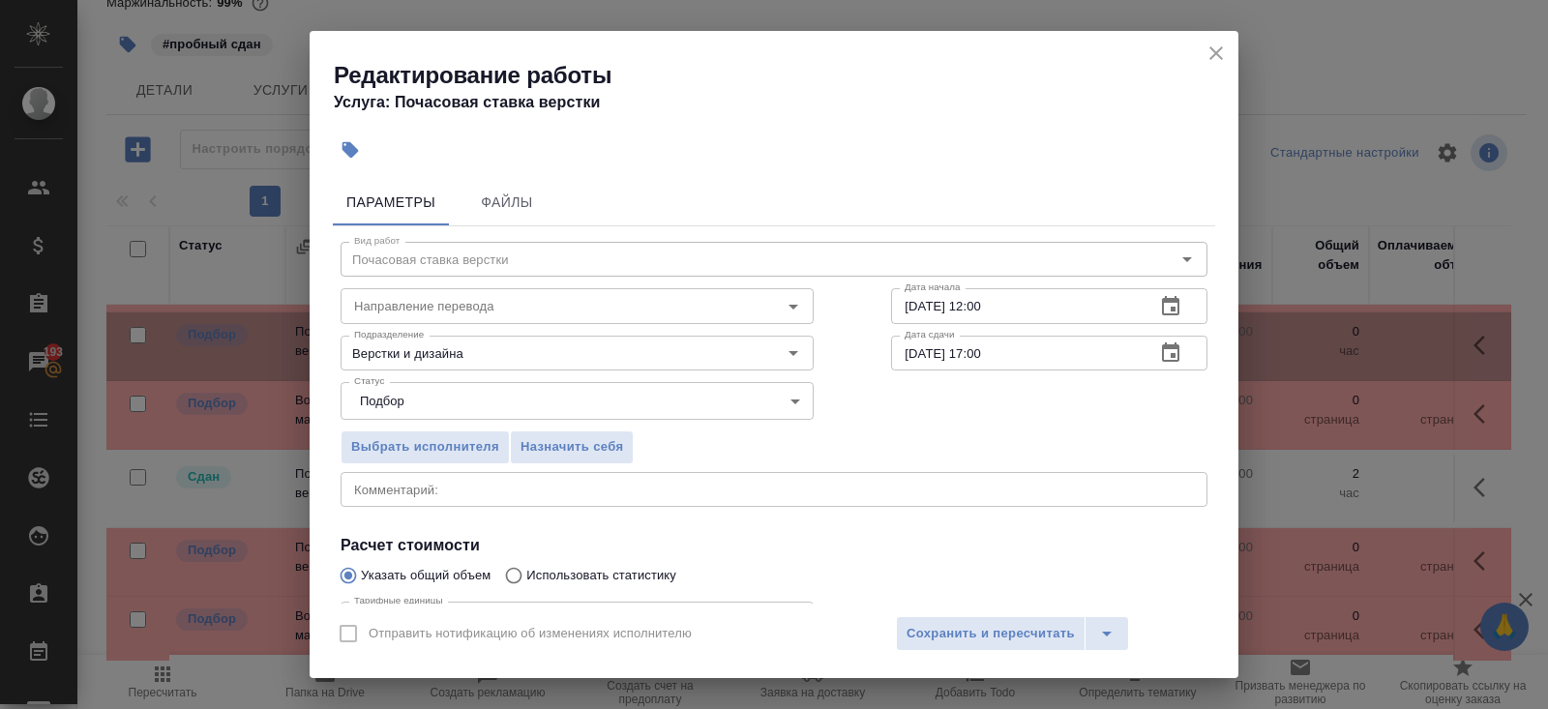
drag, startPoint x: 740, startPoint y: 540, endPoint x: 871, endPoint y: 582, distance: 137.4
click at [746, 540] on div "[DATE] 17 : 00 00 1 2 3 4 5 6 7 8 9 10 11 12 13 14 15 16 17 18 19 20 21 22 23" at bounding box center [774, 354] width 1548 height 709
click at [901, 620] on button "Сохранить и пересчитать" at bounding box center [991, 633] width 190 height 35
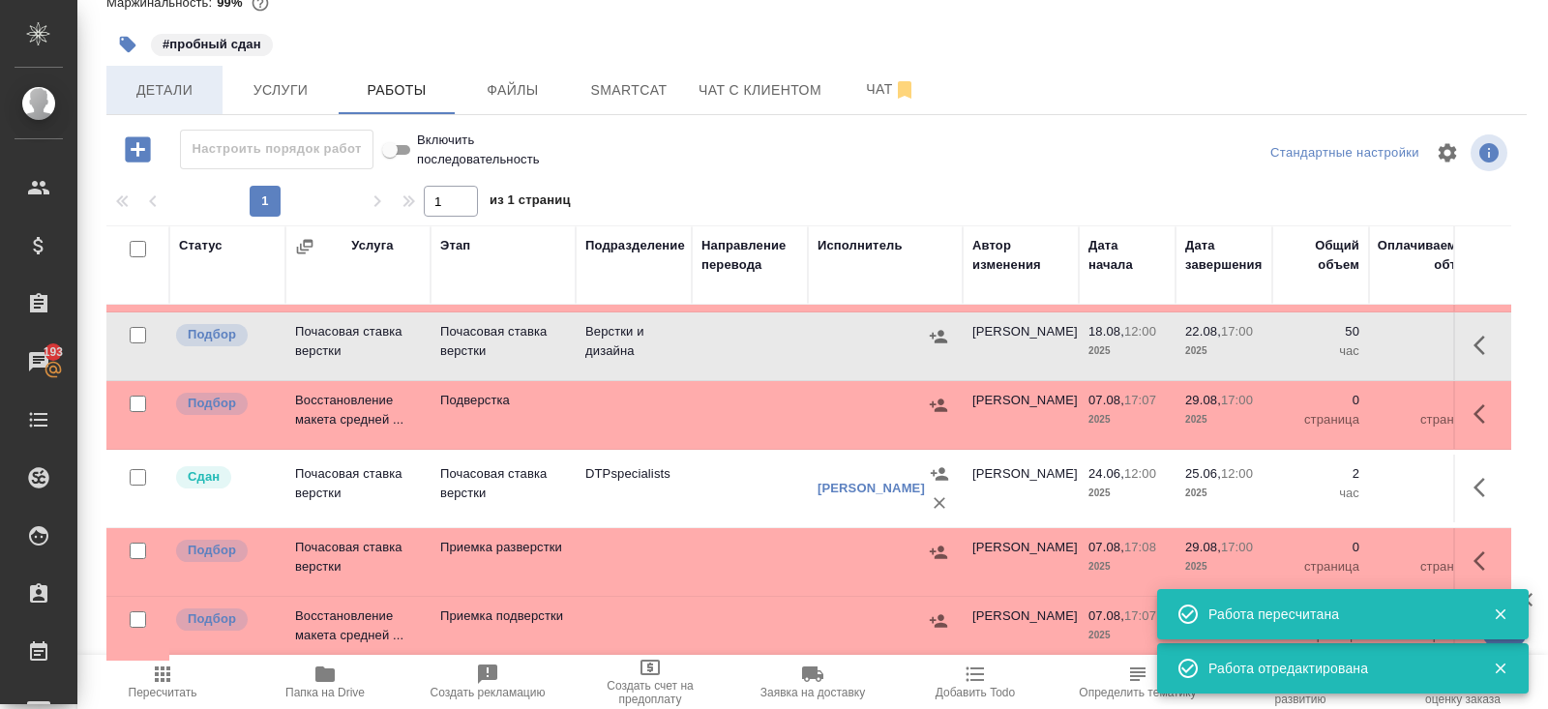
click at [216, 80] on button "Детали" at bounding box center [164, 90] width 116 height 48
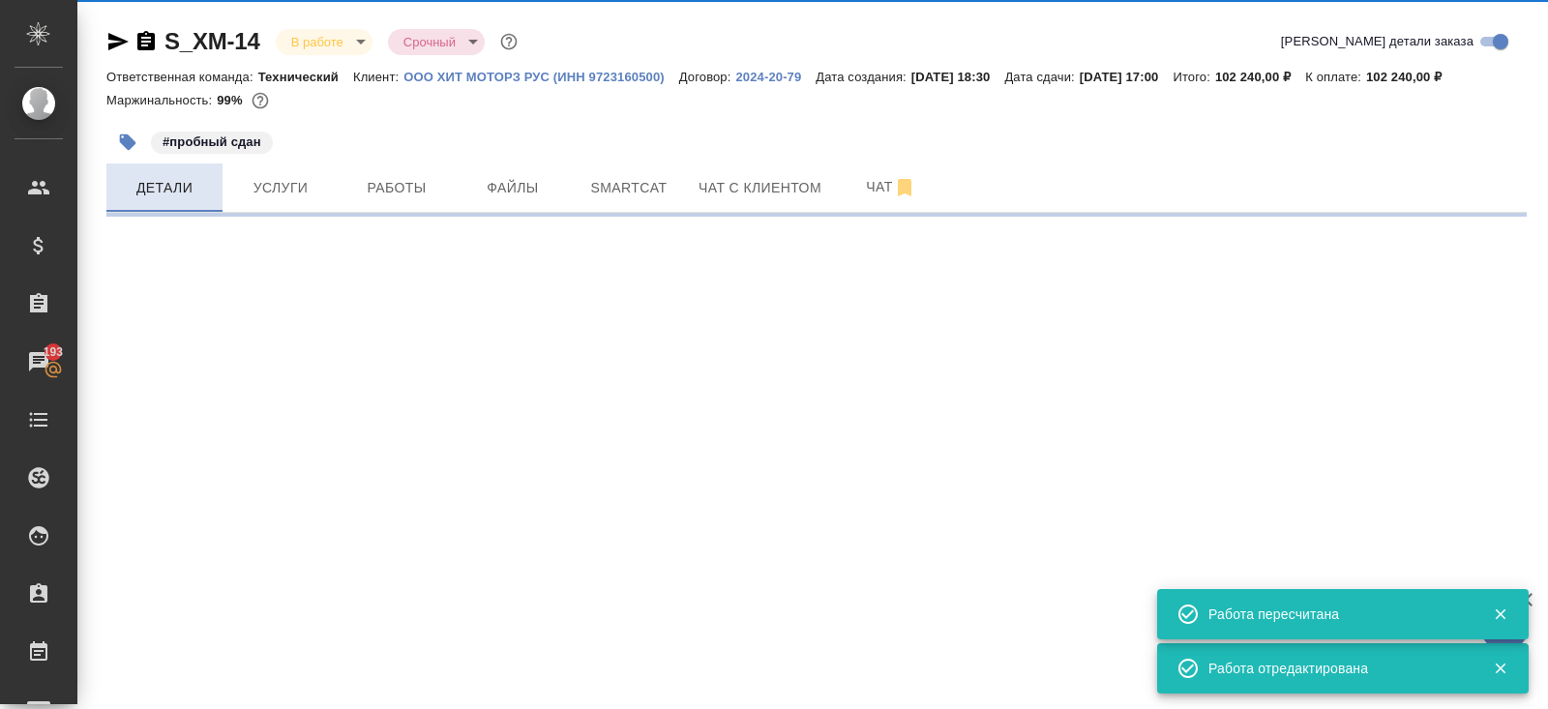
select select "RU"
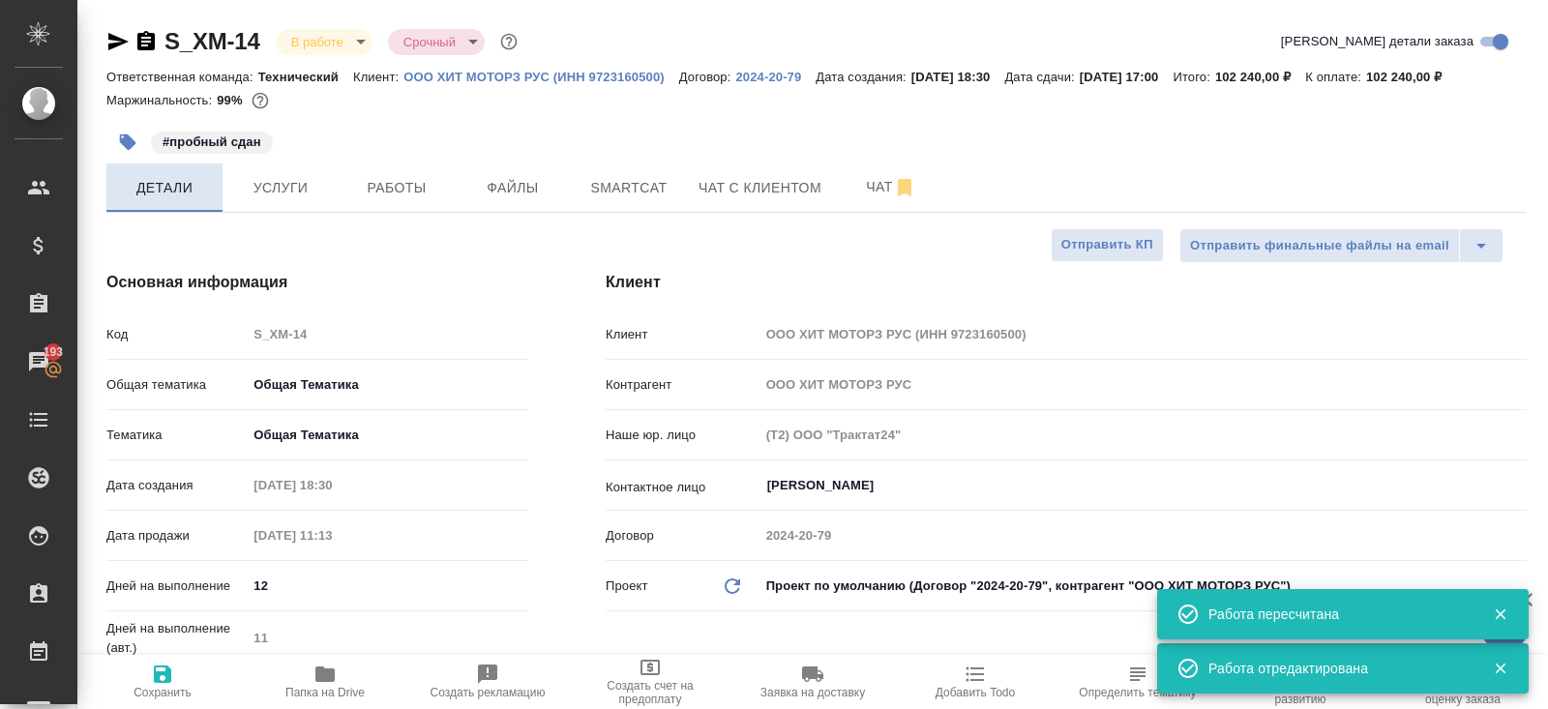
type textarea "x"
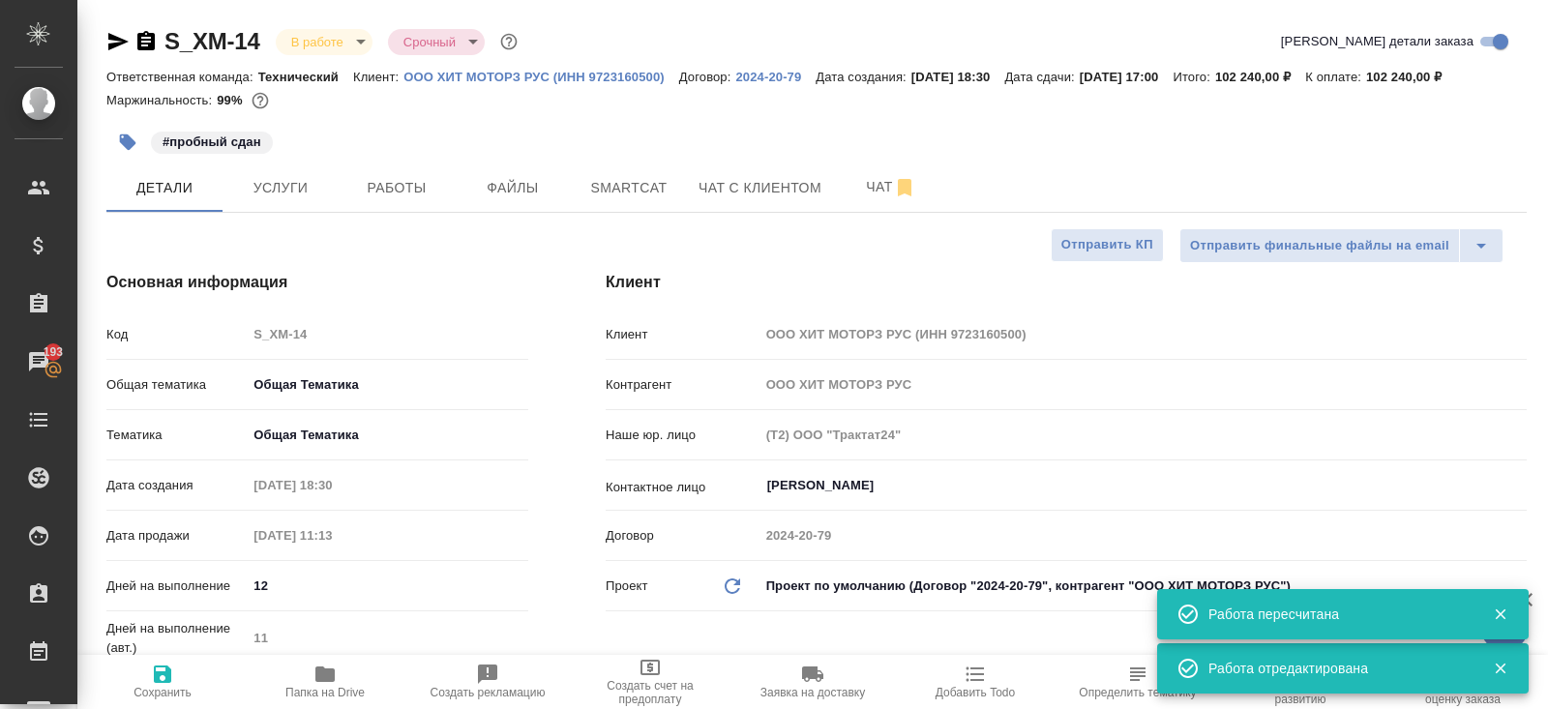
type textarea "x"
